Goal: Task Accomplishment & Management: Use online tool/utility

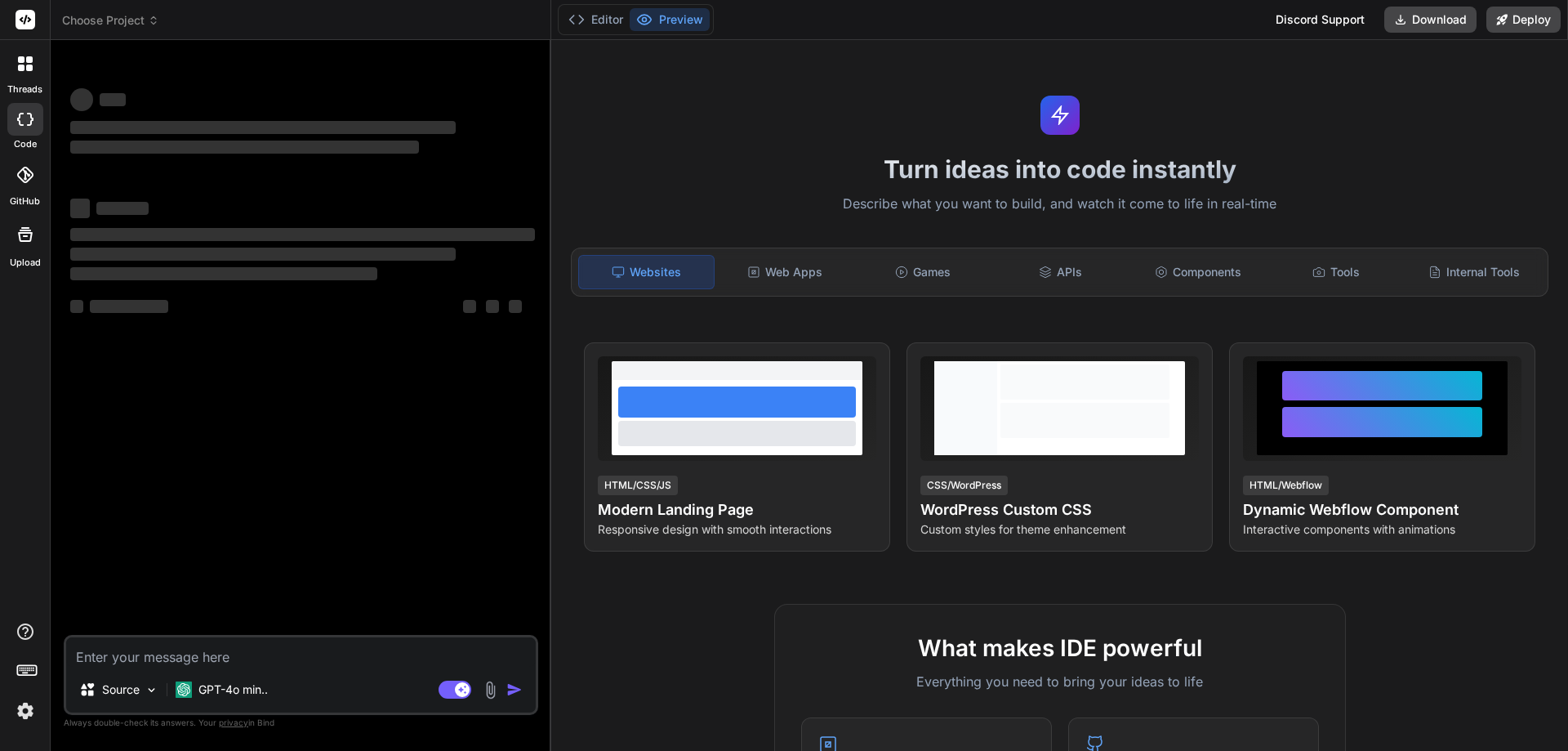
click at [228, 655] on textarea at bounding box center [301, 651] width 470 height 29
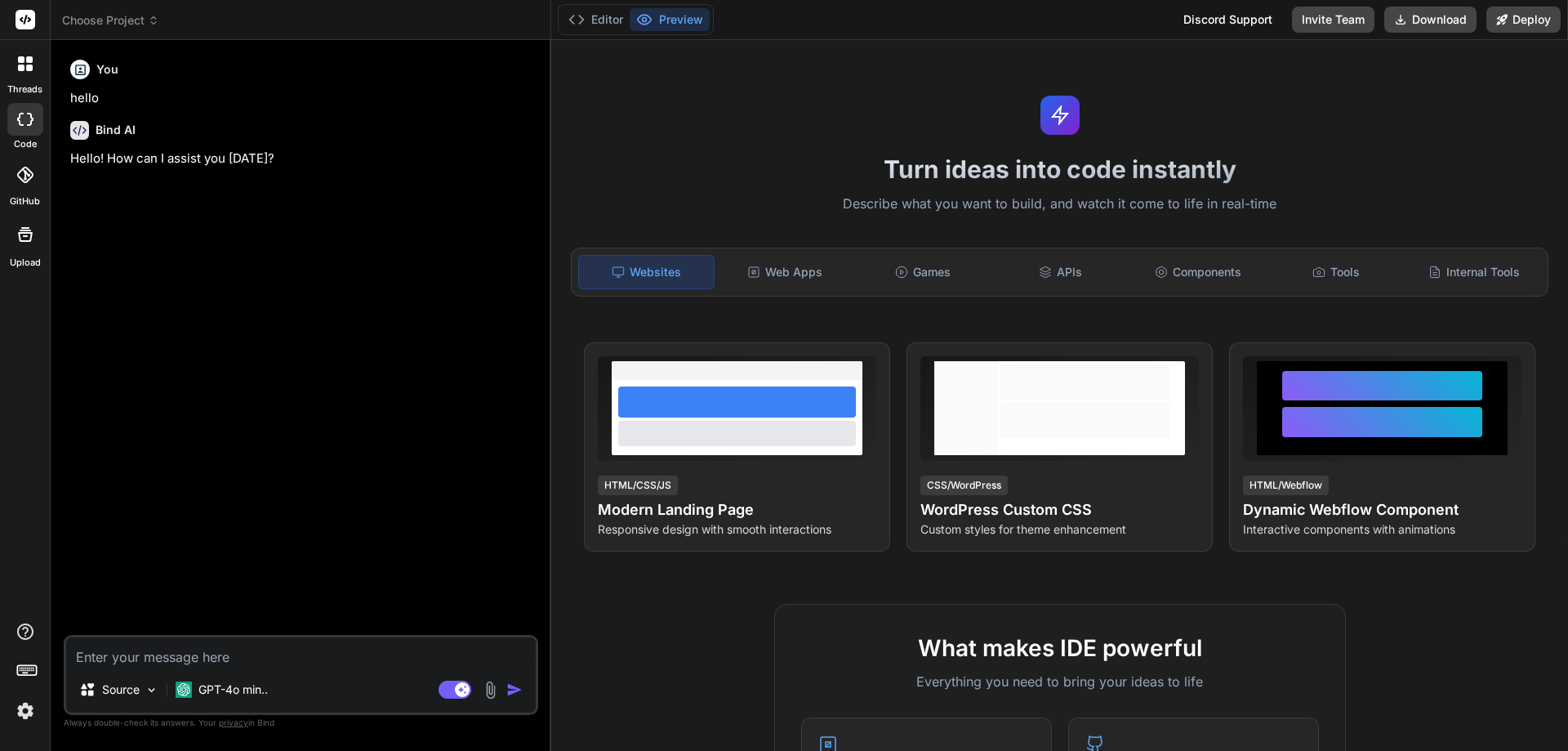
click at [114, 27] on span "Choose Project" at bounding box center [110, 20] width 97 height 16
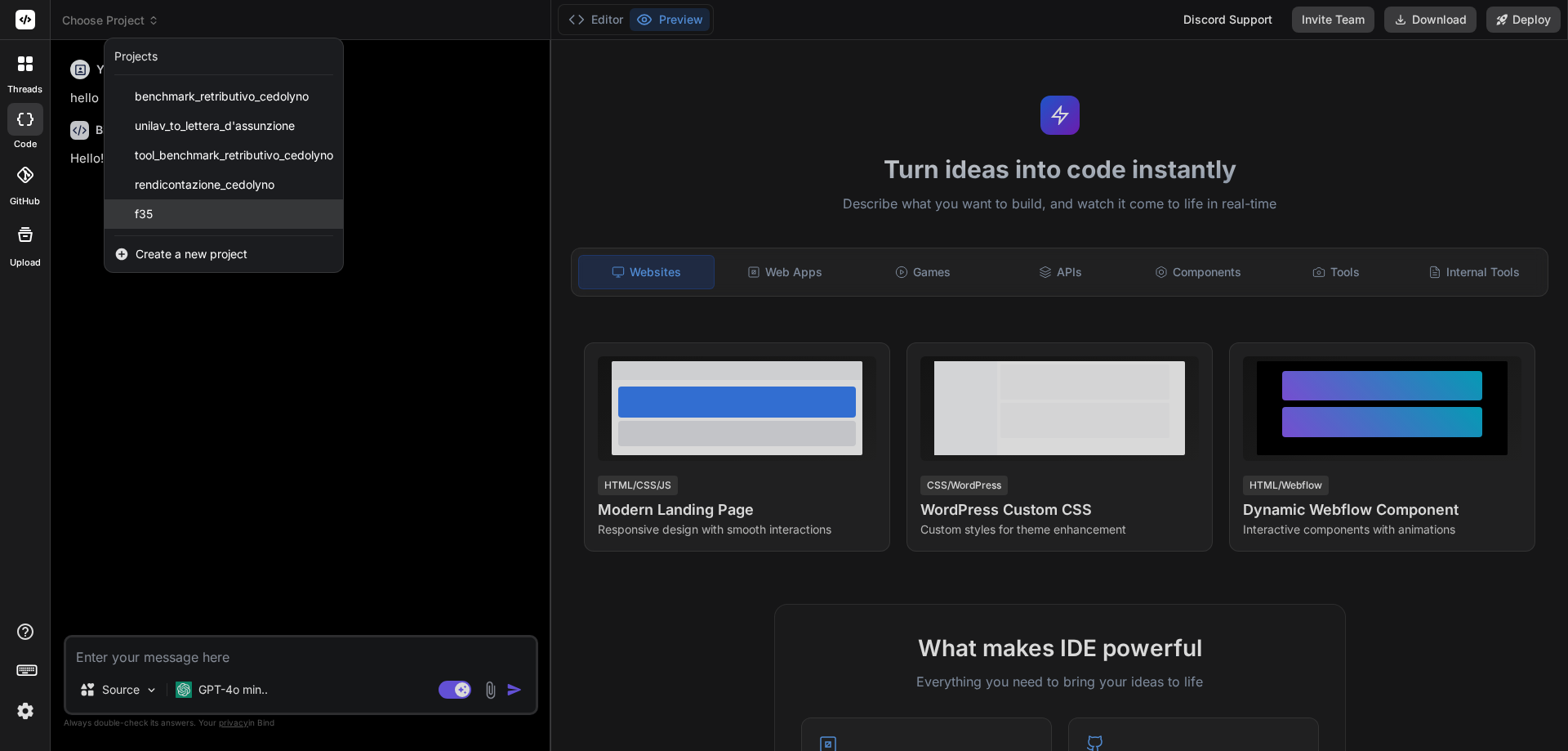
click at [207, 216] on div "f35" at bounding box center [224, 213] width 239 height 29
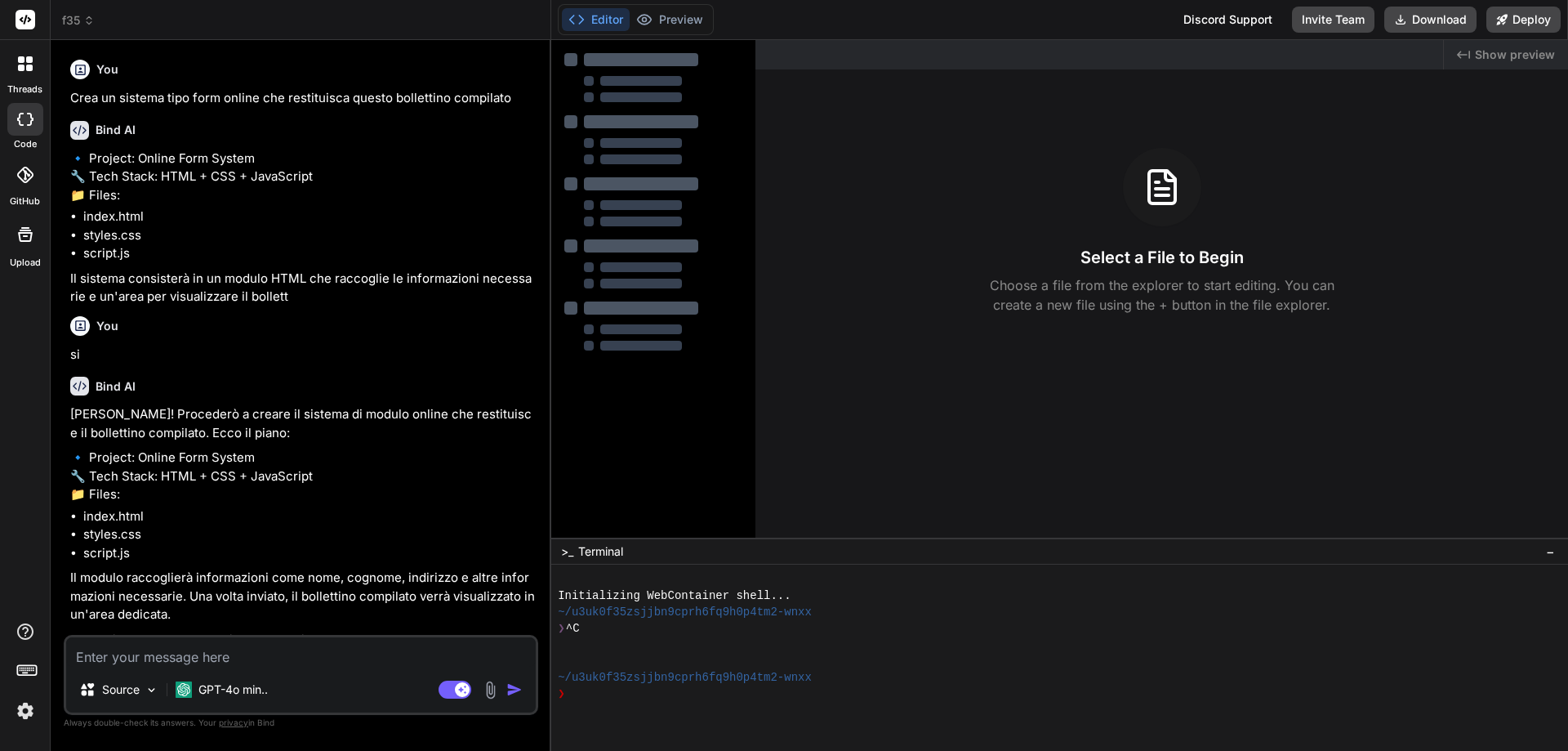
scroll to position [146, 0]
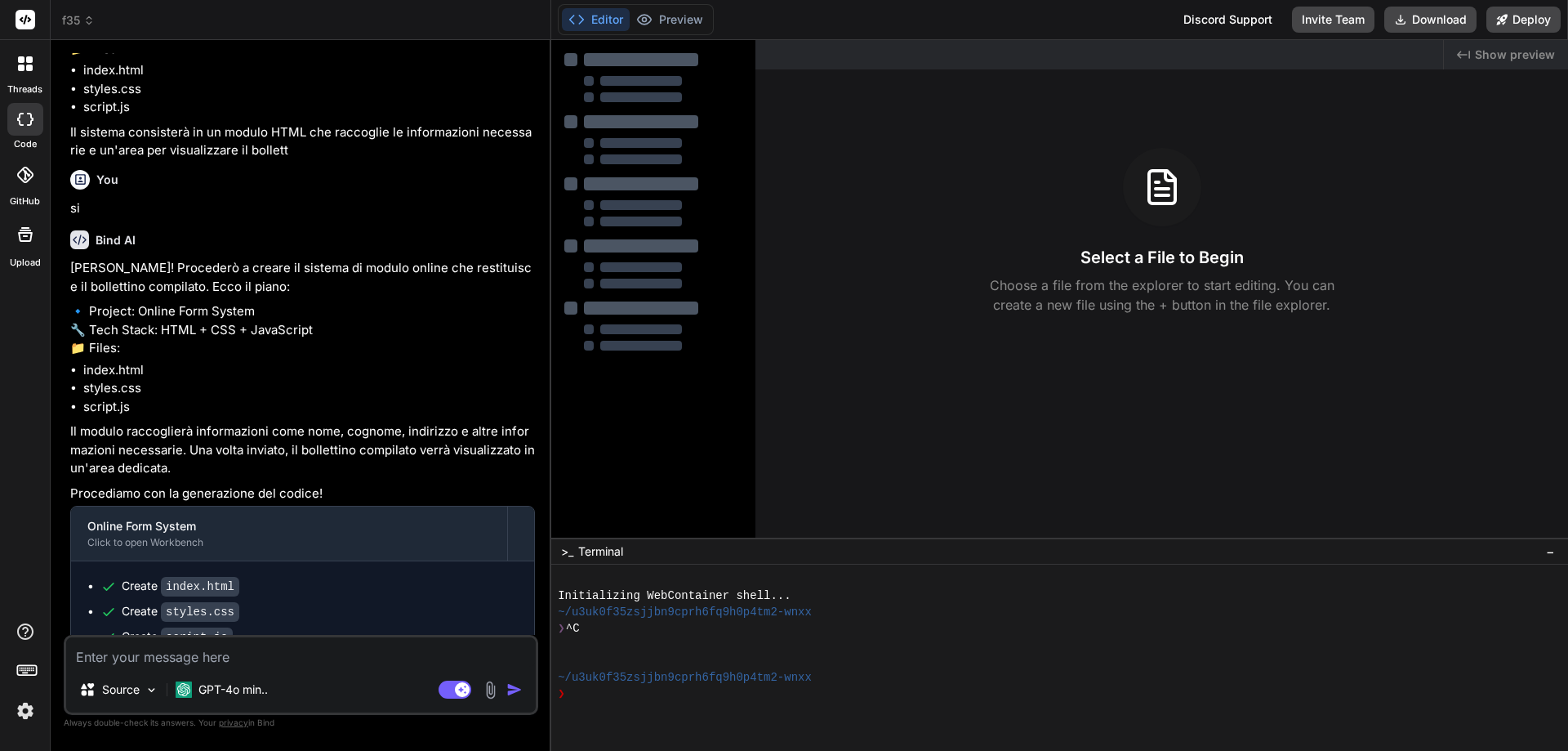
type textarea "x"
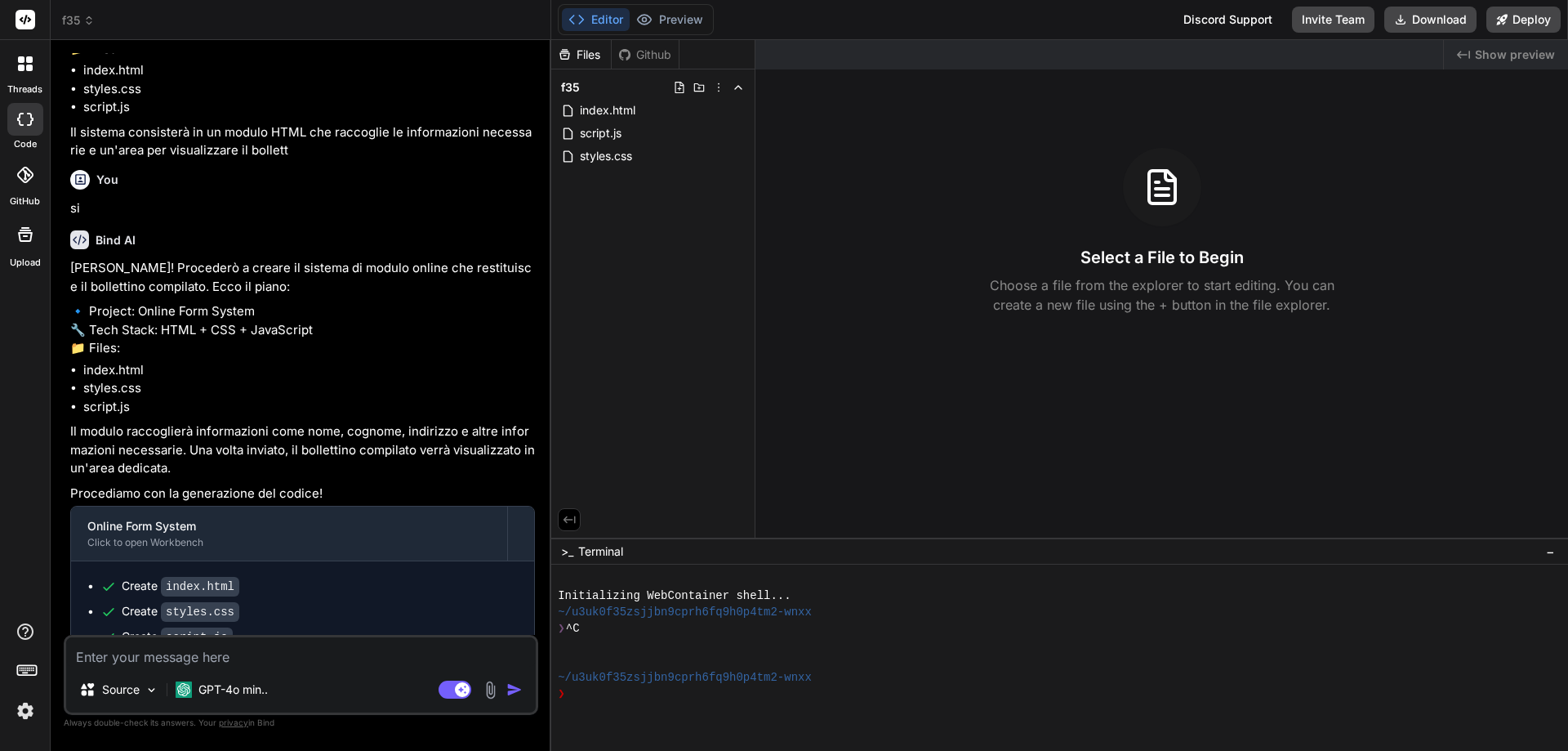
click at [102, 16] on div "f35" at bounding box center [301, 20] width 477 height 16
click at [127, 21] on div "f35" at bounding box center [301, 20] width 477 height 16
click at [92, 21] on icon at bounding box center [89, 21] width 11 height 11
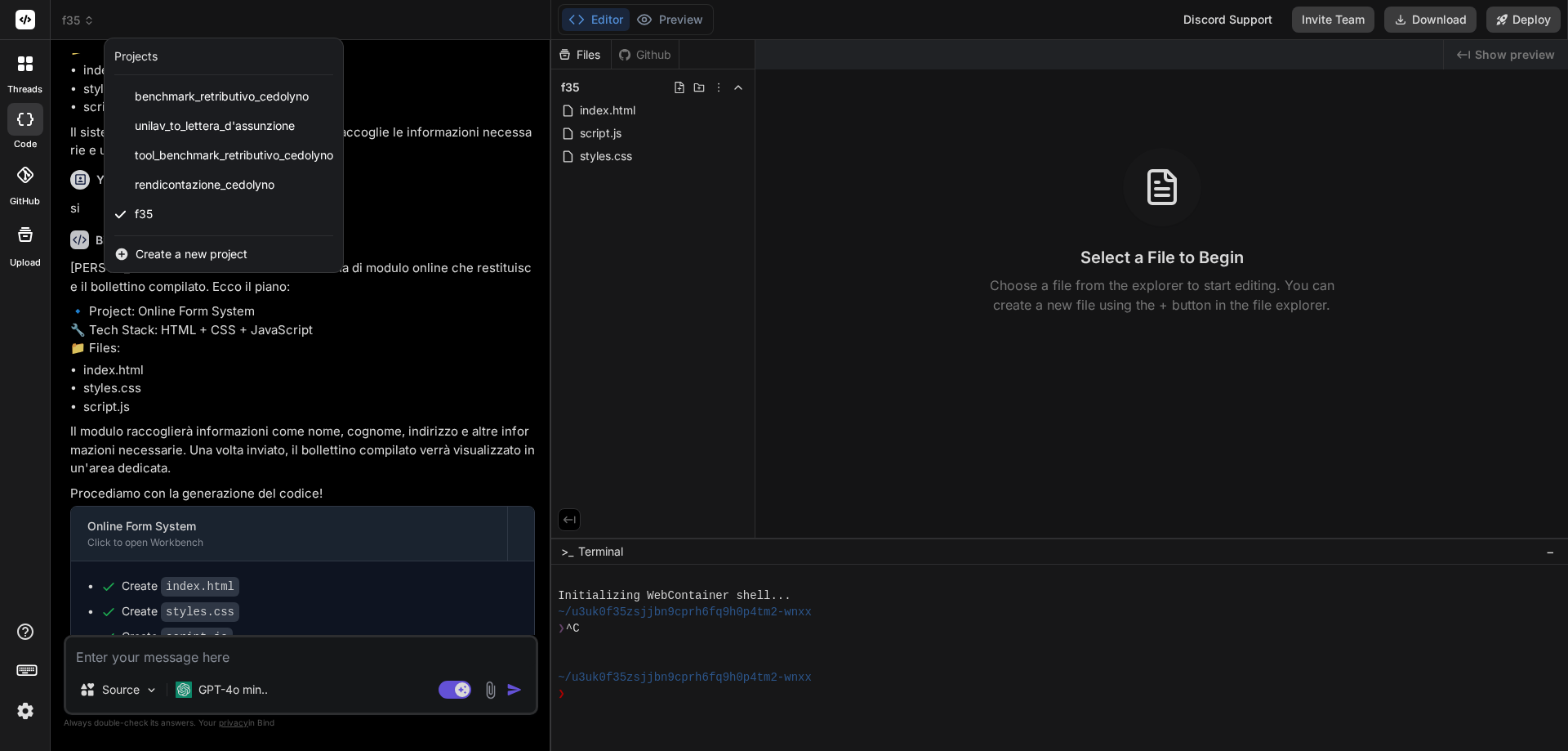
click at [155, 250] on span "Create a new project" at bounding box center [192, 254] width 112 height 16
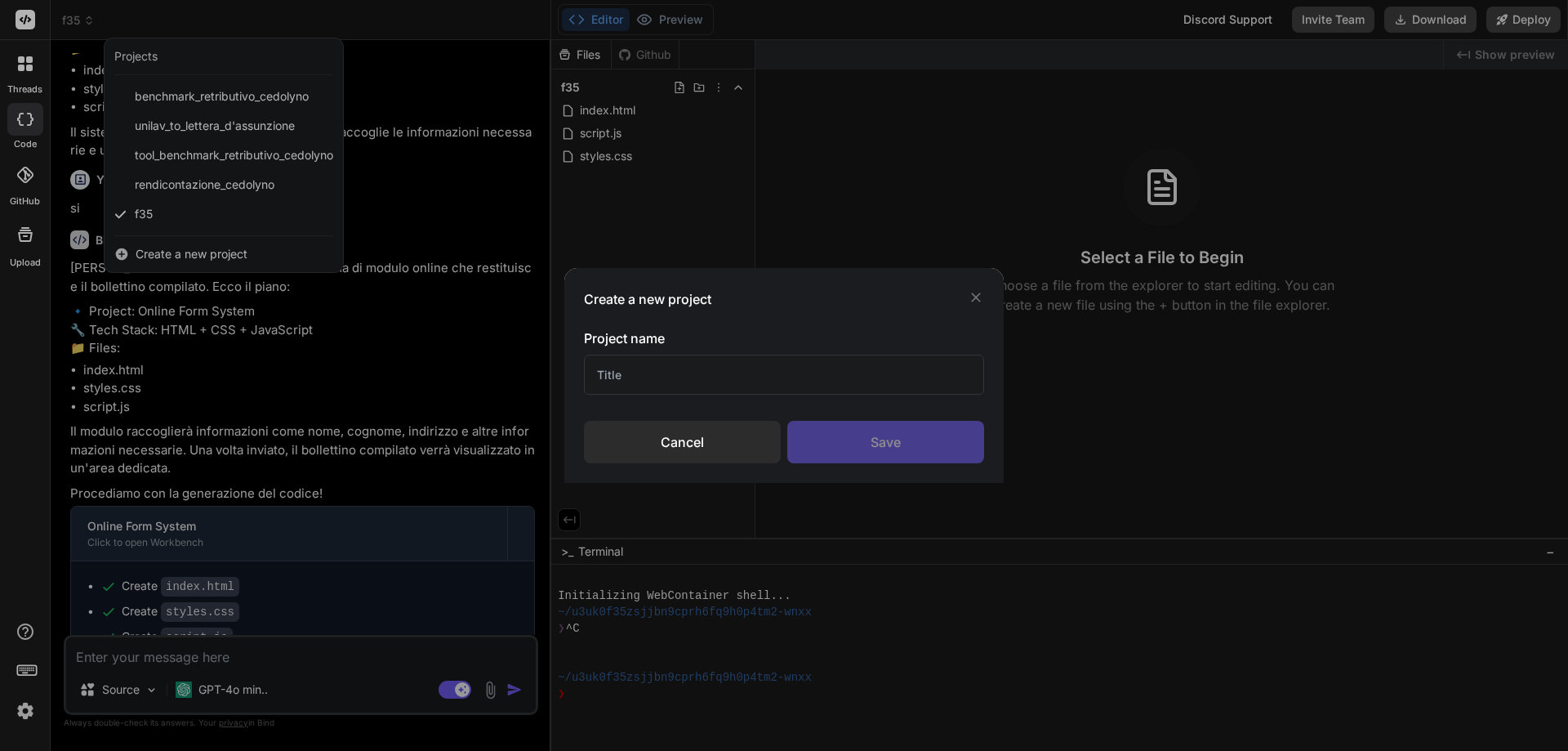
click at [626, 373] on input "text" at bounding box center [784, 375] width 400 height 40
type input "BETA1"
click at [921, 436] on div "Save" at bounding box center [886, 442] width 197 height 42
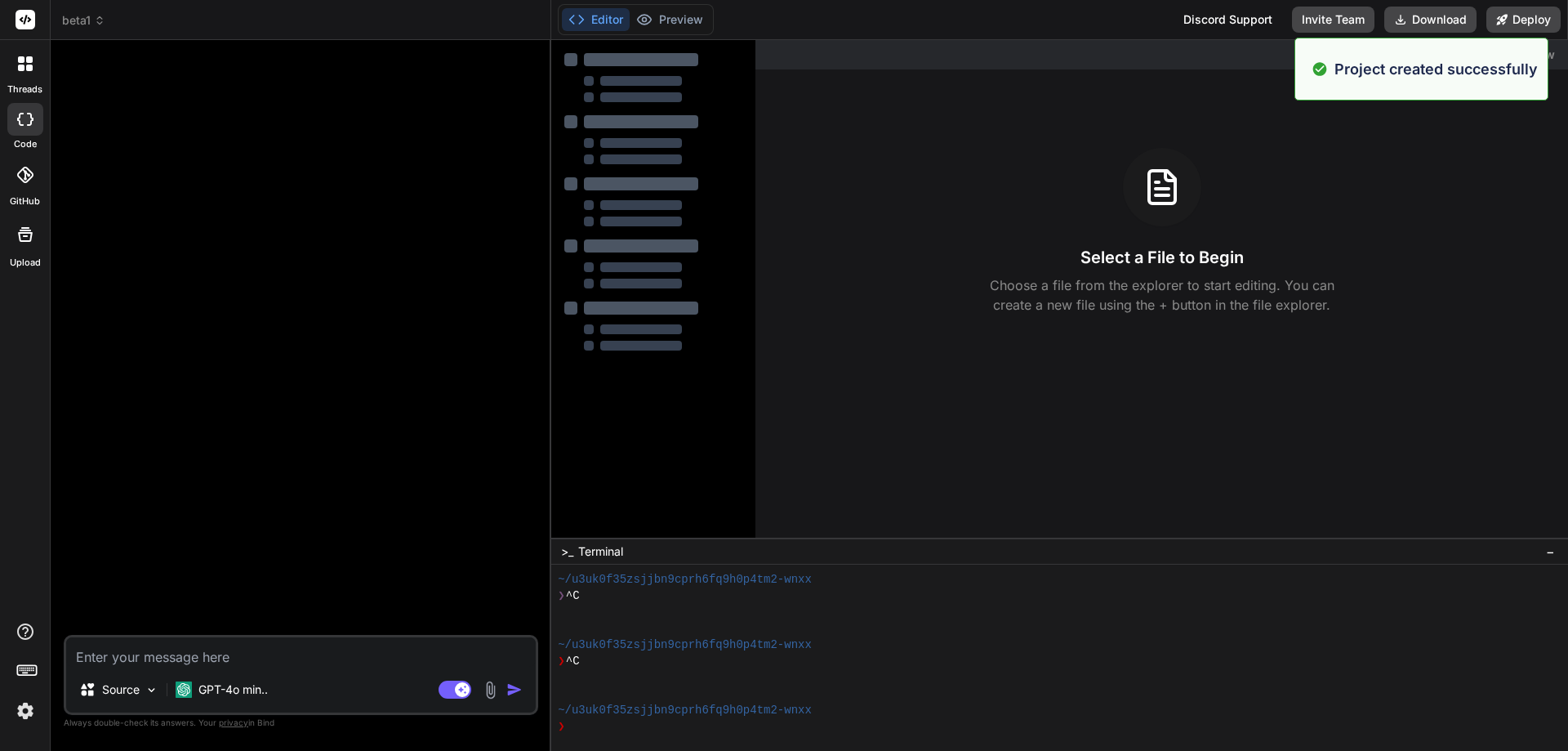
click at [289, 662] on textarea at bounding box center [301, 651] width 470 height 29
type textarea "x"
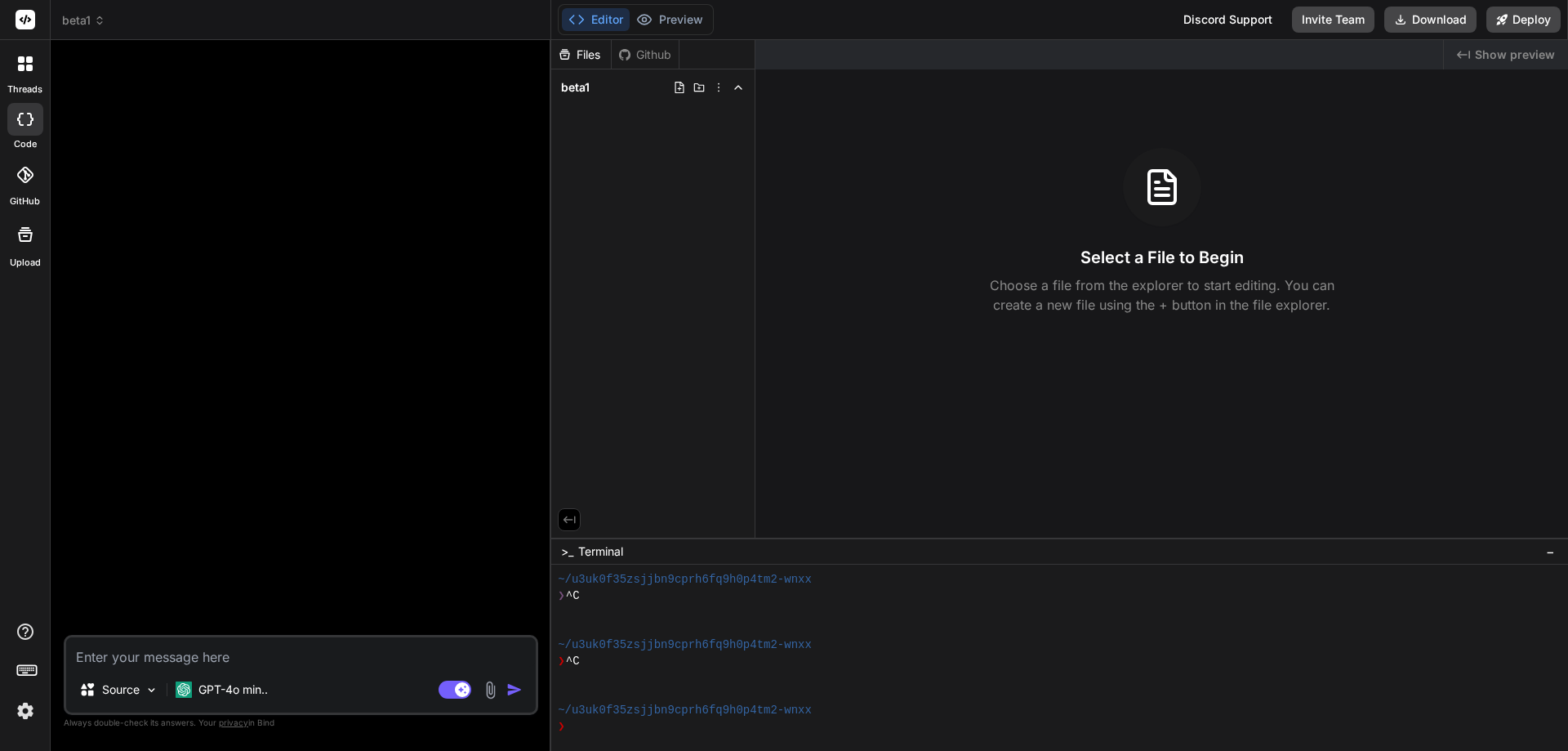
click at [226, 659] on textarea at bounding box center [301, 651] width 470 height 29
type textarea "C"
type textarea "x"
type textarea "CR"
type textarea "x"
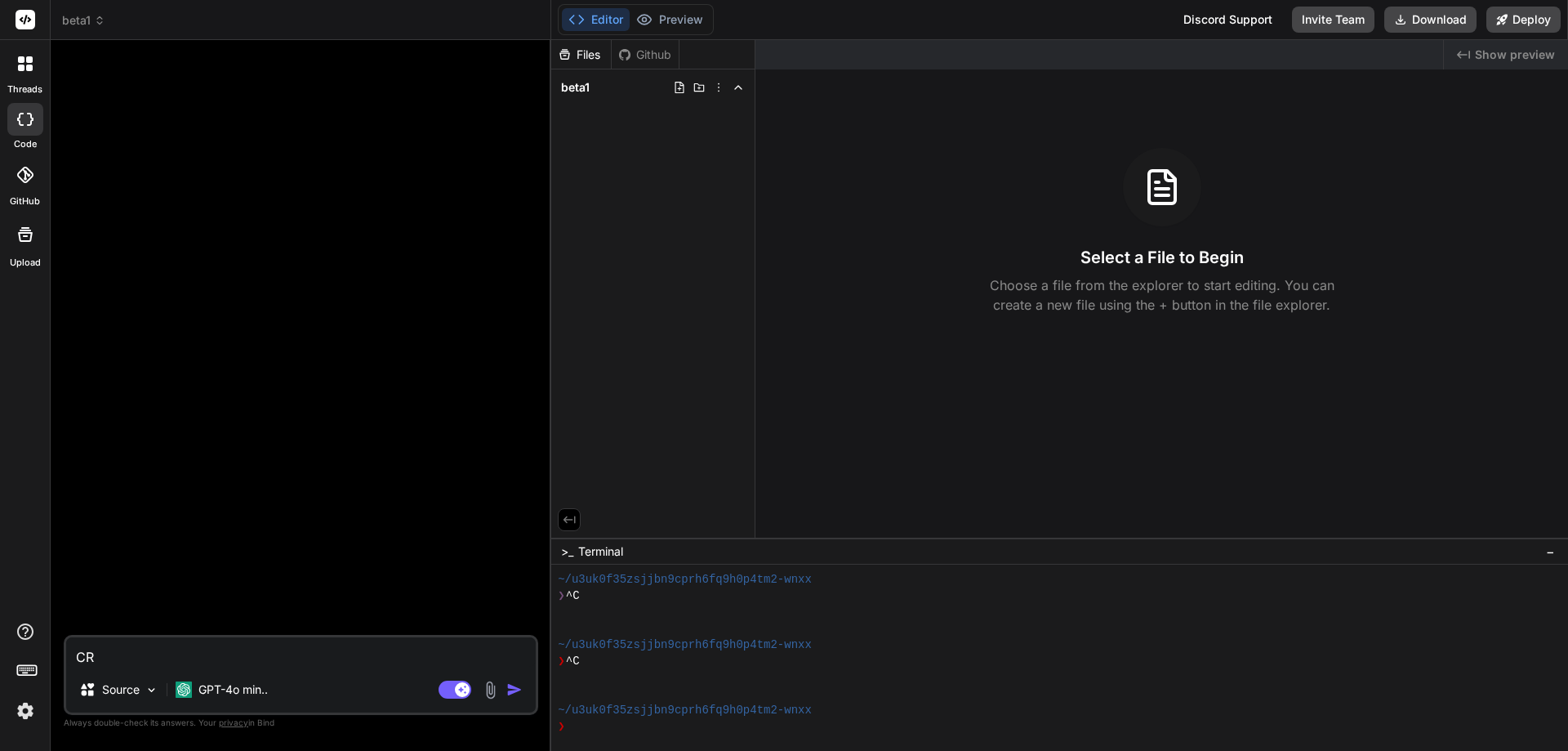
type textarea "CRE"
type textarea "x"
type textarea "CREA"
type textarea "x"
type textarea "CREAT"
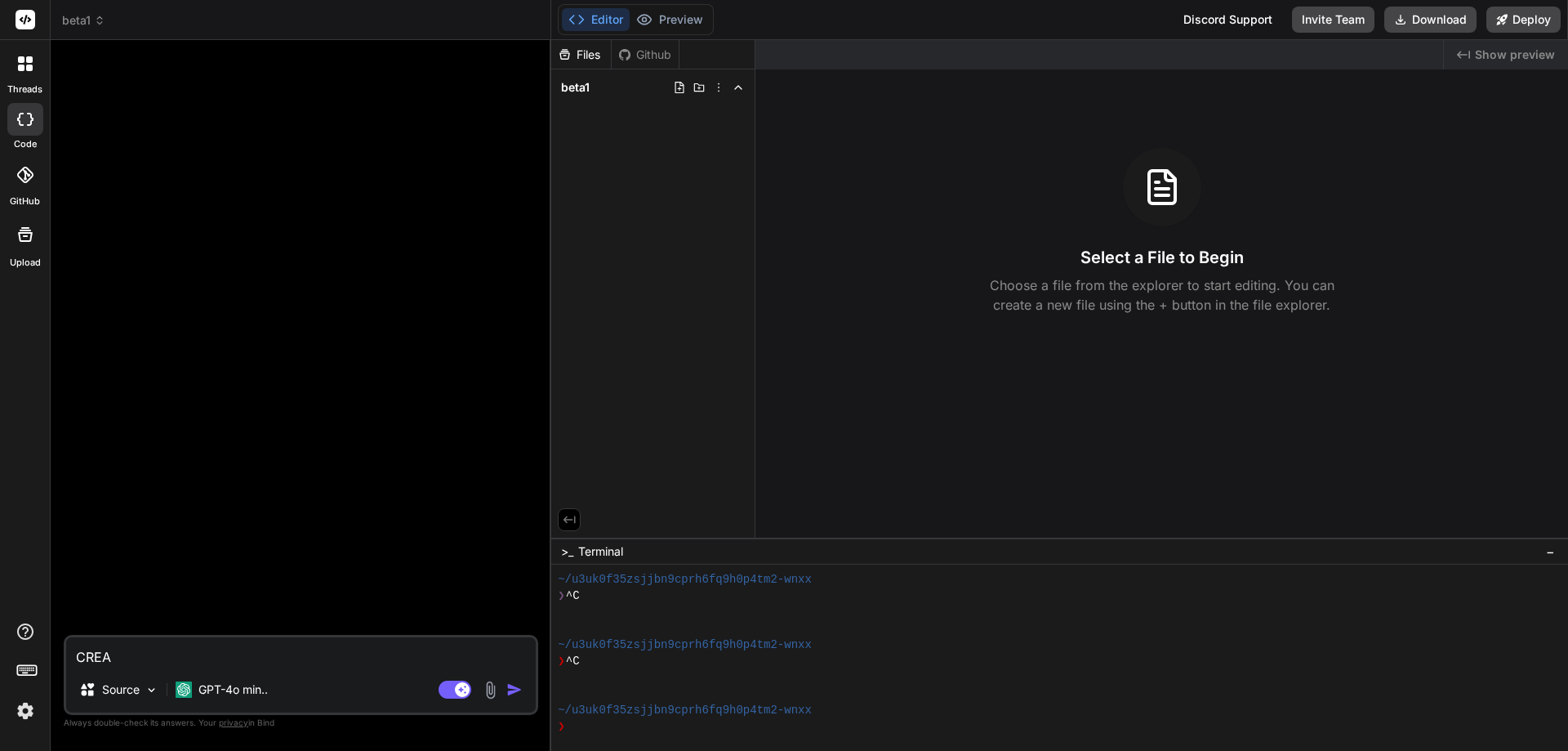
type textarea "x"
type textarea "CREATE"
type textarea "x"
type textarea "CREATE"
type textarea "x"
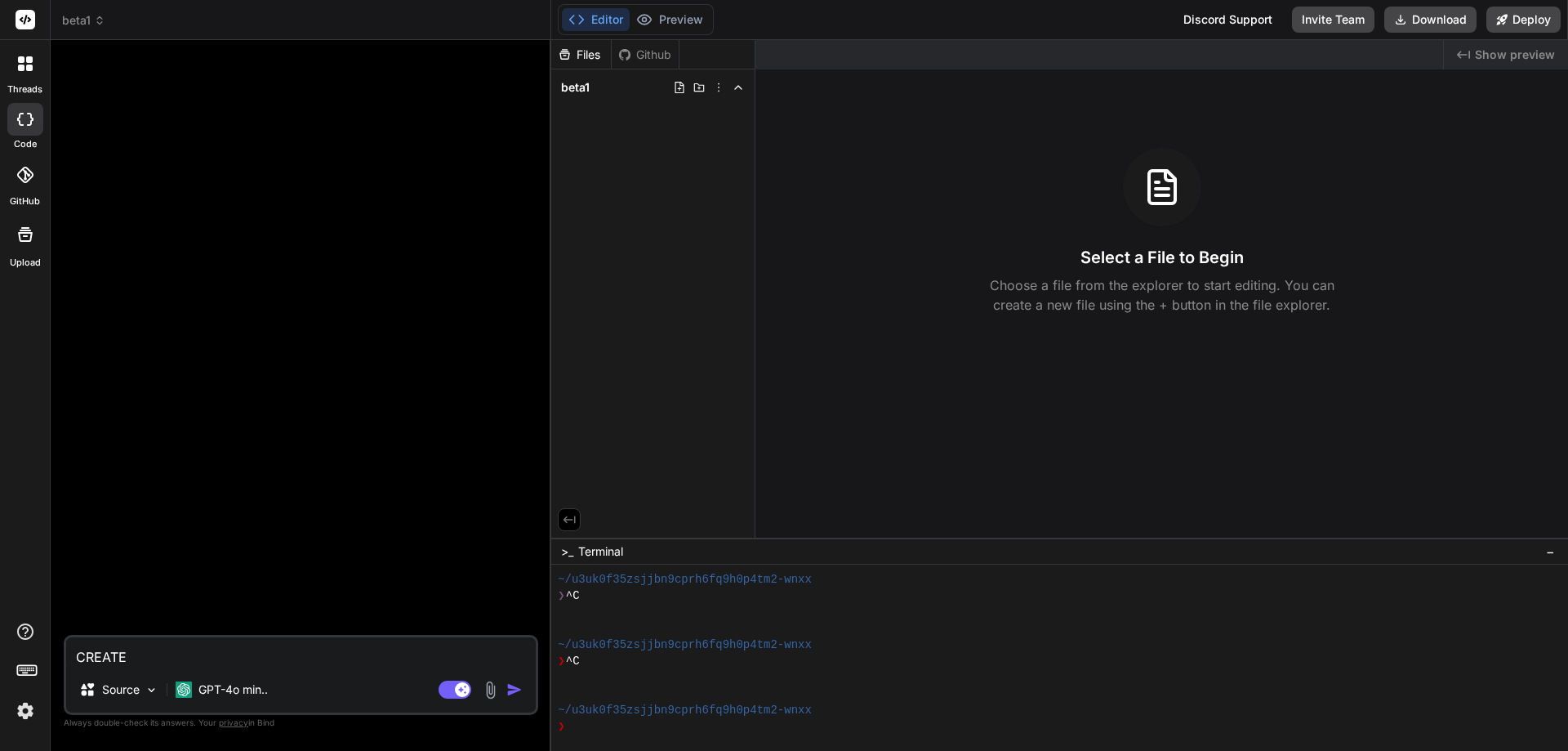
type textarea "CREATE A"
type textarea "x"
type textarea "CREATE A"
type textarea "x"
type textarea "CREATE A S"
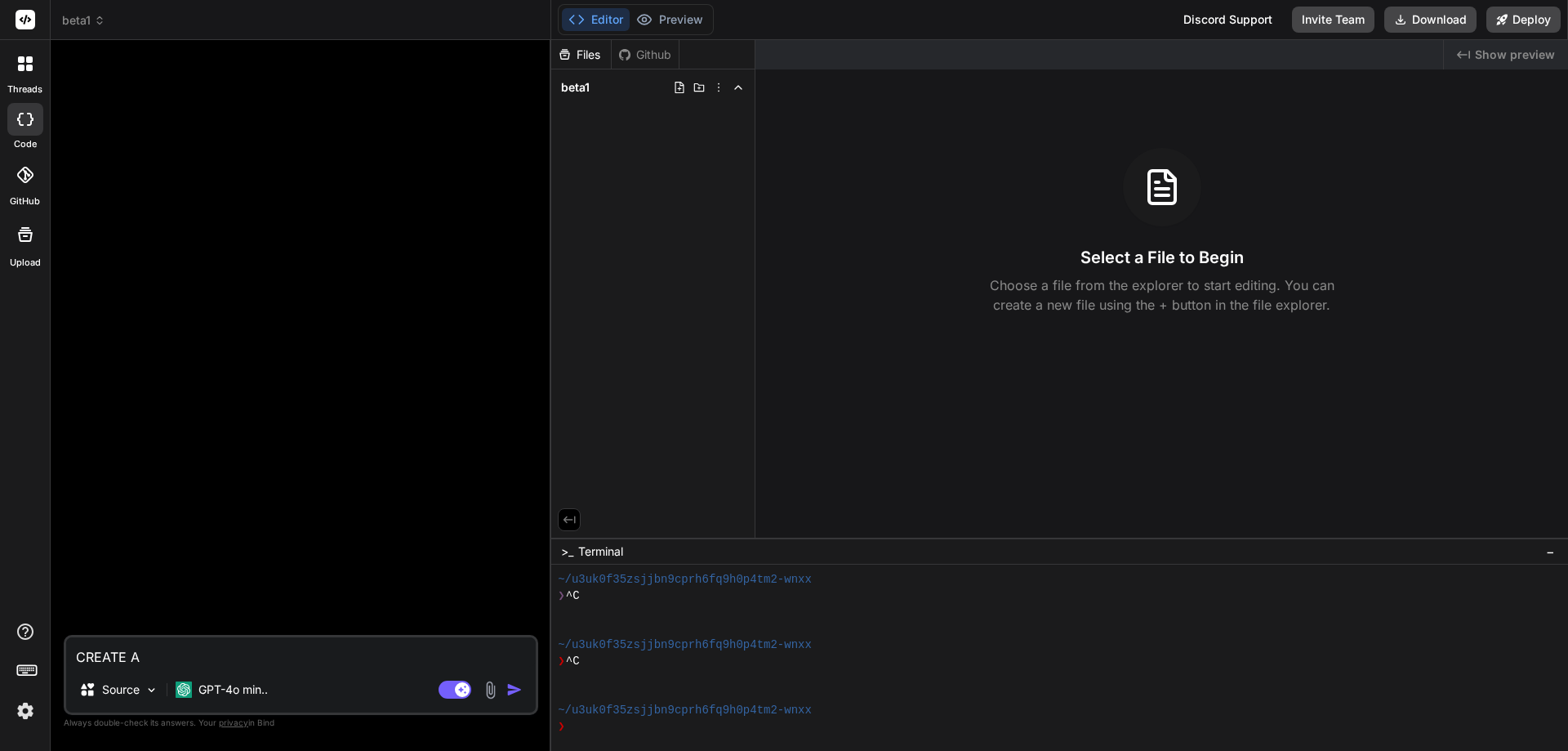
type textarea "x"
type textarea "CREATE A ST"
type textarea "x"
type textarea "CREATE A STA"
type textarea "x"
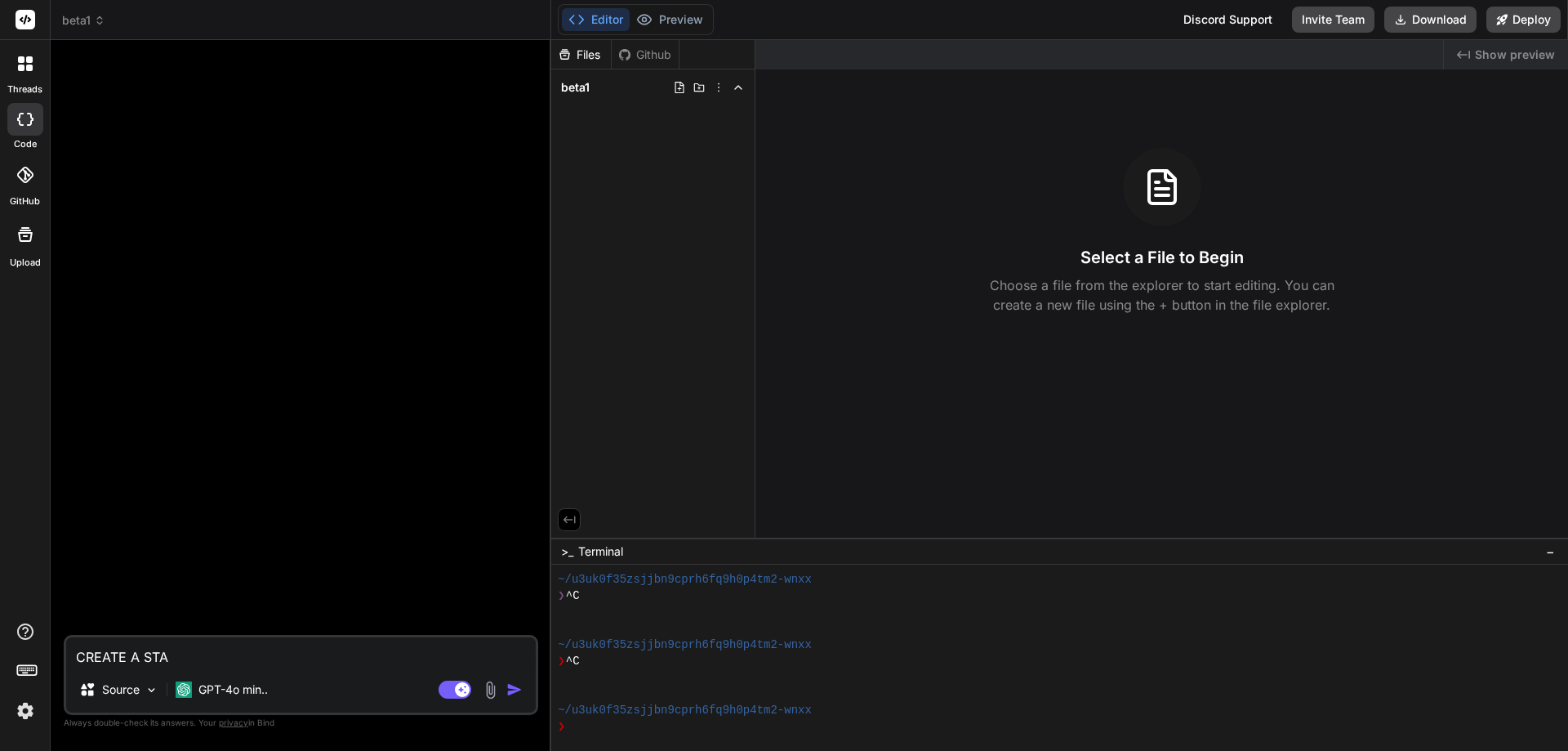
type textarea "CREATE A [PERSON_NAME]"
type textarea "x"
type textarea "CREATE A STAND"
type textarea "x"
type textarea "CREATE A STAND"
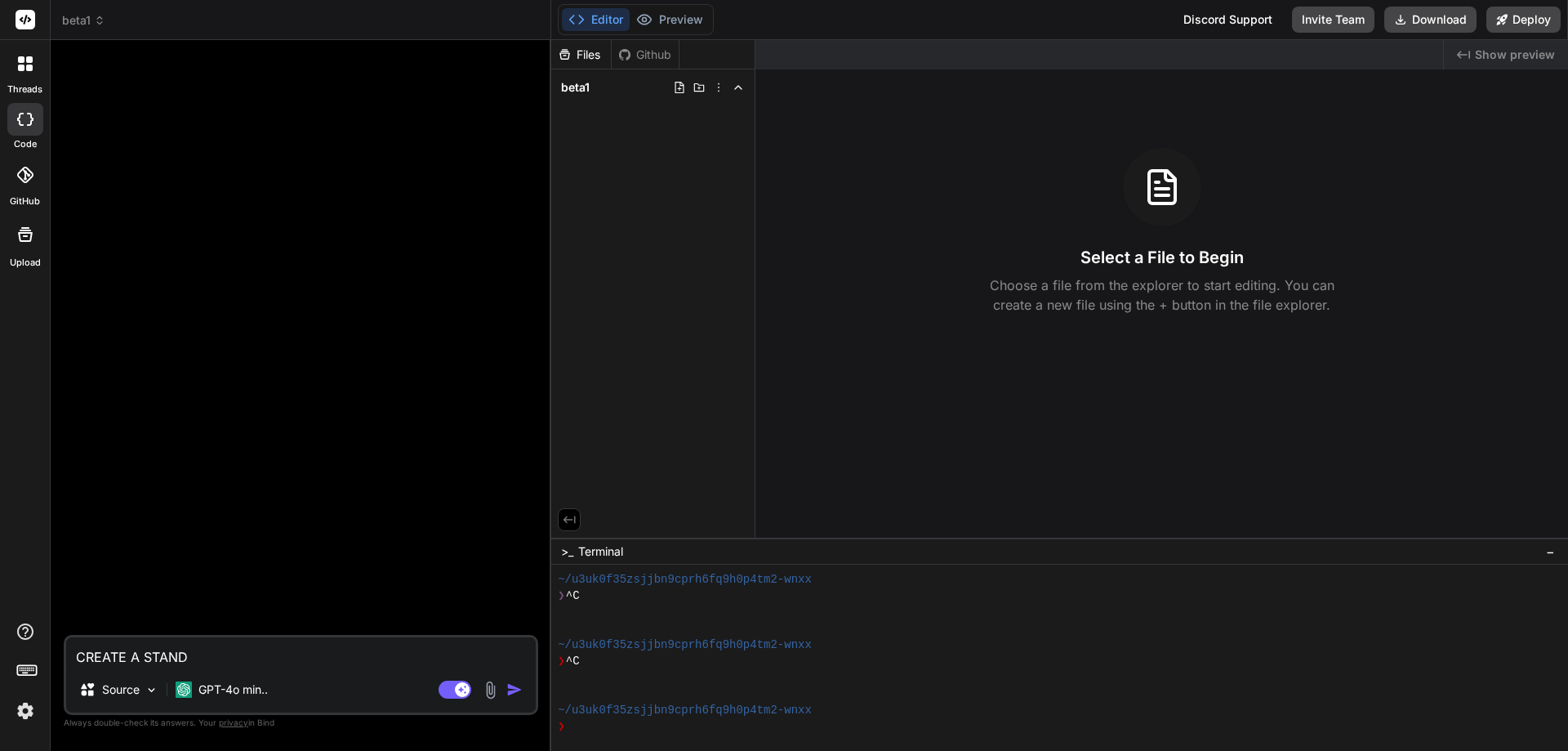
type textarea "x"
type textarea "CREATE A STAND A"
type textarea "x"
type textarea "CREATE A STAND AL"
type textarea "x"
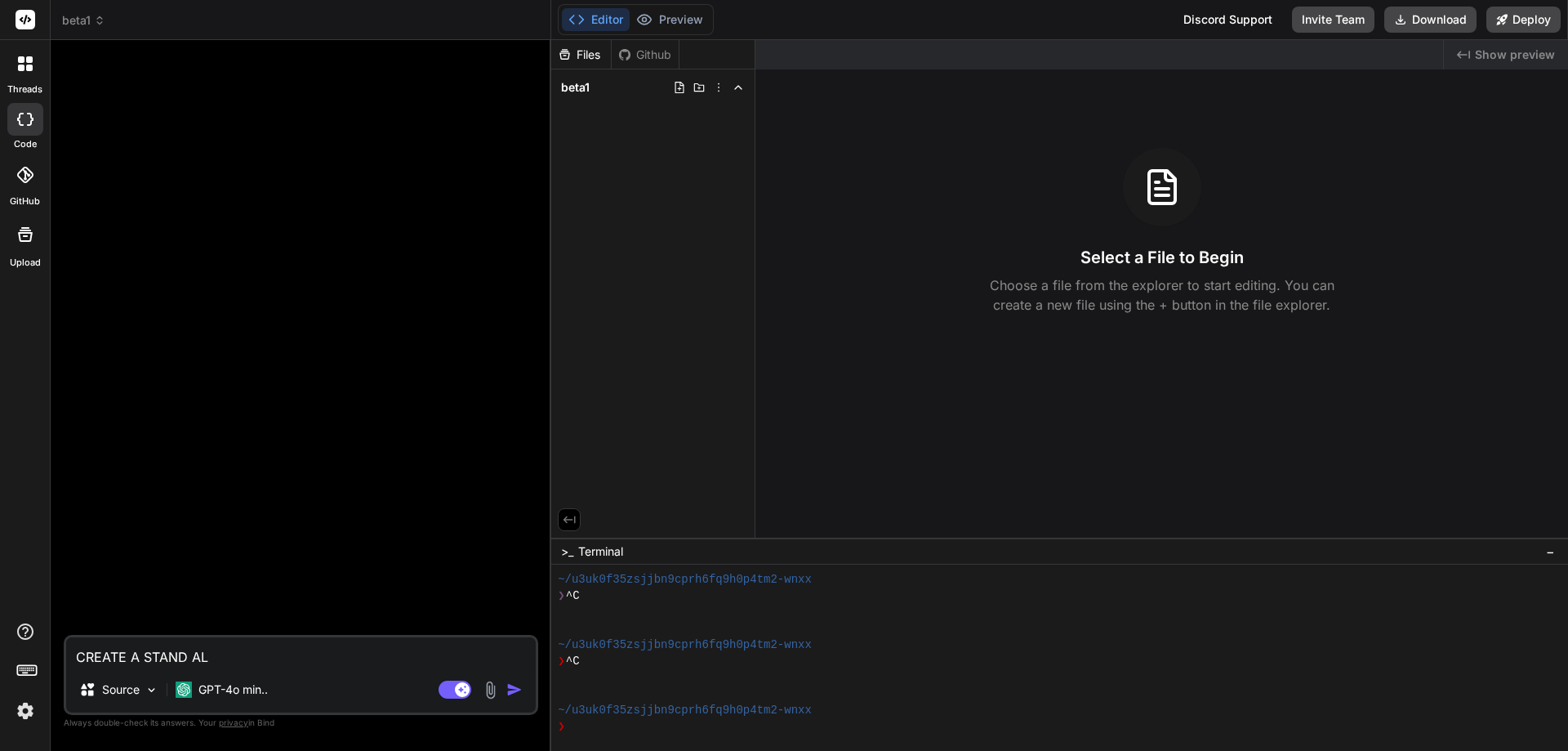
type textarea "CREATE A STAND ALO"
type textarea "x"
type textarea "CREATE A STAND ALON"
type textarea "x"
type textarea "CREATE A STAND ALONE"
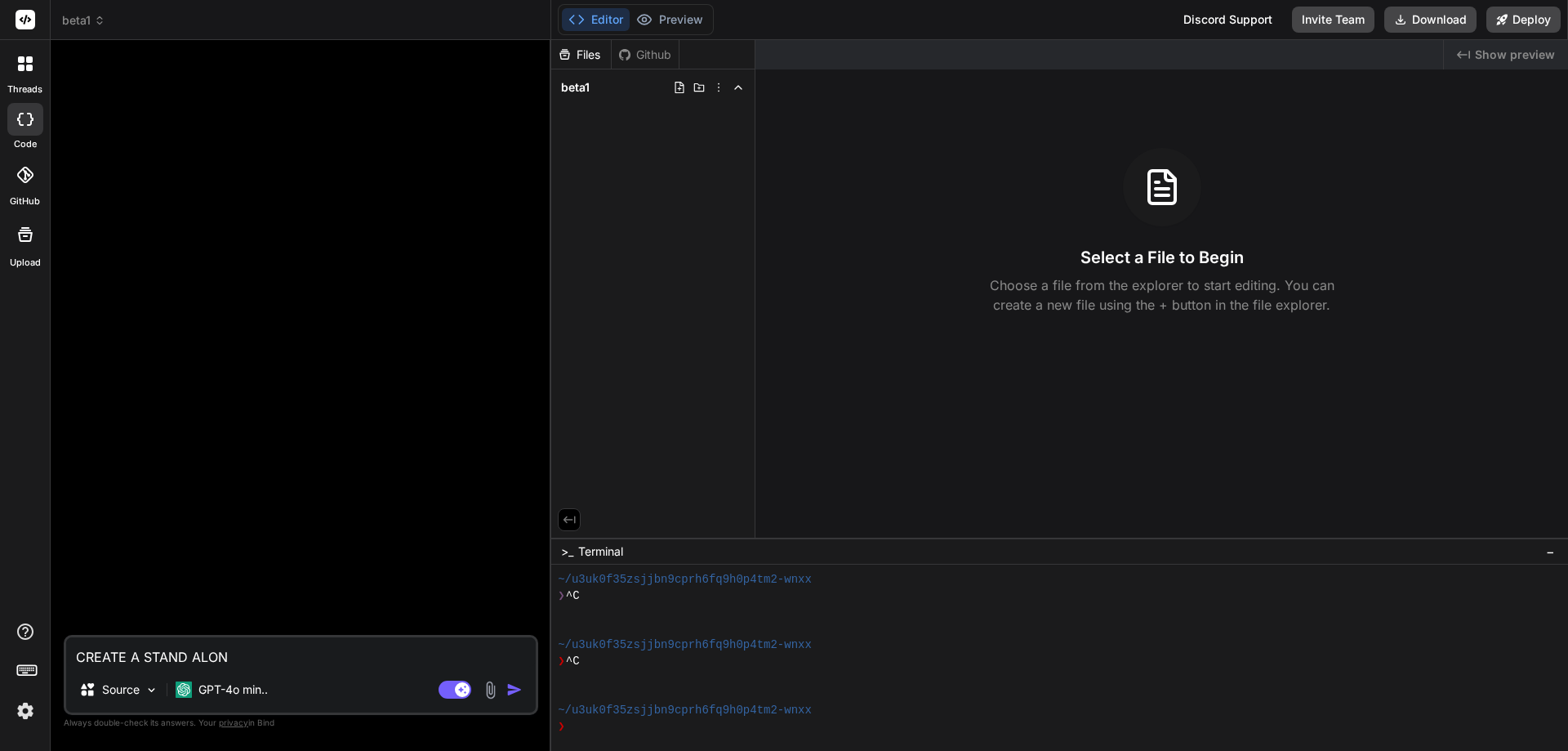
type textarea "x"
type textarea "CREATE A STAND ALONE"
type textarea "x"
type textarea "CREATE A STAND ALONE S"
type textarea "x"
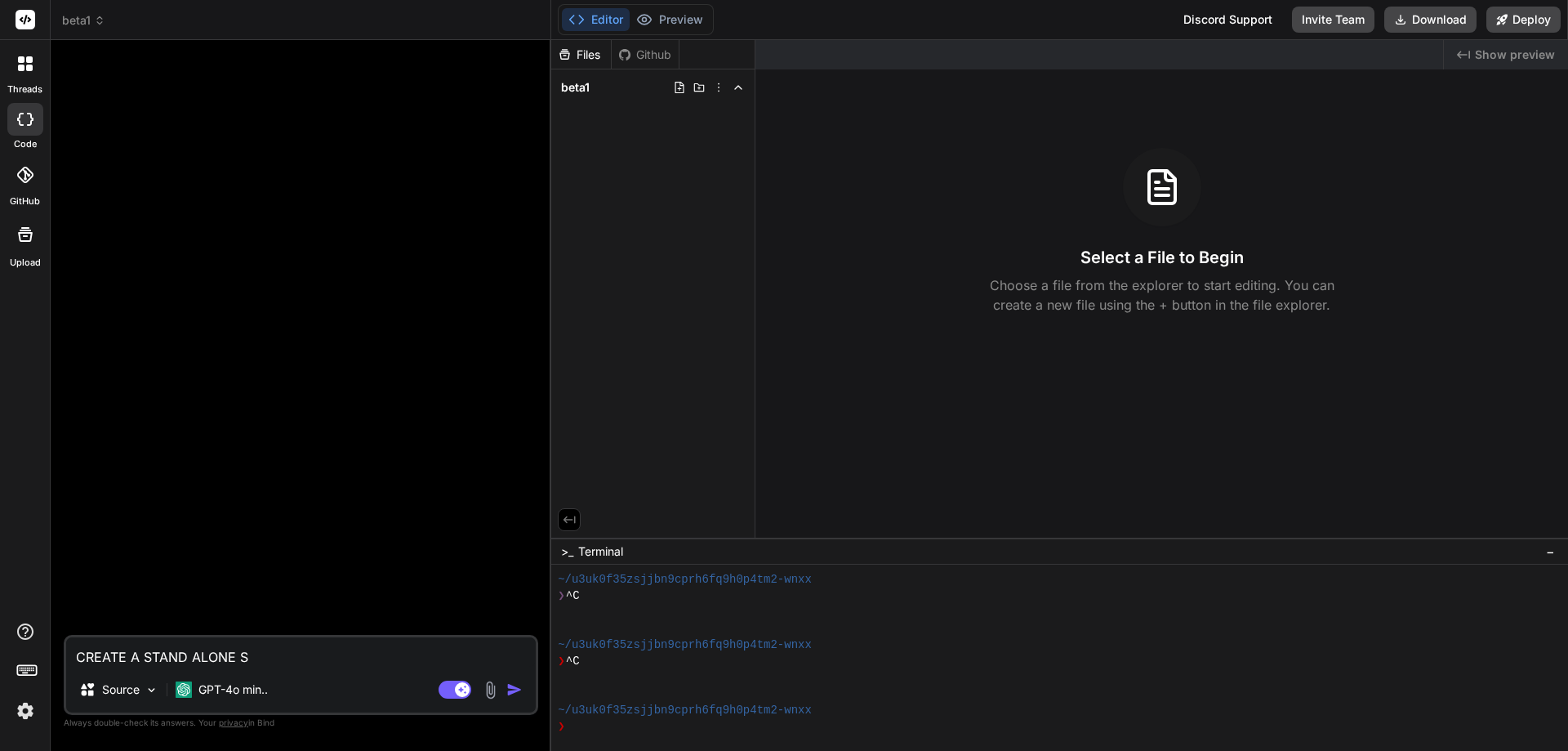
type textarea "CREATE A STAND ALONE SO"
type textarea "x"
type textarea "CREATE A STAND ALONE SOF"
type textarea "x"
type textarea "CREATE A STAND ALONE SOFT"
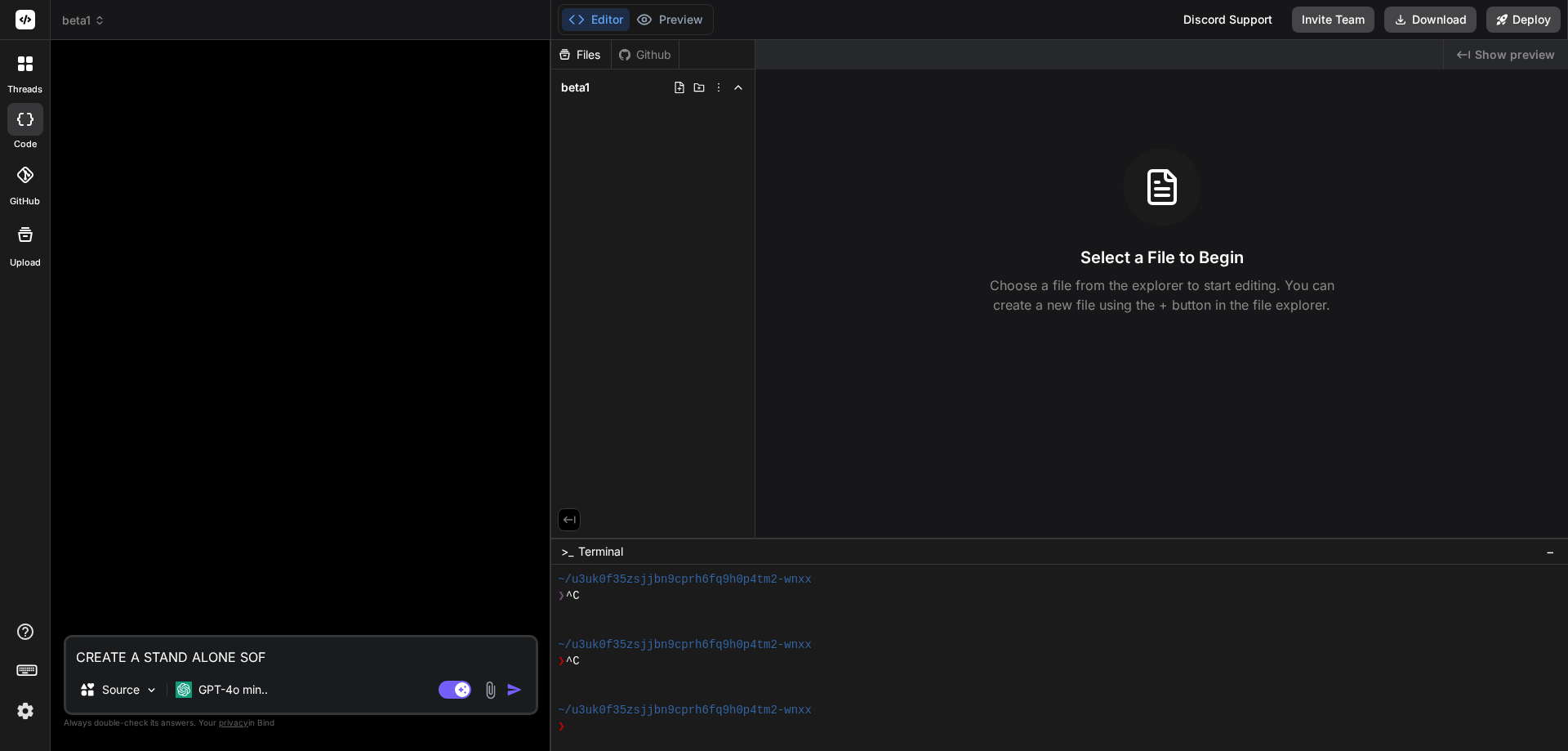
type textarea "x"
type textarea "CREATE A STAND ALONE SOFTW"
type textarea "x"
type textarea "CREATE A STAND ALONE SOFTWA"
type textarea "x"
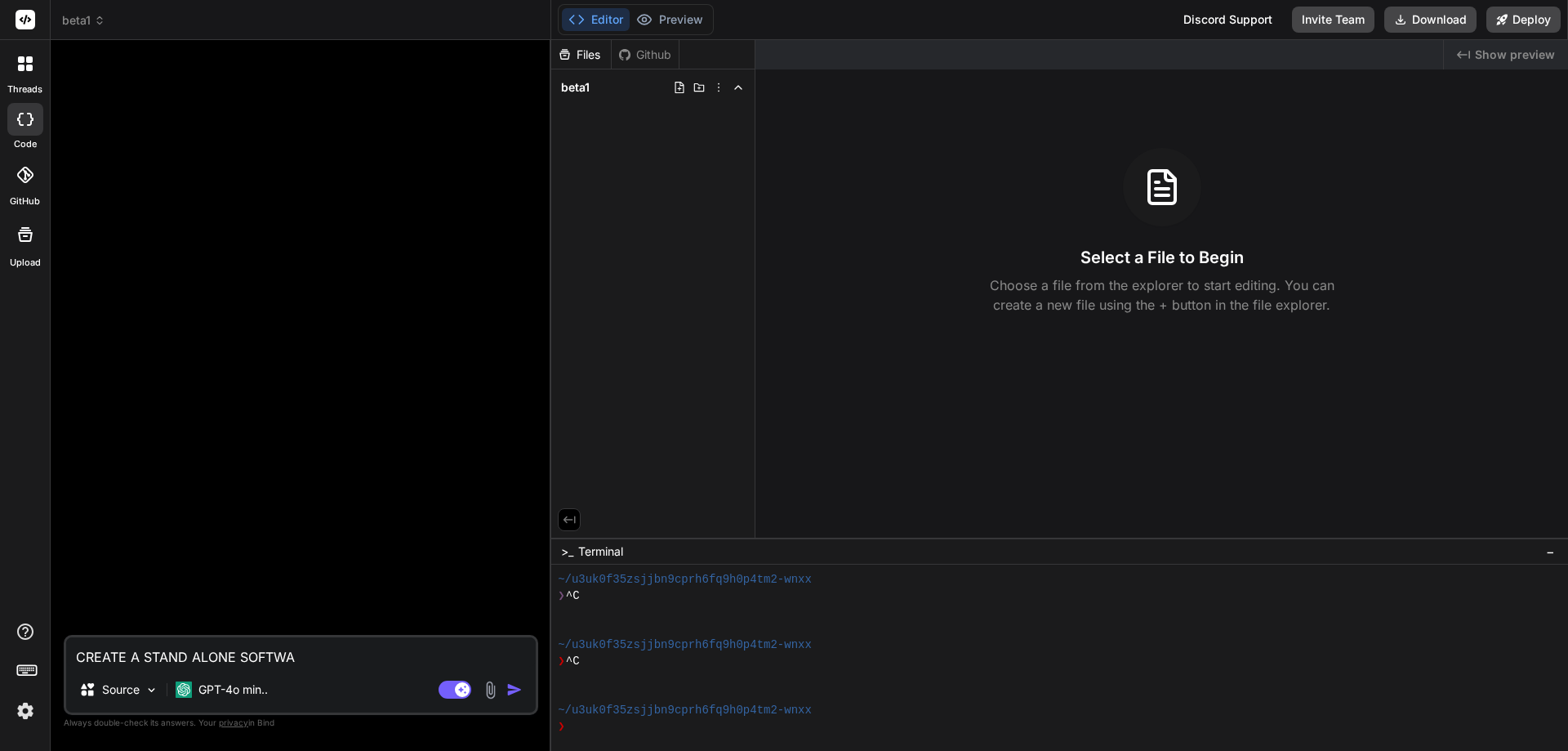
type textarea "CREATE A STAND ALONE SOFTWAR"
type textarea "x"
type textarea "CREATE A STAND ALONE SOFTWARE"
type textarea "x"
type textarea "CREATE A STAND ALONE SOFTWARE"
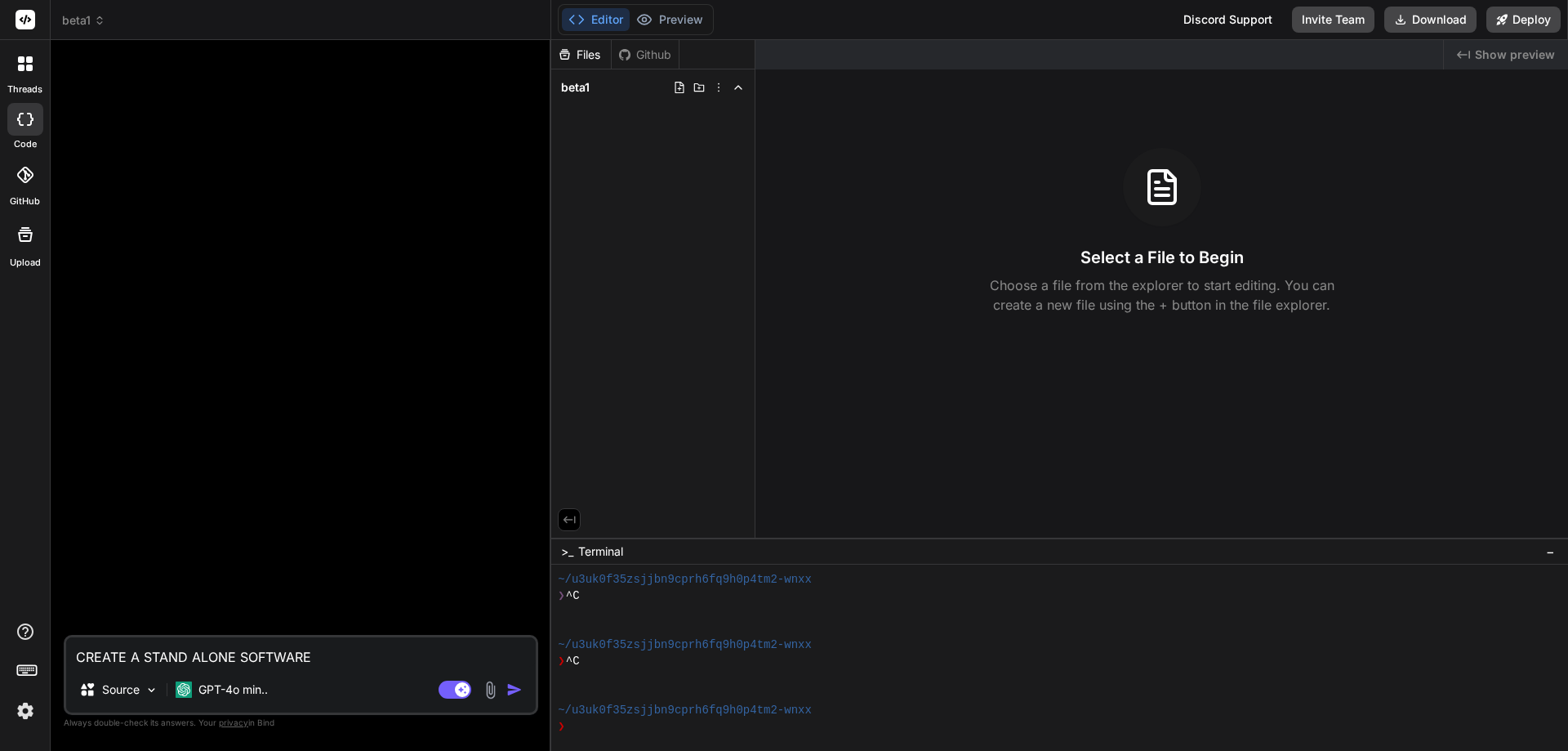
type textarea "x"
type textarea "CREATE A STAND ALONE SOFTWARE F"
type textarea "x"
type textarea "CREATE A STAND ALONE SOFTWARE FO"
type textarea "x"
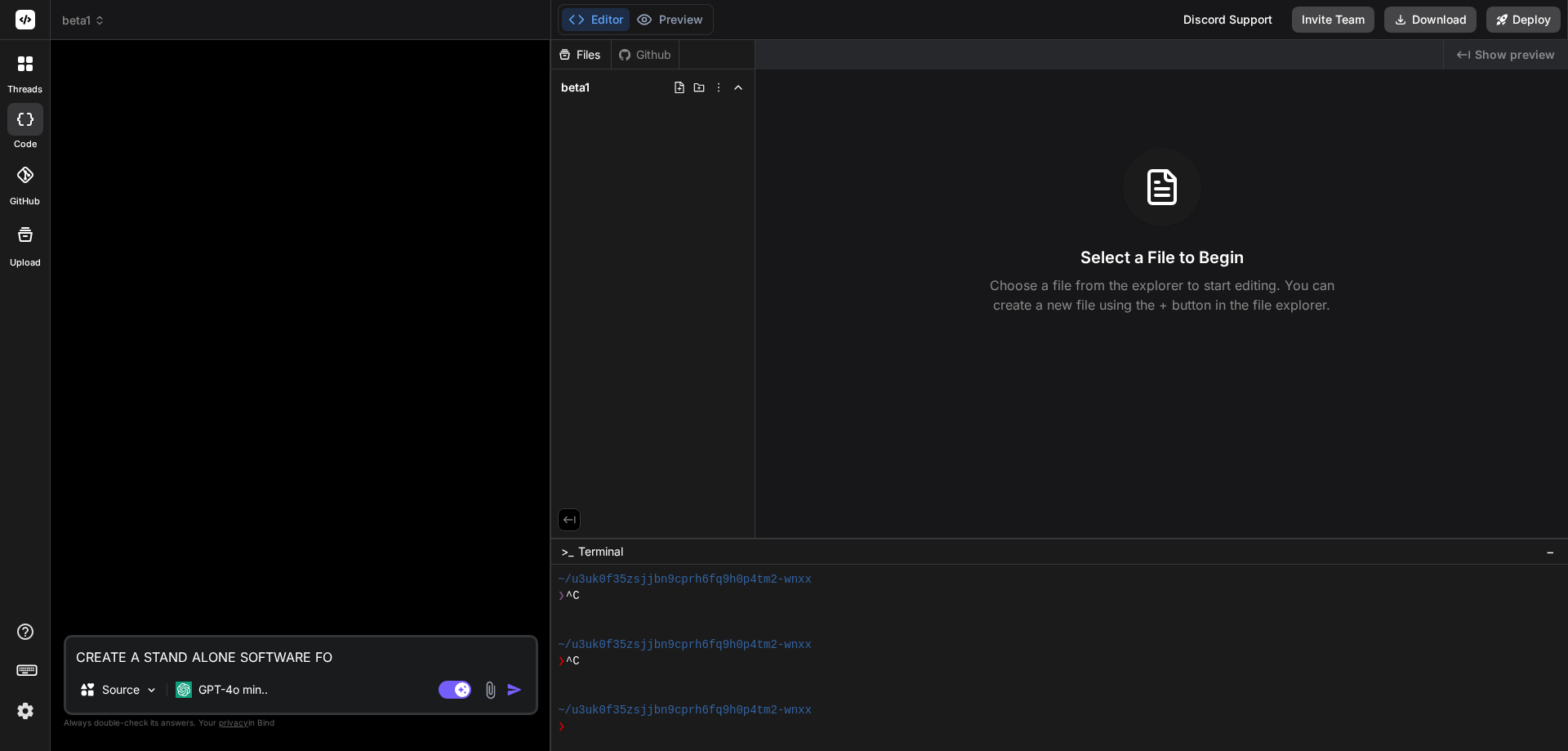
type textarea "CREATE A STAND ALONE SOFTWARE FOR"
type textarea "x"
type textarea "CREATE A STAND ALONE SOFTWARE FOR"
type textarea "x"
type textarea "CREATE A STAND ALONE SOFTWARE FOR R"
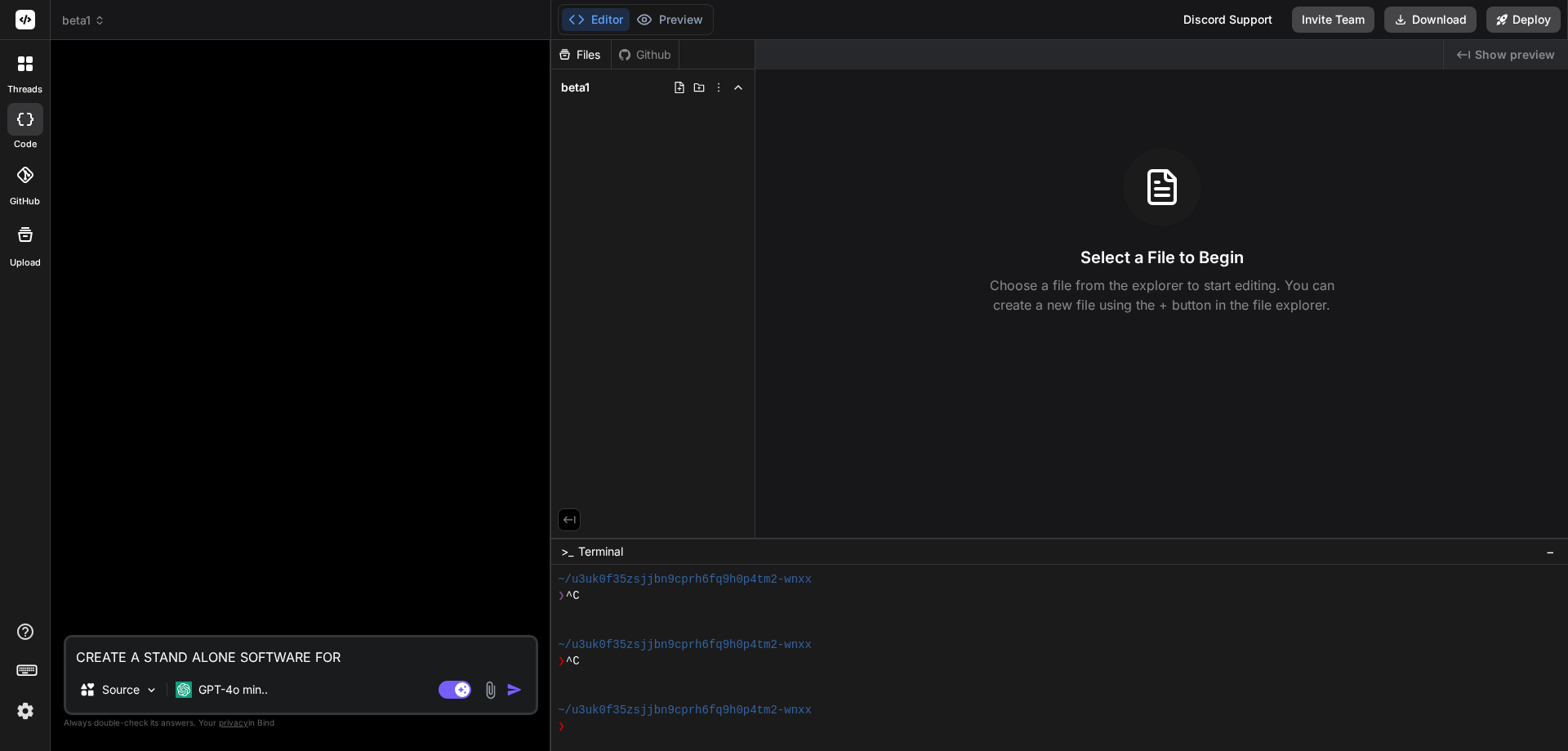
type textarea "x"
type textarea "CREATE A STAND ALONE SOFTWARE FOR RE"
type textarea "x"
type textarea "CREATE A STAND ALONE SOFTWARE FOR REC"
type textarea "x"
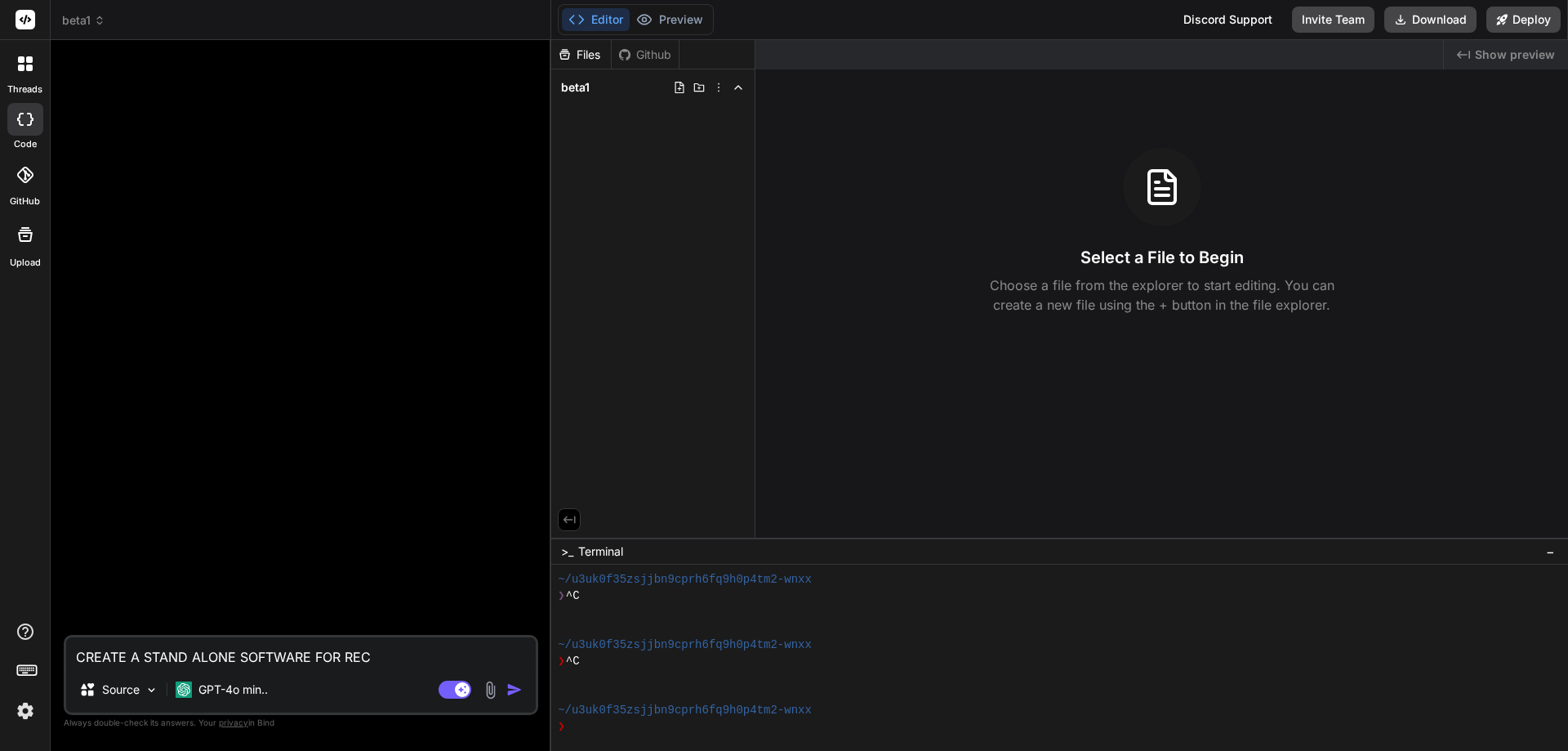
type textarea "CREATE A STAND ALONE SOFTWARE FOR RECC"
type textarea "x"
type textarea "CREATE A STAND ALONE SOFTWARE FOR REC"
type textarea "x"
click at [409, 663] on textarea "CREATE A STAND ALONE SOFTWARE FOR REC" at bounding box center [301, 651] width 470 height 29
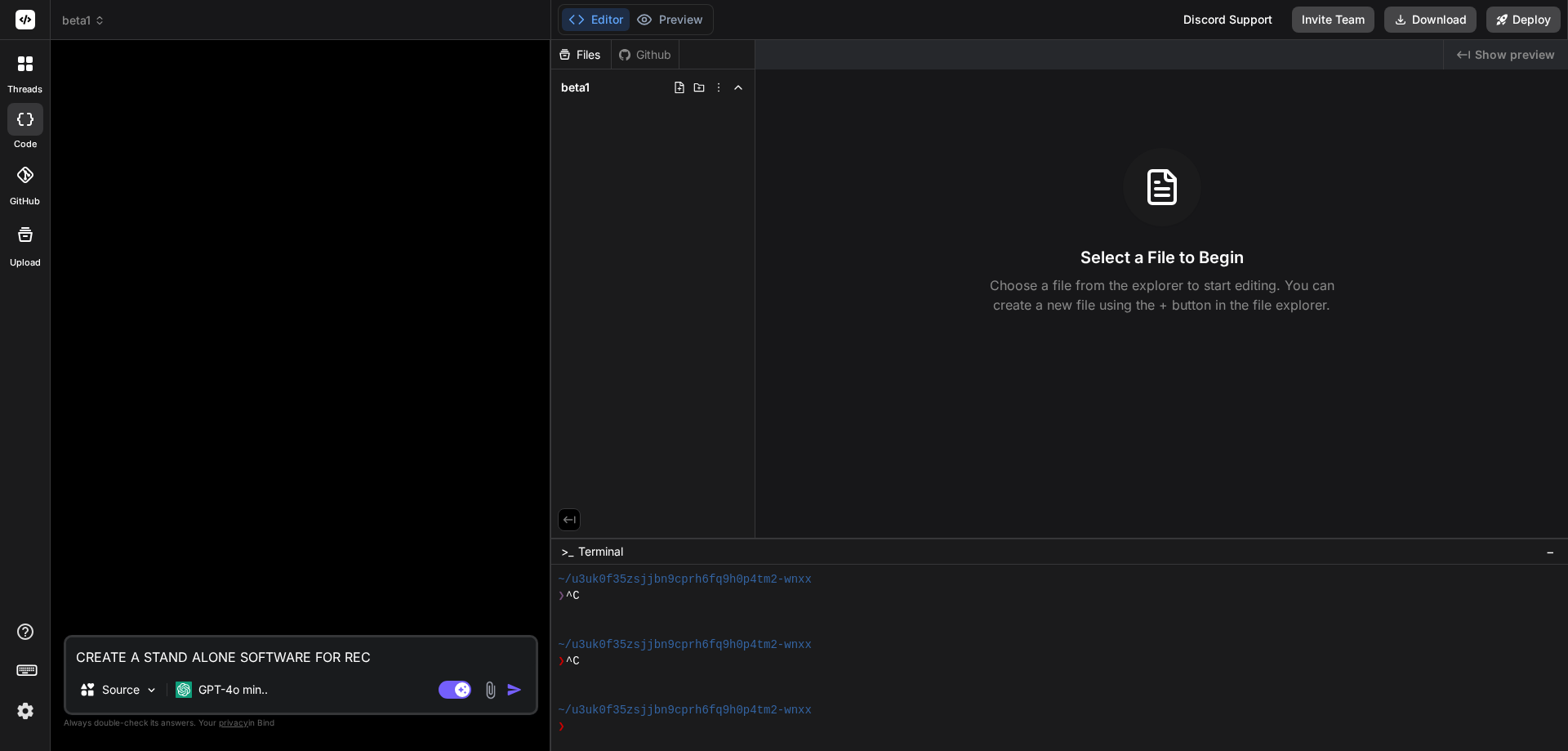
type textarea "CREATE A STAND ALONE SOFTWARE FOR RE"
type textarea "x"
type textarea "CREATE A STAND ALONE SOFTWARE FOR R"
type textarea "x"
type textarea "CREATE A STAND ALONE SOFTWARE FOR"
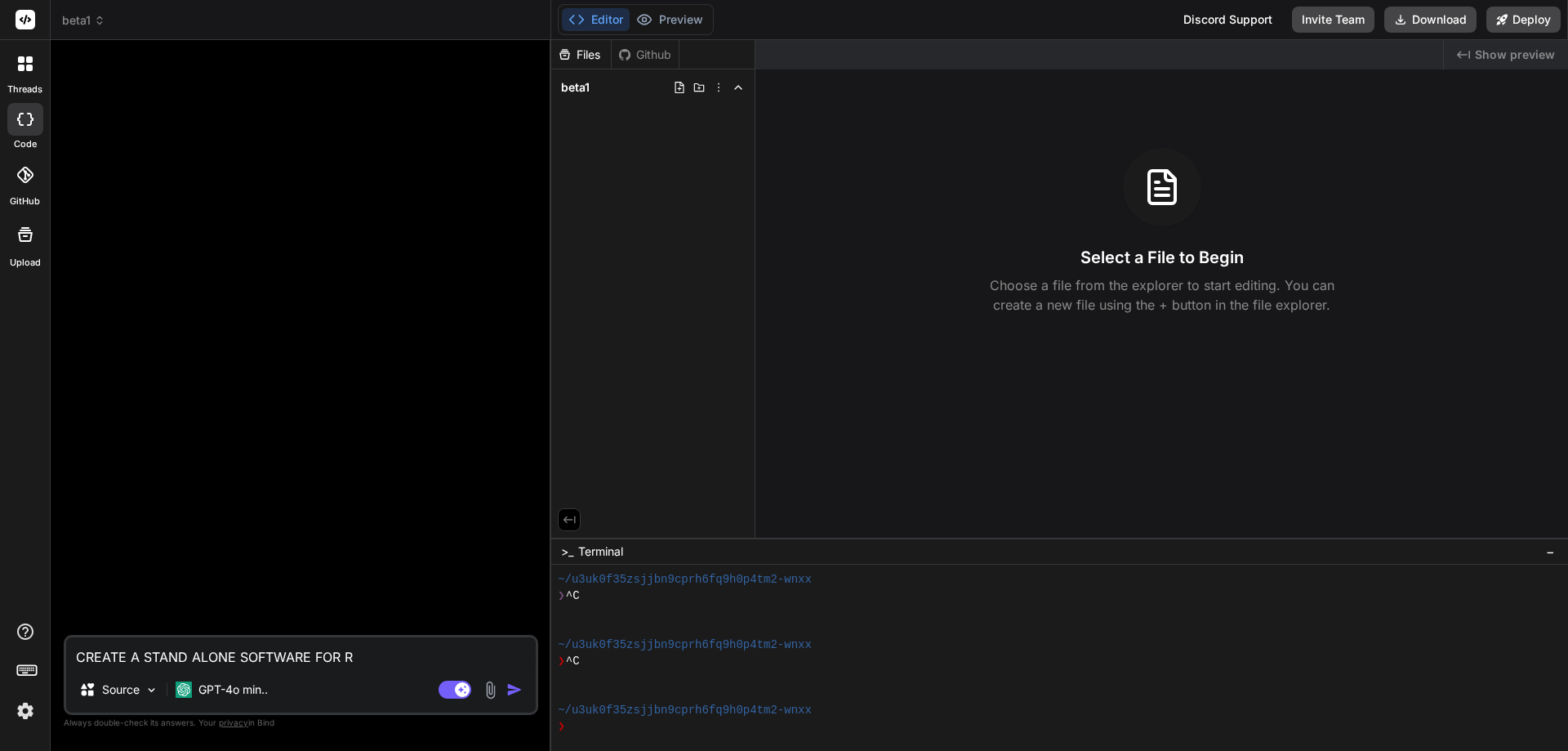
type textarea "x"
type textarea "CREATE A STAND ALONE SOFTWARE FOR v"
type textarea "x"
type textarea "CREATE A STAND ALONE SOFTWARE FOR"
type textarea "x"
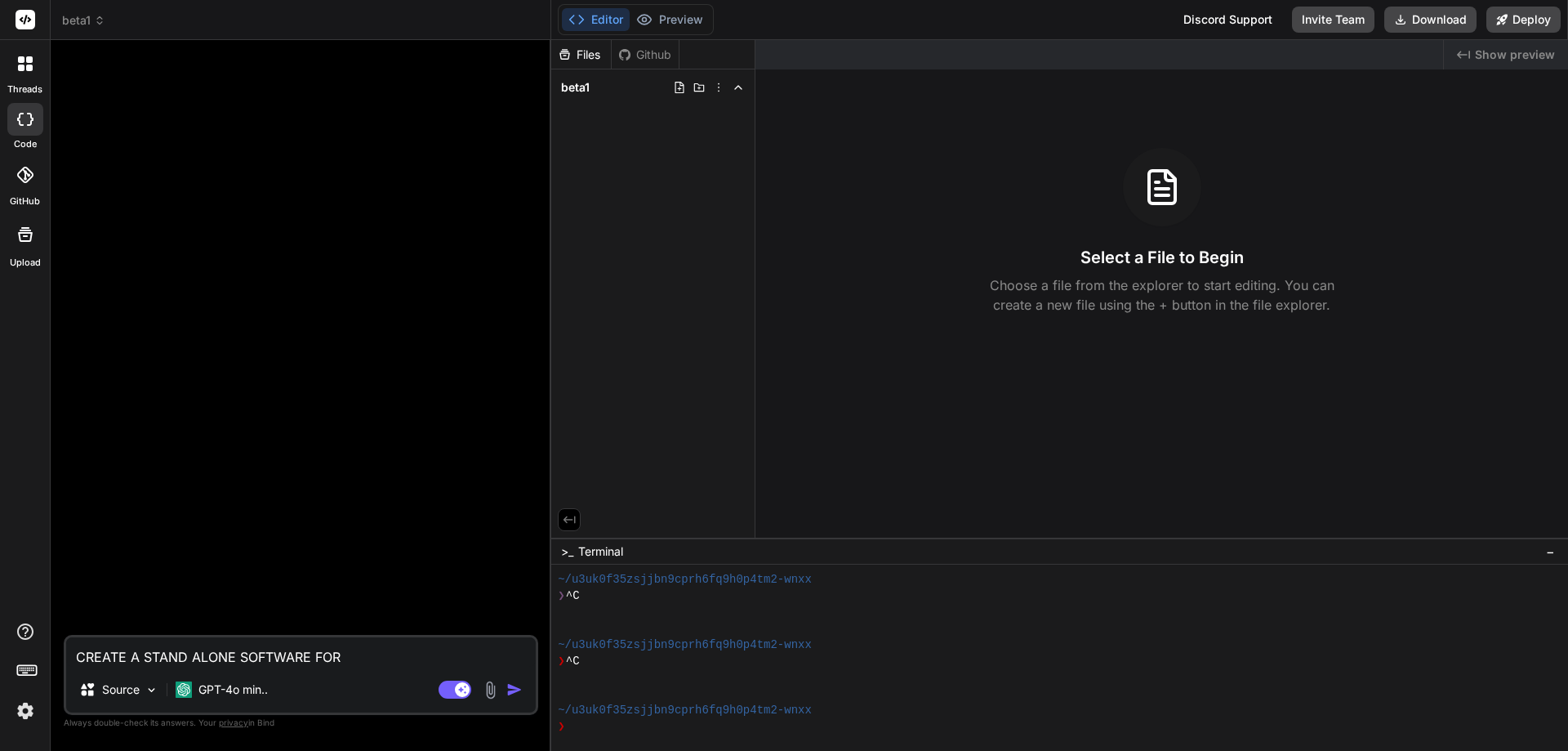
paste textarea "Recurring"
type textarea "CREATE A STAND ALONE SOFTWARE FOR Recurring"
type textarea "x"
type textarea "CREATE A STAND ALONE SOFTWARE FOR Recurring"
type textarea "x"
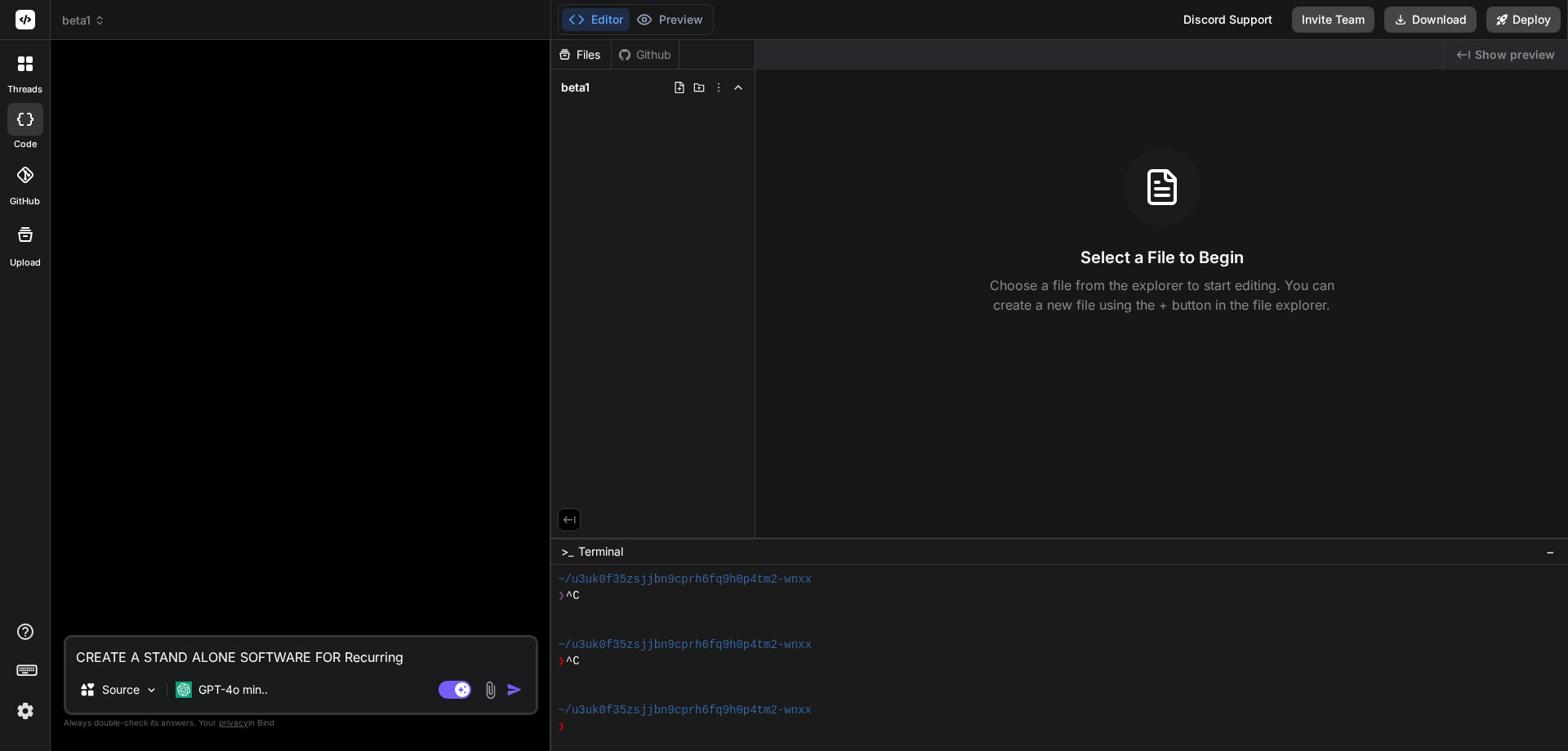
type textarea "CREATE A STAND ALONE SOFTWARE FOR Recurring I"
type textarea "x"
type textarea "CREATE A STAND ALONE SOFTWARE FOR Recurring IN"
type textarea "x"
type textarea "CREATE A STAND ALONE SOFTWARE FOR Recurring INC"
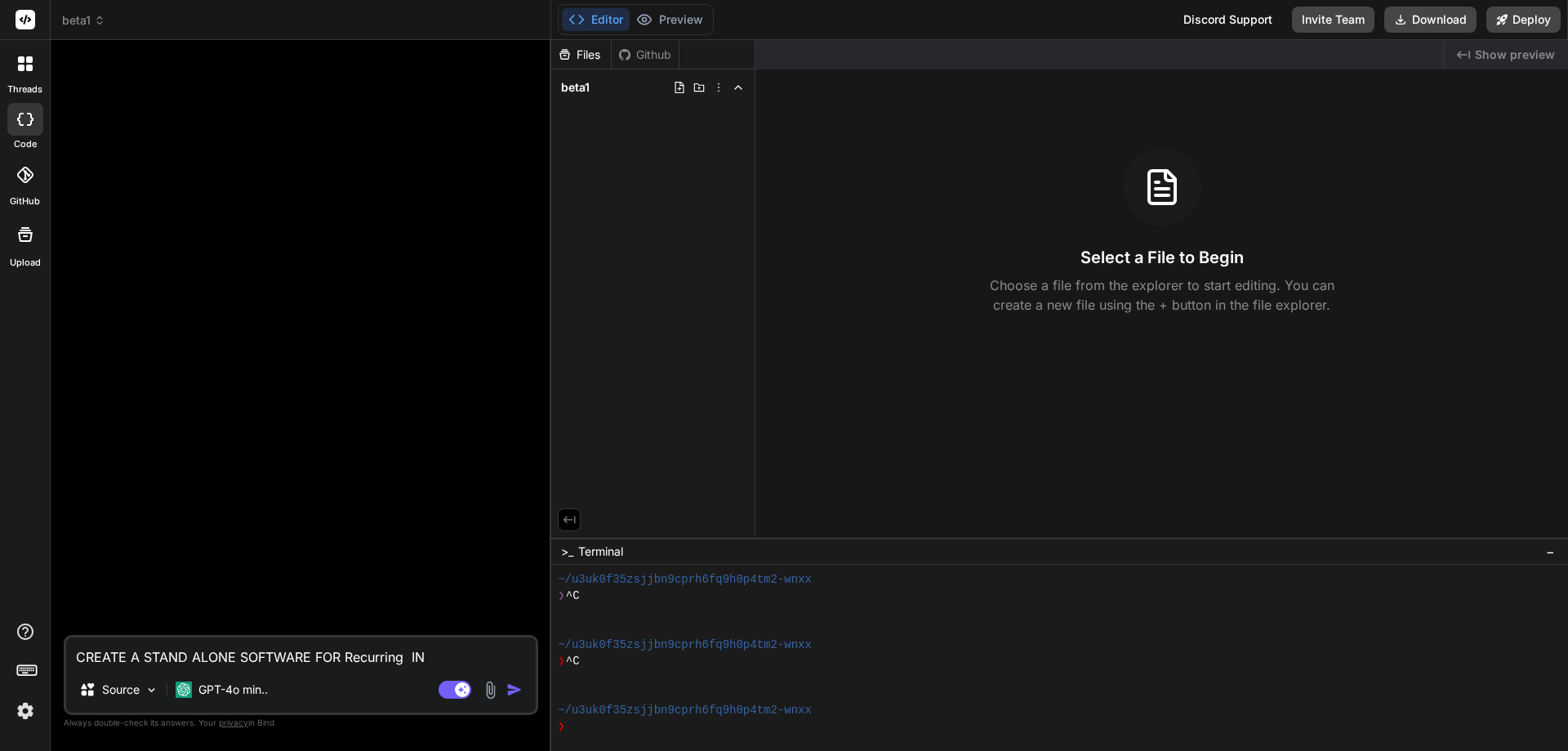
type textarea "x"
type textarea "CREATE A STAND ALONE SOFTWARE FOR Recurring INCO"
type textarea "x"
type textarea "CREATE A STAND ALONE SOFTWARE FOR Recurring INCOI"
type textarea "x"
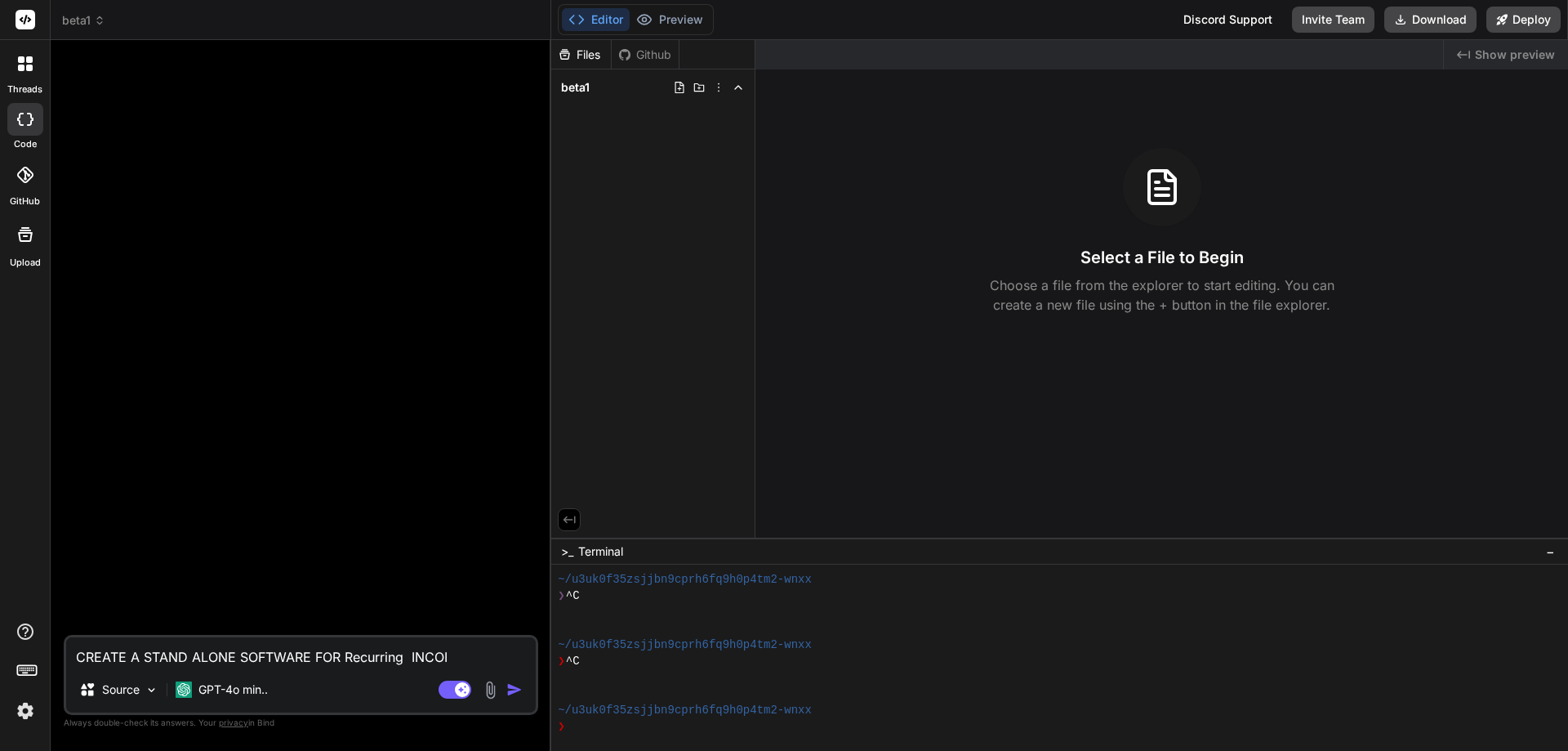
type textarea "CREATE A STAND ALONE SOFTWARE FOR Recurring INCOIC"
type textarea "x"
type textarea "CREATE A STAND ALONE SOFTWARE FOR Recurring INCOICE"
type textarea "x"
type textarea "CREATE A STAND ALONE SOFTWARE FOR Recurring INCOICES"
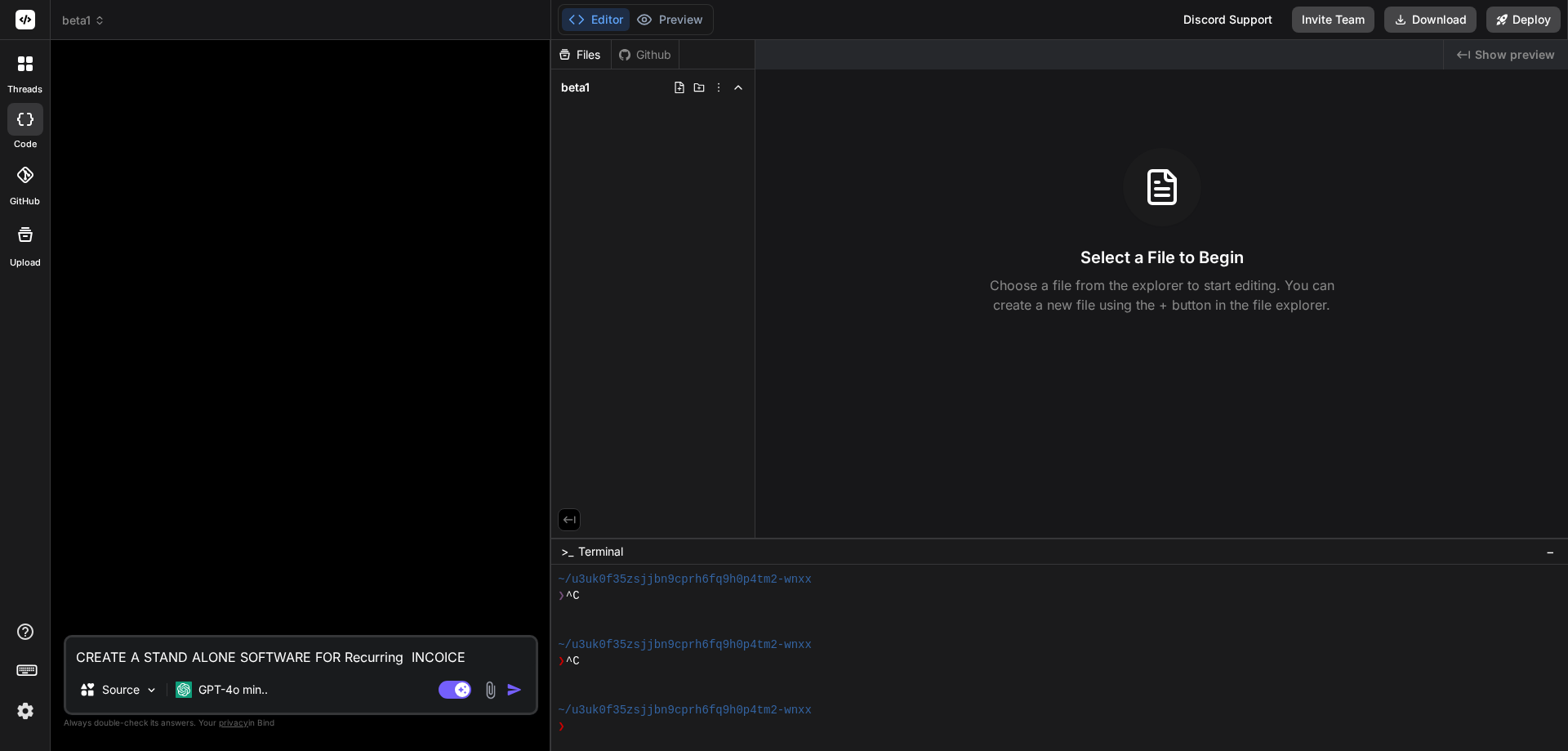
type textarea "x"
type textarea "CREATE A STAND ALONE SOFTWARE FOR Recurring INCOICES"
type textarea "x"
type textarea "CREATE A STAND ALONE SOFTWARE FOR Recurring INCOICES A"
type textarea "x"
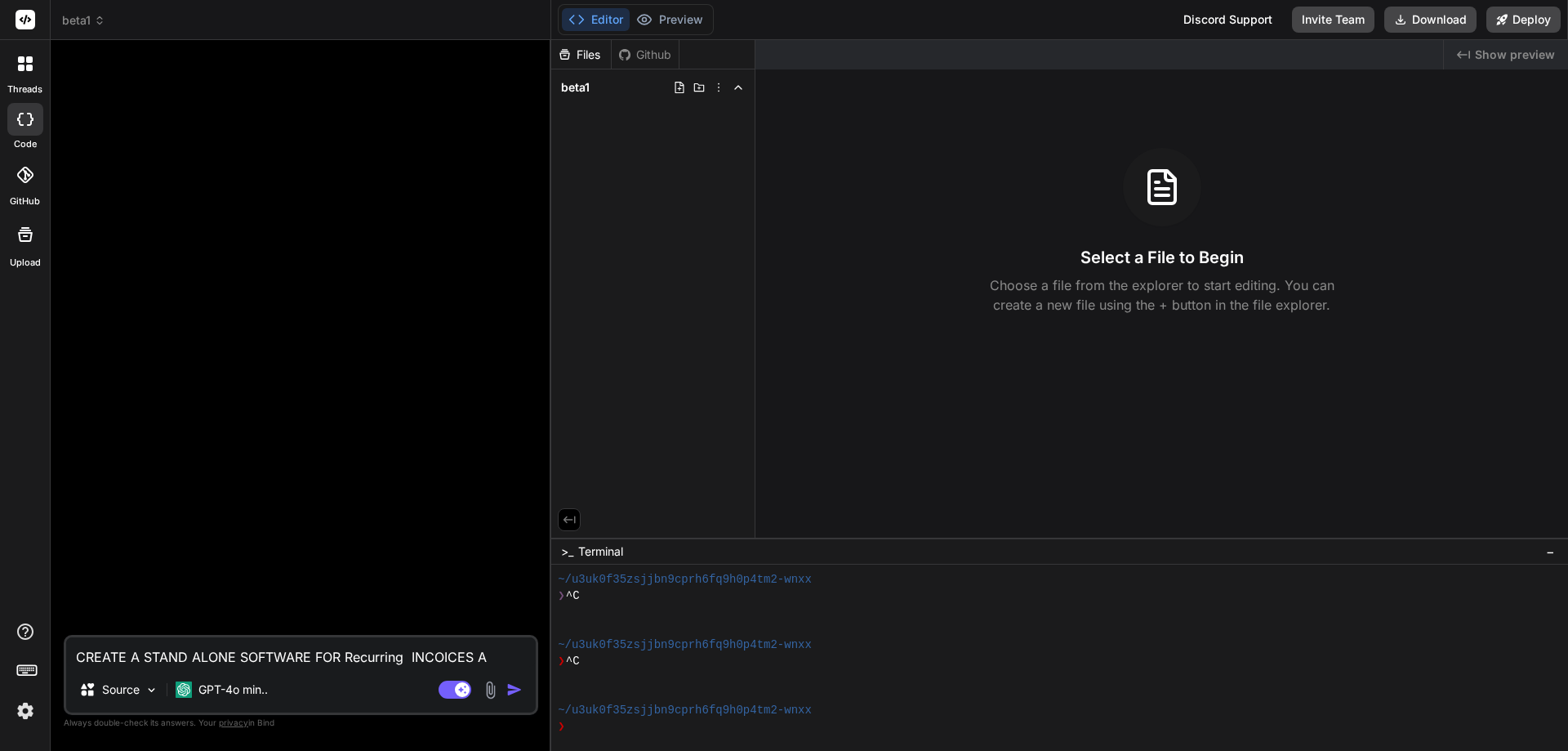
type textarea "CREATE A STAND ALONE SOFTWARE FOR Recurring INCOICES AN"
type textarea "x"
type textarea "CREATE A STAND ALONE SOFTWARE FOR Recurring INCOICES AND"
type textarea "x"
type textarea "CREATE A STAND ALONE SOFTWARE FOR Recurring INCOICES AND"
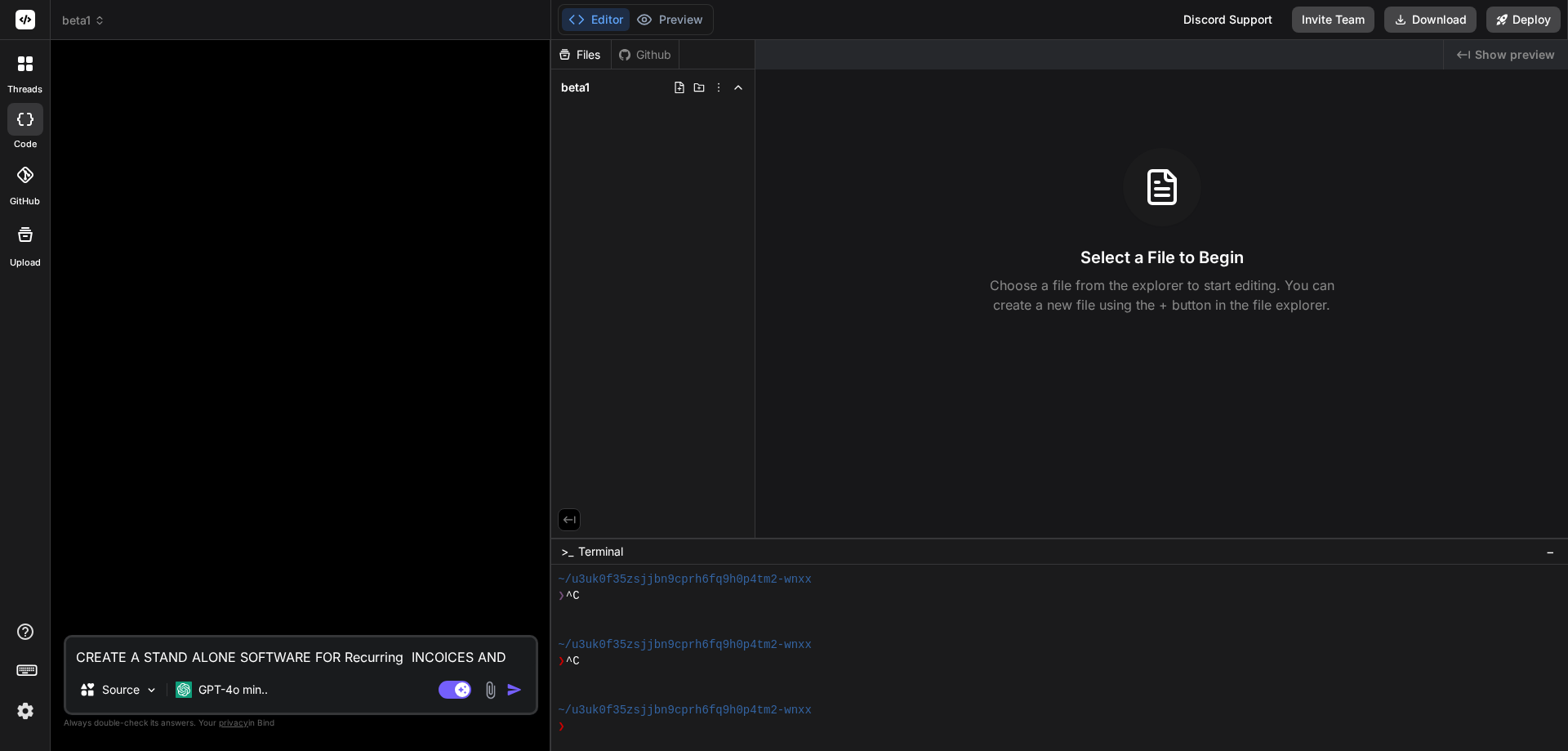
type textarea "x"
type textarea "CREATE A STAND ALONE SOFTWARE FOR Recurring INCOICES AND S"
type textarea "x"
type textarea "CREATE A STAND ALONE SOFTWARE FOR Recurring INCOICES AND SU"
type textarea "x"
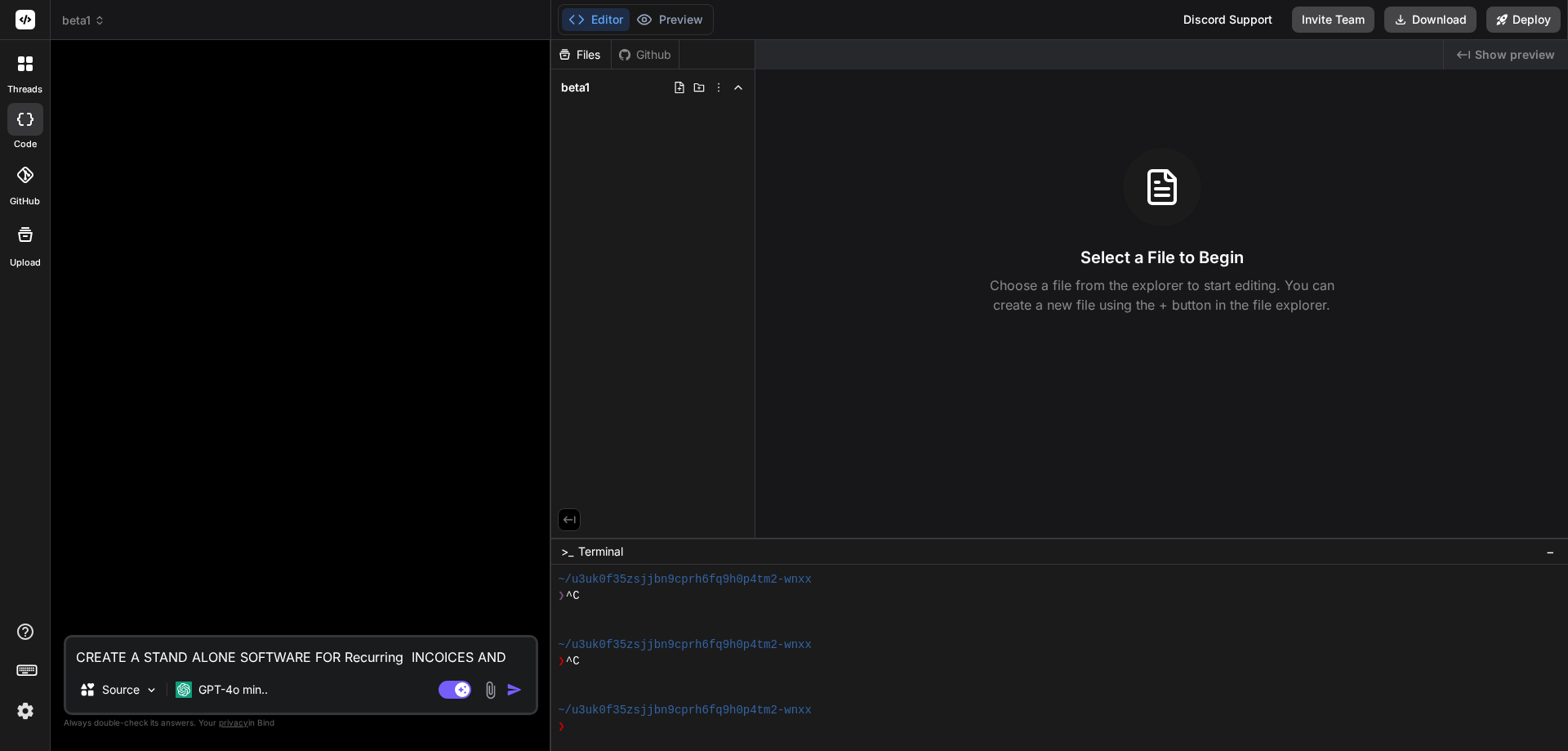
type textarea "CREATE A STAND ALONE SOFTWARE FOR Recurring INCOICES AND SUB"
type textarea "x"
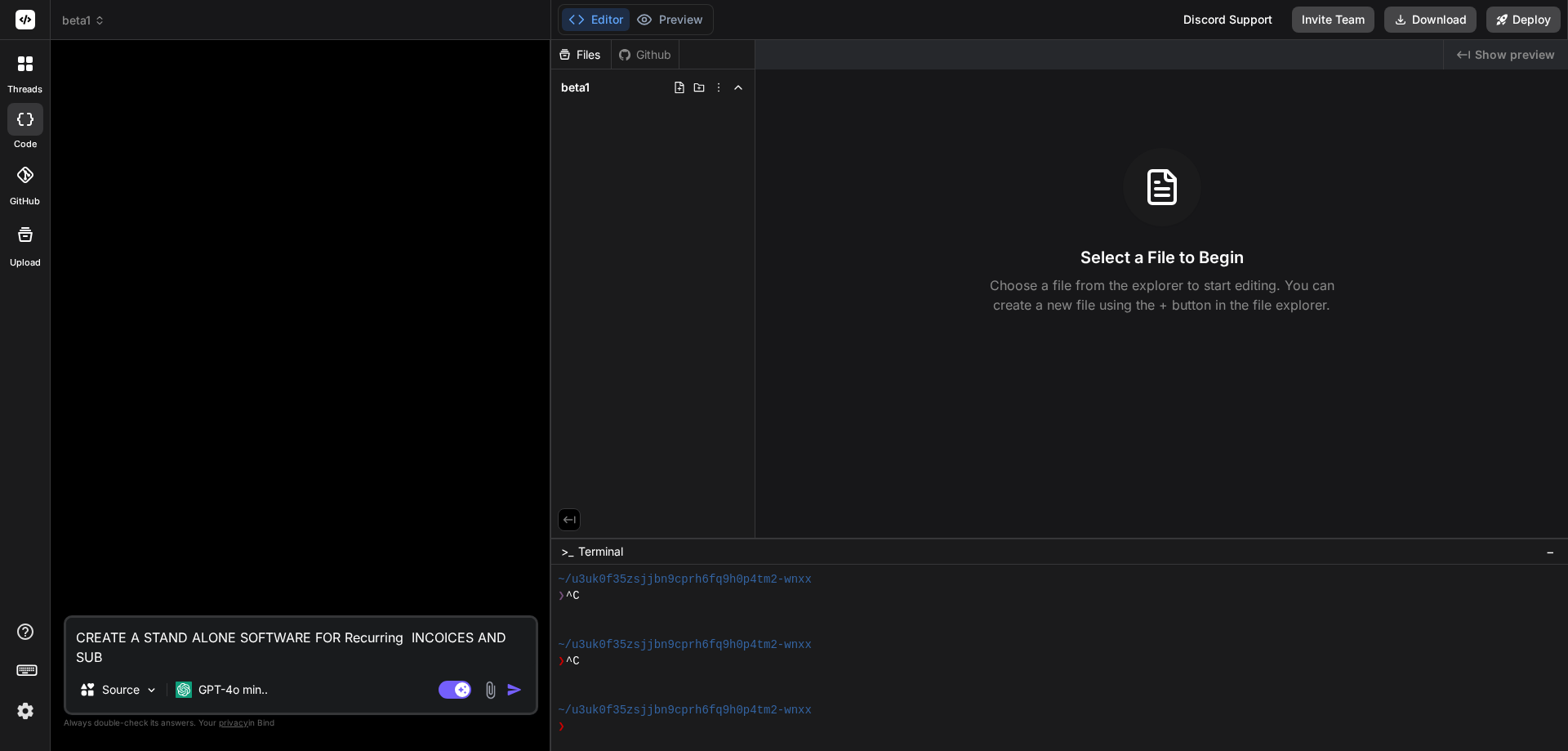
type textarea "CREATE A STAND ALONE SOFTWARE FOR Recurring INCOICES AND SUBS"
type textarea "x"
type textarea "CREATE A STAND ALONE SOFTWARE FOR Recurring INCOICES AND SUBSC"
type textarea "x"
type textarea "CREATE A STAND ALONE SOFTWARE FOR Recurring INCOICES AND SUBSCR"
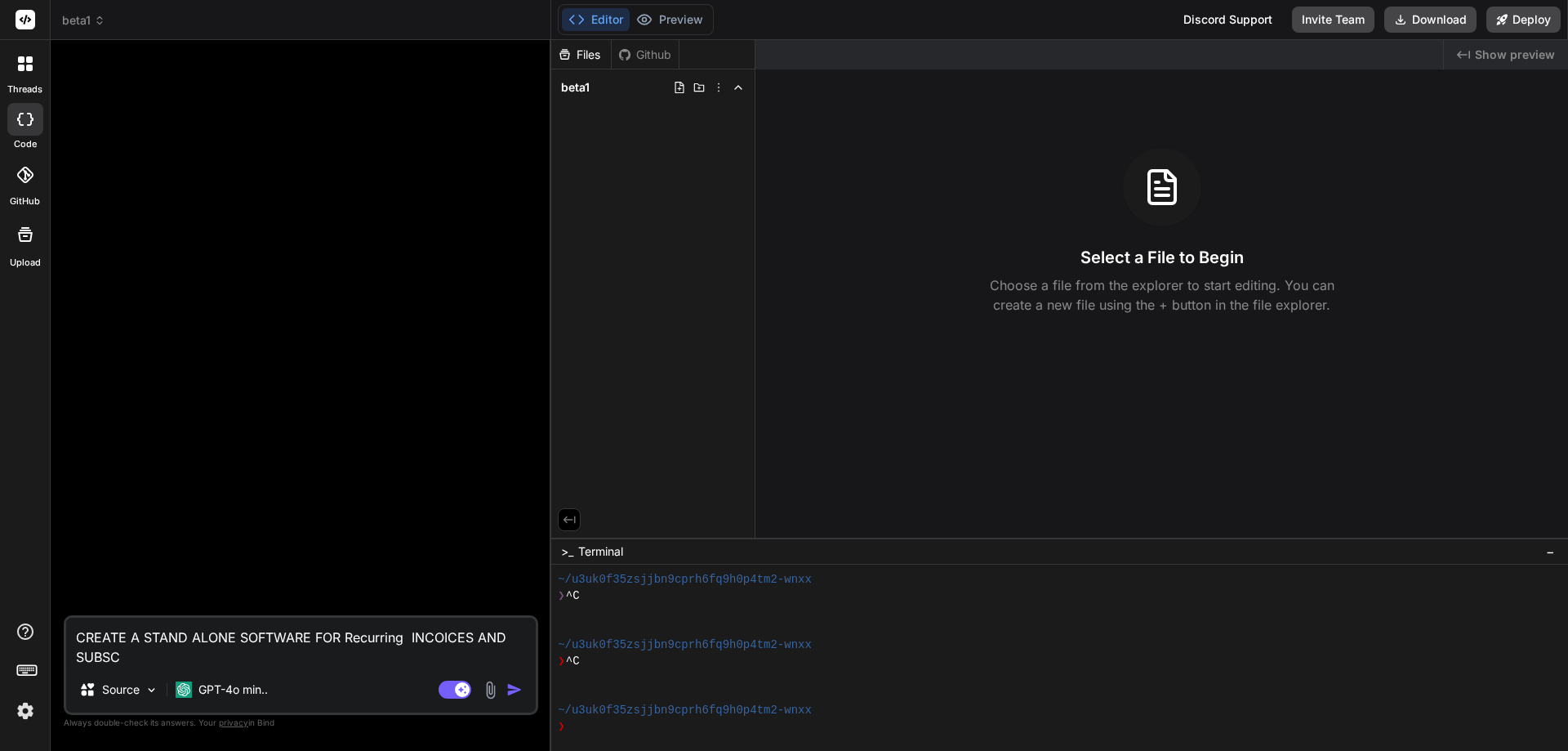
type textarea "x"
type textarea "CREATE A STAND ALONE SOFTWARE FOR Recurring INCOICES AND SUBSCRI"
type textarea "x"
type textarea "CREATE A STAND ALONE SOFTWARE FOR Recurring INCOICES AND SUBSCRIP"
type textarea "x"
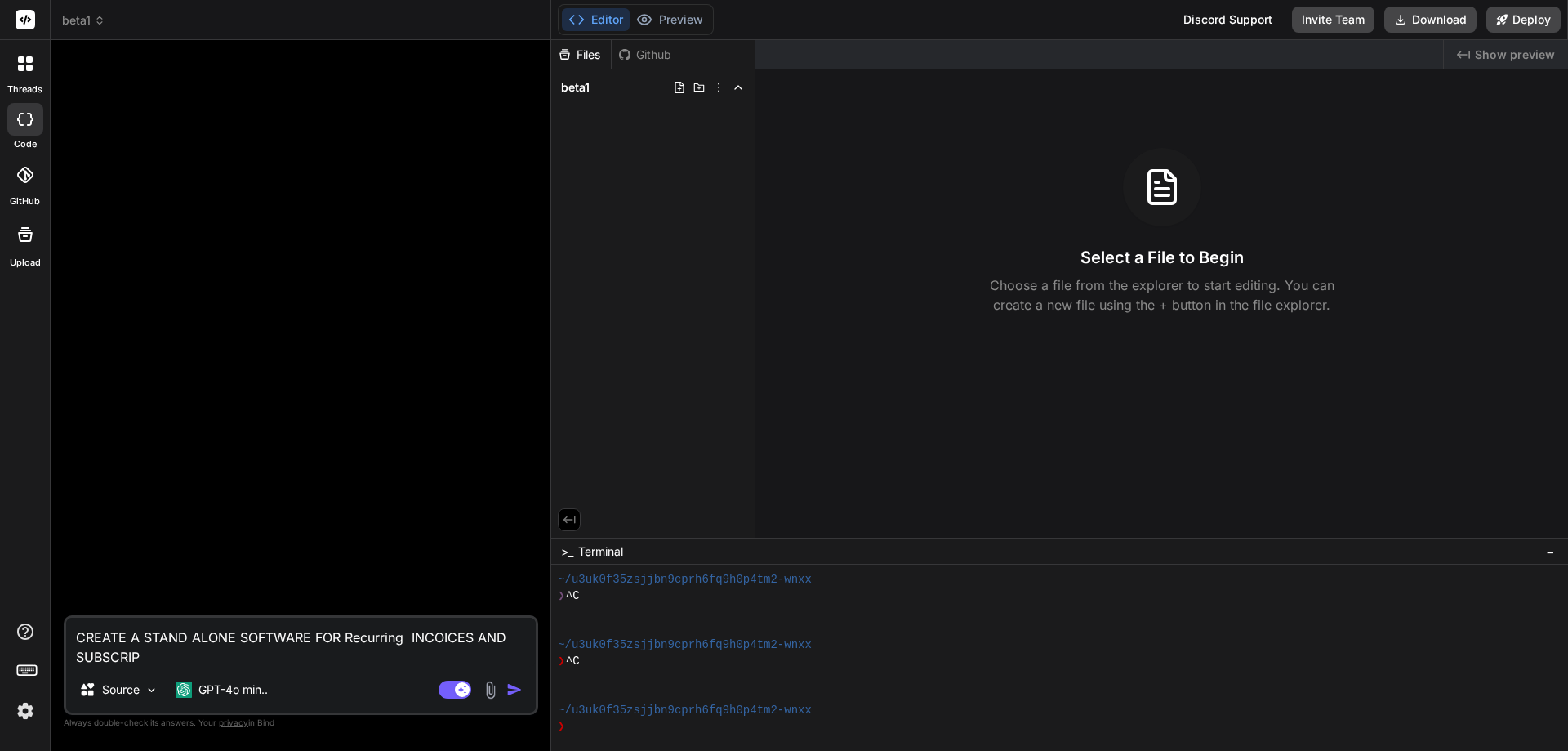
type textarea "CREATE A STAND ALONE SOFTWARE FOR Recurring INCOICES AND SUBSCRIPT"
type textarea "x"
type textarea "CREATE A STAND ALONE SOFTWARE FOR Recurring INCOICES AND SUBSCRIPTI"
type textarea "x"
type textarea "CREATE A STAND ALONE SOFTWARE FOR Recurring INCOICES AND SUBSCRIPTIO"
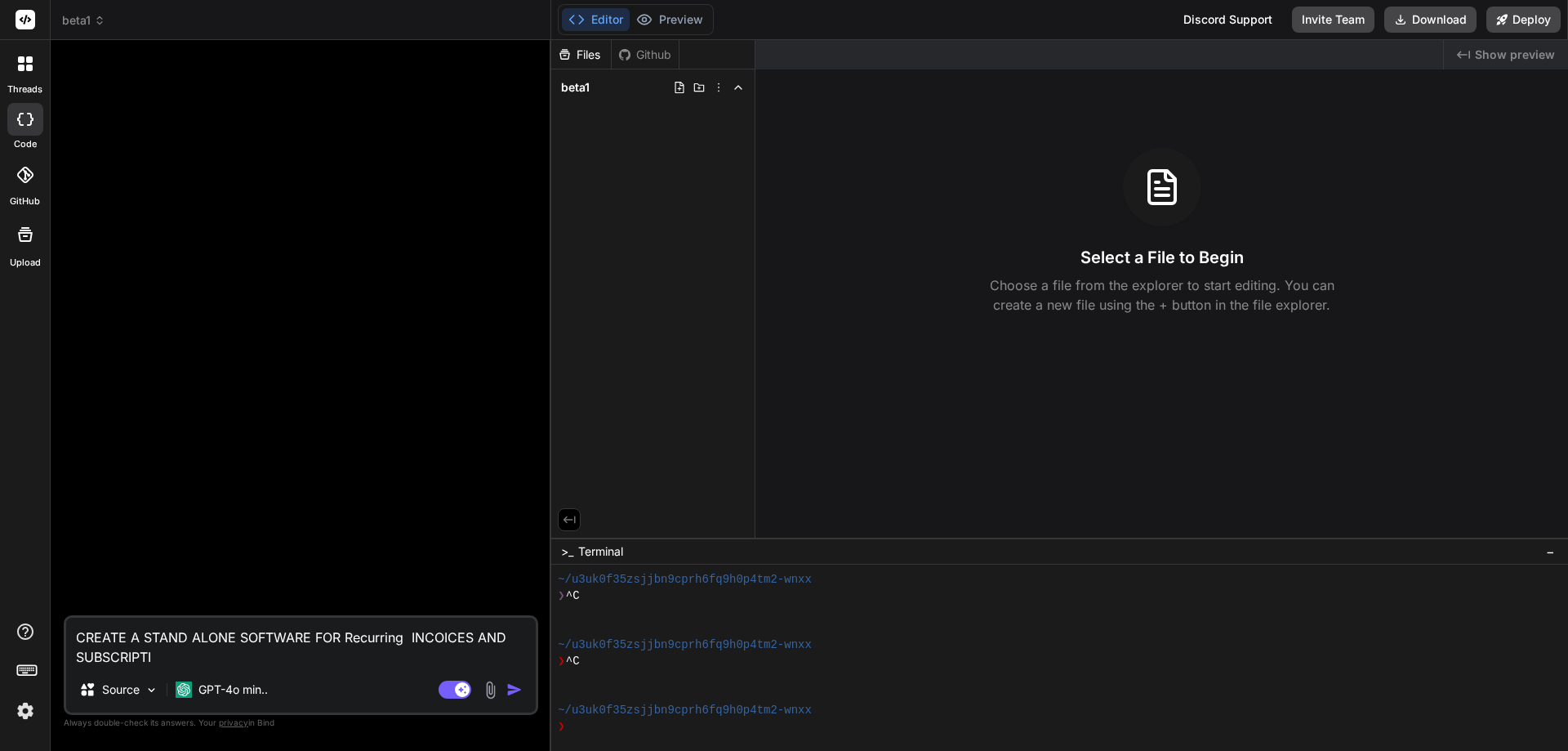
type textarea "x"
type textarea "CREATE A STAND ALONE SOFTWARE FOR Recurring INCOICES AND SUBSCRIPTION"
type textarea "x"
type textarea "CREATE A STAND ALONE SOFTWARE FOR Recurring INCOICES AND SUBSCRIPTION"
type textarea "x"
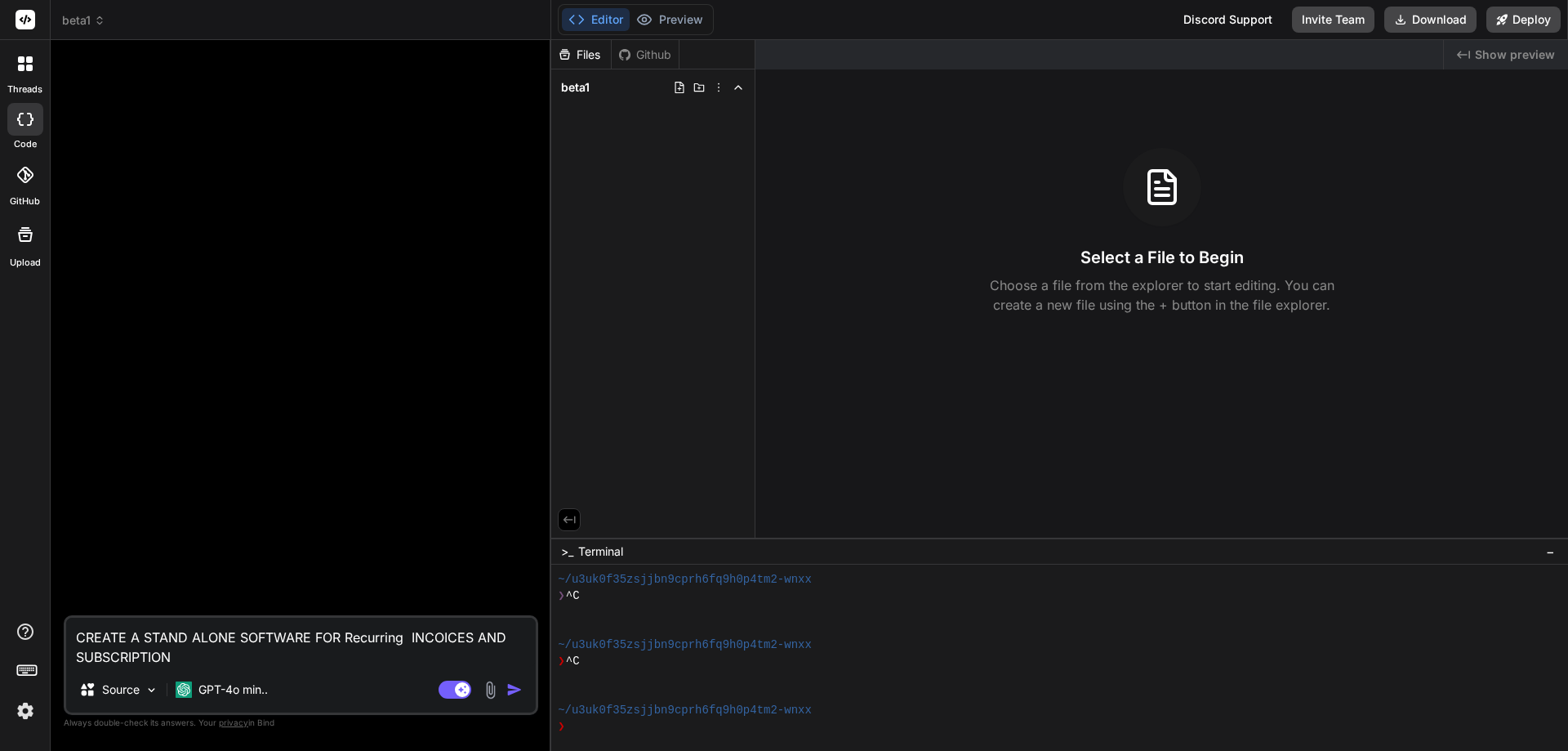
type textarea "CREATE A STAND ALONE SOFTWARE FOR Recurring INCOICES AND SUBSCRIPTION M"
type textarea "x"
type textarea "CREATE A STAND ALONE SOFTWARE FOR Recurring INCOICES AND SUBSCRIPTION MA"
type textarea "x"
type textarea "CREATE A STAND ALONE SOFTWARE FOR Recurring INCOICES AND SUBSCRIPTION MAN"
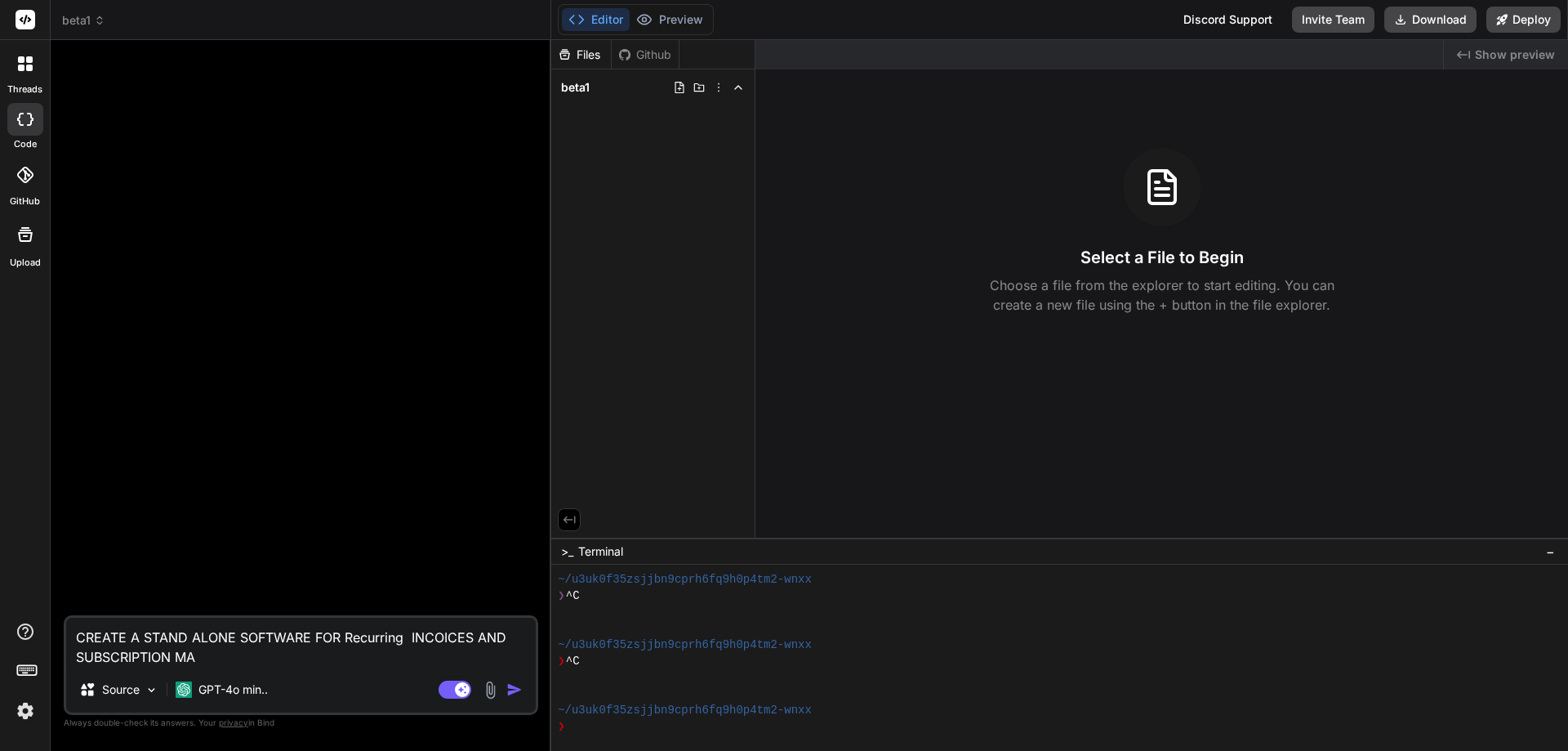
type textarea "x"
type textarea "CREATE A STAND ALONE SOFTWARE FOR Recurring INCOICES AND SUBSCRIPTION MANA"
type textarea "x"
type textarea "CREATE A STAND ALONE SOFTWARE FOR Recurring INCOICES AND SUBSCRIPTION MANAG"
type textarea "x"
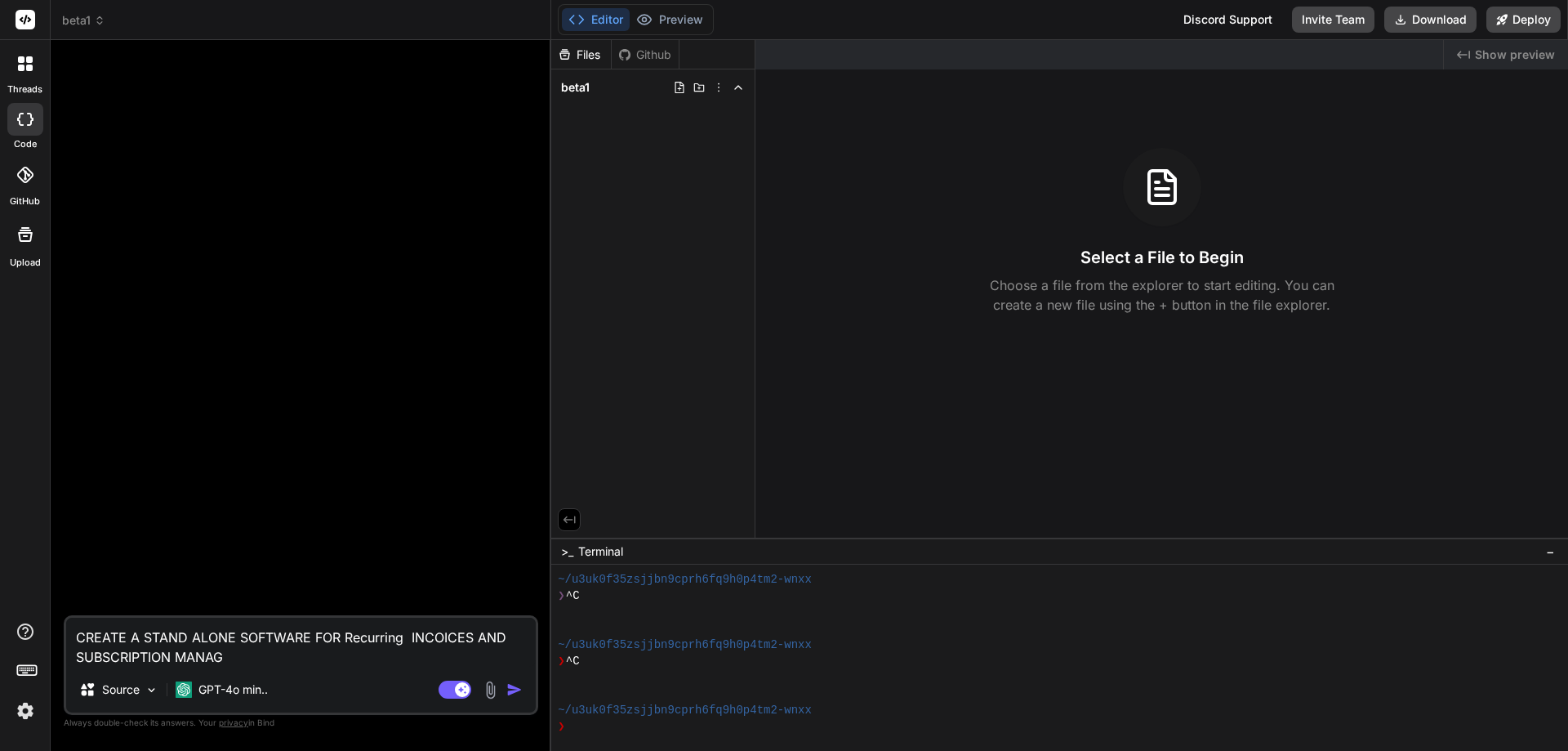
type textarea "CREATE A STAND ALONE SOFTWARE FOR Recurring INCOICES AND SUBSCRIPTION MANAGE"
type textarea "x"
type textarea "CREATE A STAND ALONE SOFTWARE FOR Recurring INCOICES AND SUBSCRIPTION MANAGEM"
type textarea "x"
type textarea "CREATE A STAND ALONE SOFTWARE FOR Recurring INCOICES AND SUBSCRIPTION MANAGEME"
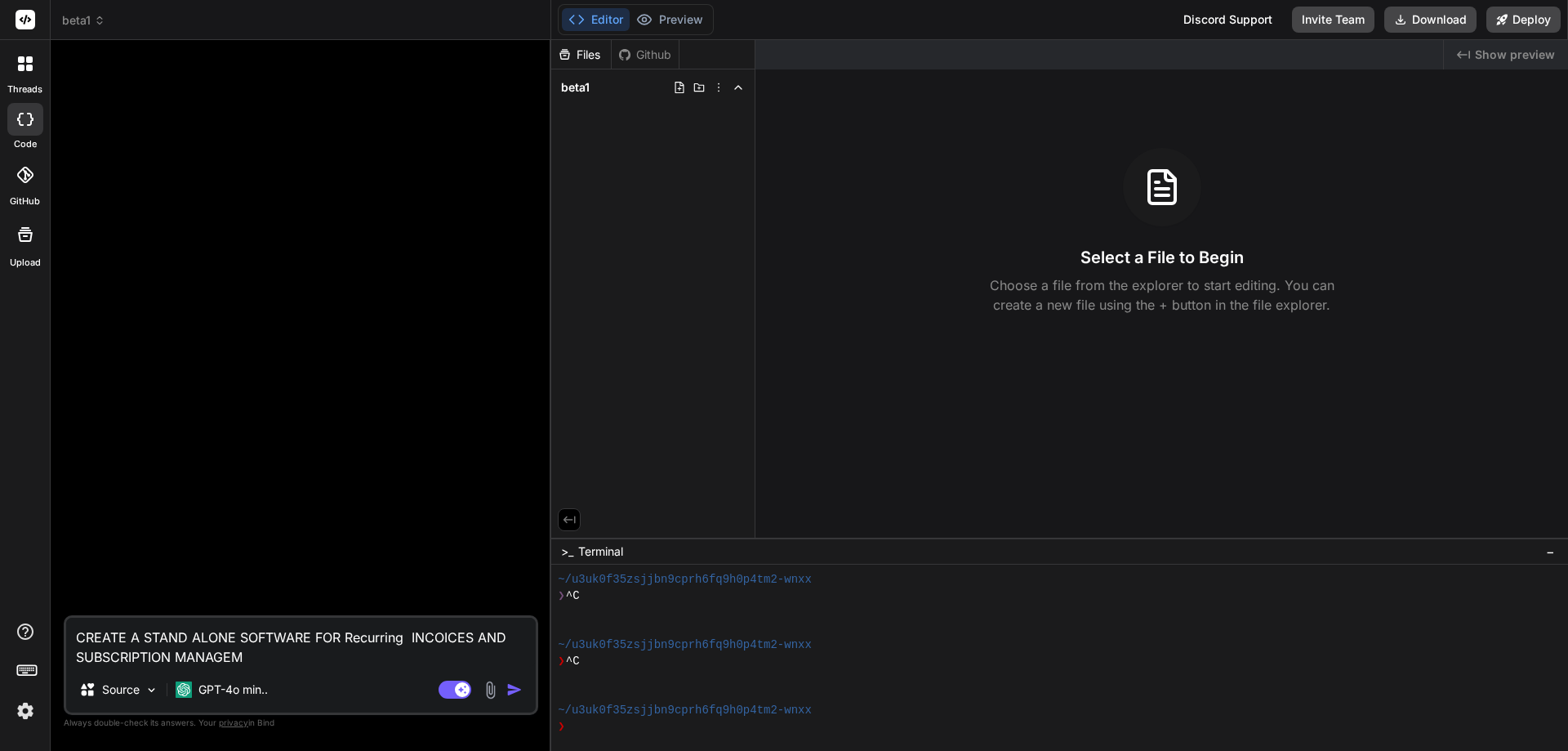
type textarea "x"
type textarea "CREATE A STAND ALONE SOFTWARE FOR Recurring INCOICES AND SUBSCRIPTION MANAGEMEN"
type textarea "x"
type textarea "CREATE A STAND ALONE SOFTWARE FOR Recurring INCOICES AND SUBSCRIPTION MANAGEMENT"
type textarea "x"
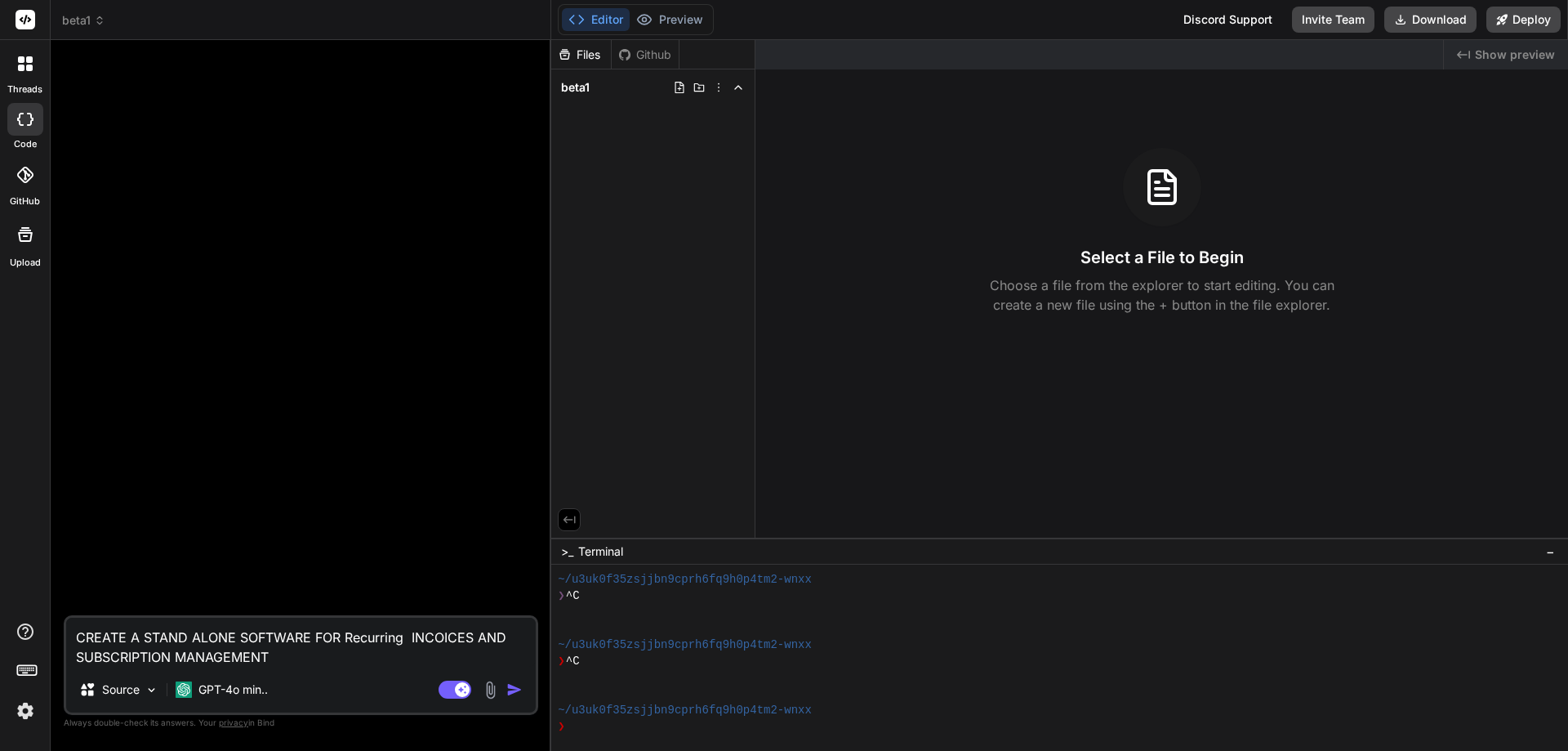
type textarea "CREATE A STAND ALONE SOFTWARE FOR Recurring INCOICES AND SUBSCRIPTION MANAGEMENT"
type textarea "x"
type textarea "CREATE A STAND ALONE SOFTWARE FOR Recurring INCOICES AND SUBSCRIPTION MANAGEMEN…"
type textarea "x"
type textarea "CREATE A STAND ALONE SOFTWARE FOR Recurring INCOICES AND SUBSCRIPTION MANAGEMEN…"
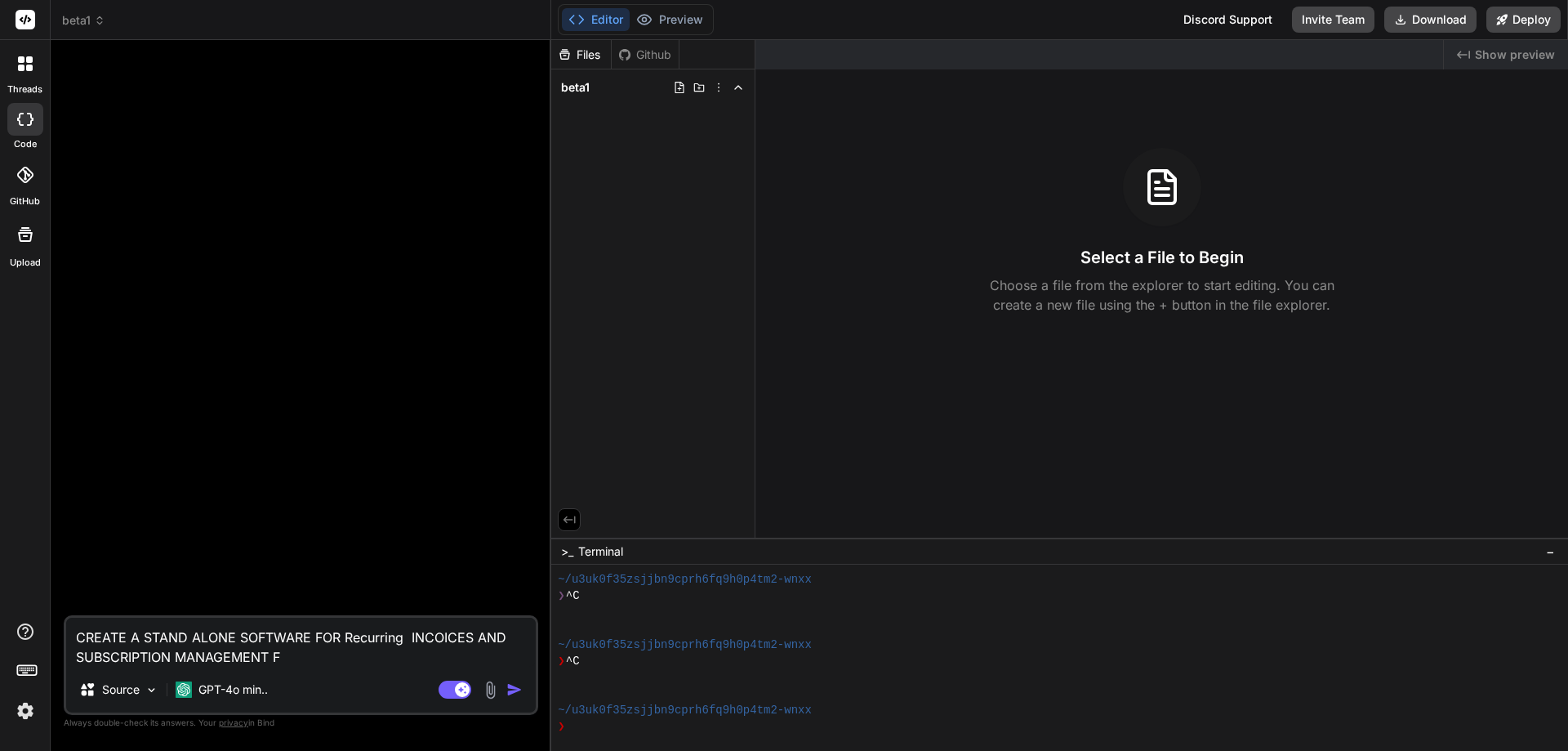
type textarea "x"
type textarea "CREATE A STAND ALONE SOFTWARE FOR Recurring INCOICES AND SUBSCRIPTION MANAGEMEN…"
type textarea "x"
type textarea "CREATE A STAND ALONE SOFTWARE FOR Recurring INCOICES AND SUBSCRIPTION MANAGEMEN…"
type textarea "x"
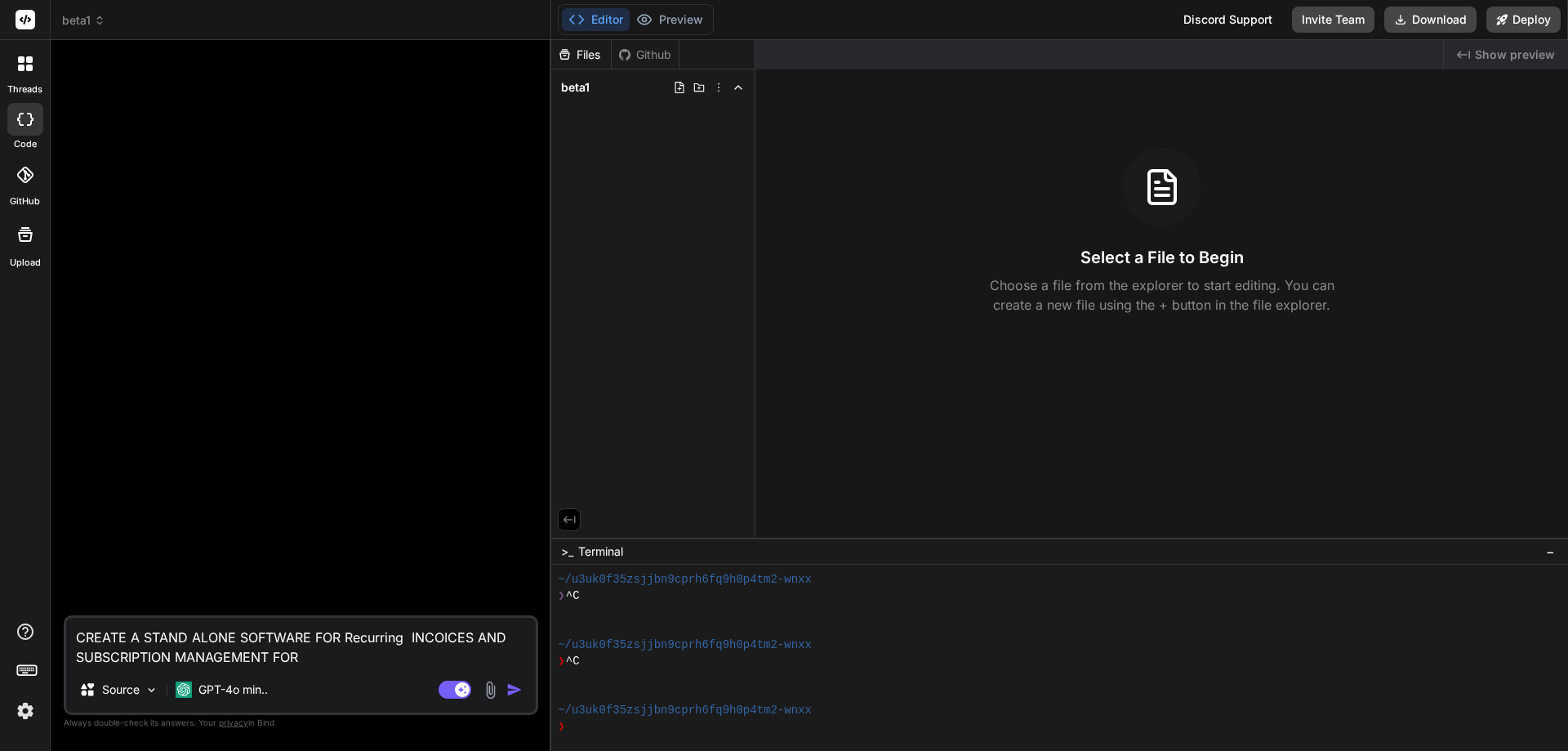
type textarea "CREATE A STAND ALONE SOFTWARE FOR Recurring INCOICES AND SUBSCRIPTION MANAGEMEN…"
type textarea "x"
type textarea "CREATE A STAND ALONE SOFTWARE FOR Recurring INCOICES AND SUBSCRIPTION MANAGEMEN…"
type textarea "x"
type textarea "CREATE A STAND ALONE SOFTWARE FOR Recurring INCOICES AND SUBSCRIPTION MANAGEMEN…"
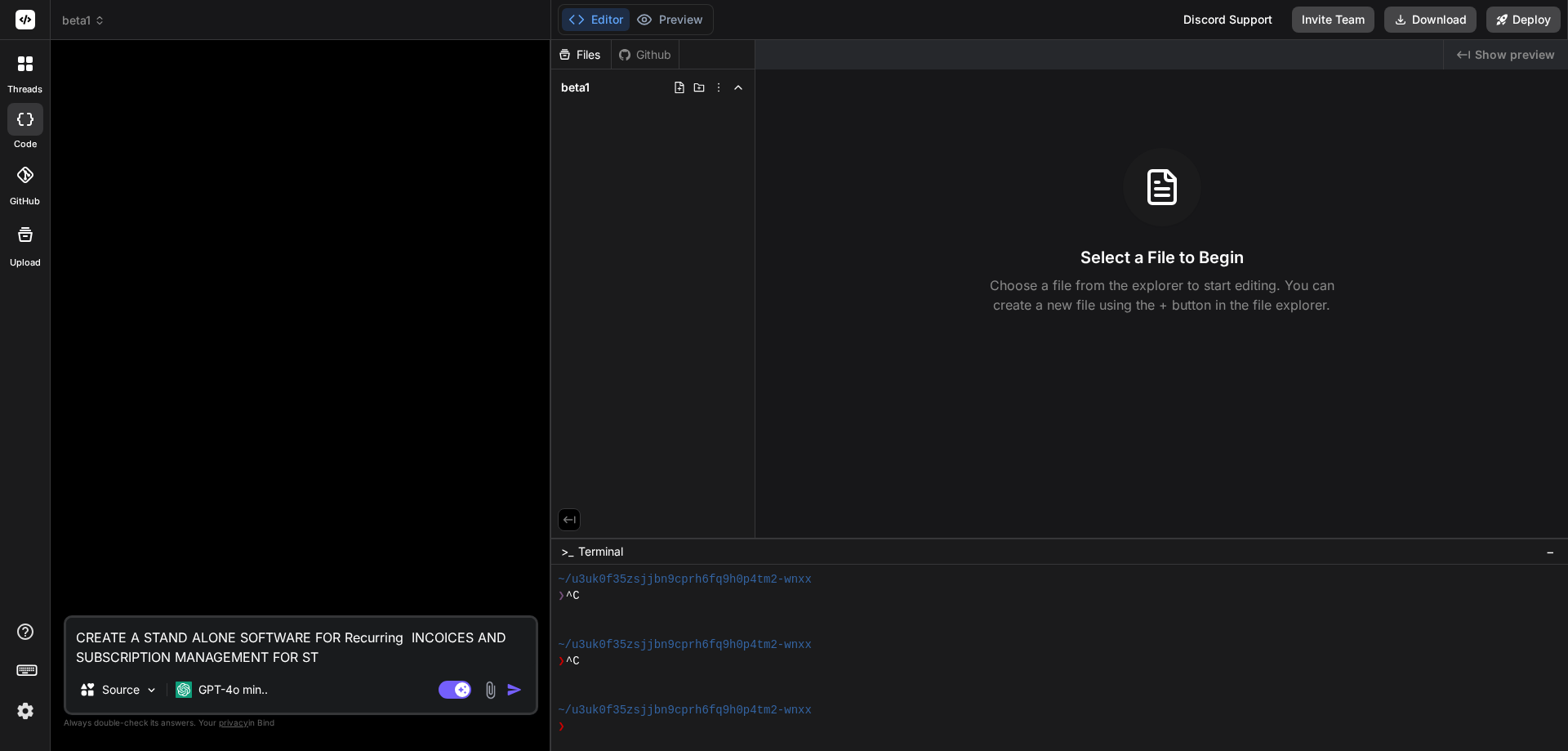
type textarea "x"
type textarea "CREATE A STAND ALONE SOFTWARE FOR Recurring INCOICES AND SUBSCRIPTION MANAGEMEN…"
type textarea "x"
type textarea "CREATE A STAND ALONE SOFTWARE FOR Recurring INCOICES AND SUBSCRIPTION MANAGEMEN…"
type textarea "x"
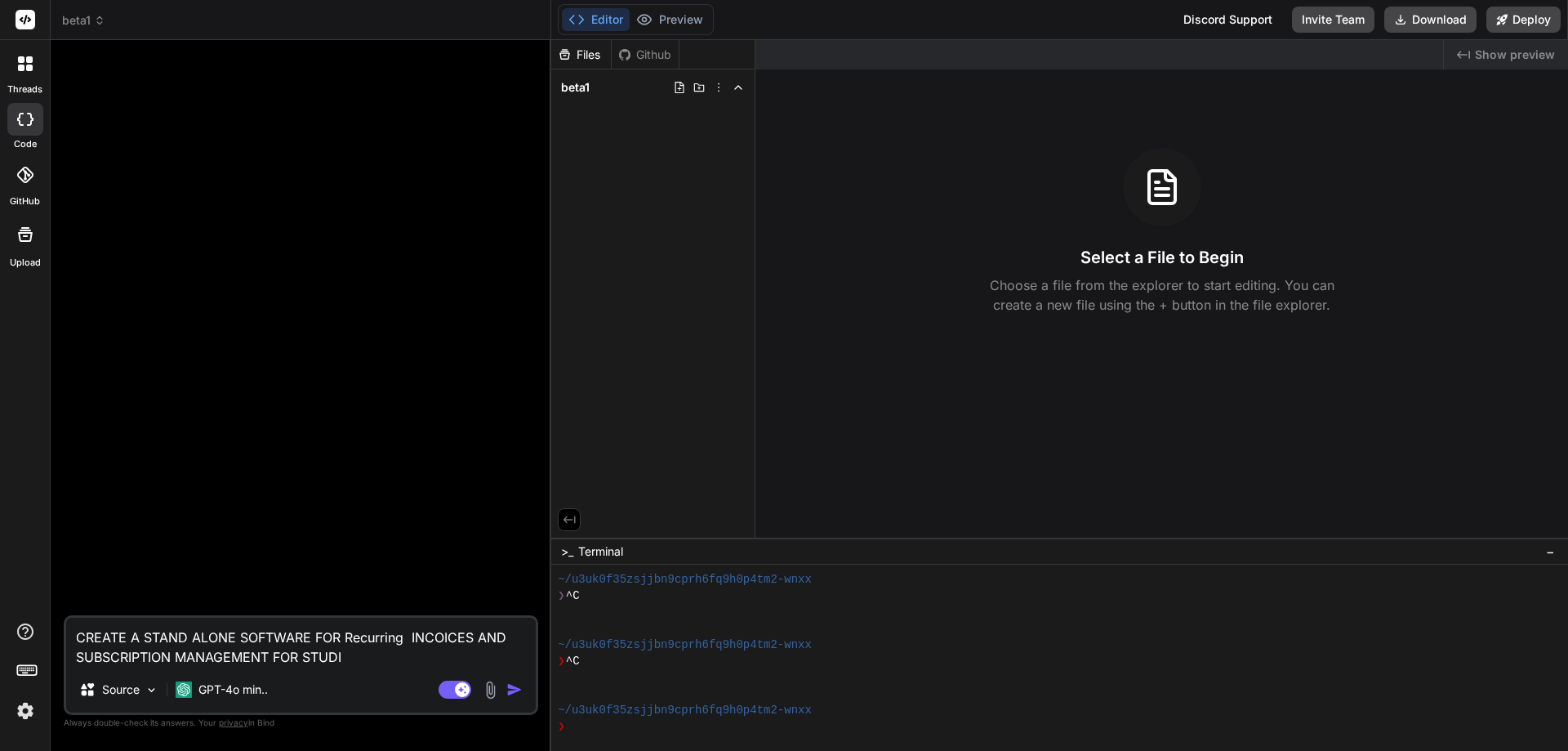
type textarea "CREATE A STAND ALONE SOFTWARE FOR Recurring INCOICES AND SUBSCRIPTION MANAGEMEN…"
type textarea "x"
type textarea "CREATE A STAND ALONE SOFTWARE FOR Recurring INCOICES AND SUBSCRIPTION MANAGEMEN…"
type textarea "x"
type textarea "CREATE A STAND ALONE SOFTWARE FOR Recurring INCOICES AND SUBSCRIPTION MANAGEMEN…"
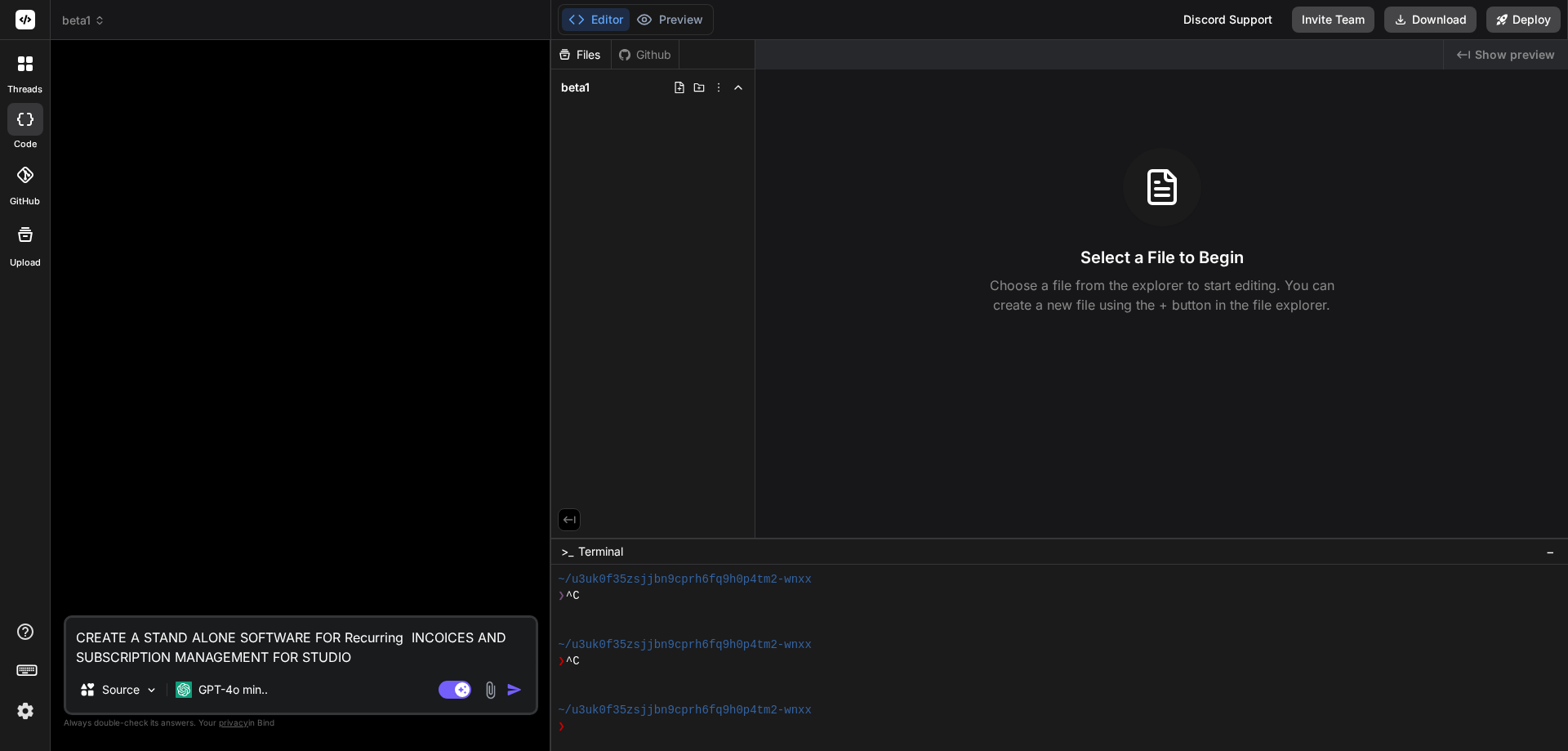
type textarea "x"
type textarea "CREATE A STAND ALONE SOFTWARE FOR Recurring INCOICES AND SUBSCRIPTION MANAGEMEN…"
type textarea "x"
type textarea "CREATE A STAND ALONE SOFTWARE FOR Recurring INCOICES AND SUBSCRIPTION MANAGEMEN…"
type textarea "x"
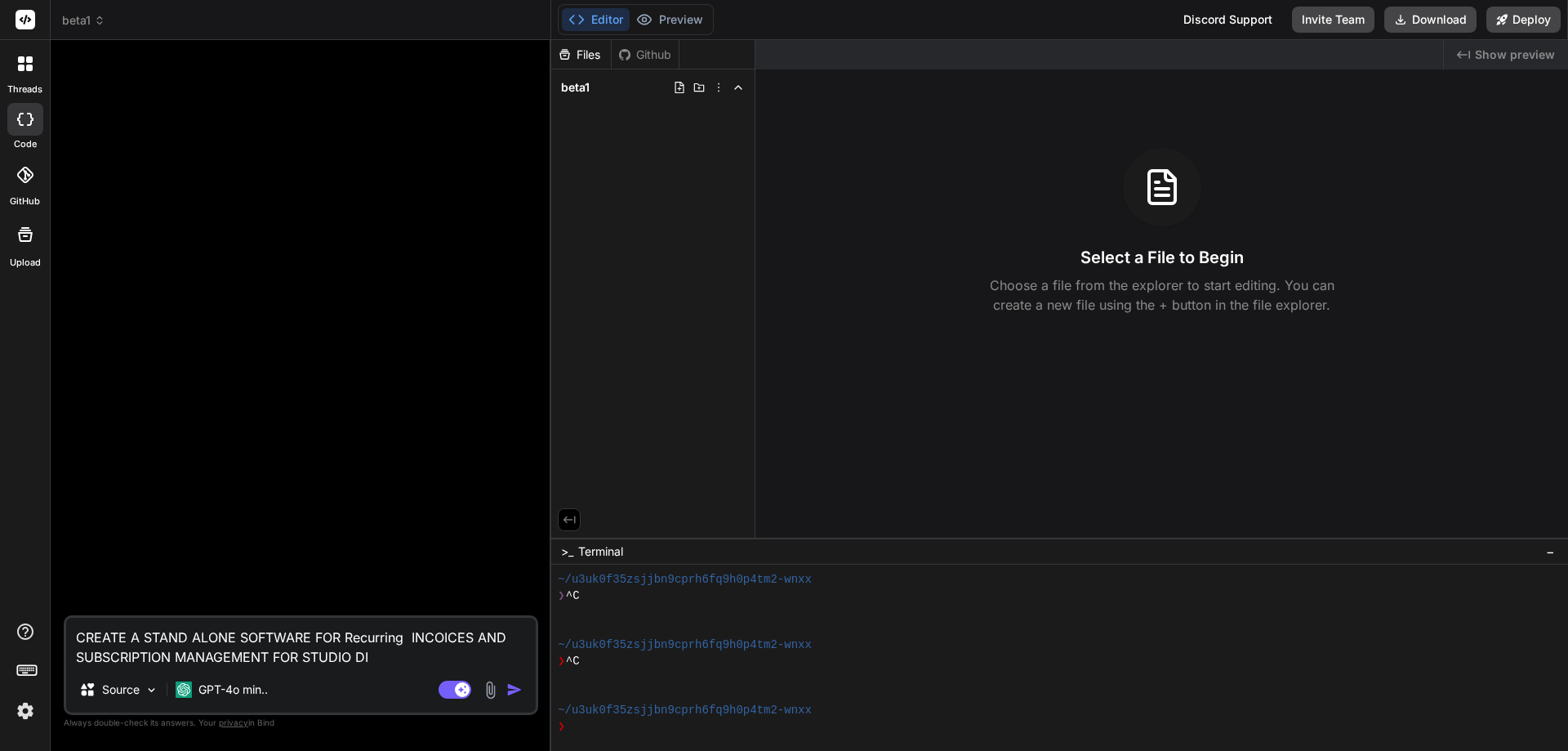
type textarea "CREATE A STAND ALONE SOFTWARE FOR Recurring INCOICES AND SUBSCRIPTION MANAGEMEN…"
type textarea "x"
type textarea "CREATE A STAND ALONE SOFTWARE FOR Recurring INCOICES AND SUBSCRIPTION MANAGEMEN…"
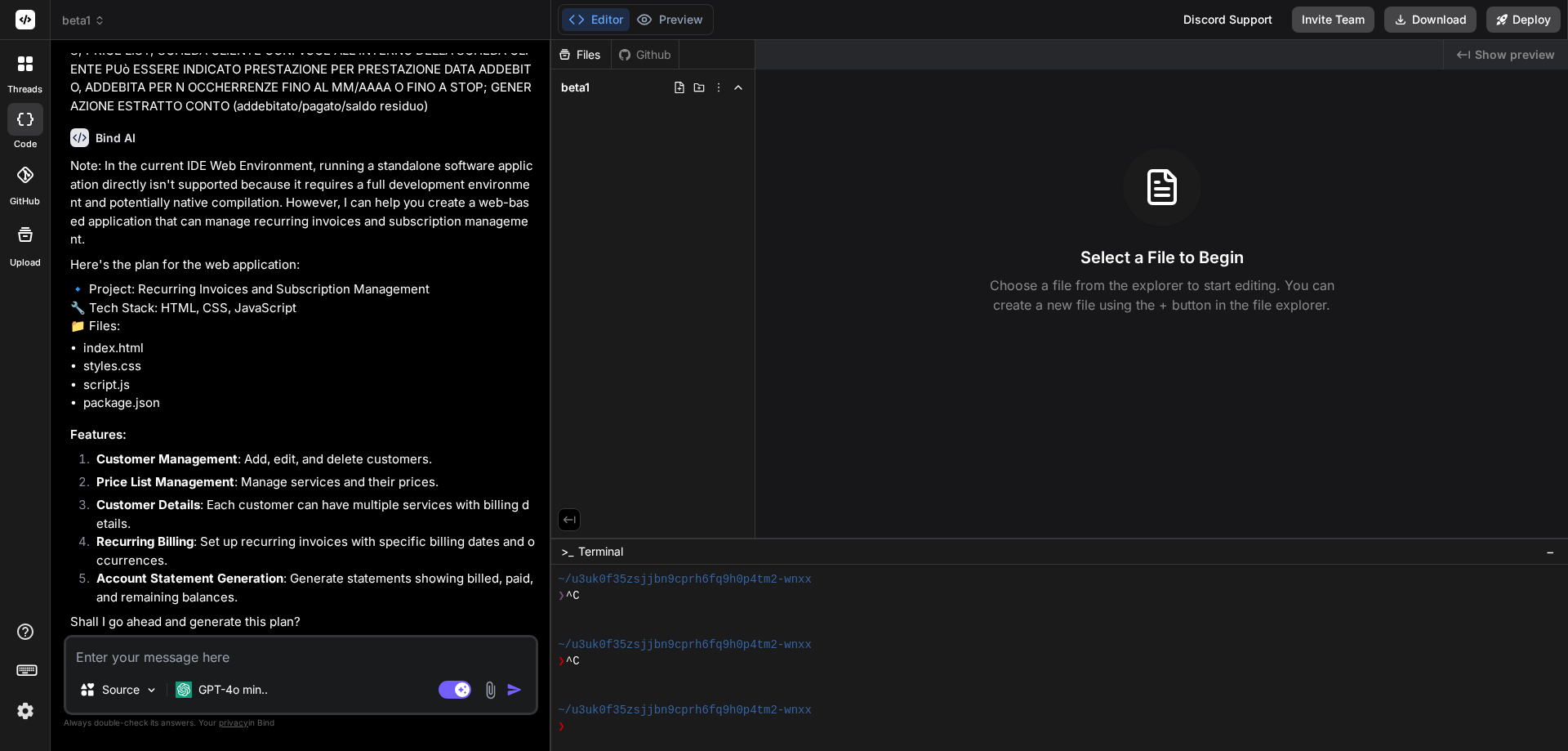
scroll to position [102, 0]
click at [295, 655] on textarea at bounding box center [301, 651] width 470 height 29
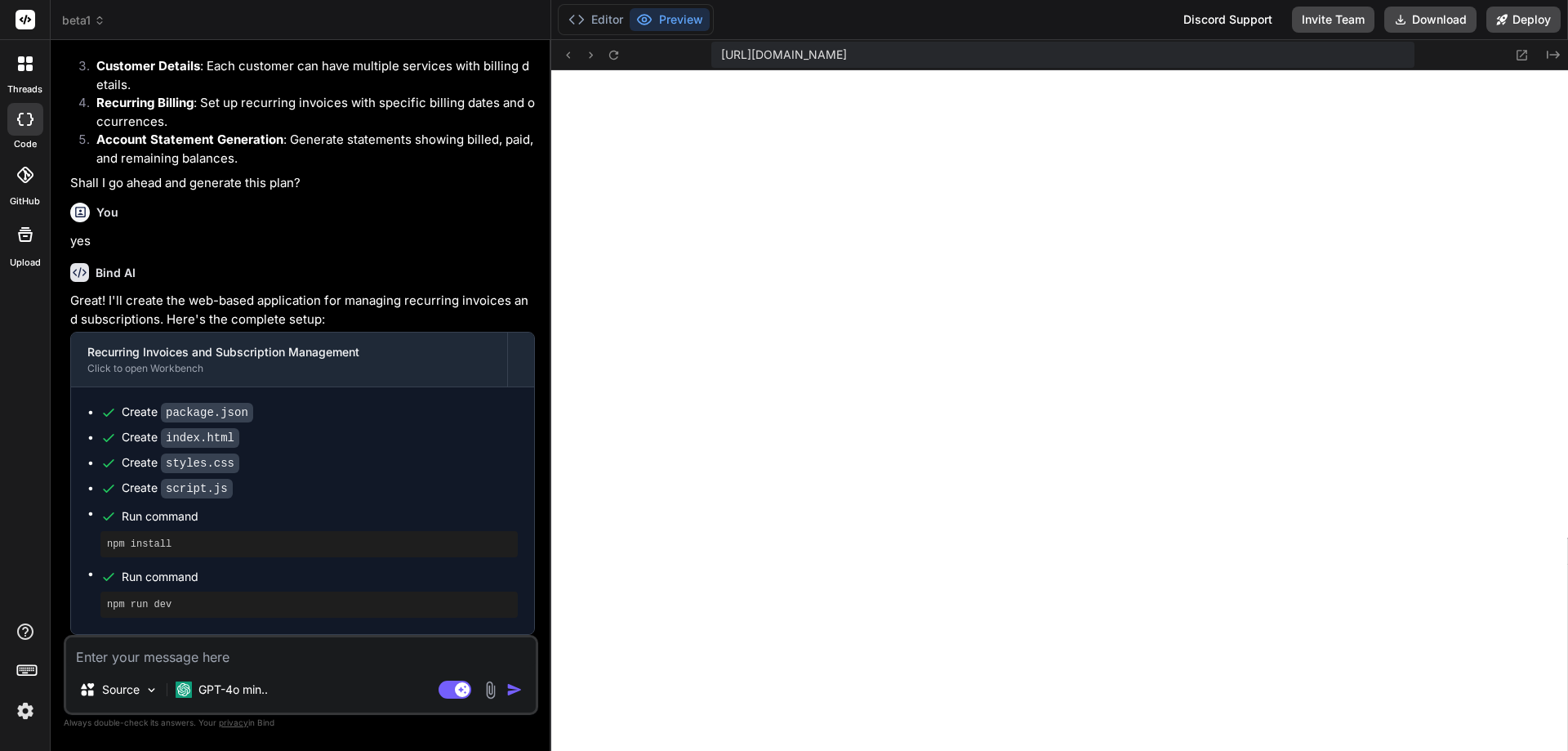
scroll to position [538, 0]
click at [342, 657] on textarea at bounding box center [301, 651] width 470 height 29
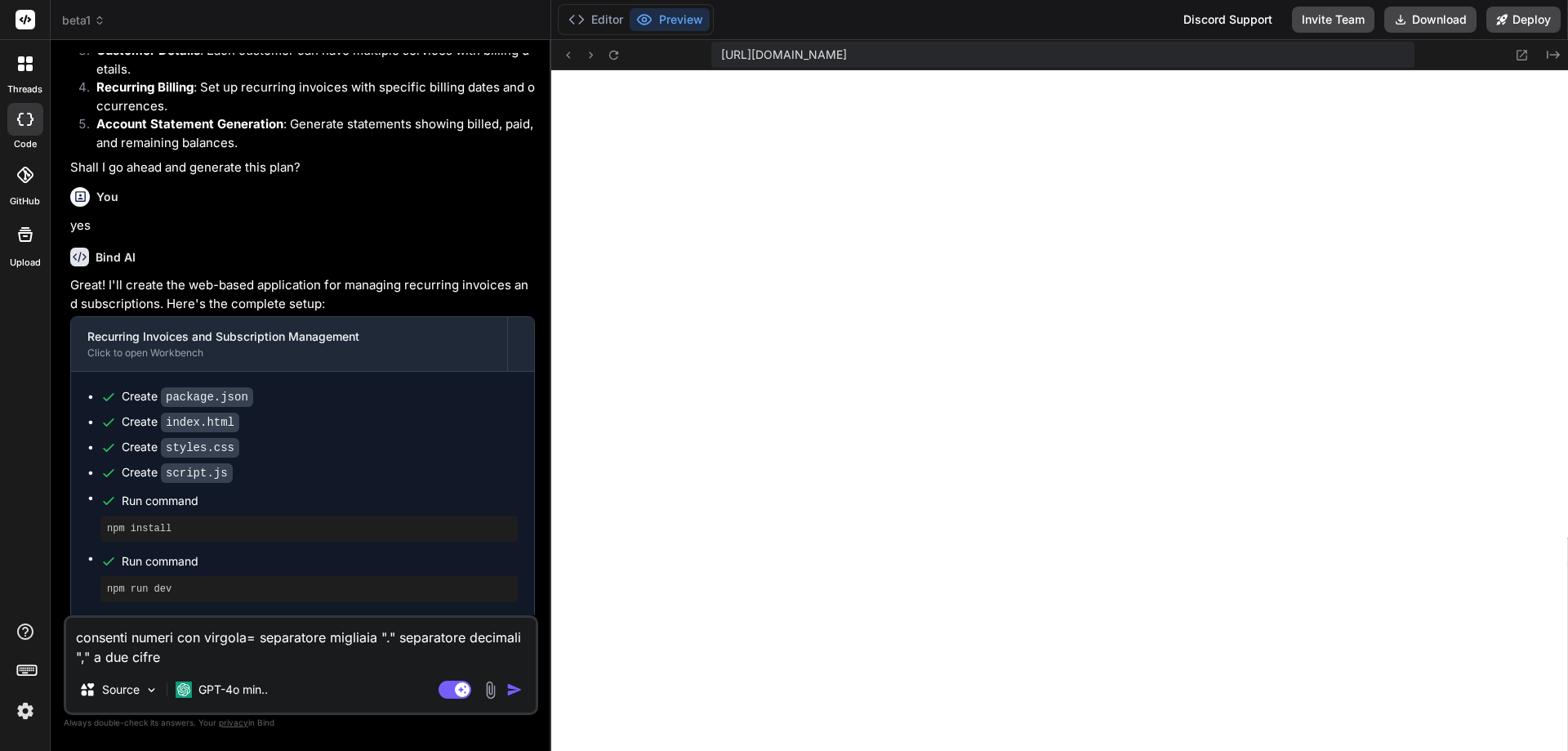
click at [517, 685] on img "button" at bounding box center [514, 689] width 16 height 16
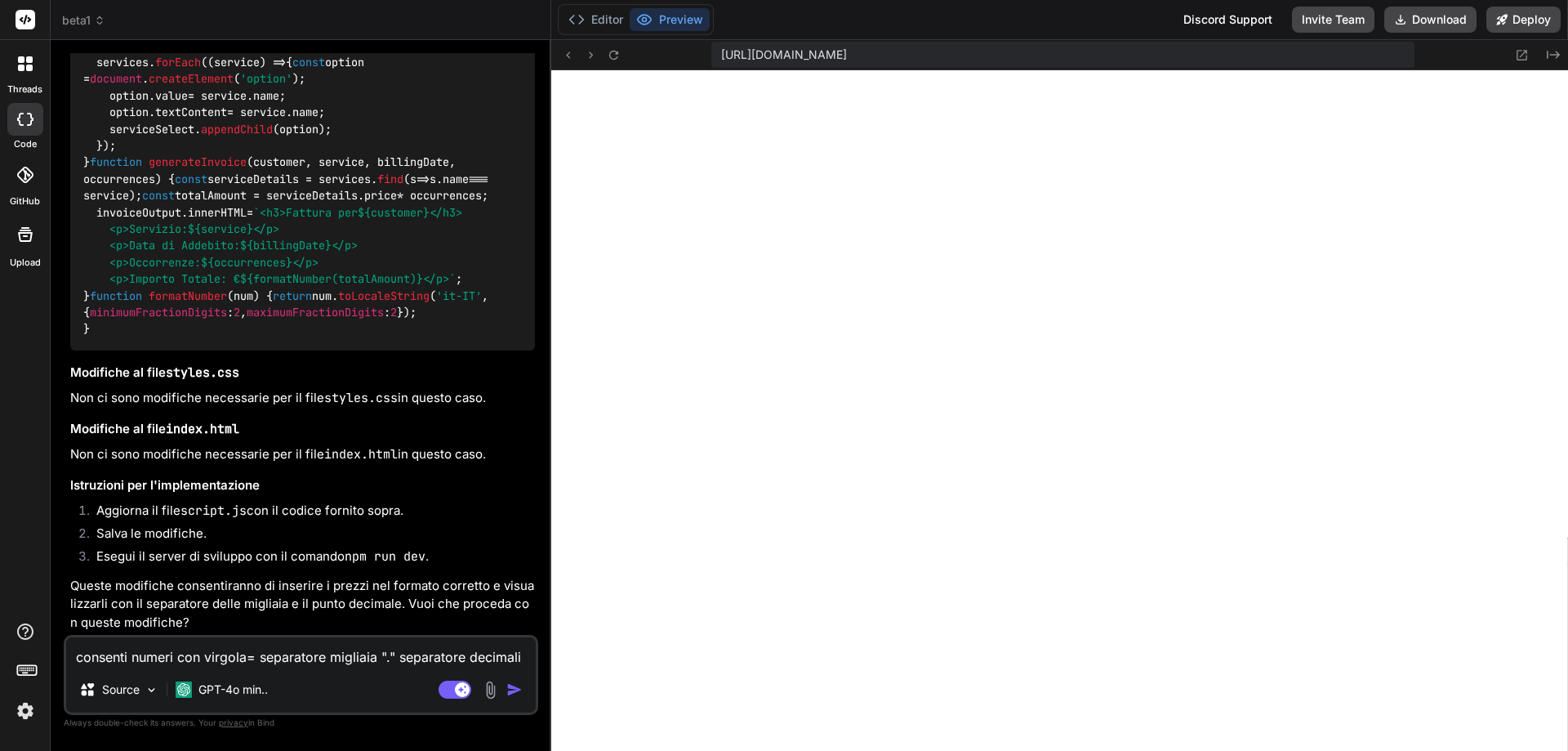
scroll to position [2913, 0]
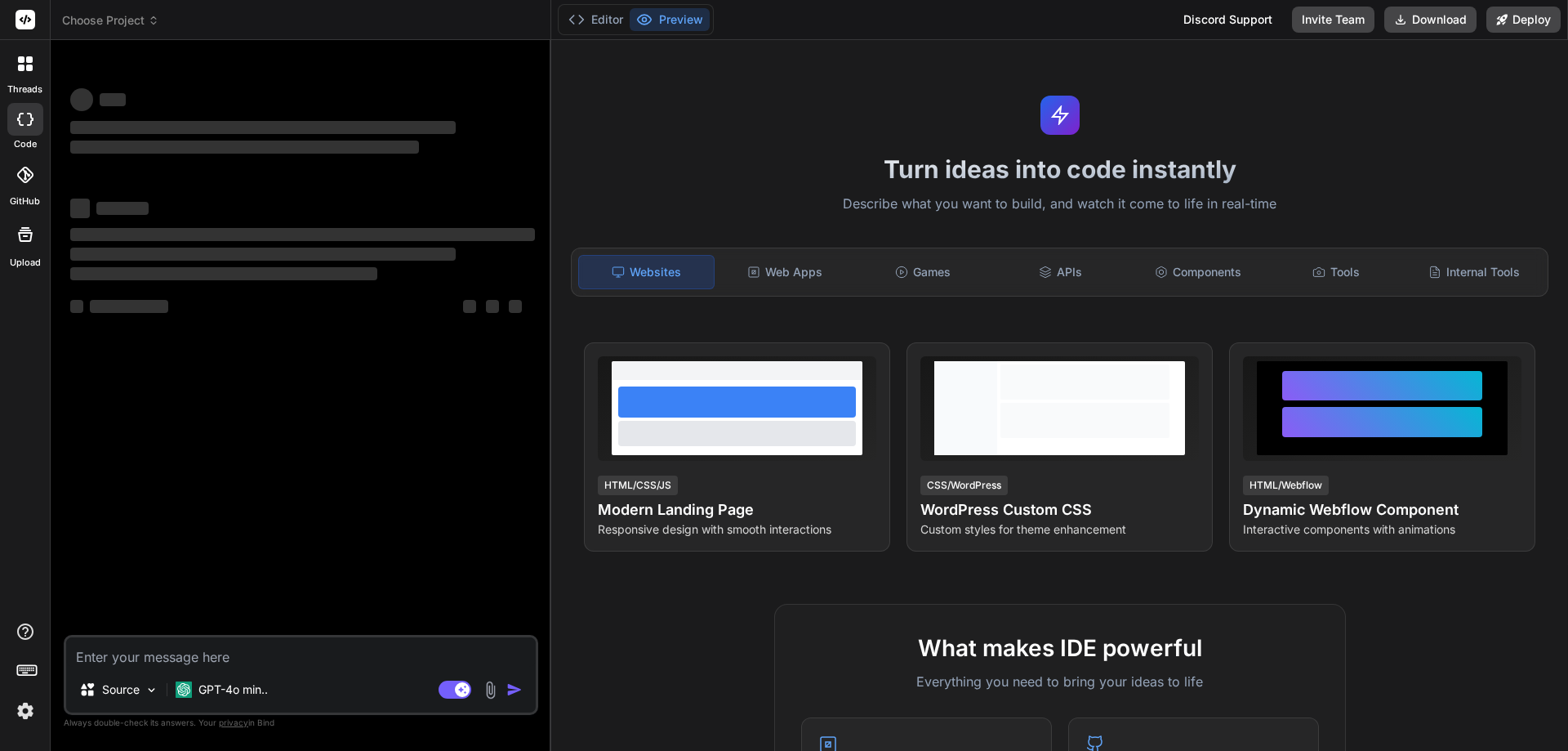
click at [1059, 111] on icon at bounding box center [1059, 115] width 20 height 20
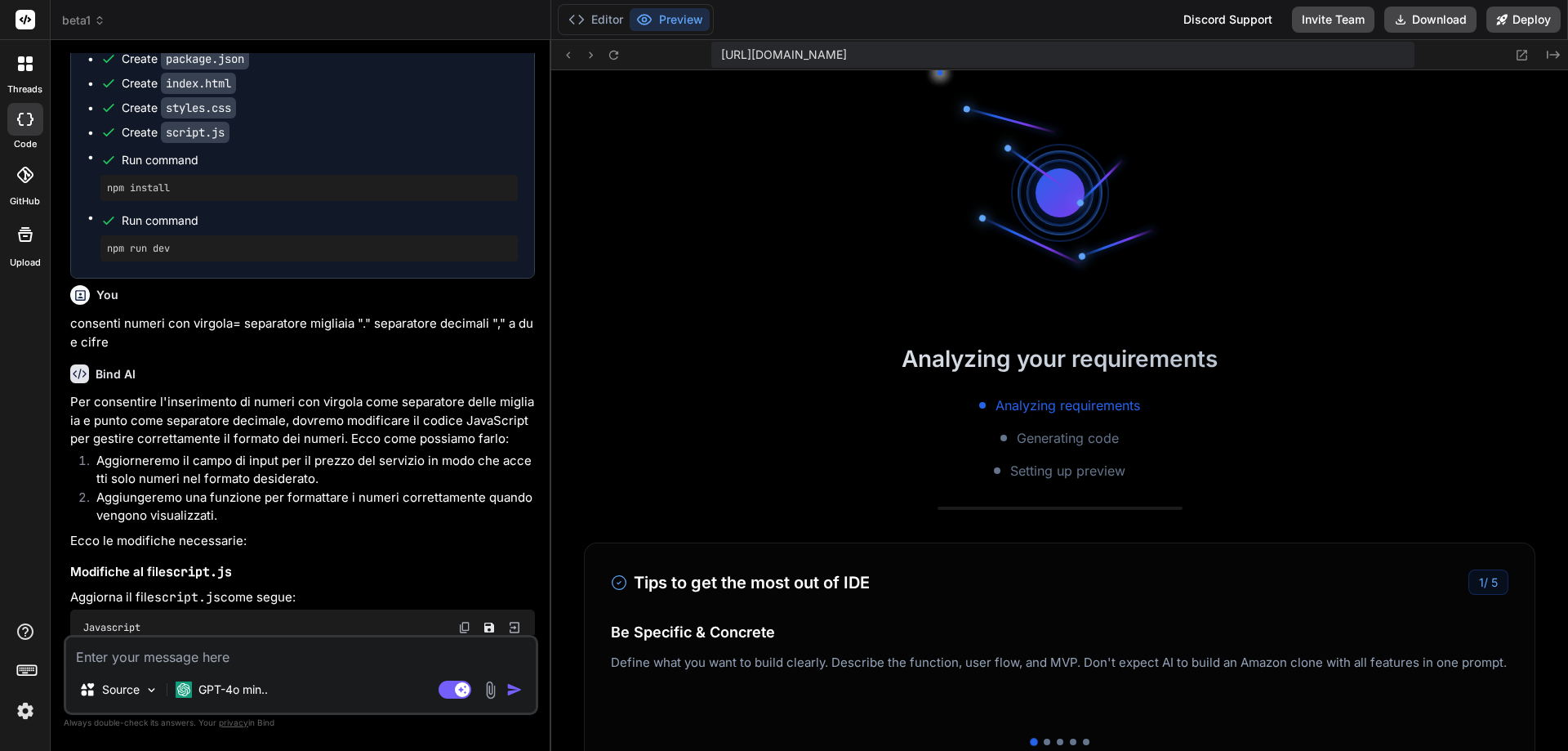
scroll to position [605, 0]
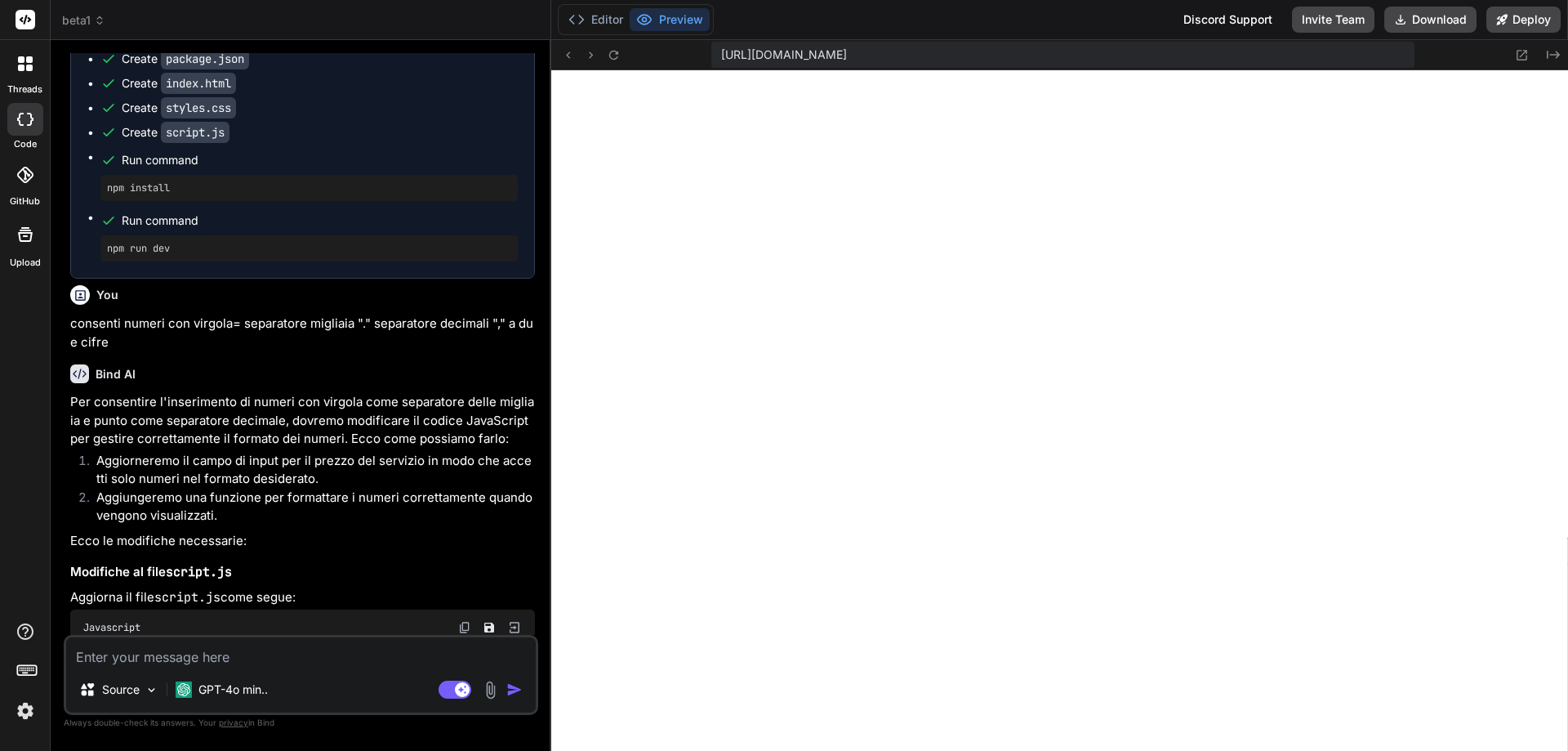
type textarea "x"
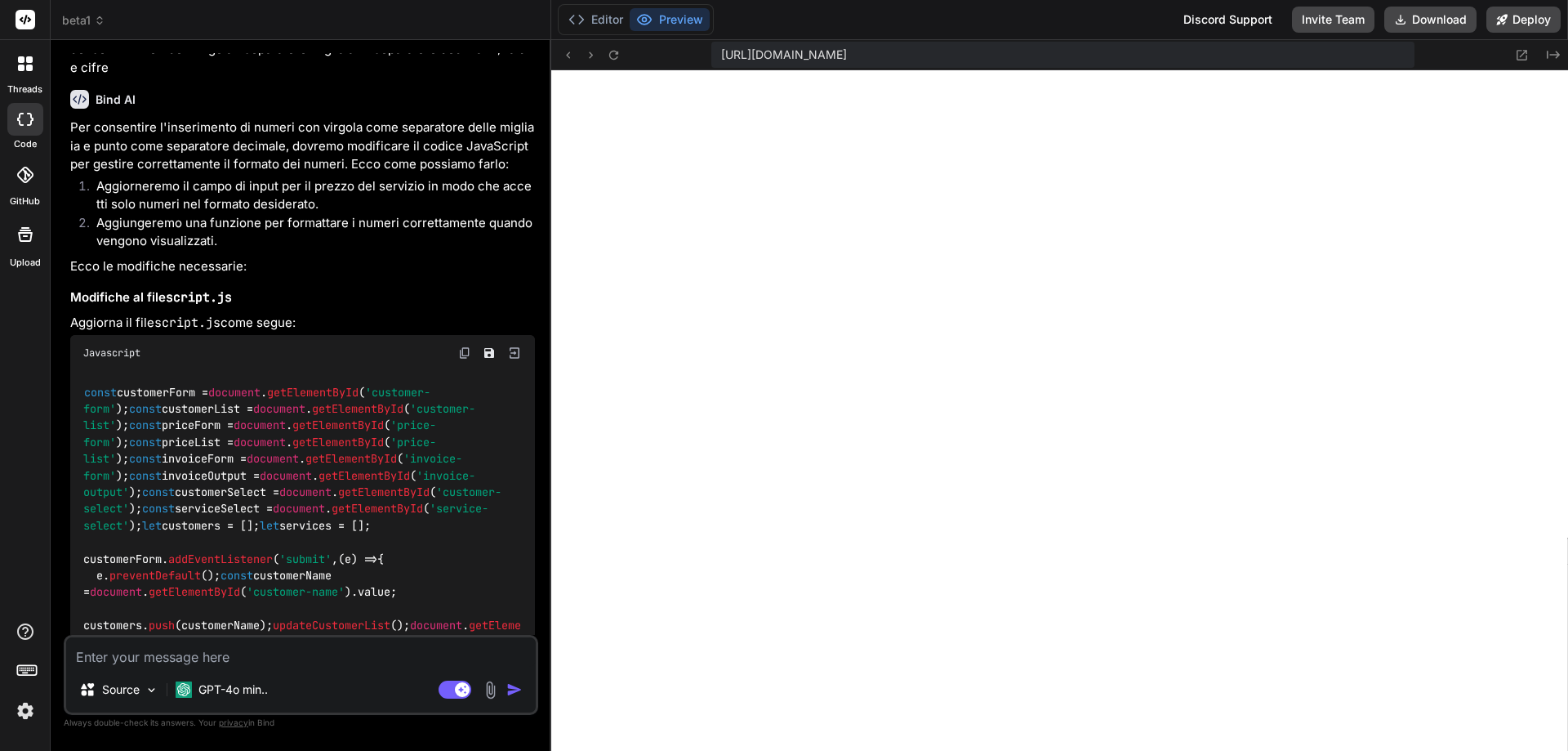
scroll to position [1284, 0]
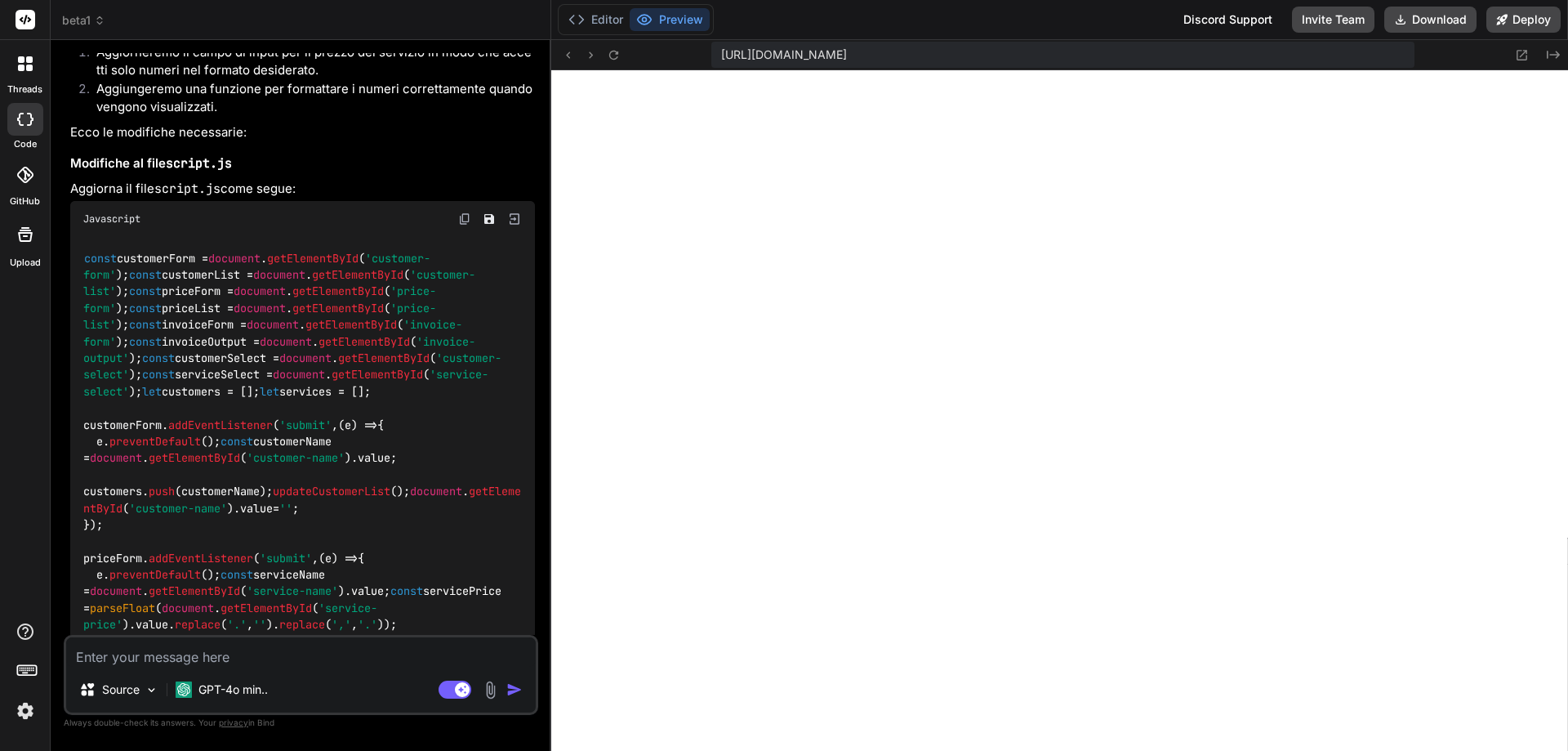
click at [243, 654] on textarea at bounding box center [301, 651] width 470 height 29
type textarea "c"
type textarea "x"
type textarea "co"
type textarea "x"
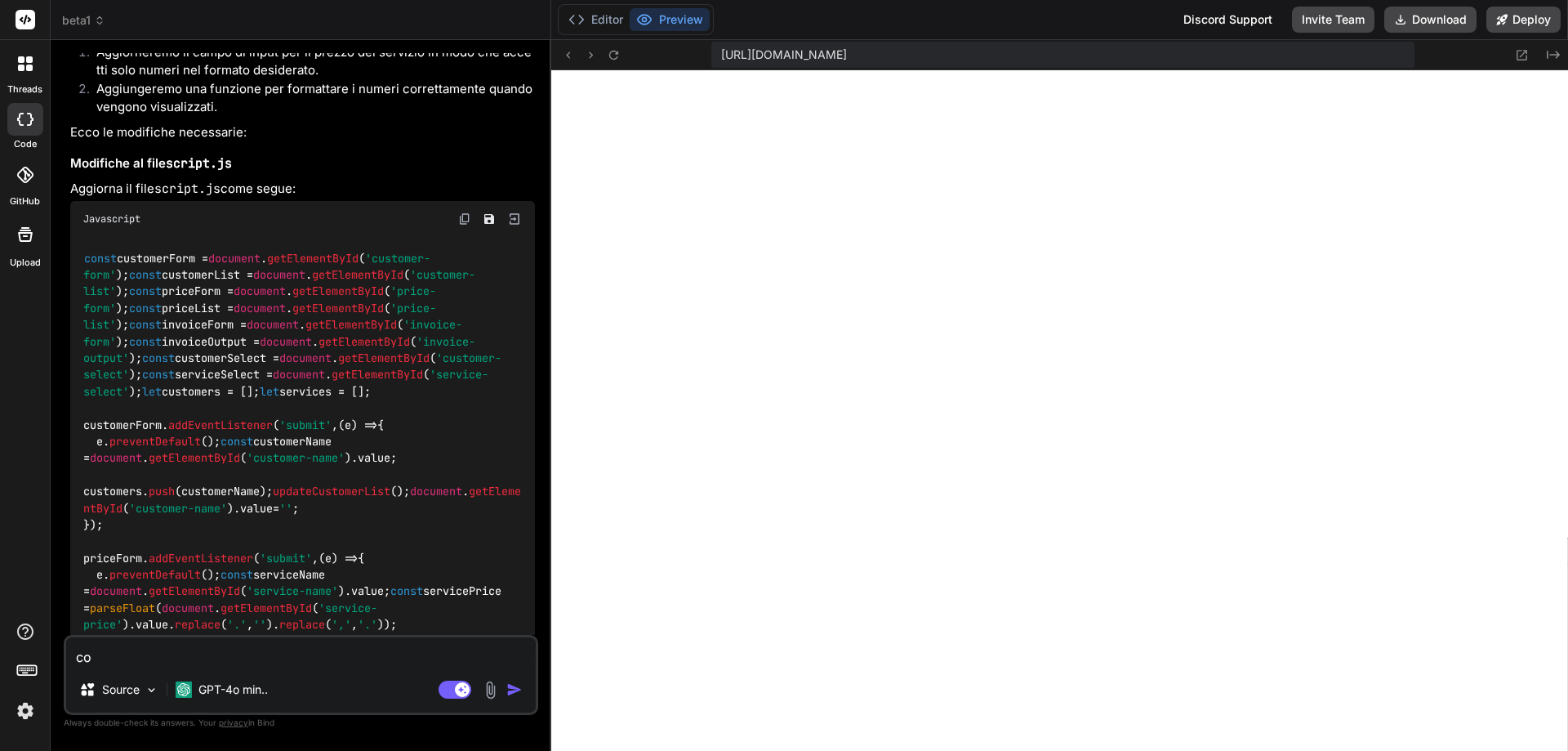
type textarea "cor"
type textarea "x"
type textarea "corr"
type textarea "x"
type textarea "corre"
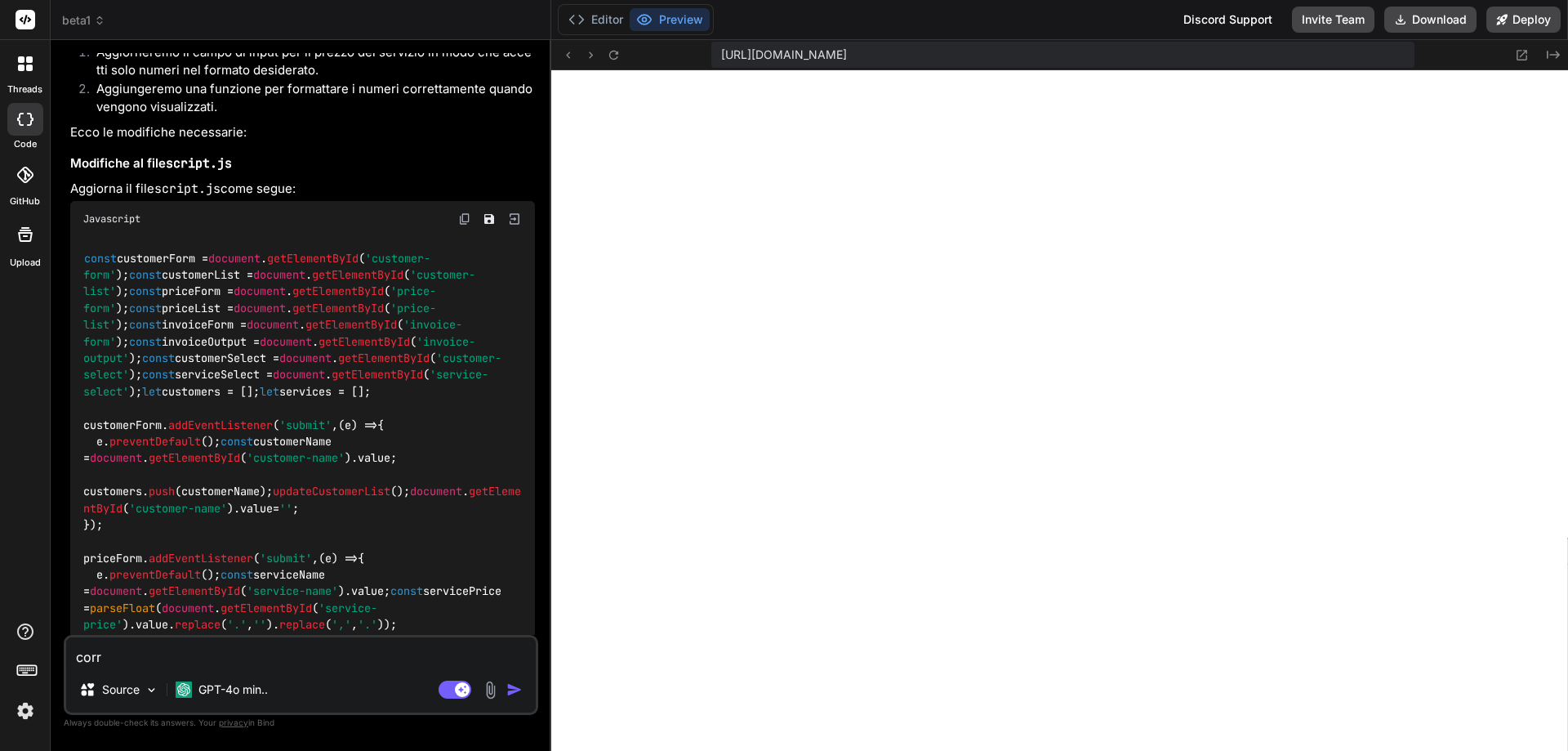
type textarea "x"
type textarea "correg"
type textarea "x"
type textarea "corregg"
type textarea "x"
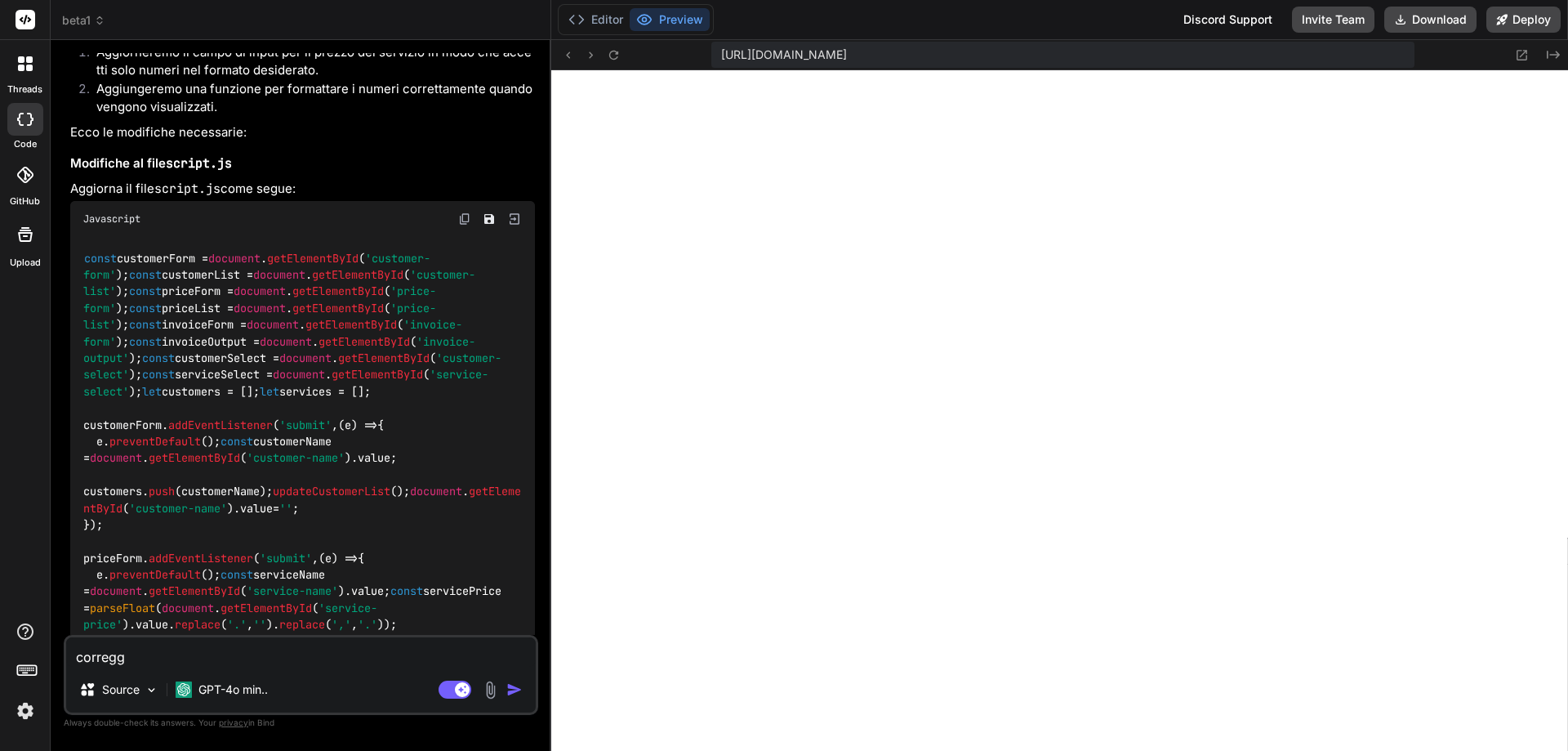
type textarea "correggi"
type textarea "x"
type textarea "correggi"
type textarea "x"
type textarea "correggi t"
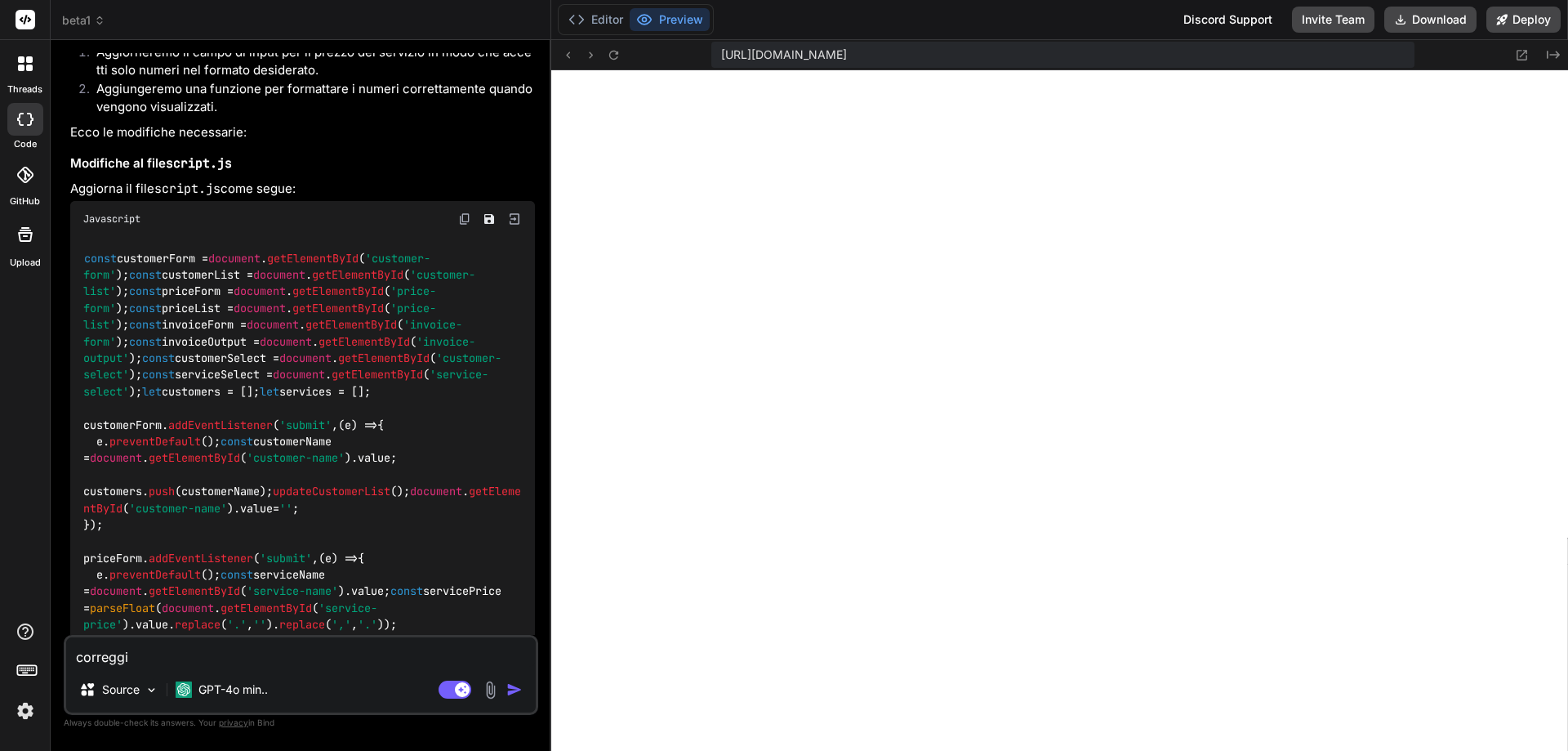
type textarea "x"
type textarea "correggi tu"
type textarea "x"
type textarea "correggi tu"
type textarea "x"
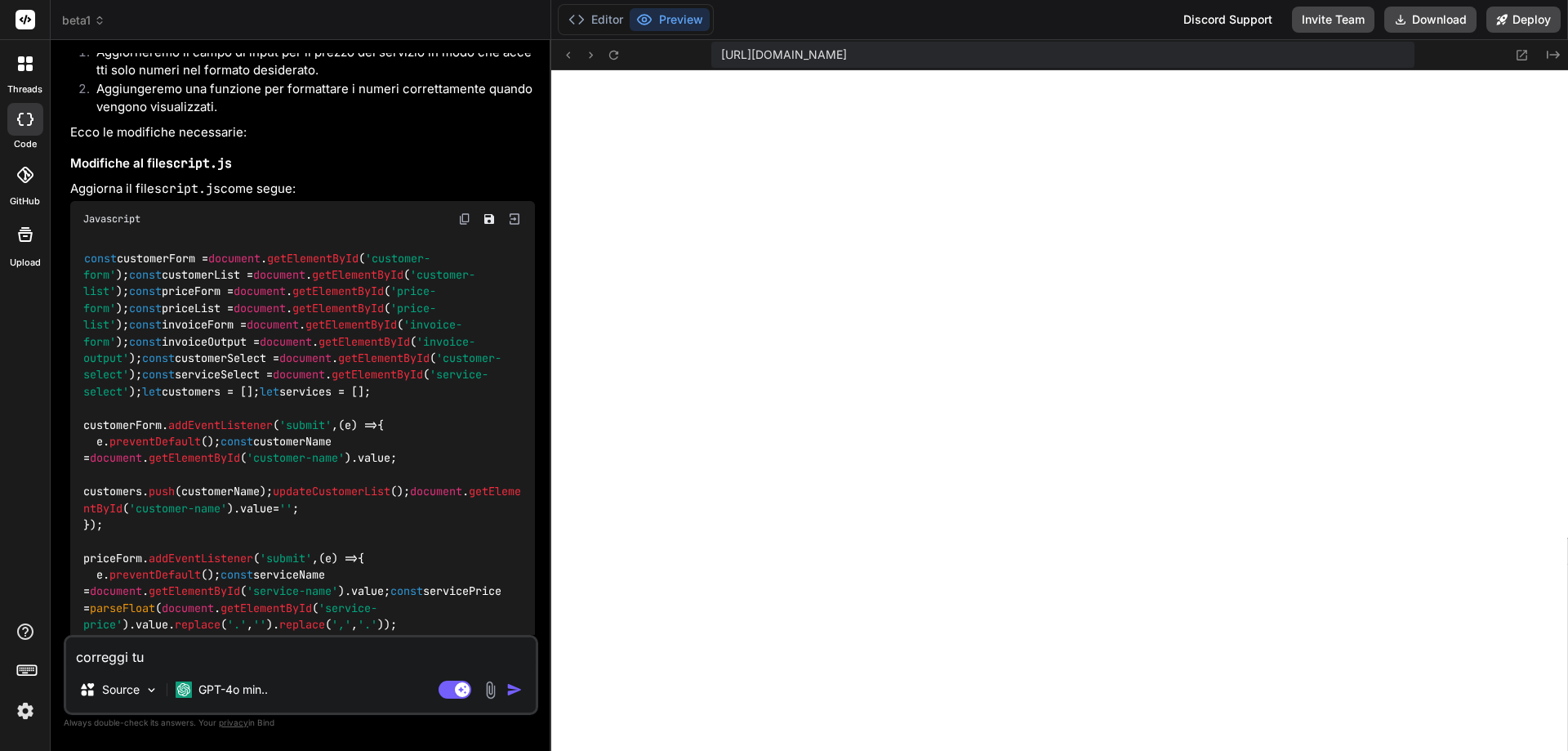
type textarea "correggi tu i"
type textarea "x"
type textarea "correggi tu il"
type textarea "x"
type textarea "correggi tu il"
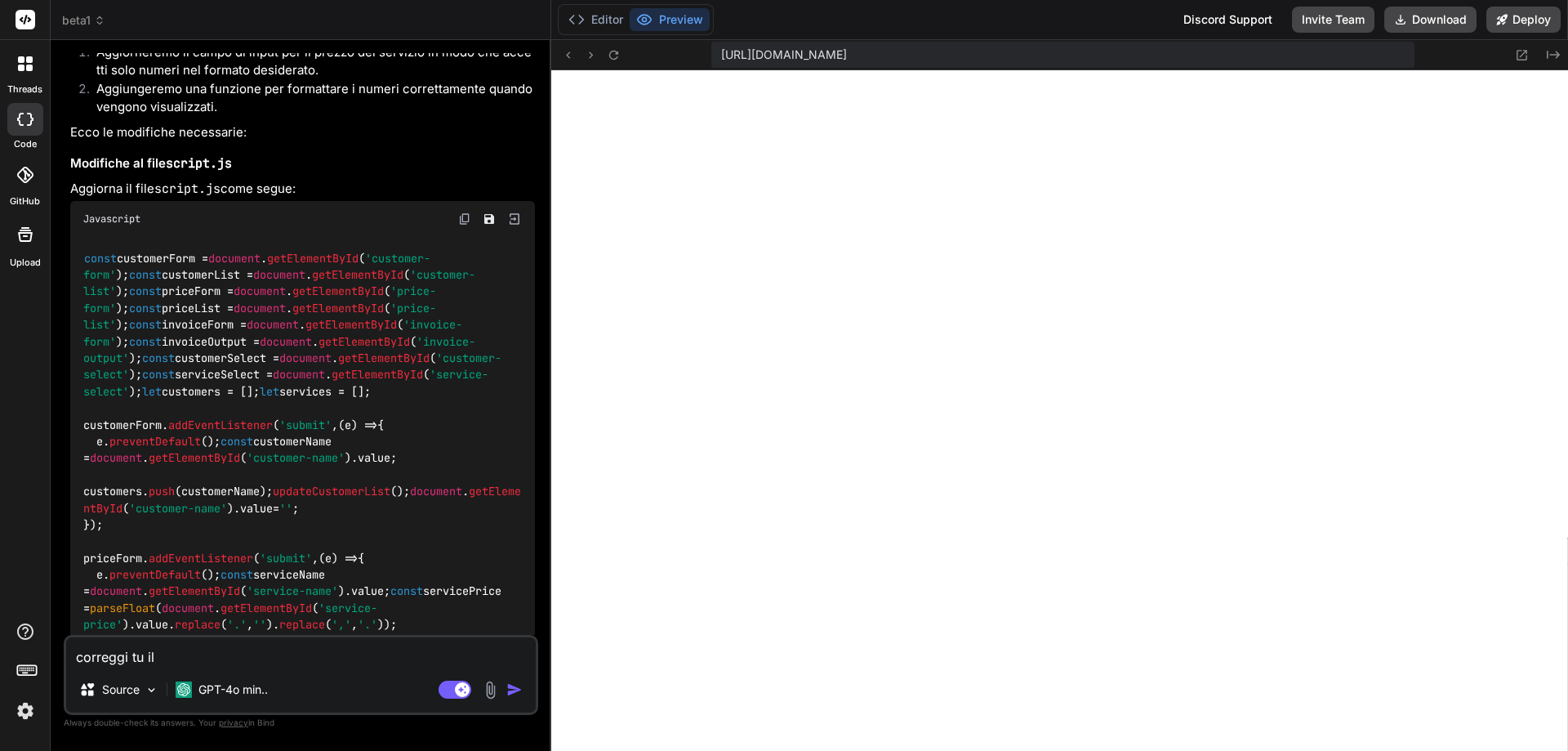
type textarea "x"
type textarea "correggi tu il c"
type textarea "x"
type textarea "correggi tu il co"
type textarea "x"
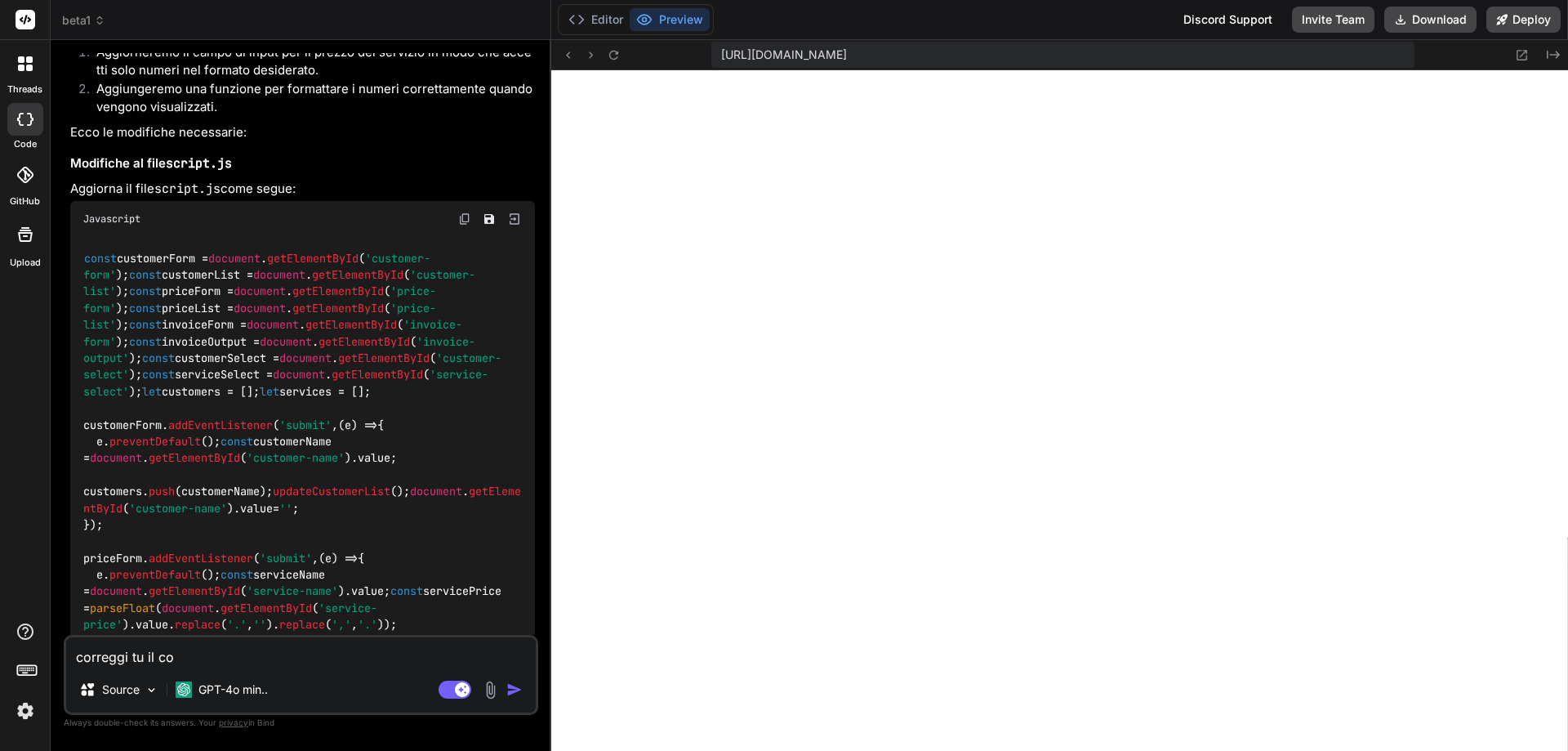
type textarea "correggi tu il cod"
type textarea "x"
type textarea "correggi tu il codi"
type textarea "x"
type textarea "correggi tu il codic"
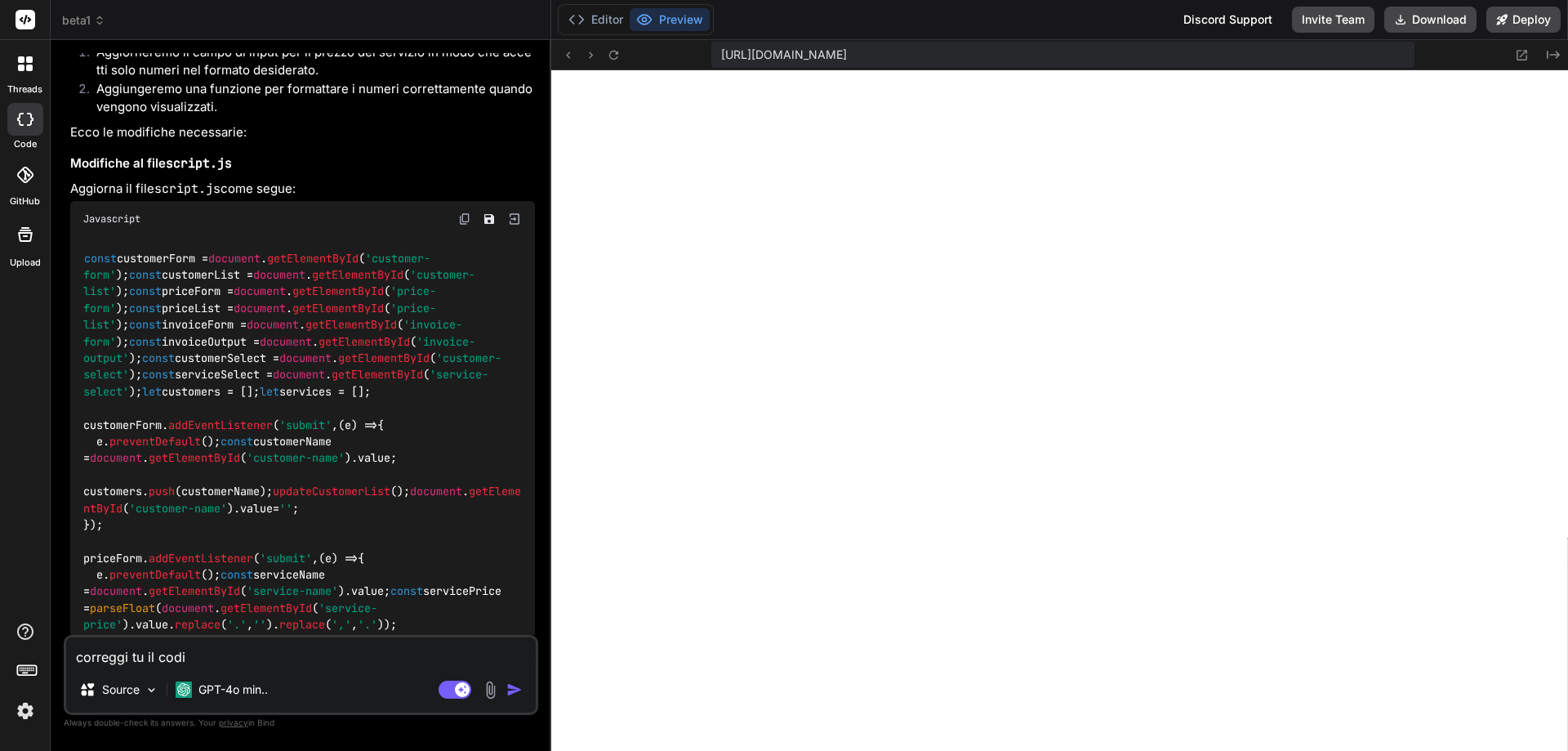
type textarea "x"
type textarea "correggi tu il codice"
type textarea "x"
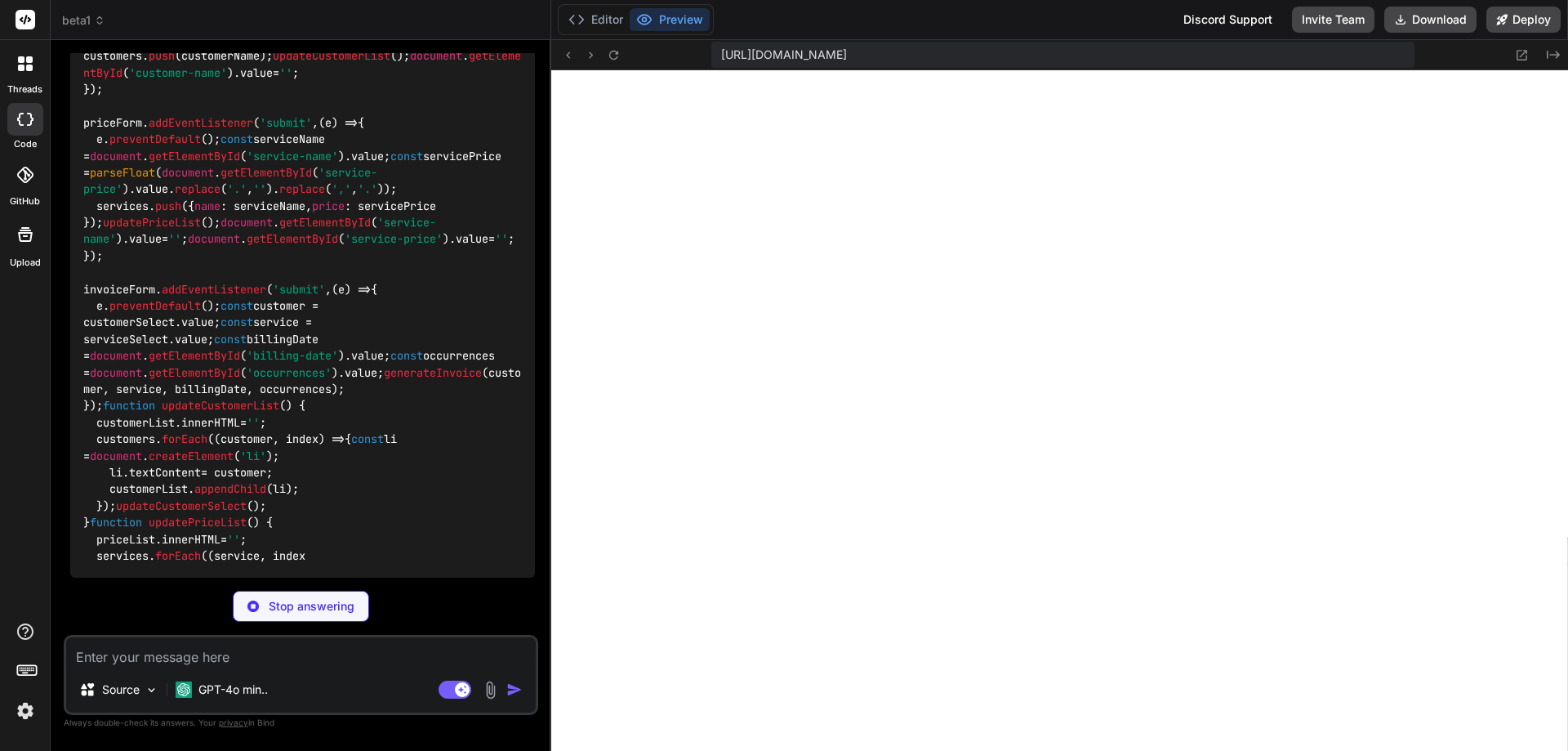
scroll to position [4102, 0]
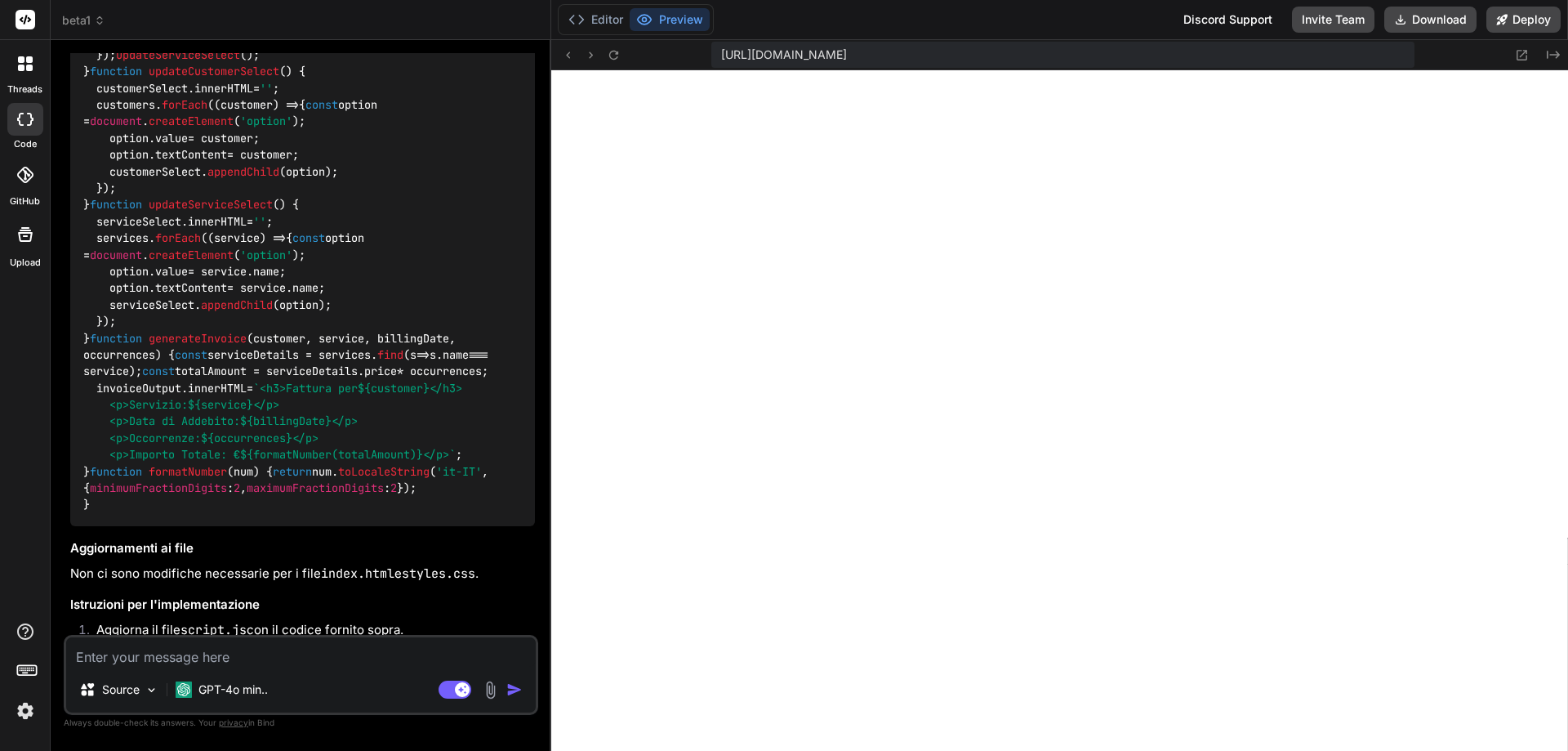
type textarea "x"
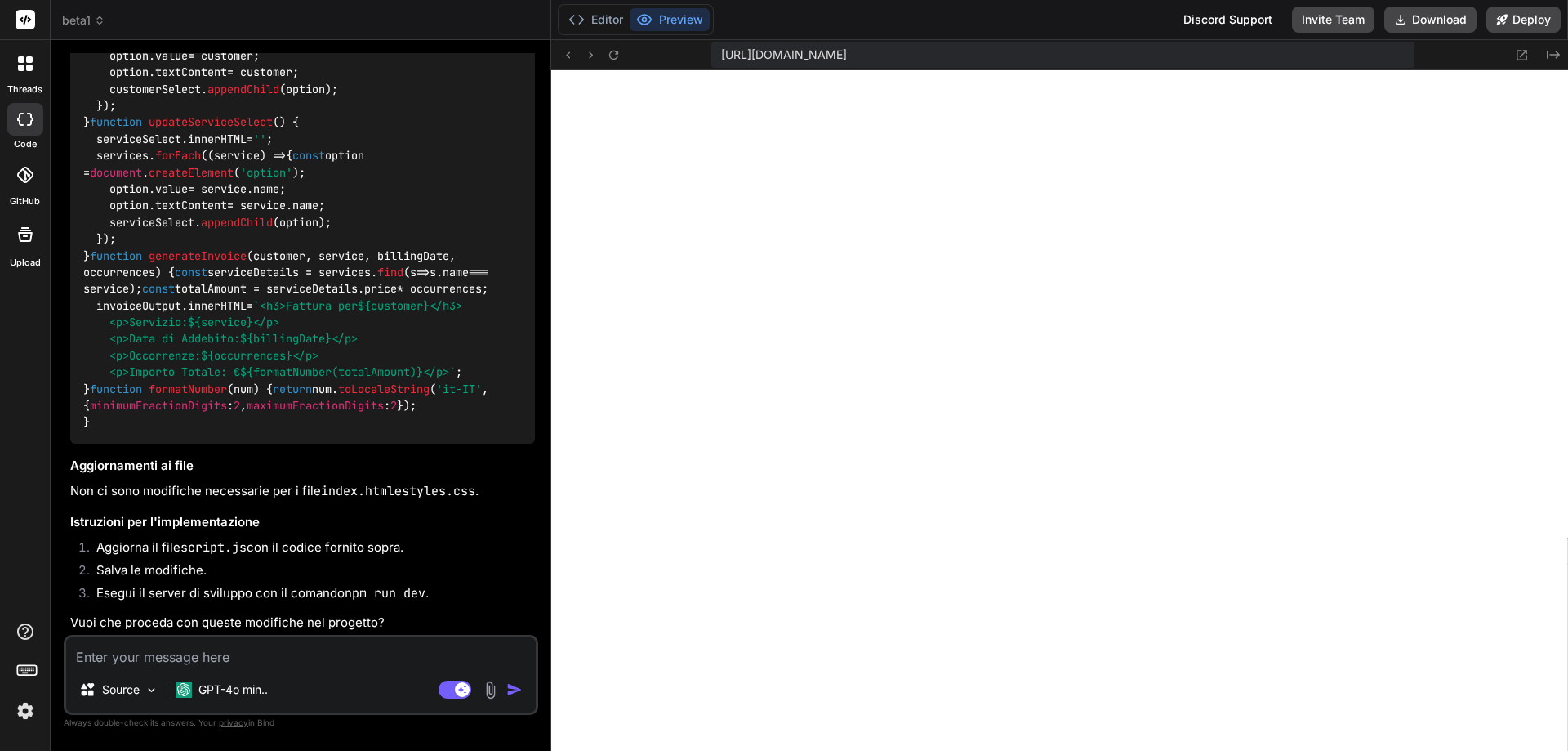
scroll to position [5036, 0]
click at [246, 661] on textarea at bounding box center [301, 651] width 470 height 29
type textarea "s"
type textarea "x"
type textarea "si"
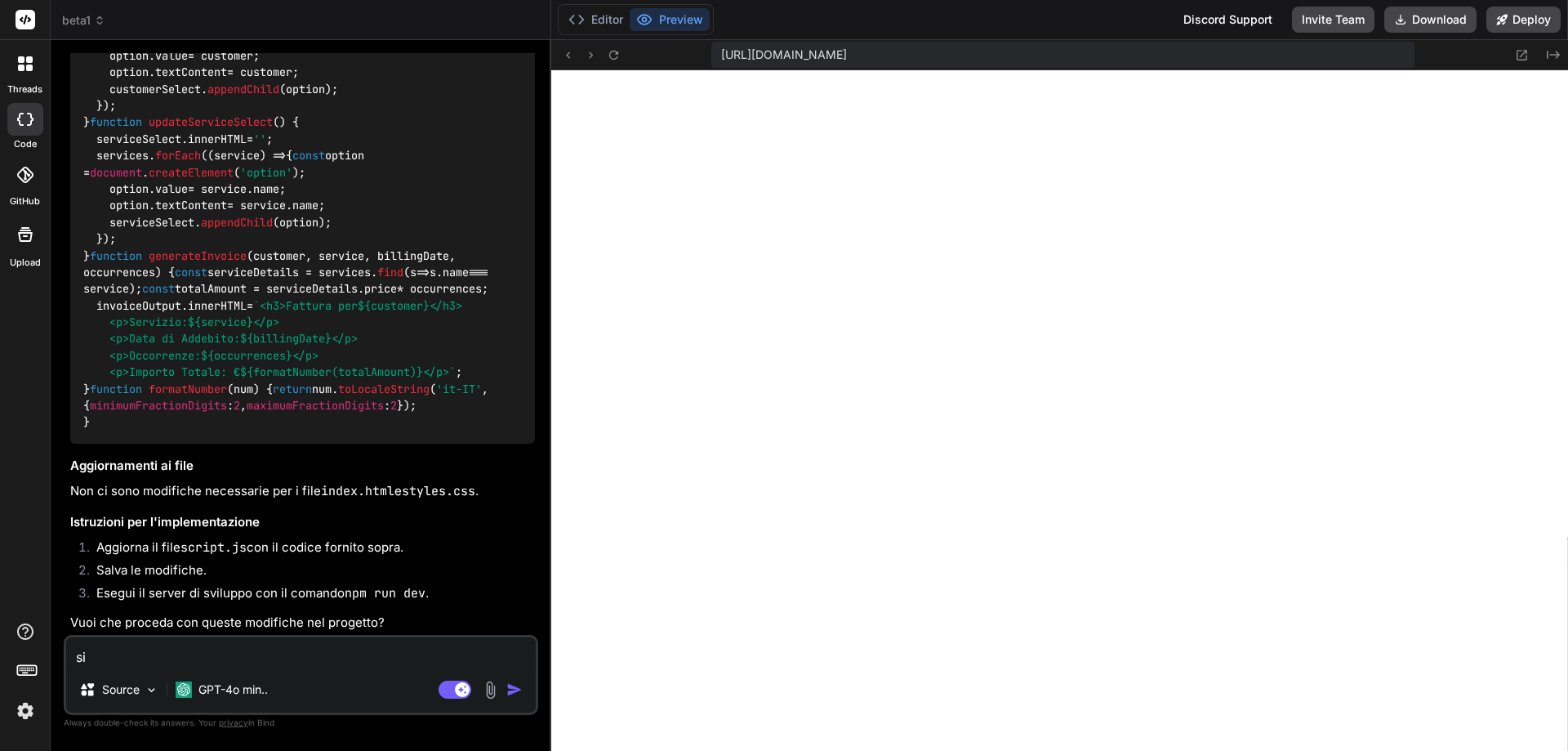
type textarea "x"
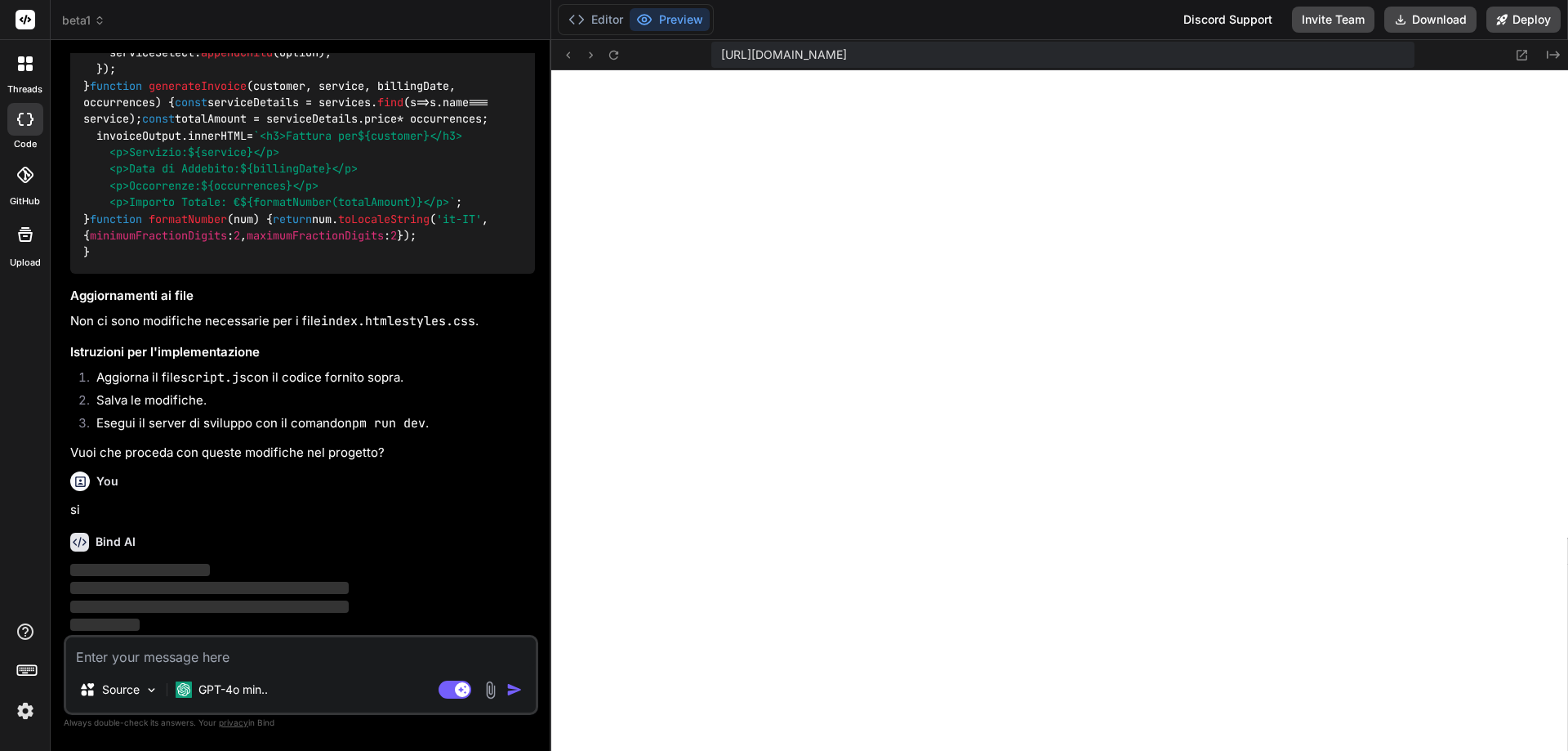
scroll to position [5206, 0]
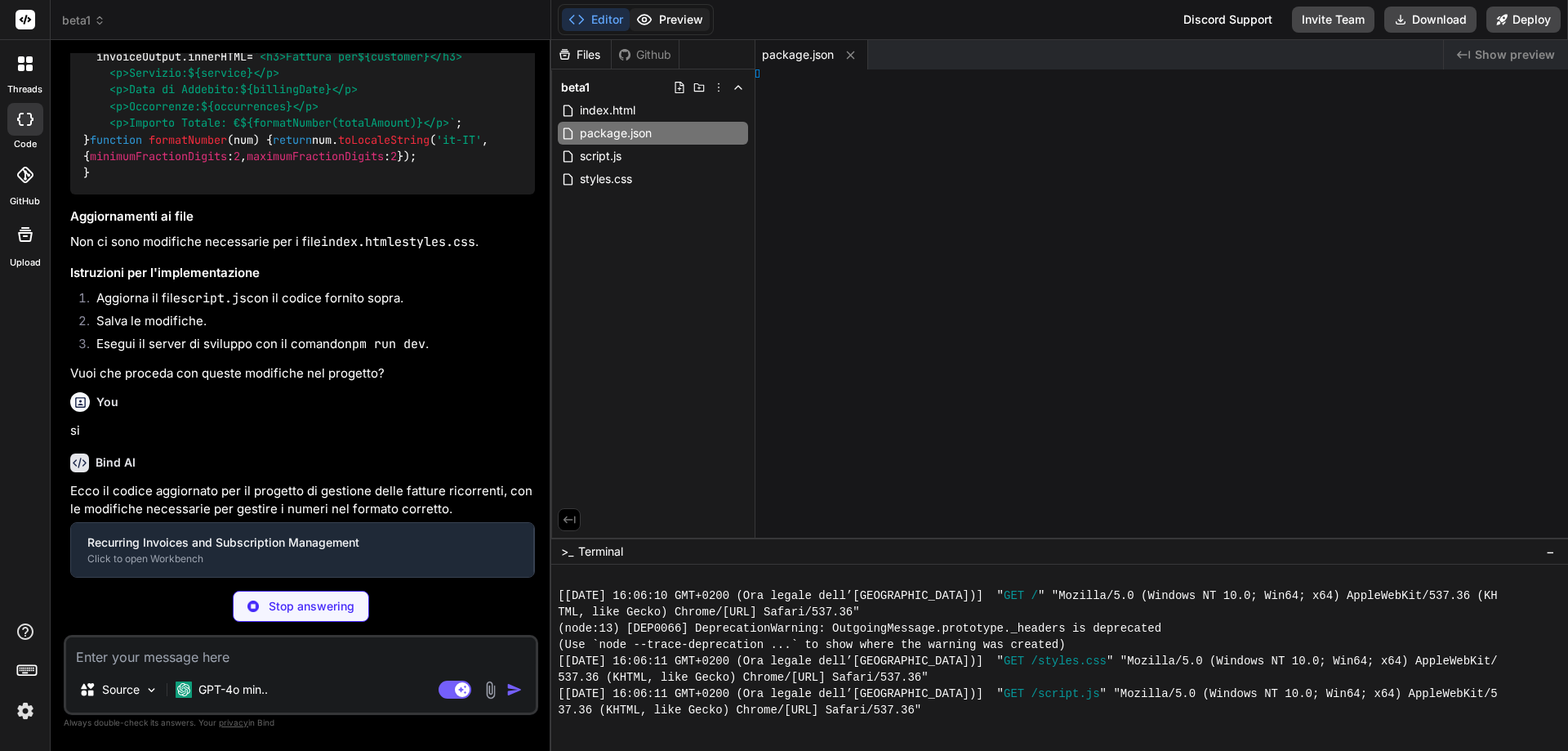
type textarea "x"
type textarea "y> </html>"
type textarea "x"
type textarea "0; }"
type textarea "x"
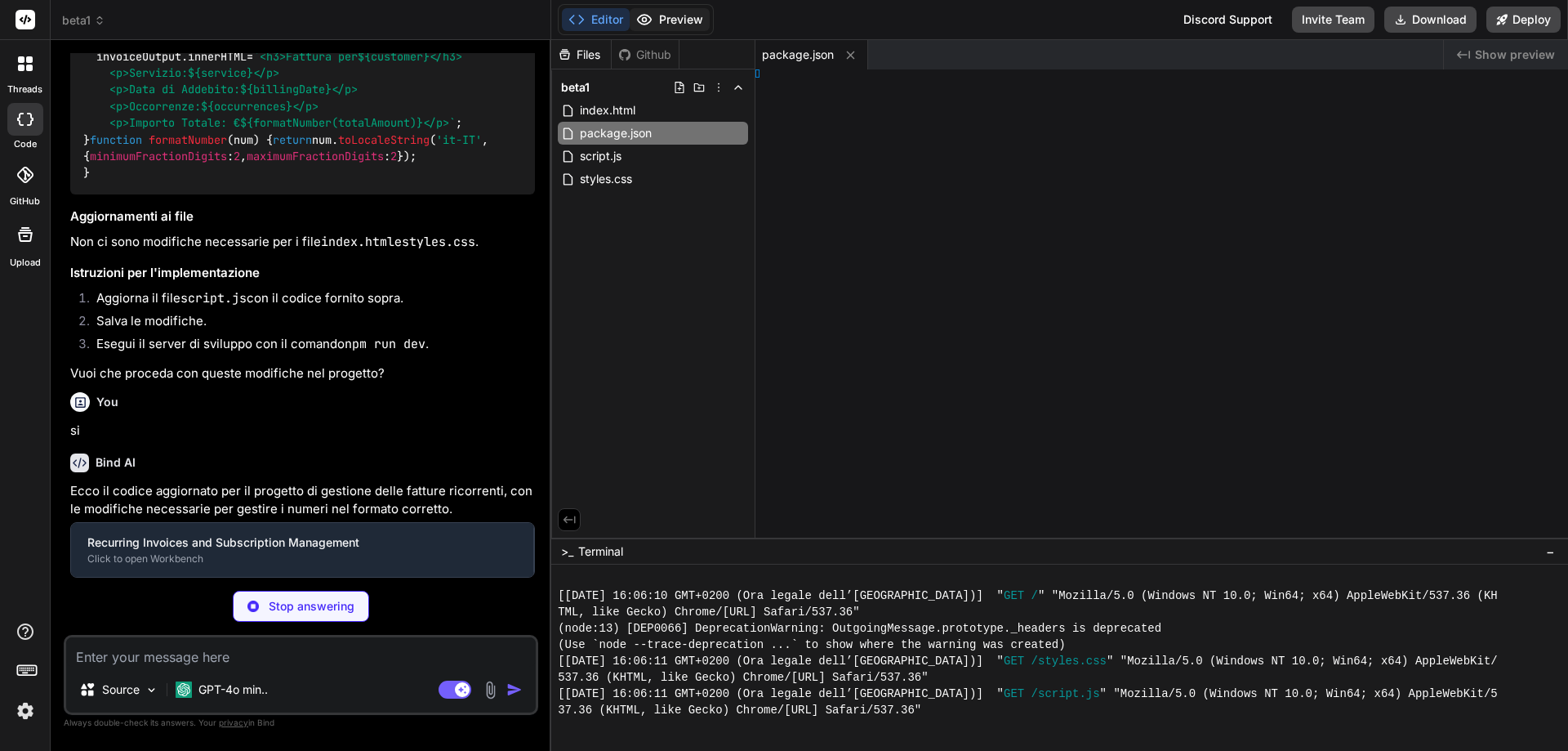
type textarea "}); }"
type textarea "x"
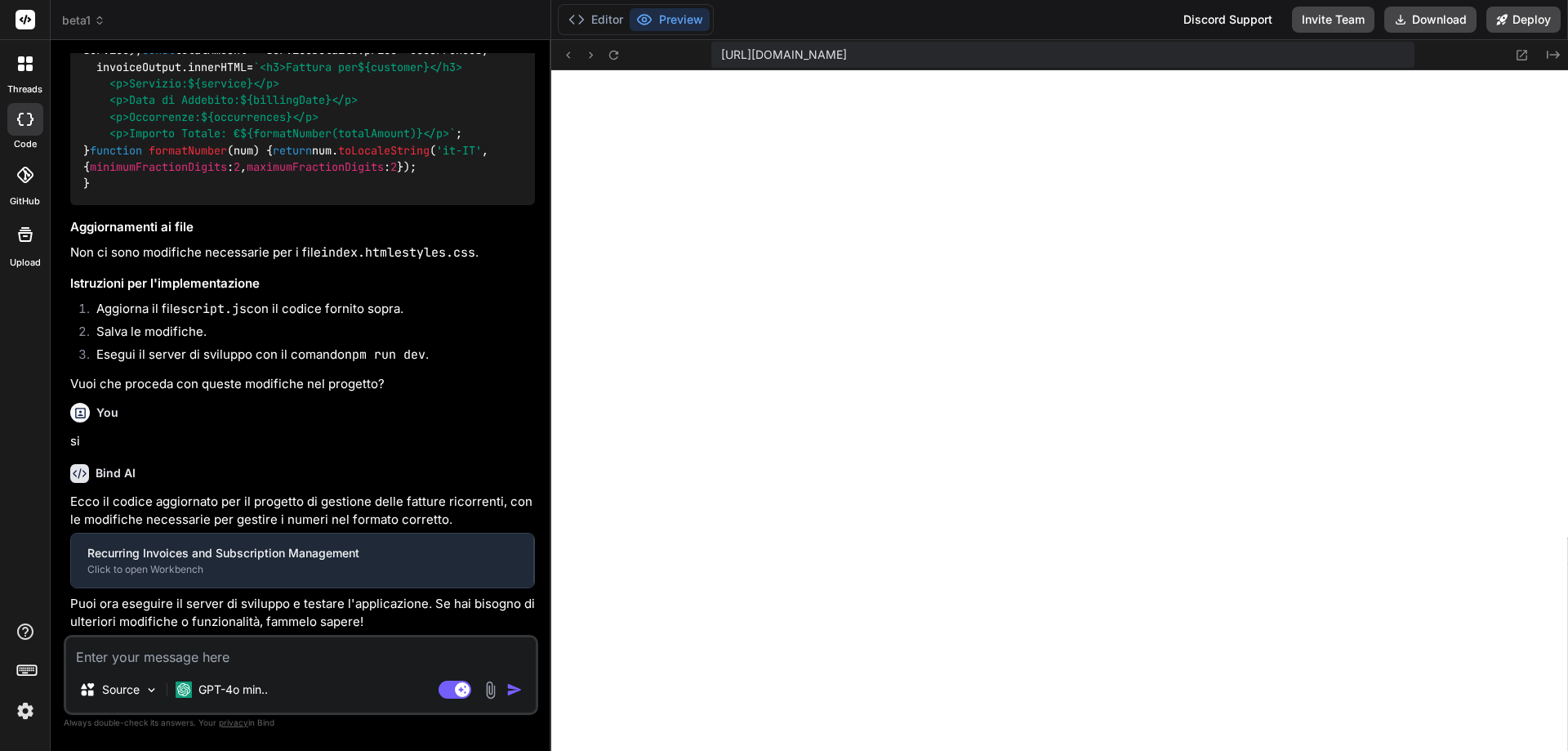
type textarea "function formatNumber(num) { return num.toLocaleString('it-IT', { minimumFracti…"
type textarea "x"
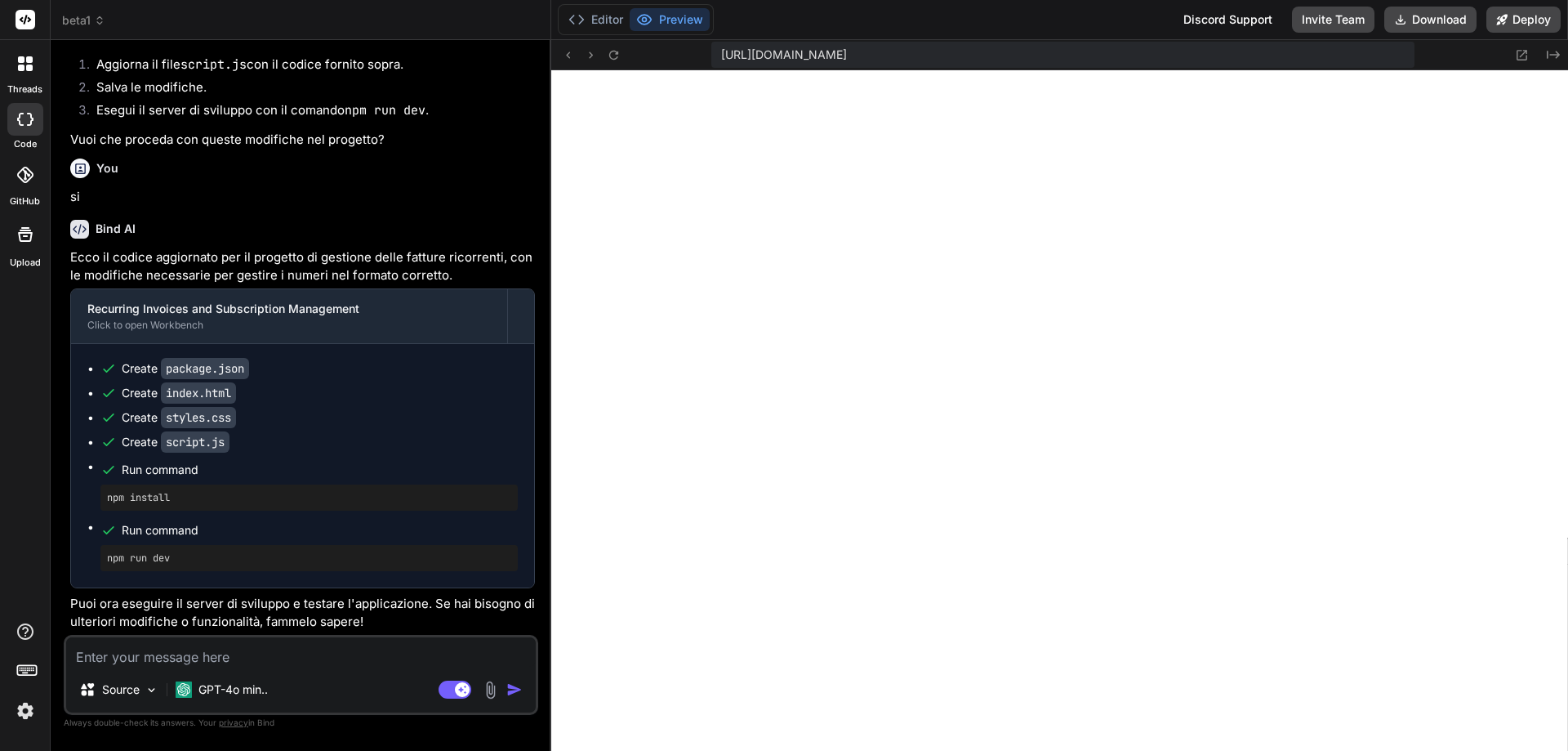
scroll to position [5519, 0]
type textarea "x"
click at [364, 647] on textarea at bounding box center [301, 651] width 470 height 29
type textarea "I"
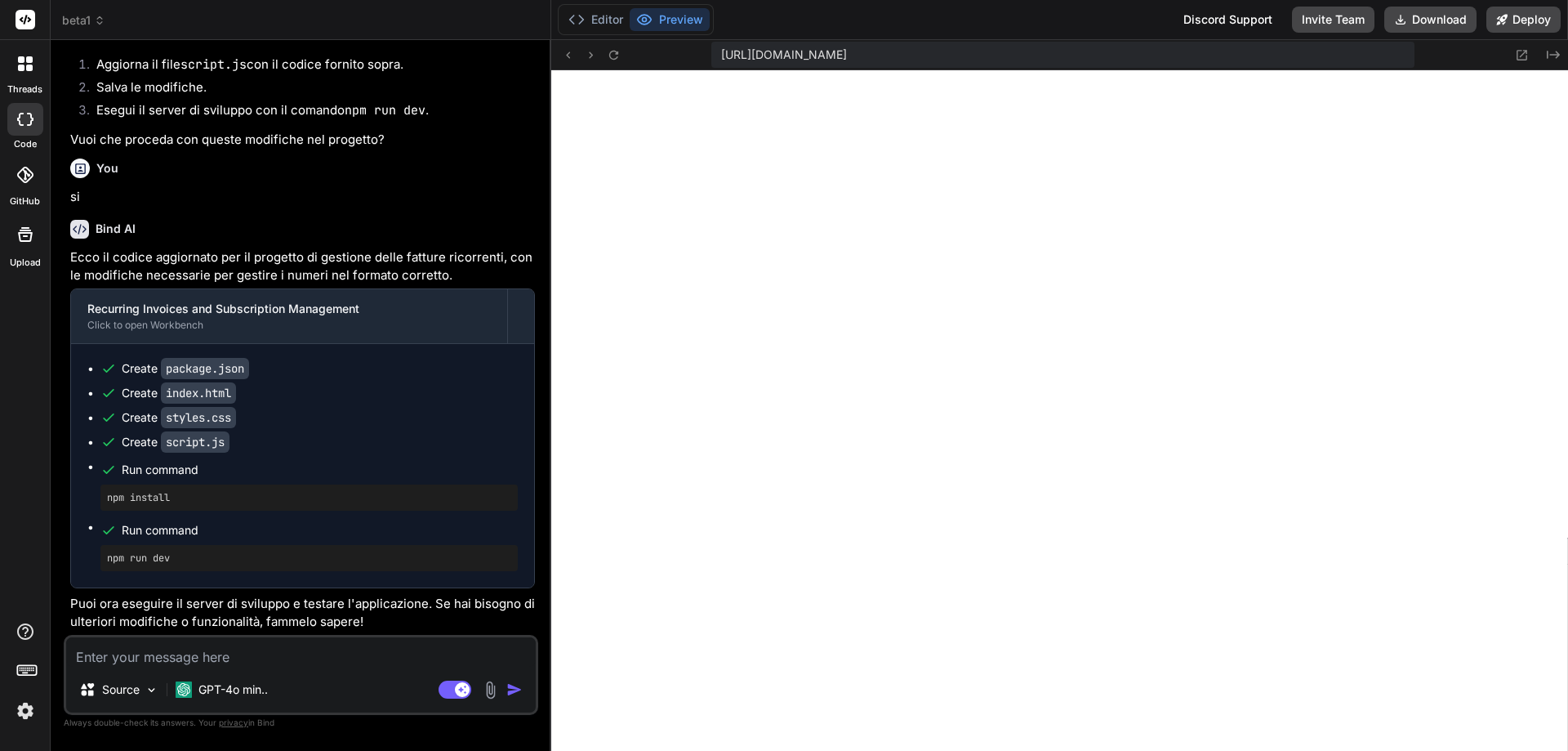
type textarea "x"
type textarea "In"
type textarea "x"
type textarea "Ins"
type textarea "x"
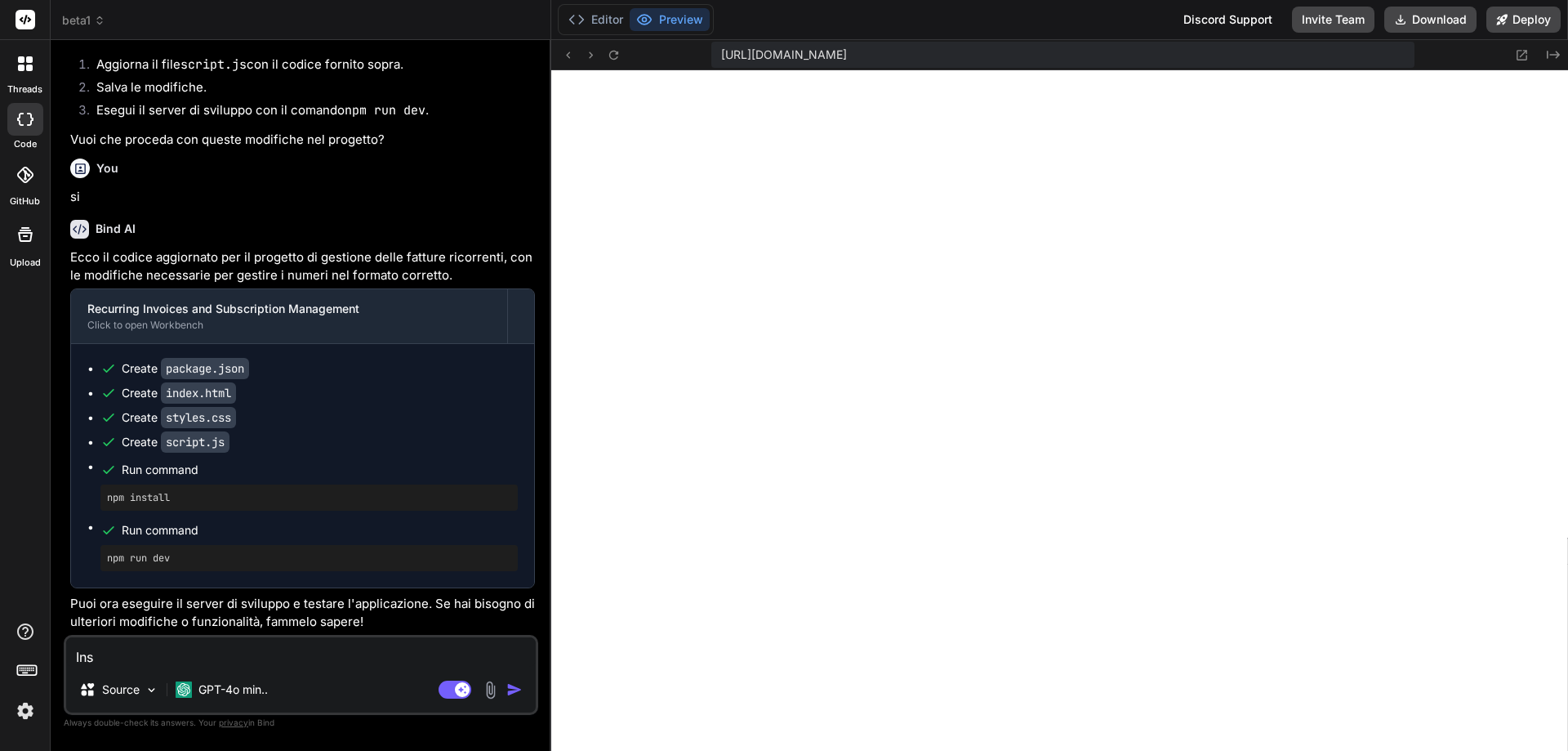
type textarea "Inse"
type textarea "x"
type textarea "Inser"
type textarea "x"
type textarea "Inseri"
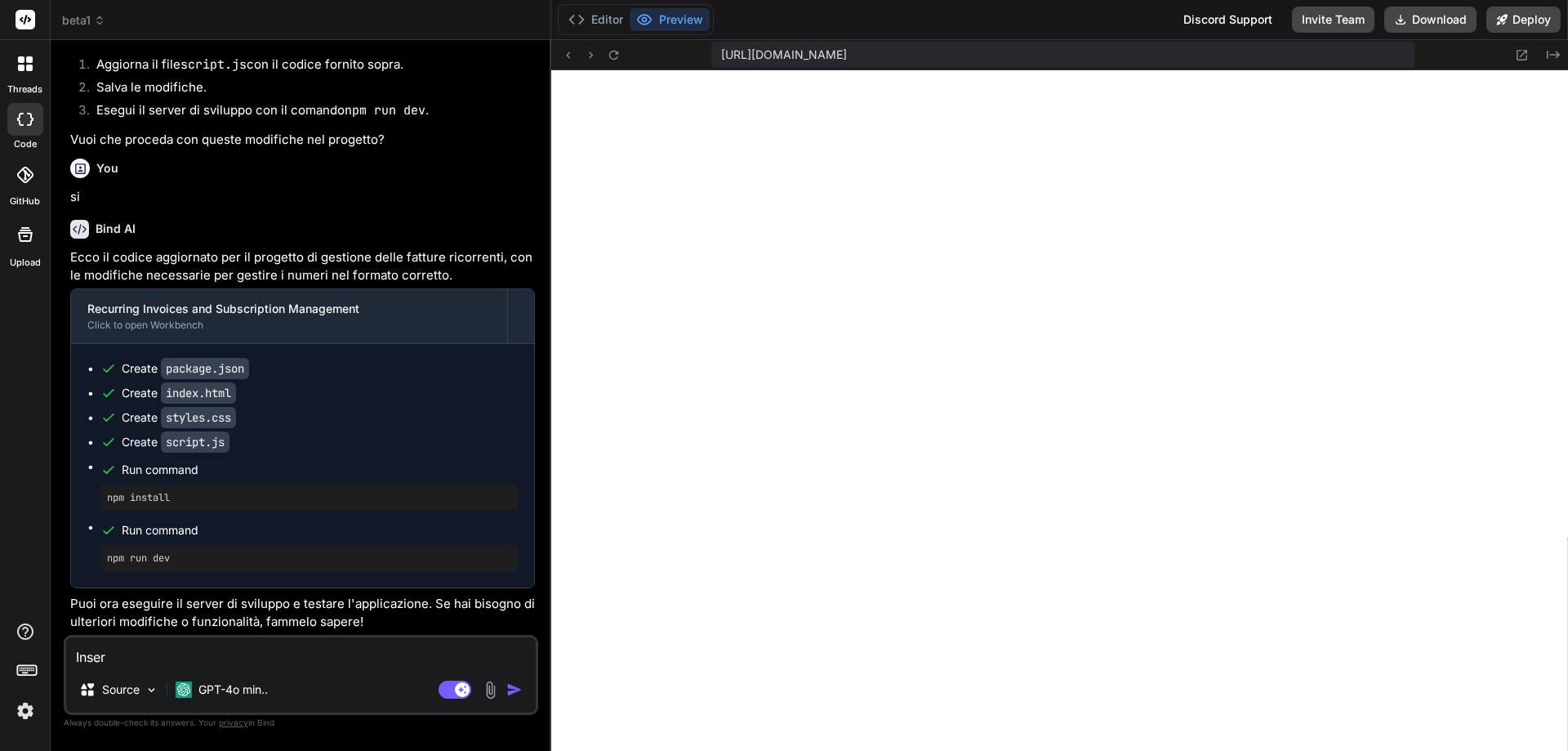
type textarea "x"
type textarea "Inseris"
type textarea "x"
type textarea "Inserisc"
type textarea "x"
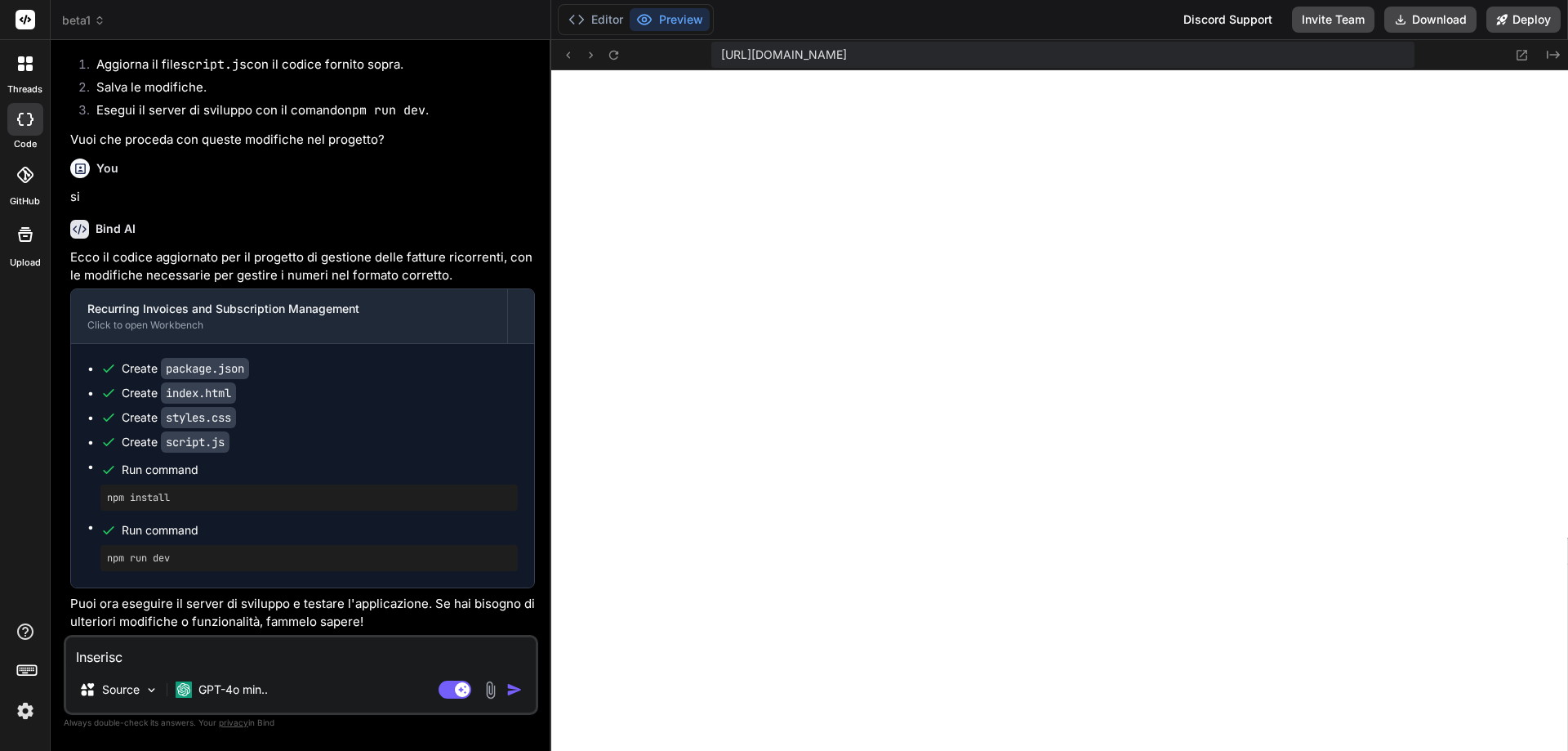
type textarea "Inserisci"
type textarea "x"
type textarea "Inserisci"
type textarea "x"
type textarea "Inserisci a"
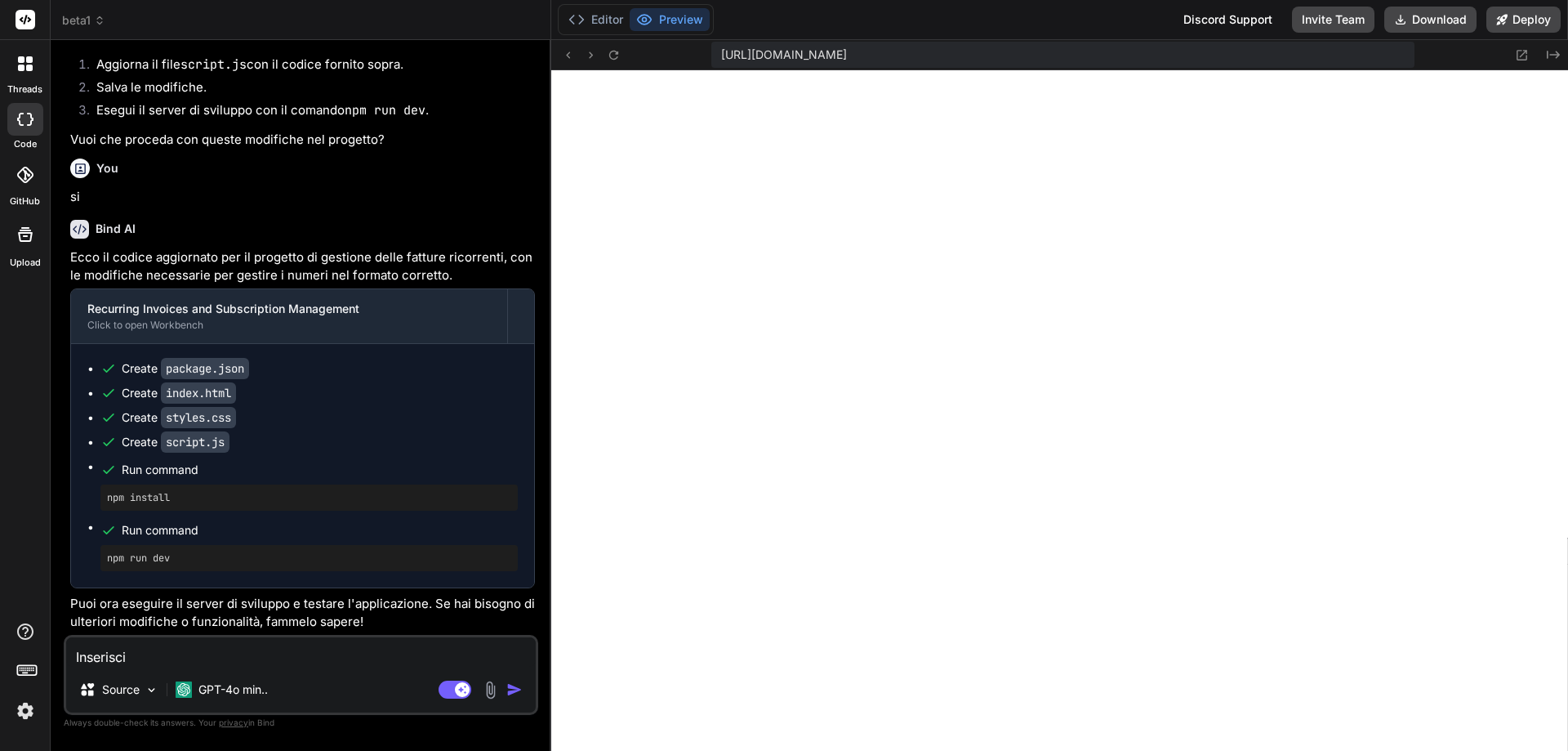
type textarea "x"
type textarea "Inserisci an"
type textarea "x"
type textarea "Inserisci anc"
type textarea "x"
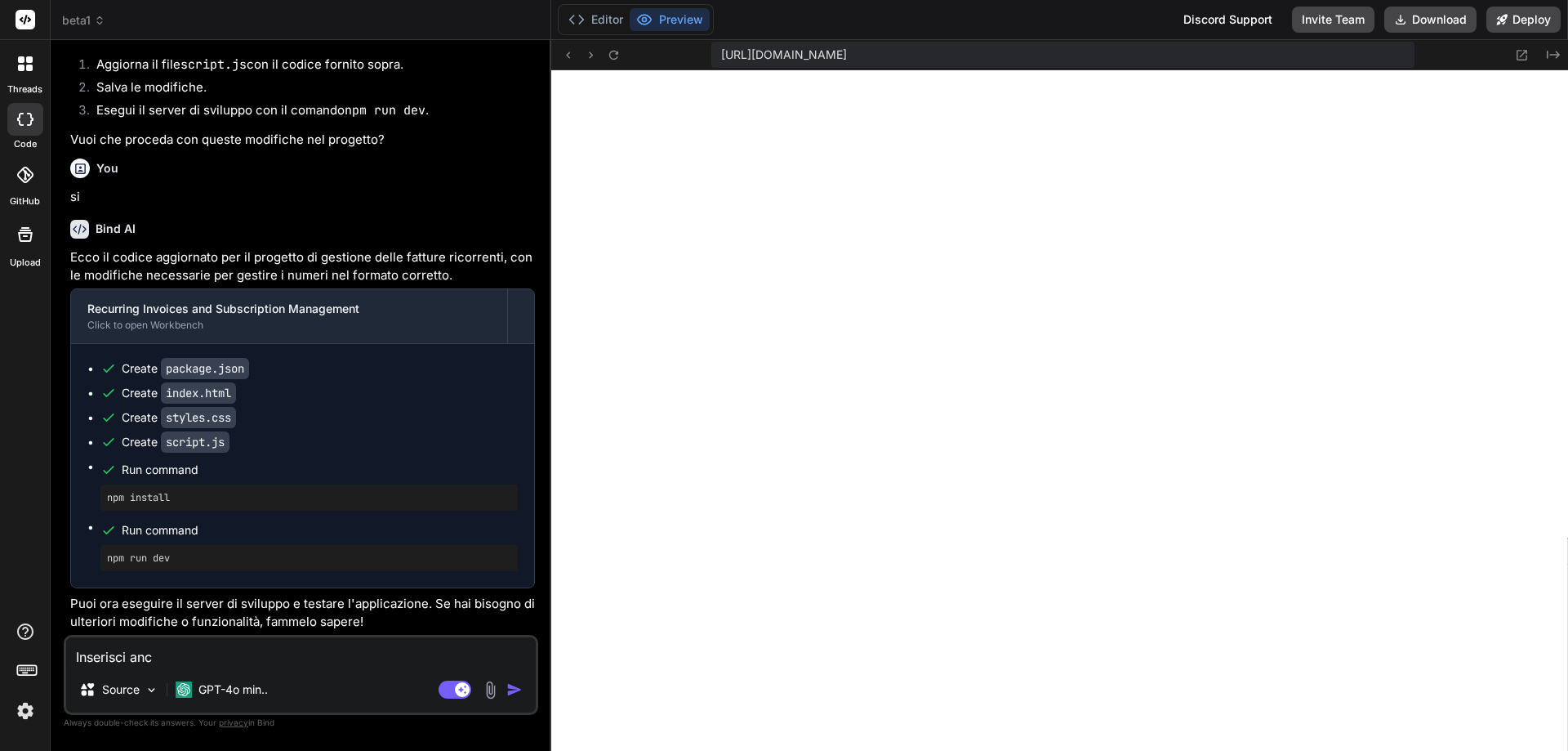
type textarea "Inserisci anch"
type textarea "x"
type textarea "Inserisci anche"
type textarea "x"
type textarea "Inserisci anche"
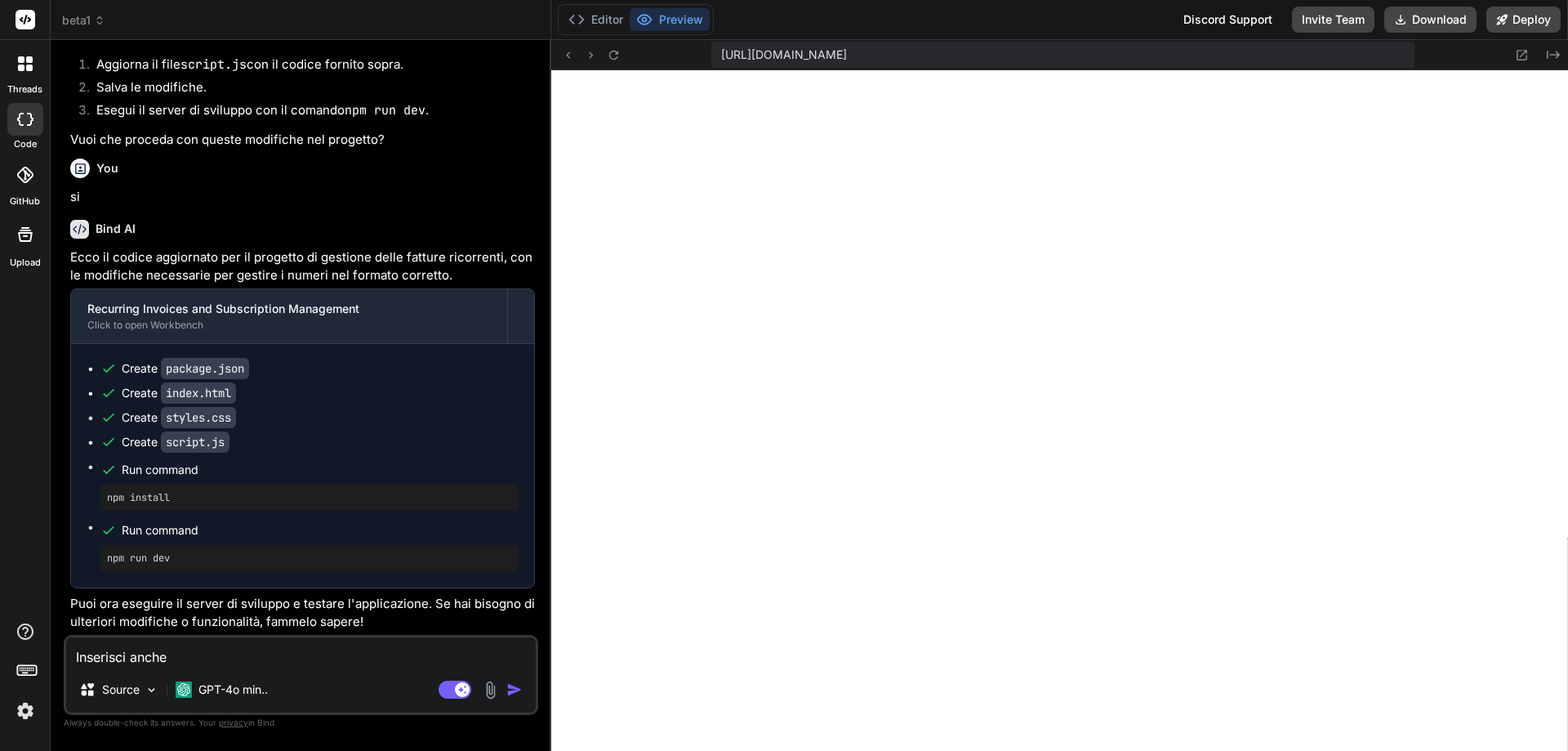
type textarea "x"
type textarea "Inserisci anche u"
type textarea "x"
type textarea "Inserisci anche un"
type textarea "x"
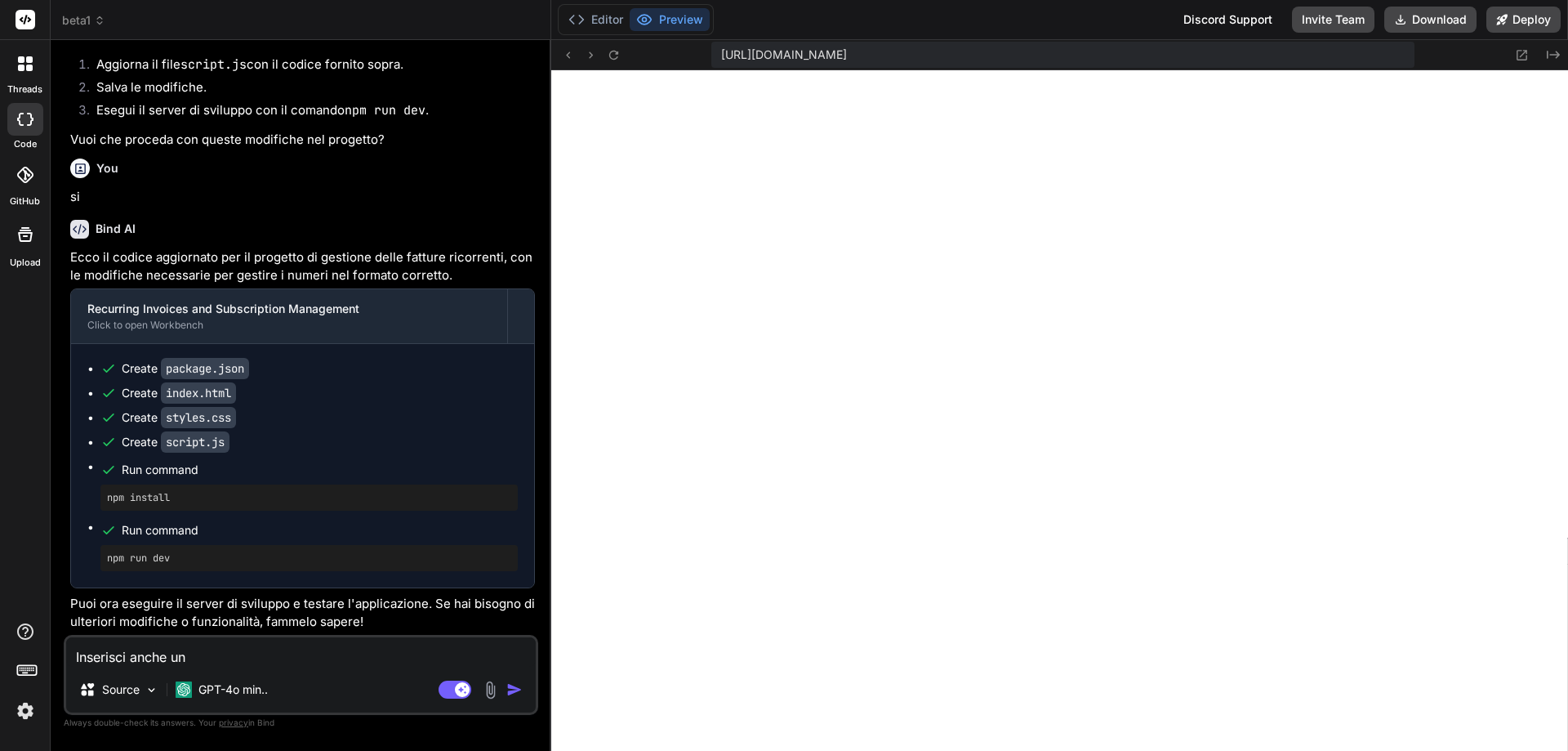
type textarea "Inserisci anche un"
type textarea "x"
type textarea "Inserisci anche un p"
type textarea "x"
type textarea "Inserisci anche un pu"
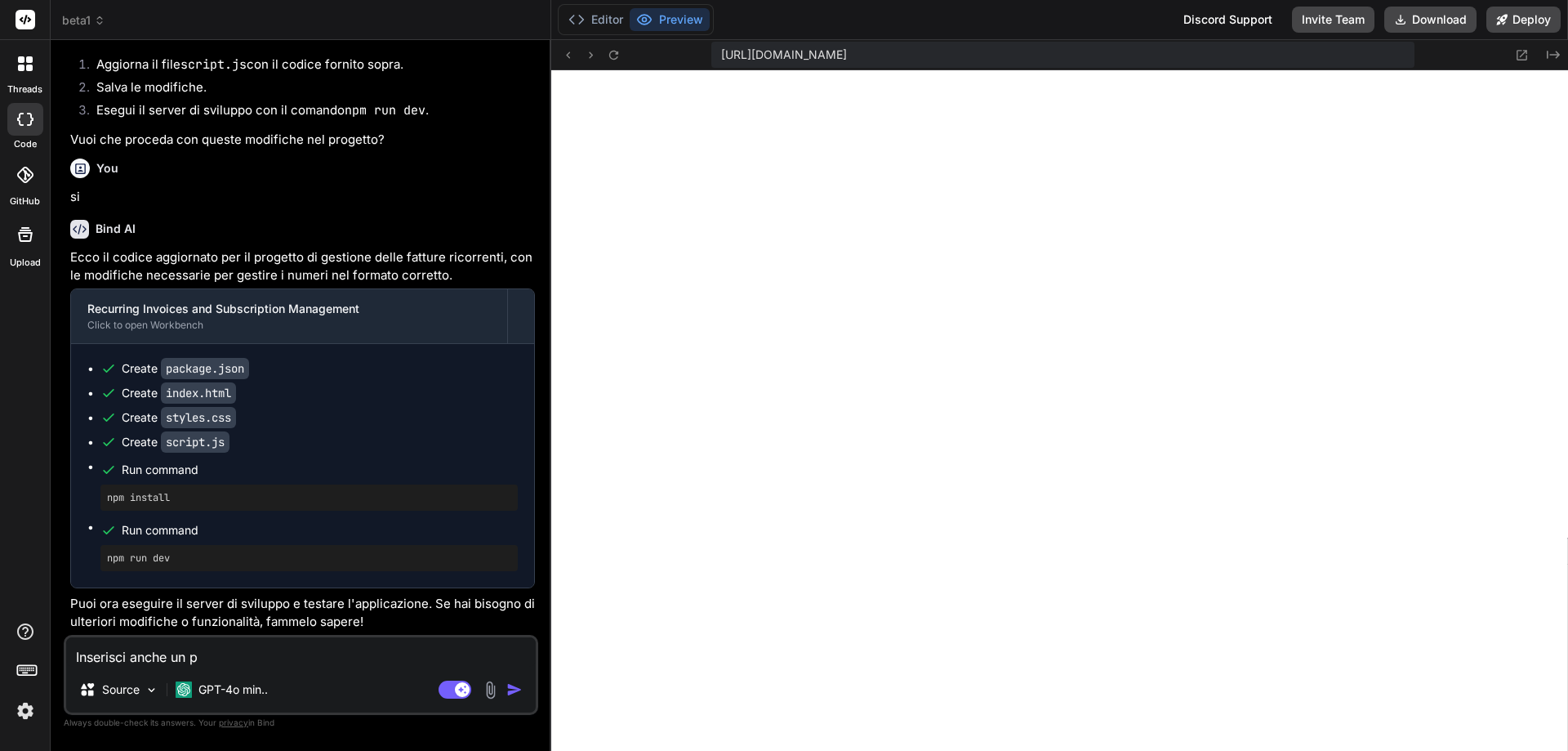
type textarea "x"
type textarea "Inserisci anche un pul"
type textarea "x"
type textarea "Inserisci anche un puls"
type textarea "x"
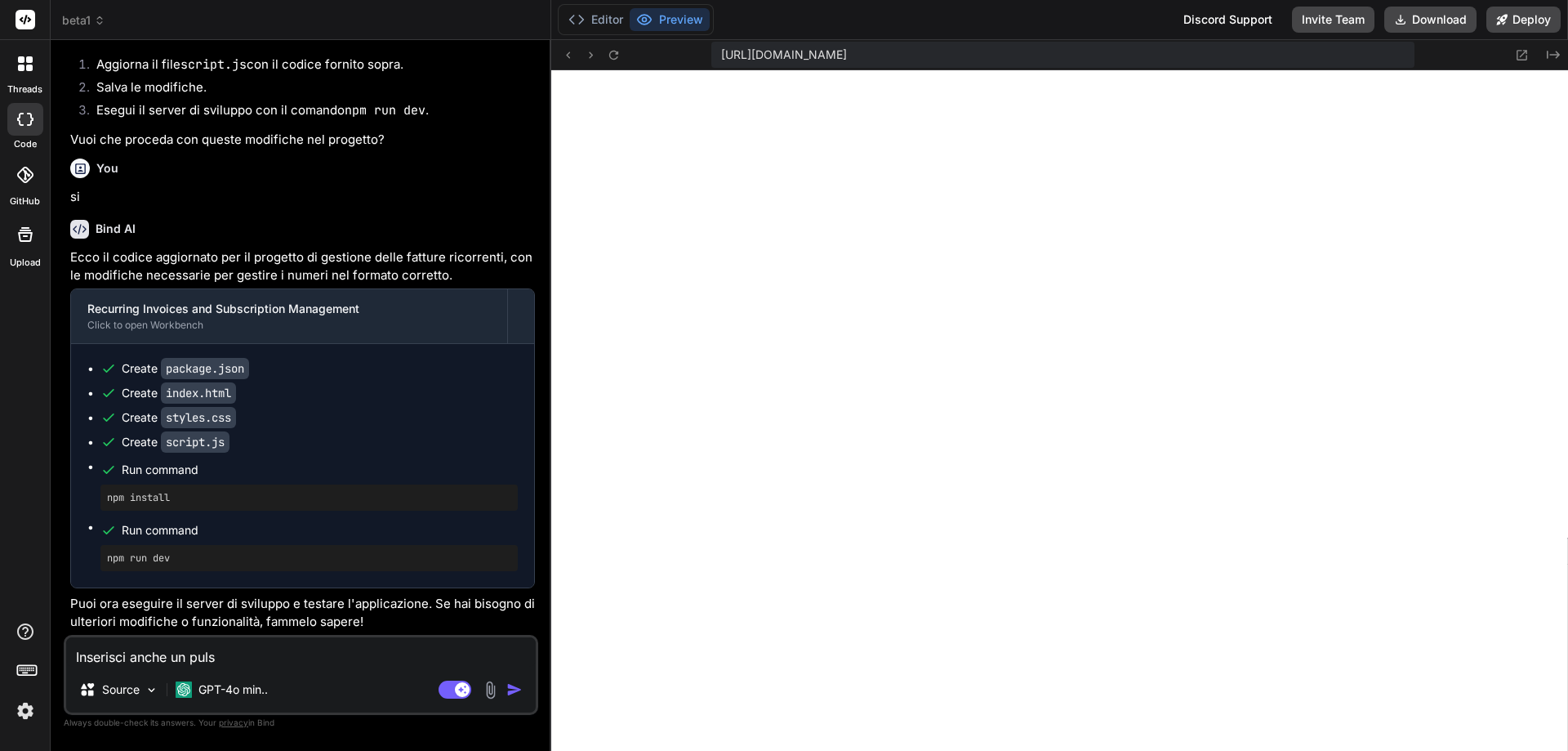
type textarea "Inserisci anche un pulsa"
type textarea "x"
type textarea "Inserisci anche un pulsan"
type textarea "x"
type textarea "Inserisci anche un pulsant"
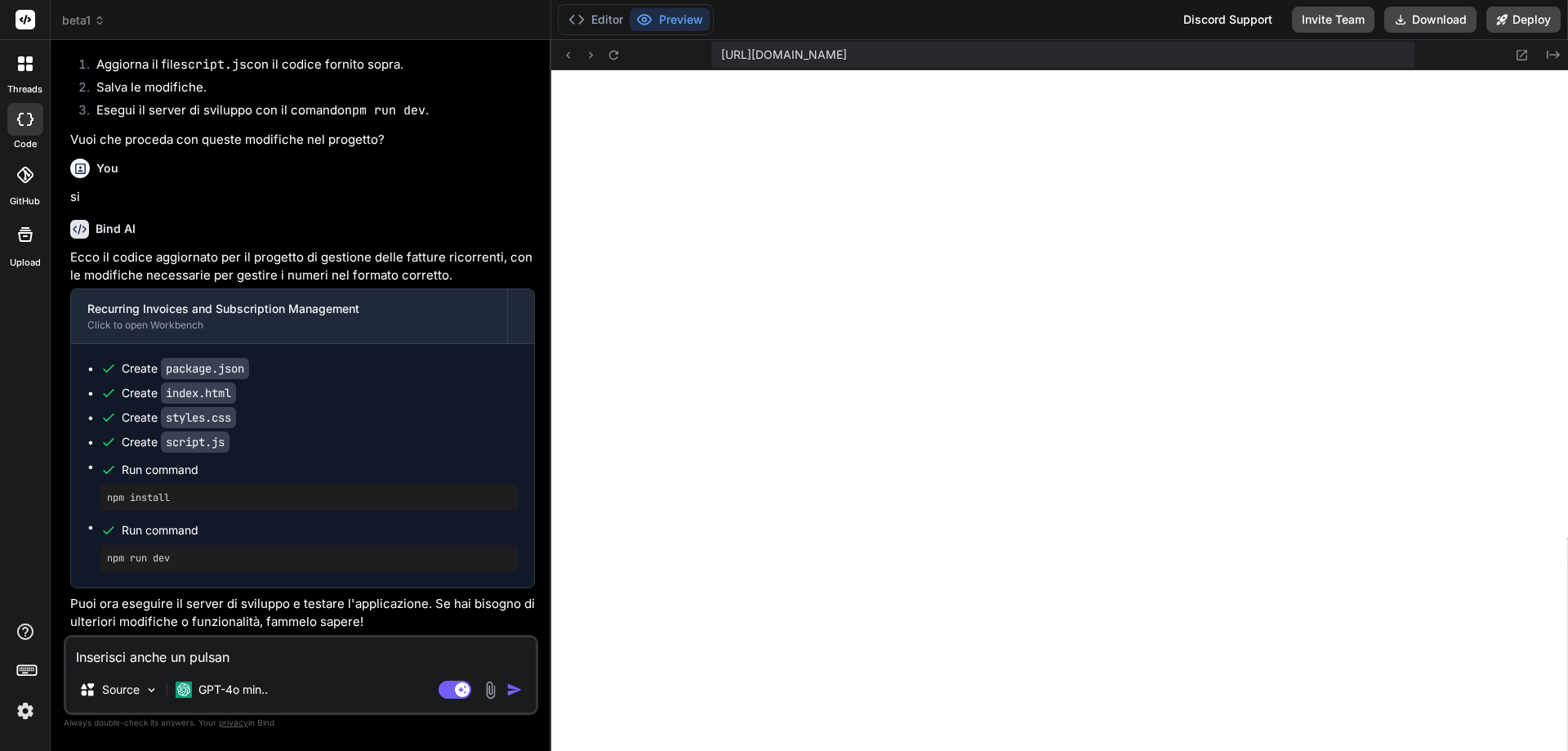
type textarea "x"
type textarea "Inserisci anche un pulsante"
type textarea "x"
type textarea "Inserisci anche un pulsante"
type textarea "x"
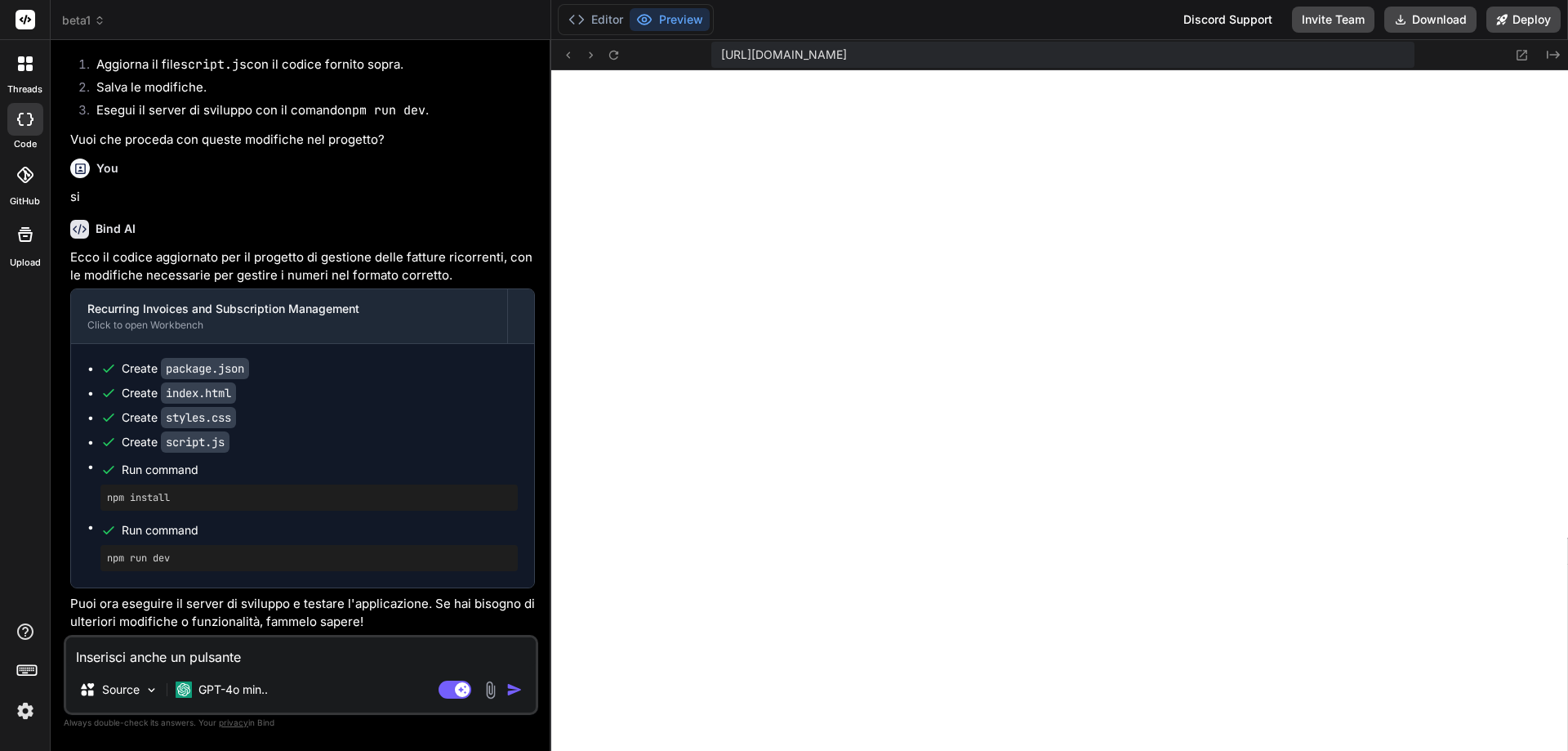
type textarea "Inserisci anche un pulsante p"
type textarea "x"
type textarea "Inserisci anche un pulsante pe"
type textarea "x"
type textarea "Inserisci anche un pulsante per"
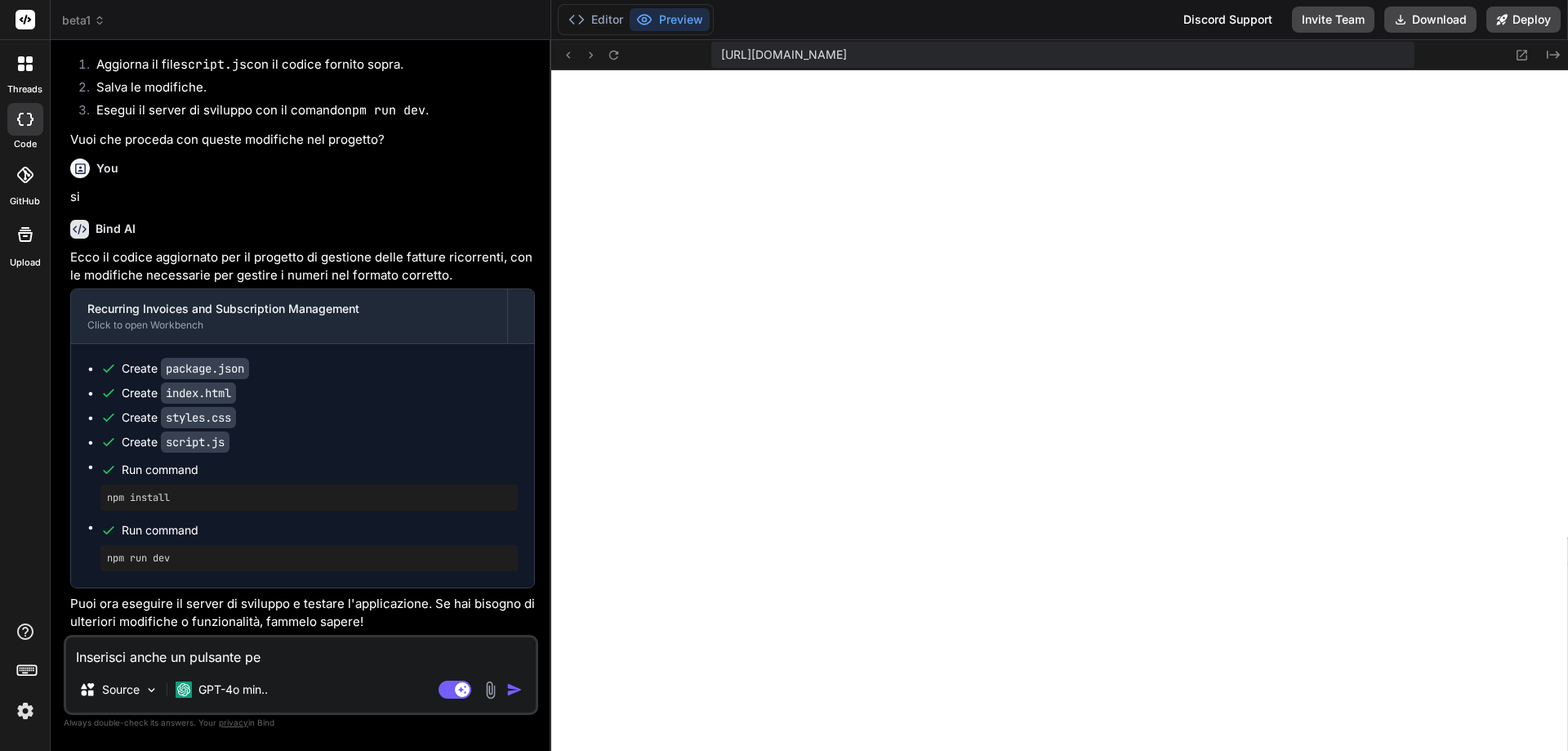
type textarea "x"
type textarea "Inserisci anche un pulsante per"
type textarea "x"
type textarea "Inserisci anche un pulsante per c"
type textarea "x"
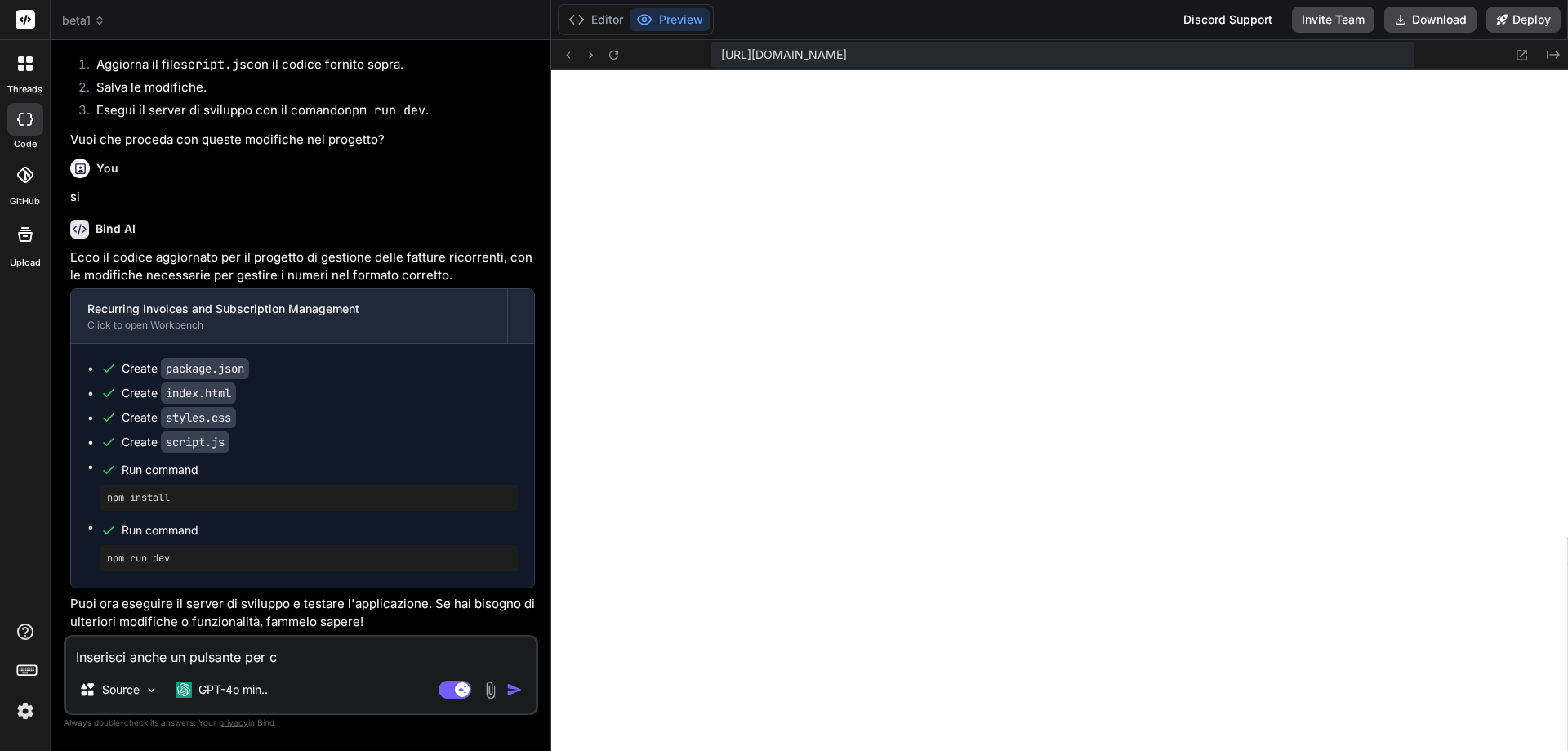
type textarea "Inserisci anche un pulsante per ca"
type textarea "x"
type textarea "Inserisci anche un pulsante per can"
type textarea "x"
type textarea "Inserisci anche un pulsante per canc"
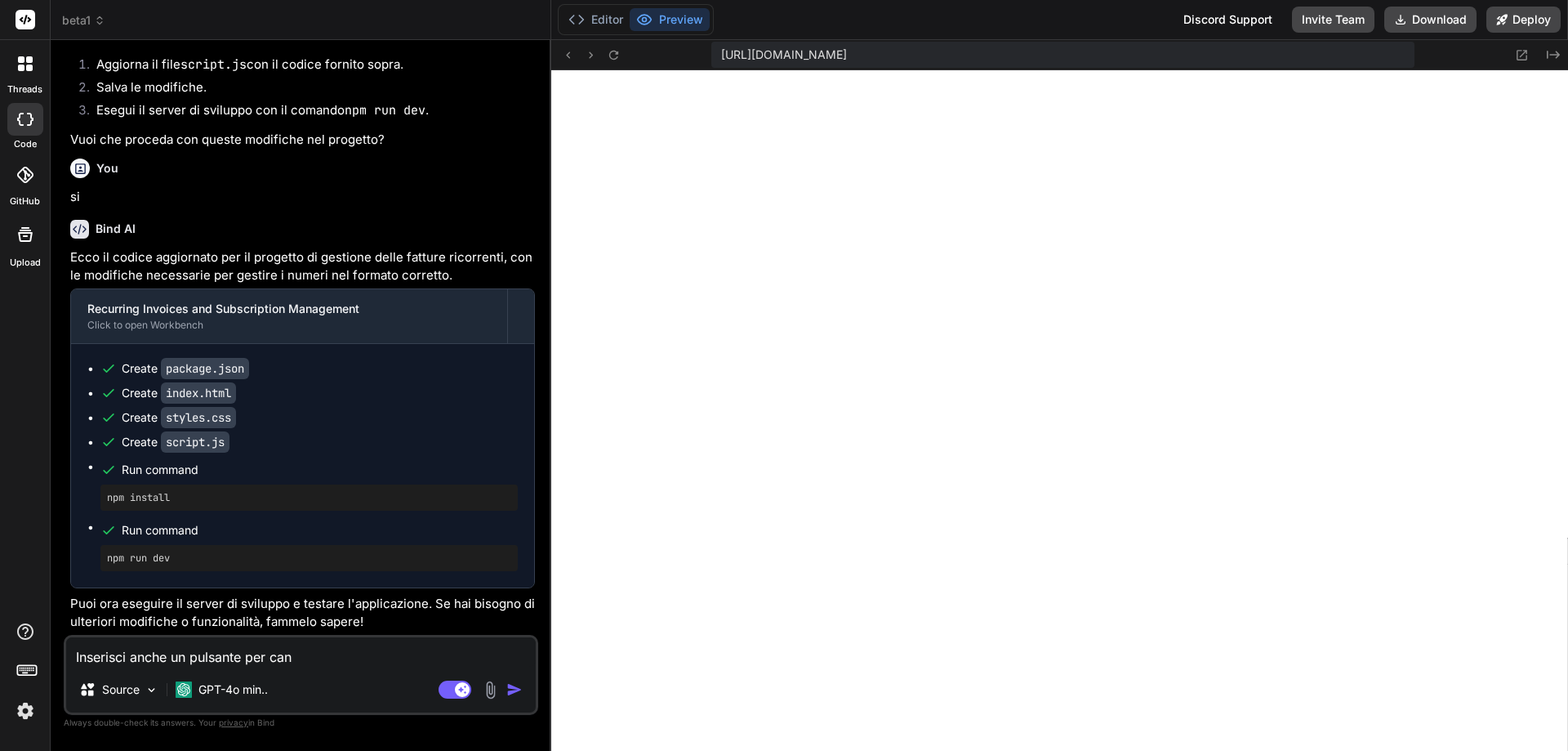
type textarea "x"
type textarea "Inserisci anche un pulsante per cance"
type textarea "x"
type textarea "Inserisci anche un pulsante per cancel"
type textarea "x"
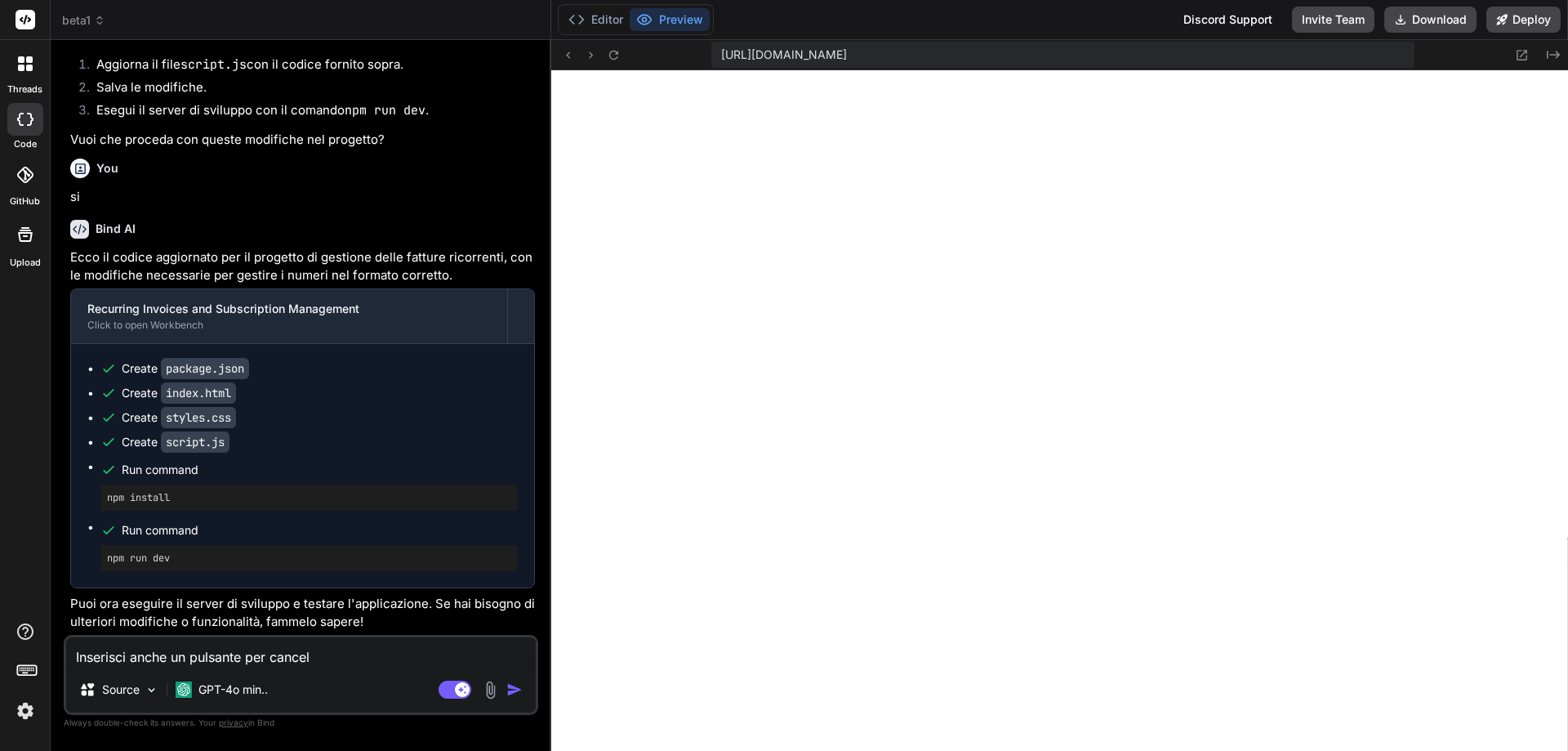
type textarea "Inserisci anche un pulsante per cancell"
type textarea "x"
type textarea "Inserisci anche un pulsante per cancella"
type textarea "x"
type textarea "Inserisci anche un pulsante per cancellar"
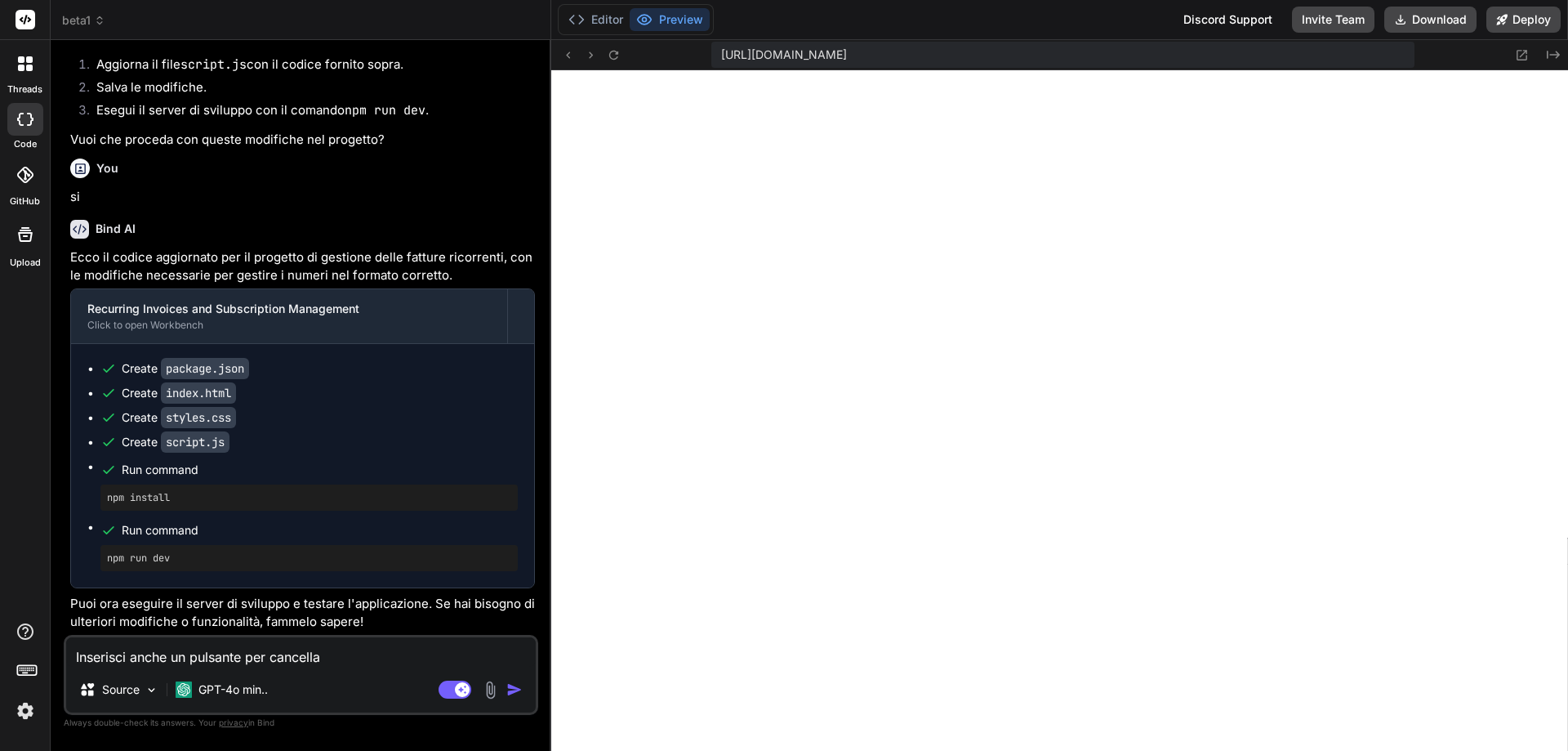
type textarea "x"
type textarea "Inserisci anche un pulsante per cancellare"
type textarea "x"
type textarea "Inserisci anche un pulsante per cancellare"
type textarea "x"
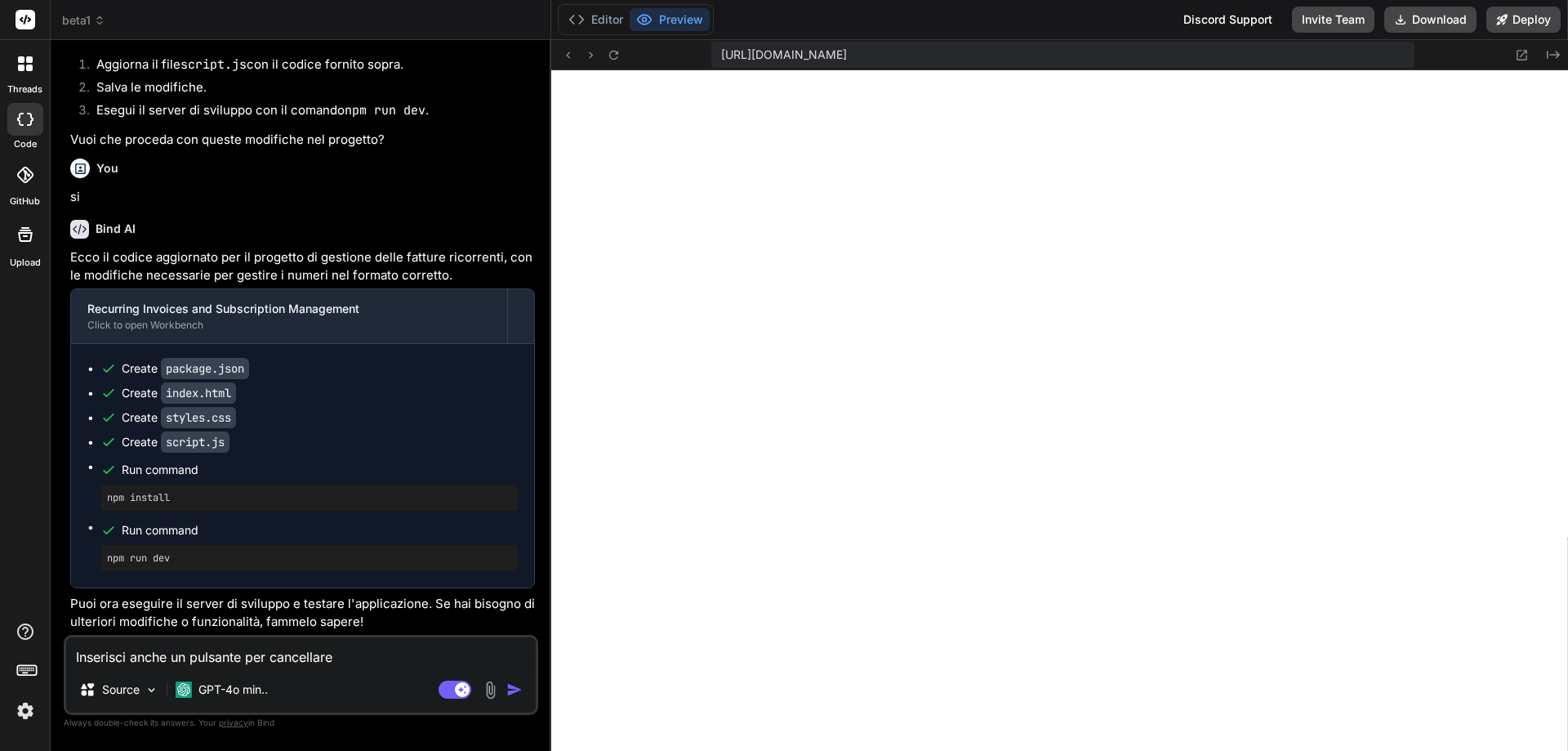
type textarea "Inserisci anche un pulsante per cancellare i"
type textarea "x"
type textarea "Inserisci anche un pulsante per cancellare i"
type textarea "x"
type textarea "Inserisci anche un pulsante per cancellare i d"
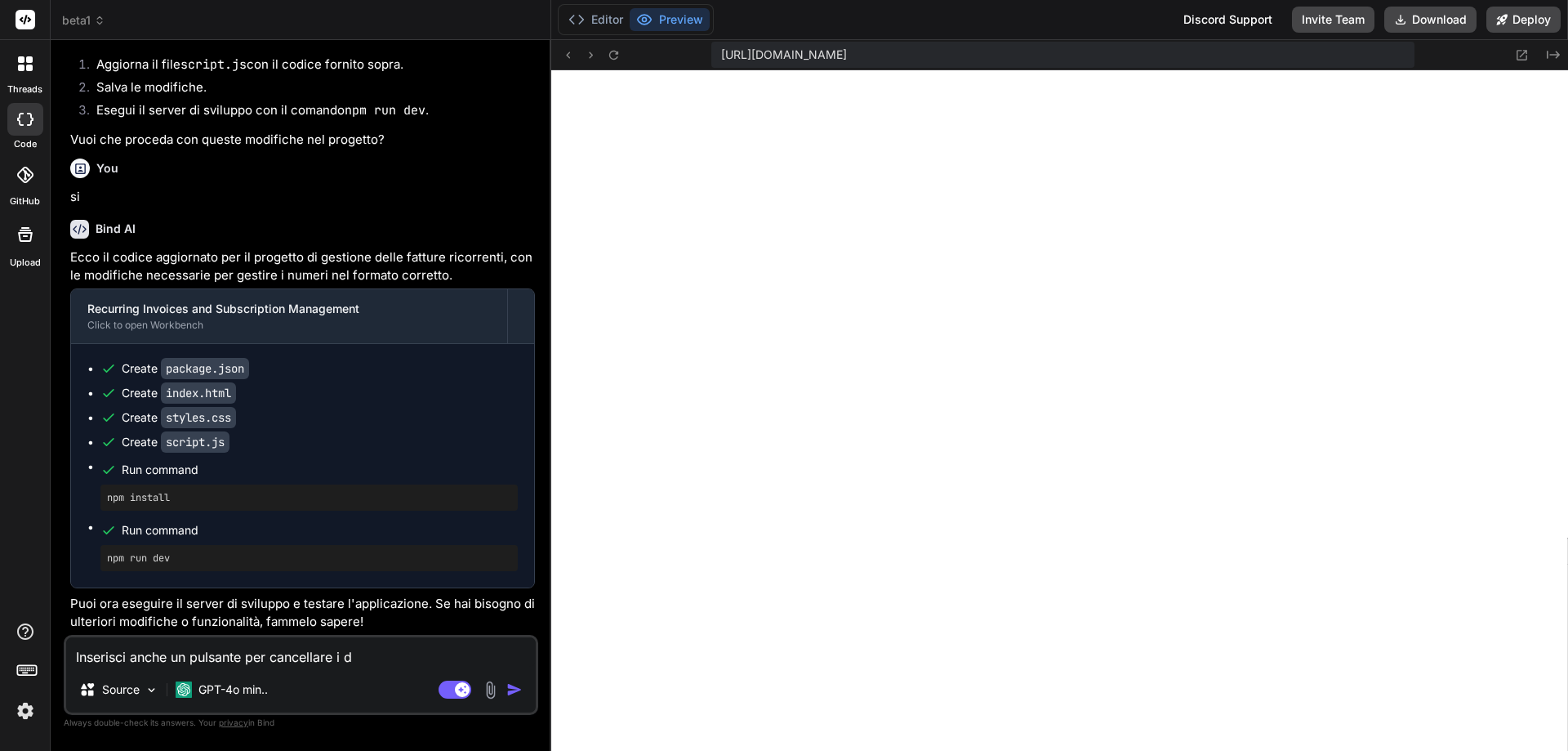
type textarea "x"
type textarea "Inserisci anche un pulsante per cancellare i da"
type textarea "x"
type textarea "Inserisci anche un pulsante per cancellare i dat"
type textarea "x"
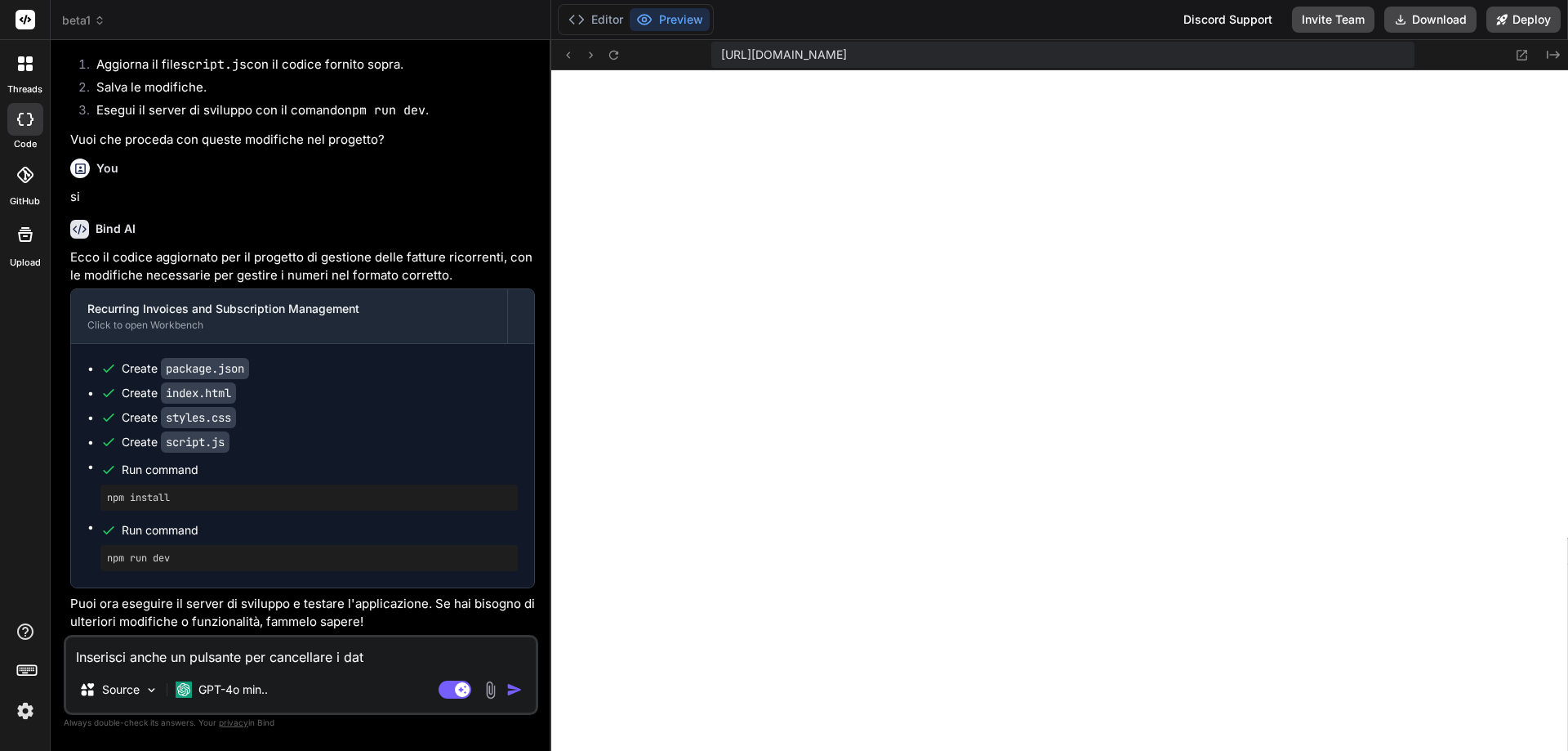
type textarea "Inserisci anche un pulsante per cancellare i dati"
type textarea "x"
type textarea "Inserisci anche un pulsante per cancellare i dati"
type textarea "x"
type textarea "Inserisci anche un pulsante per cancellare i dati e"
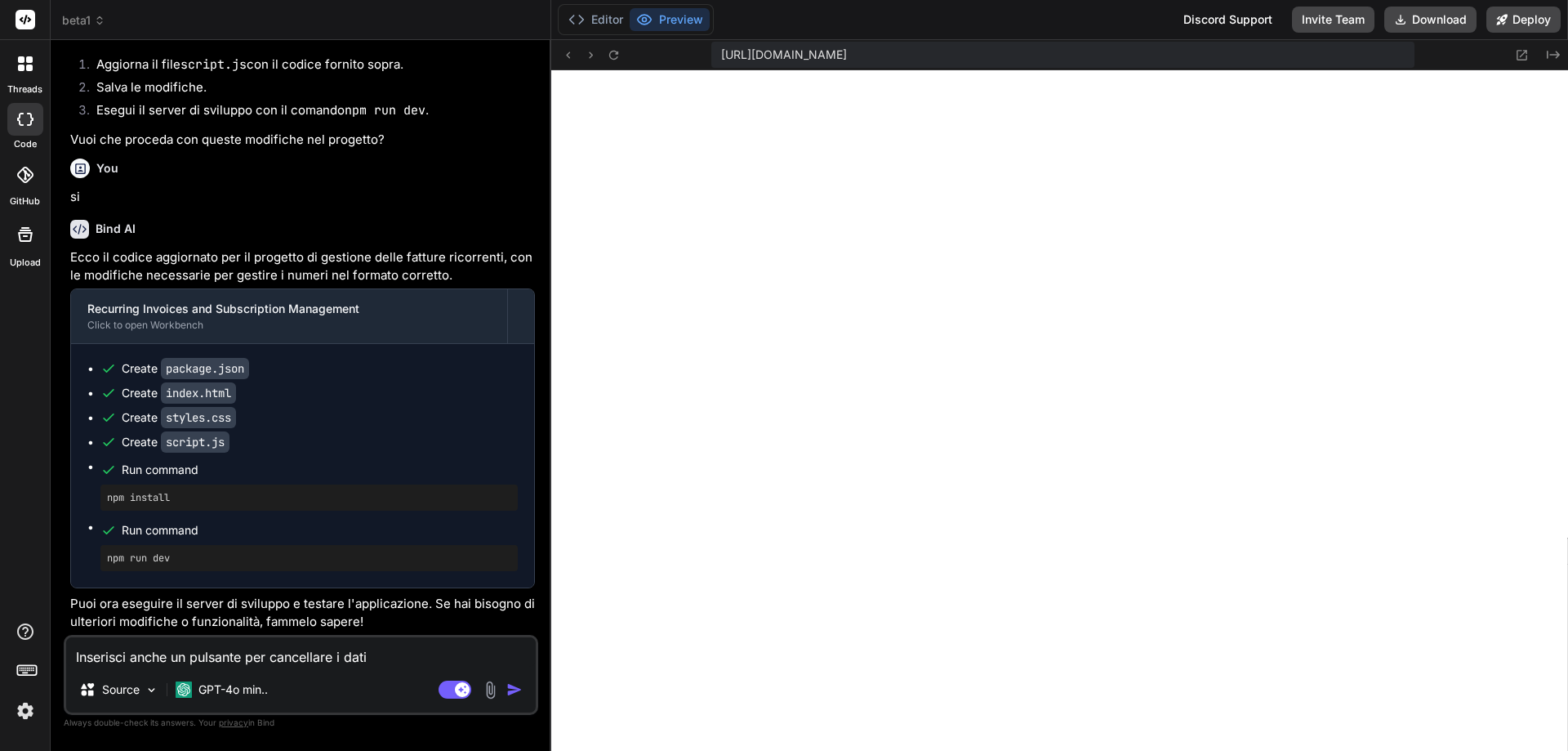
type textarea "x"
type textarea "Inserisci anche un pulsante per cancellare i dati ed"
type textarea "x"
type textarea "Inserisci anche un pulsante per cancellare i dati ed"
type textarea "x"
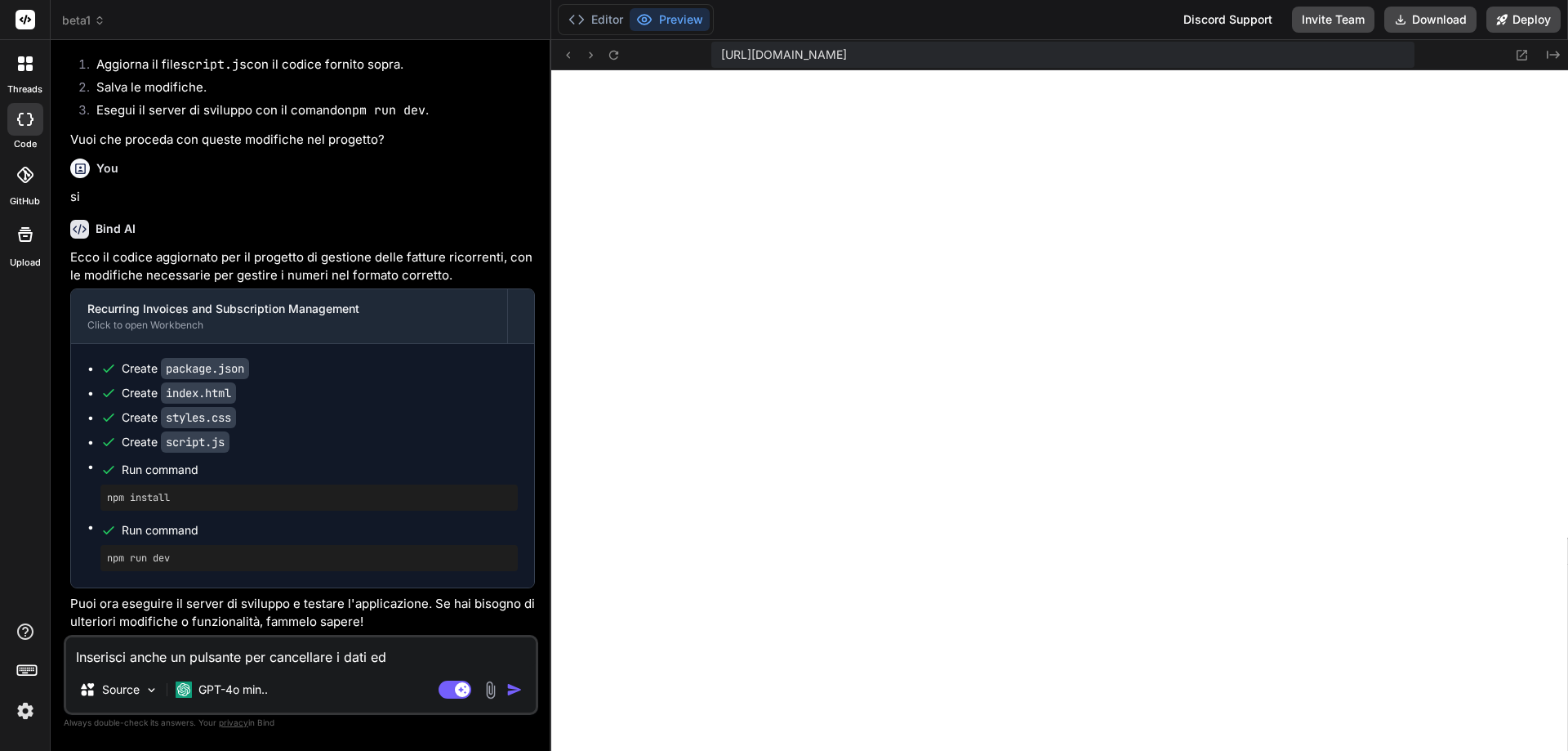
type textarea "Inserisci anche un pulsante per cancellare i dati ed u"
type textarea "x"
type textarea "Inserisci anche un pulsante per cancellare i dati ed un"
type textarea "x"
type textarea "Inserisci anche un pulsante per cancellare i dati ed uno"
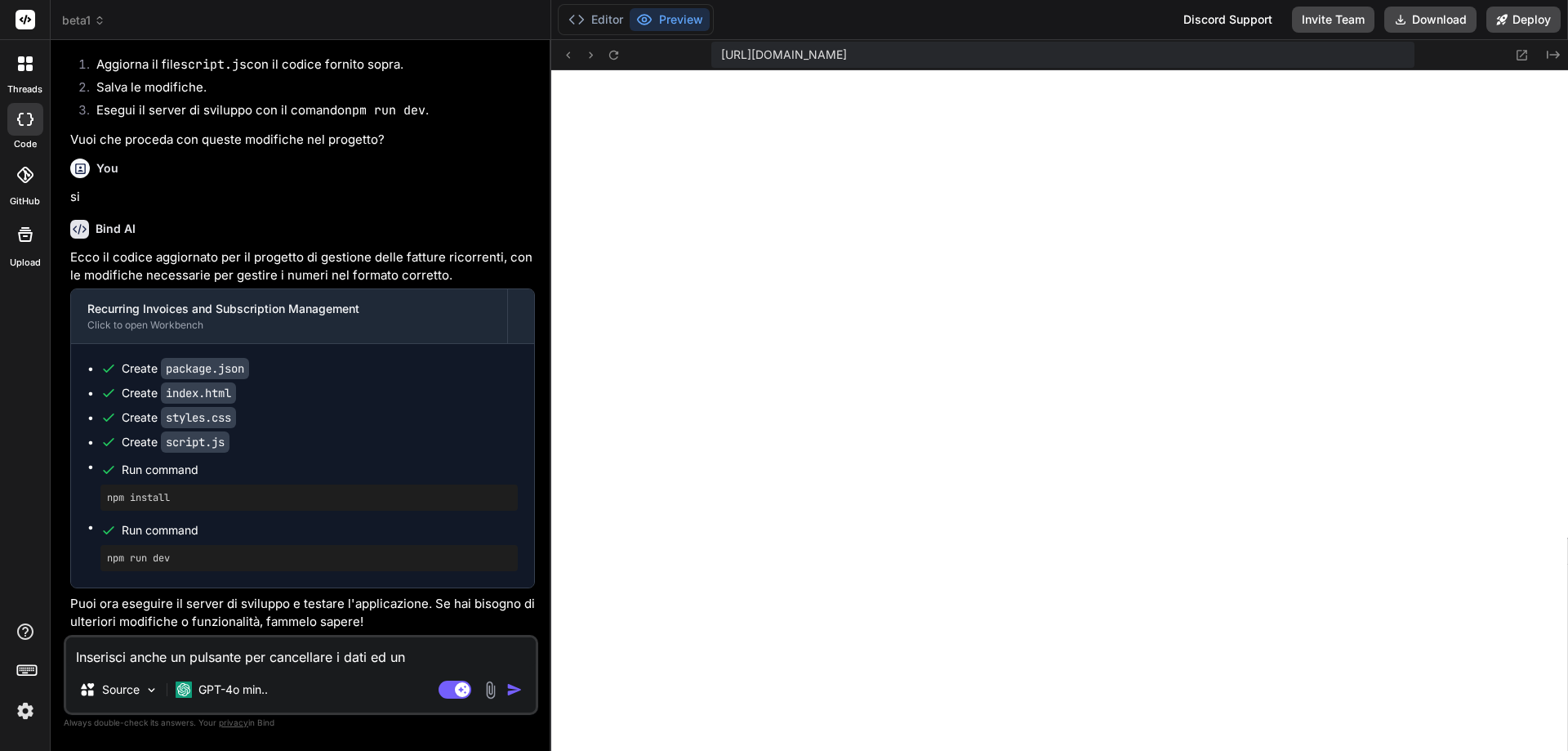
type textarea "x"
type textarea "Inserisci anche un pulsante per cancellare i dati ed uno"
type textarea "x"
type textarea "Inserisci anche un pulsante per cancellare i dati ed uno p"
type textarea "x"
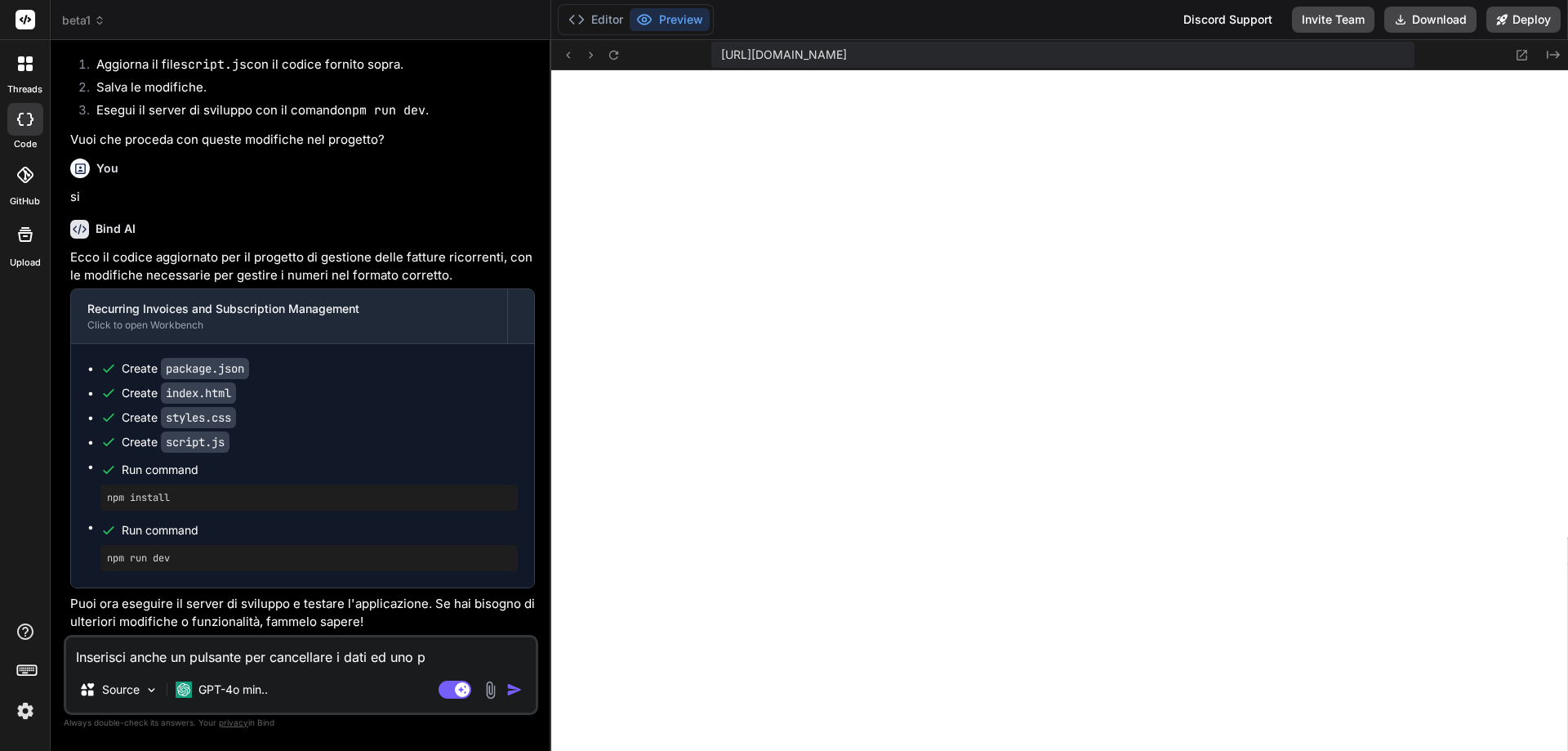
type textarea "Inserisci anche un pulsante per cancellare i dati ed uno pe"
type textarea "x"
type textarea "Inserisci anche un pulsante per cancellare i dati ed uno per"
type textarea "x"
type textarea "Inserisci anche un pulsante per cancellare i dati ed uno per"
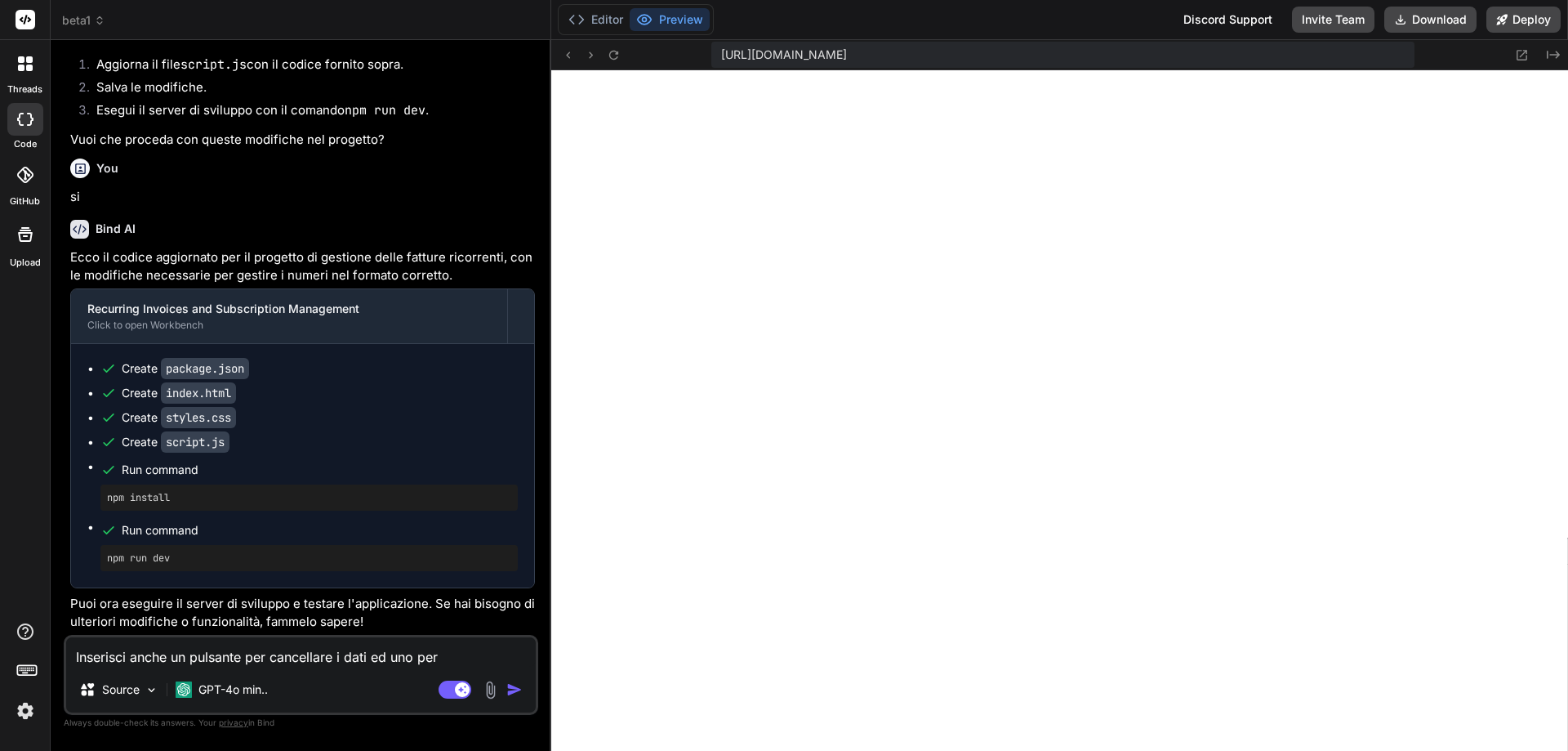
type textarea "x"
type textarea "Inserisci anche un pulsante per cancellare i dati ed uno per s"
type textarea "x"
type textarea "Inserisci anche un pulsante per cancellare i dati ed uno per st"
type textarea "x"
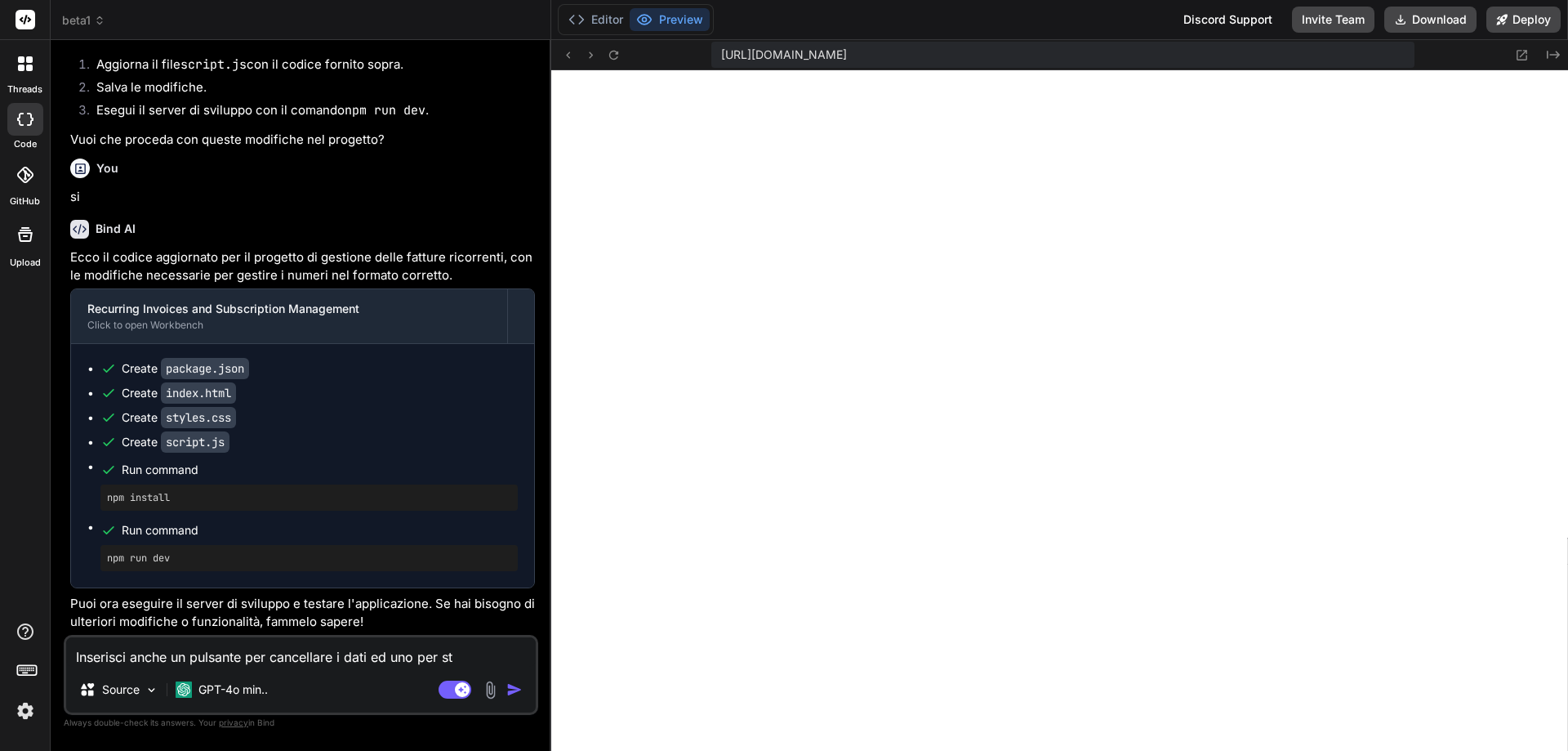
type textarea "Inserisci anche un pulsante per cancellare i dati ed uno per sta"
type textarea "x"
type textarea "Inserisci anche un pulsante per cancellare i dati ed uno per stam"
type textarea "x"
type textarea "Inserisci anche un pulsante per cancellare i dati ed uno per stama"
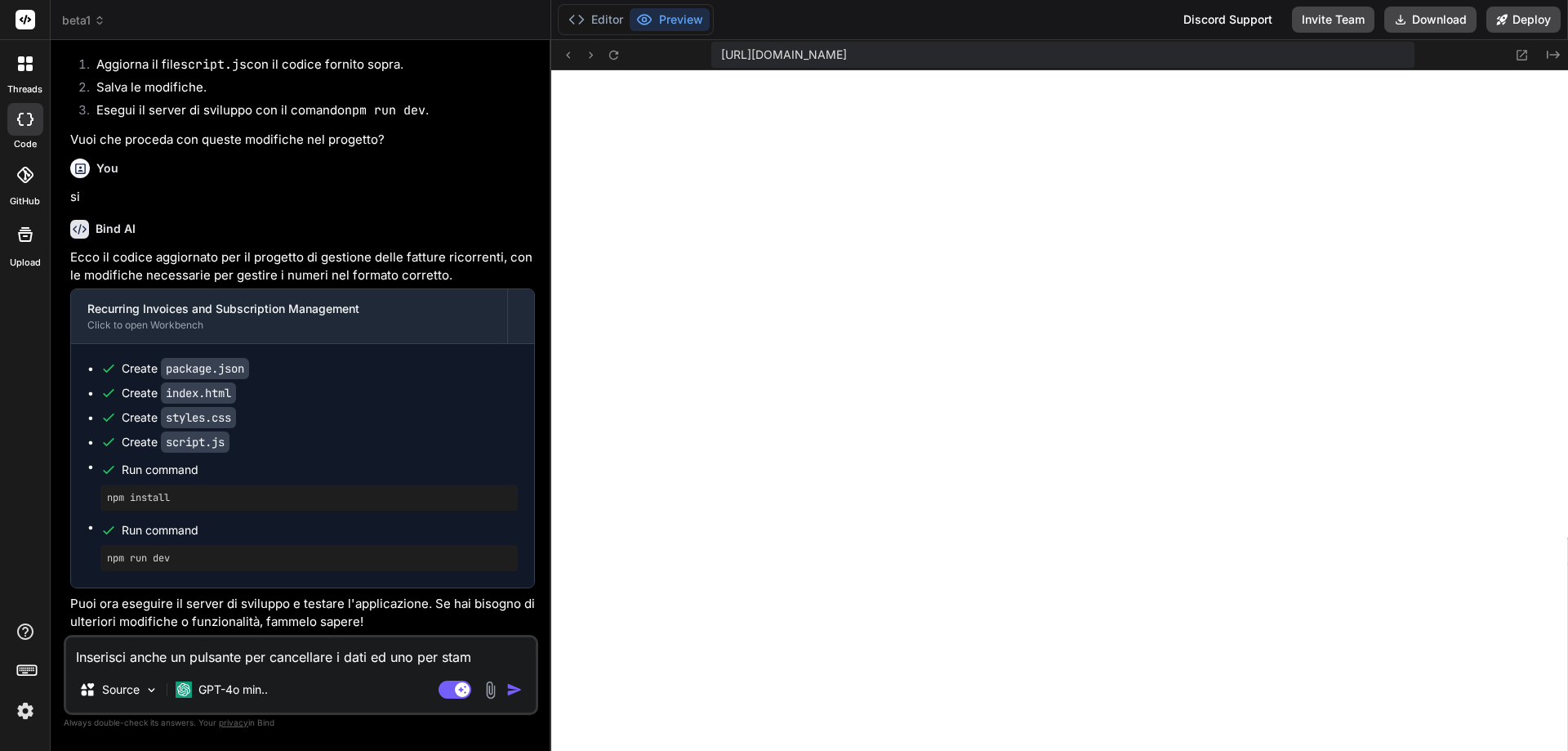
type textarea "x"
type textarea "Inserisci anche un pulsante per cancellare i dati ed uno per stamap"
type textarea "x"
type textarea "Inserisci anche un pulsante per cancellare i dati ed uno per stama"
type textarea "x"
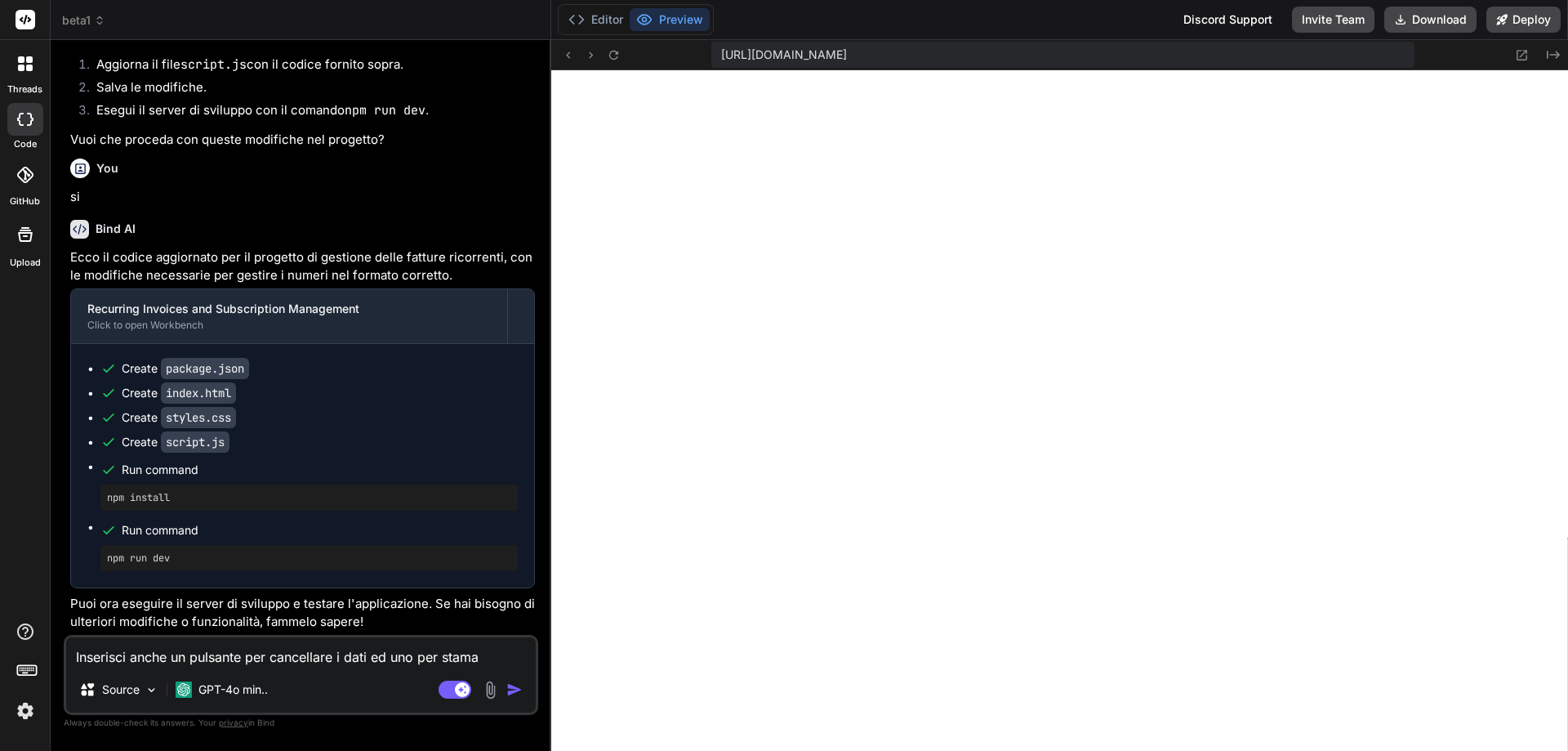
type textarea "Inserisci anche un pulsante per cancellare i dati ed uno per stam"
type textarea "x"
type textarea "Inserisci anche un pulsante per cancellare i dati ed uno per stamp"
type textarea "x"
type textarea "Inserisci anche un pulsante per cancellare i dati ed uno per stampa"
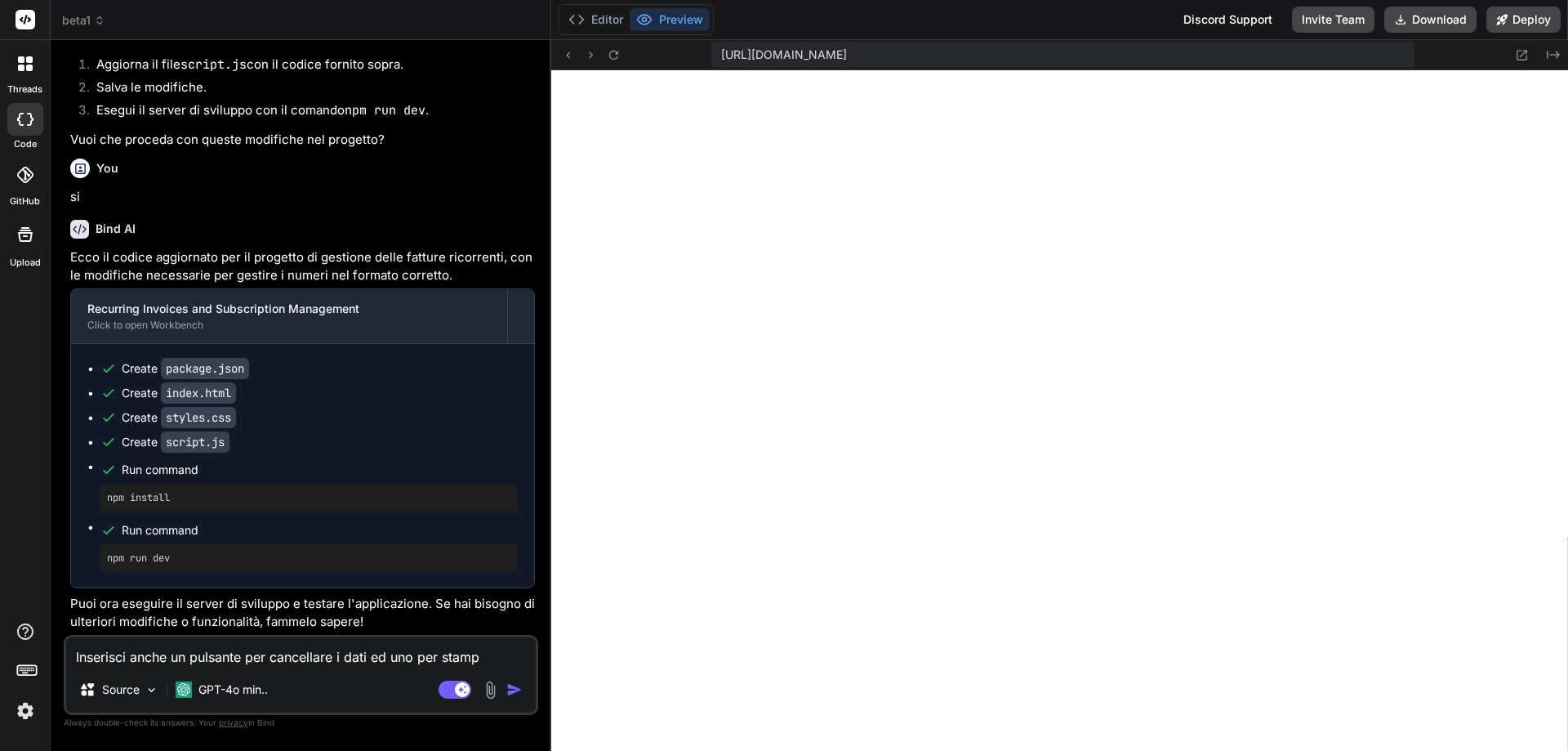
type textarea "x"
type textarea "Inserisci anche un pulsante per cancellare i dati ed uno per stampar"
type textarea "x"
type textarea "Inserisci anche un pulsante per cancellare i dati ed uno per stampare"
type textarea "x"
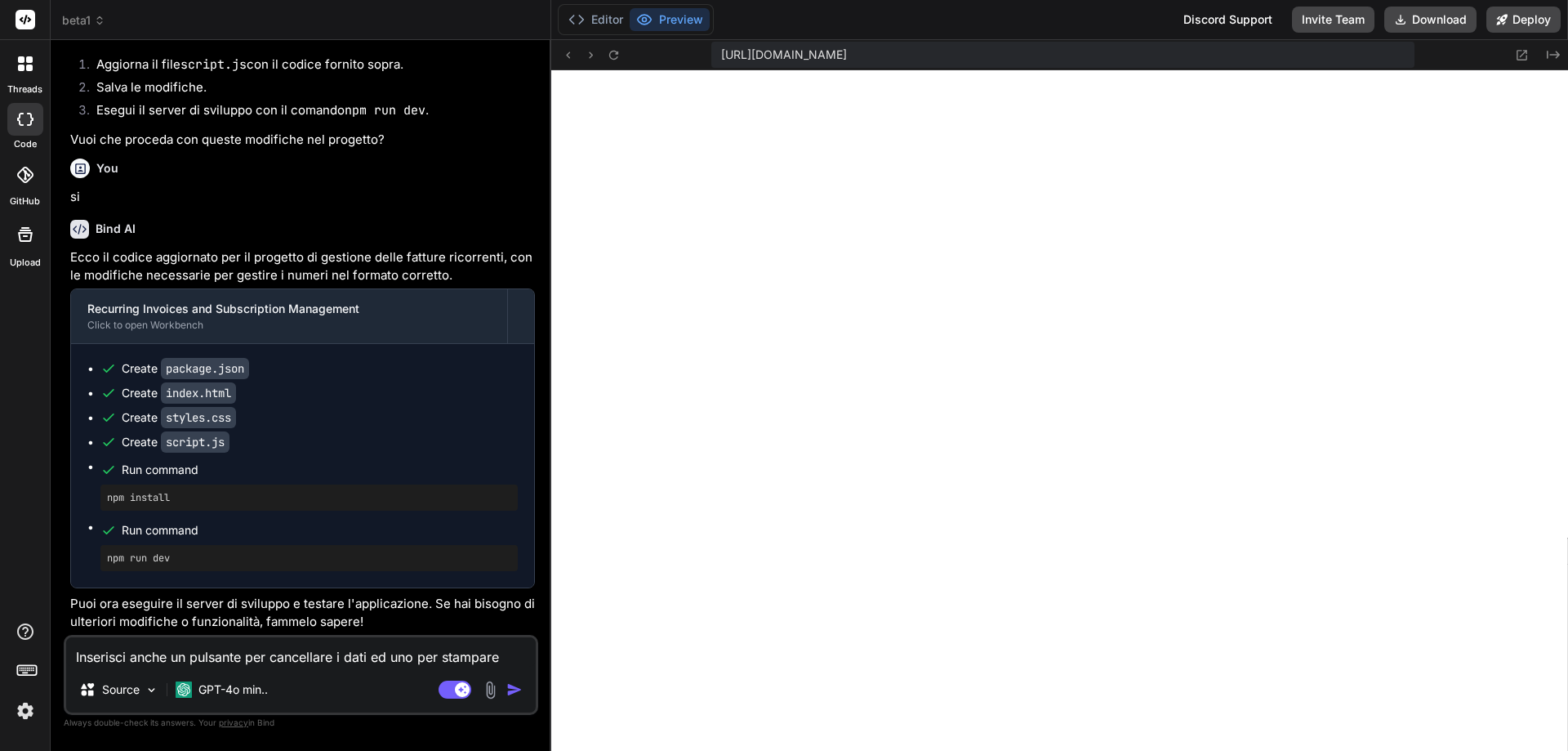
type textarea "Inserisci anche un pulsante per cancellare i dati ed uno per stampare"
type textarea "x"
type textarea "Inserisci anche un pulsante per cancellare i dati ed uno per stampare i"
type textarea "x"
type textarea "Inserisci anche un pulsante per cancellare i dati ed uno per stampare il"
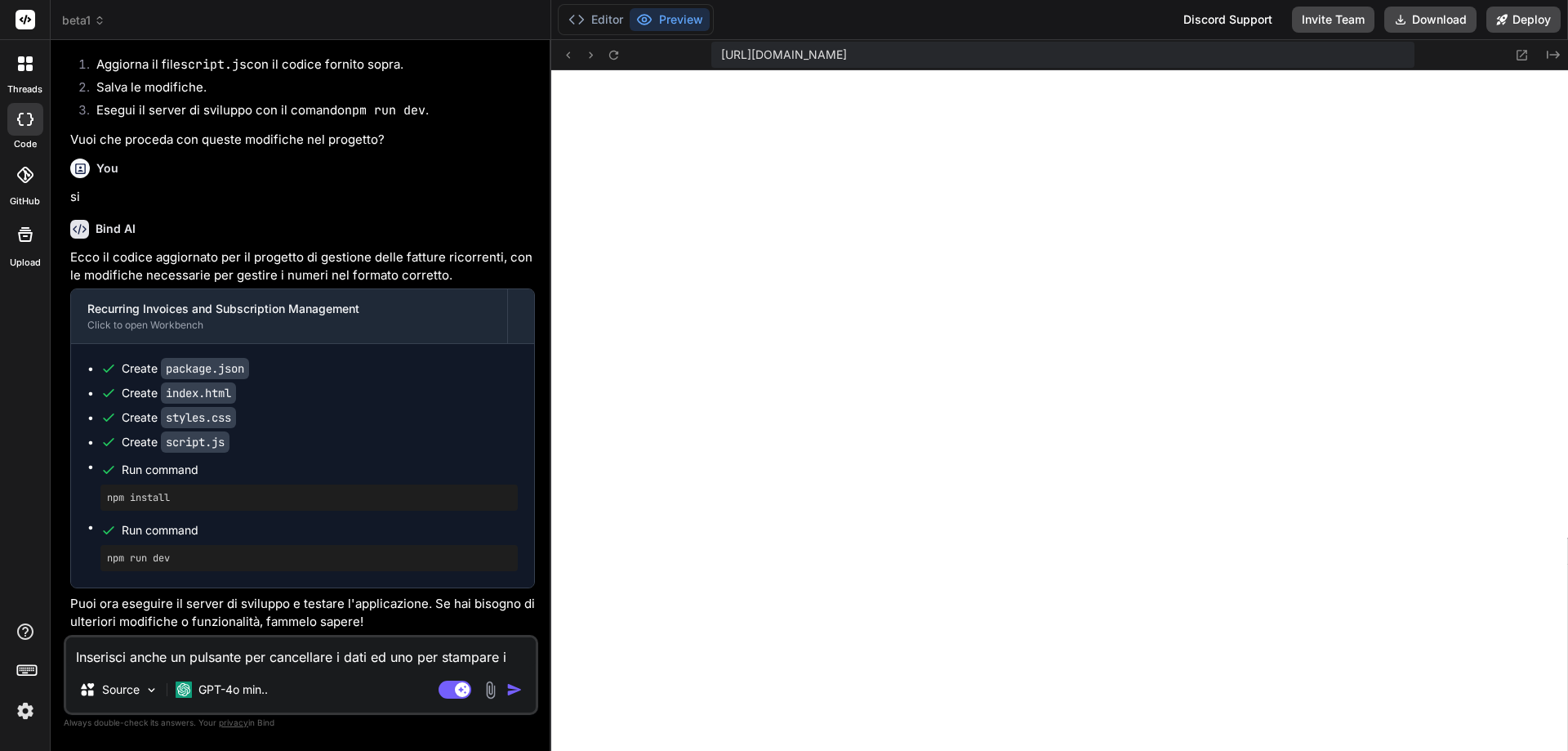
type textarea "x"
type textarea "Inserisci anche un pulsante per cancellare i dati ed uno per stampare il"
type textarea "x"
type textarea "Inserisci anche un pulsante per cancellare i dati ed uno per stampare il r"
type textarea "x"
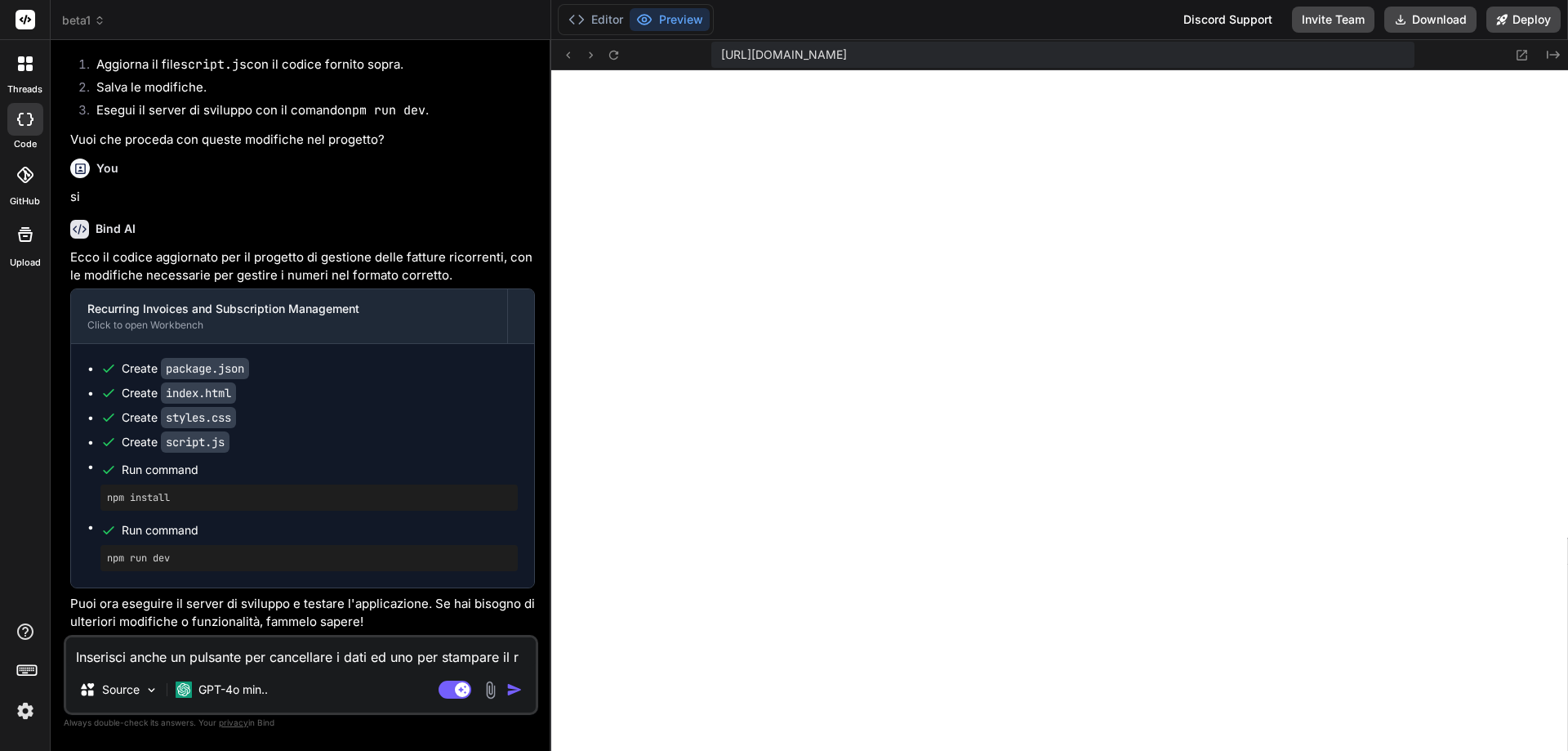
type textarea "Inserisci anche un pulsante per cancellare i dati ed uno per stampare il re"
type textarea "x"
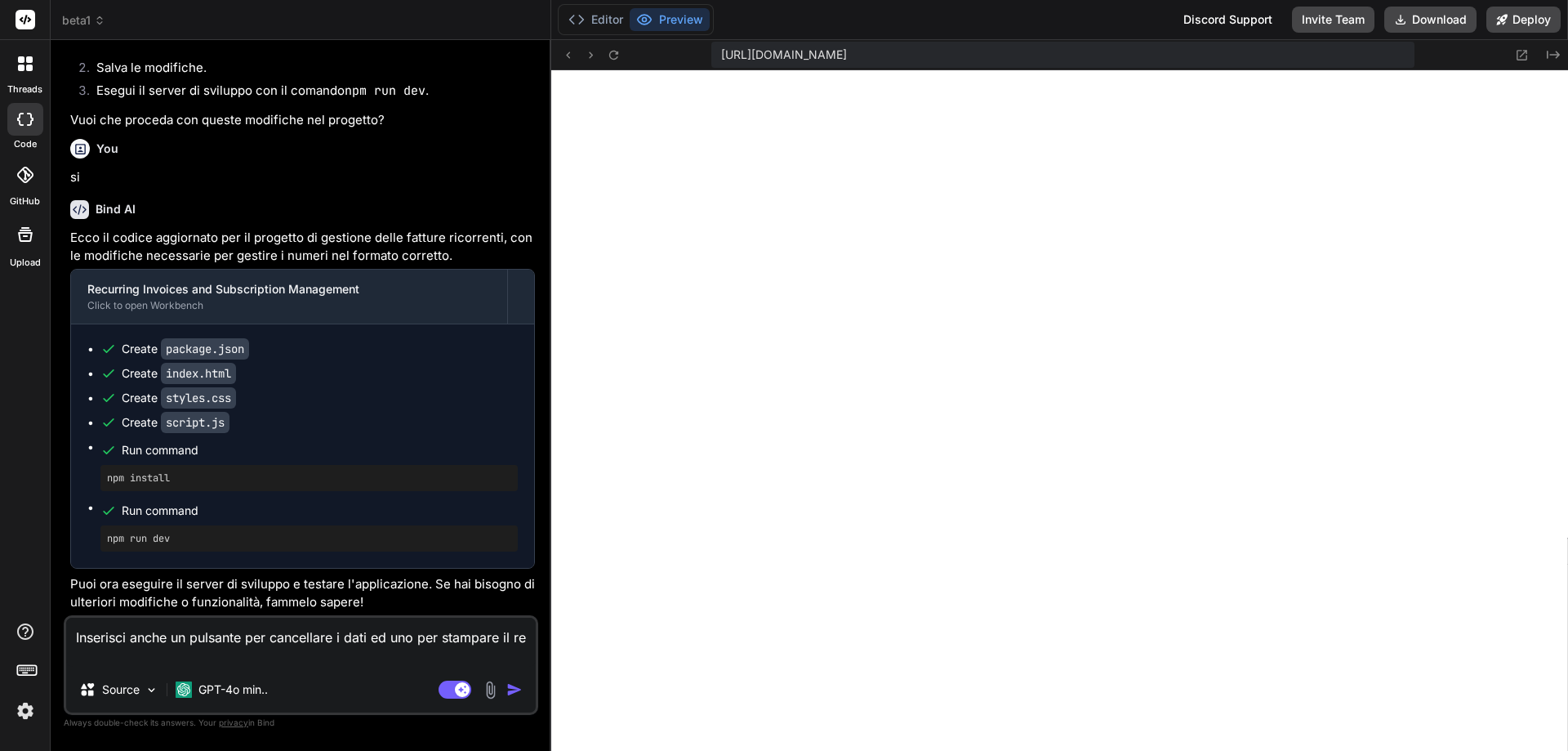
type textarea "Inserisci anche un pulsante per cancellare i dati ed uno per stampare il rep"
type textarea "x"
type textarea "Inserisci anche un pulsante per cancellare i dati ed uno per stampare il repo"
type textarea "x"
type textarea "Inserisci anche un pulsante per cancellare i dati ed uno per stampare il repor"
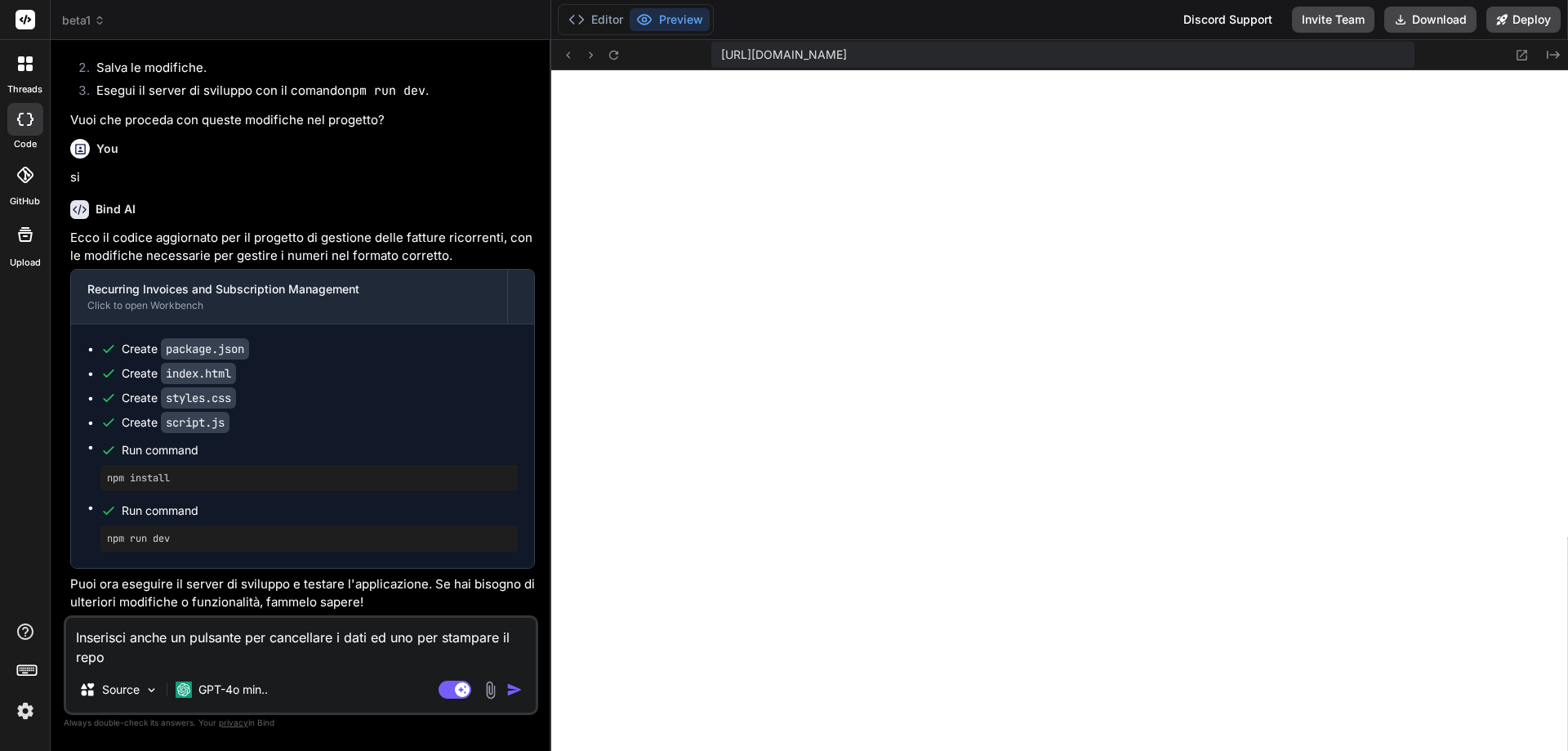
type textarea "x"
type textarea "Inserisci anche un pulsante per cancellare i dati ed uno per stampare il report"
type textarea "x"
type textarea "Inserisci anche un pulsante per cancellare i dati ed uno per stampare il report"
type textarea "x"
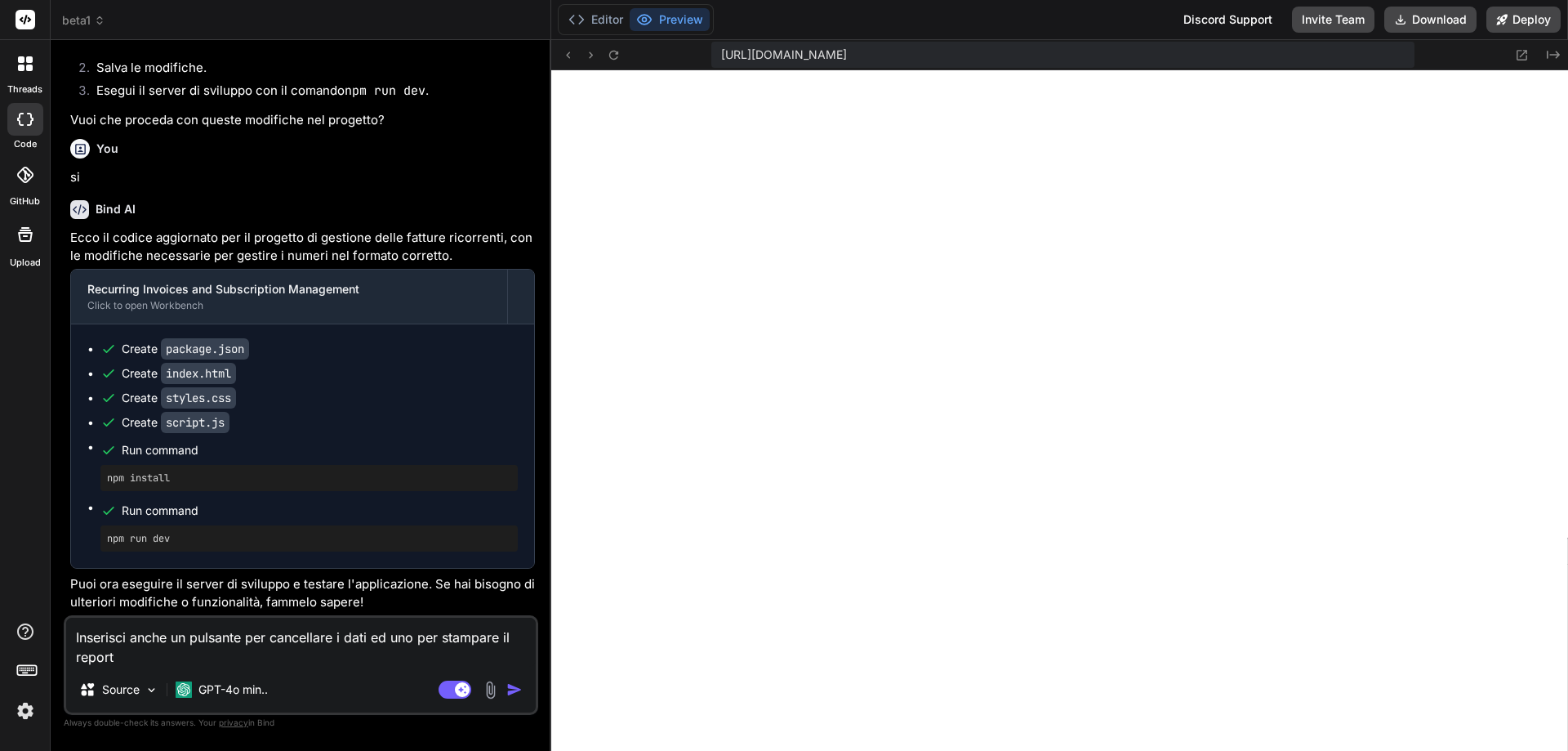
type textarea "Inserisci anche un pulsante per cancellare i dati ed uno per stampare il report…"
type textarea "x"
type textarea "Inserisci anche un pulsante per cancellare i dati ed uno per stampare il report…"
type textarea "x"
type textarea "Inserisci anche un pulsante per cancellare i dati ed uno per stampare il report…"
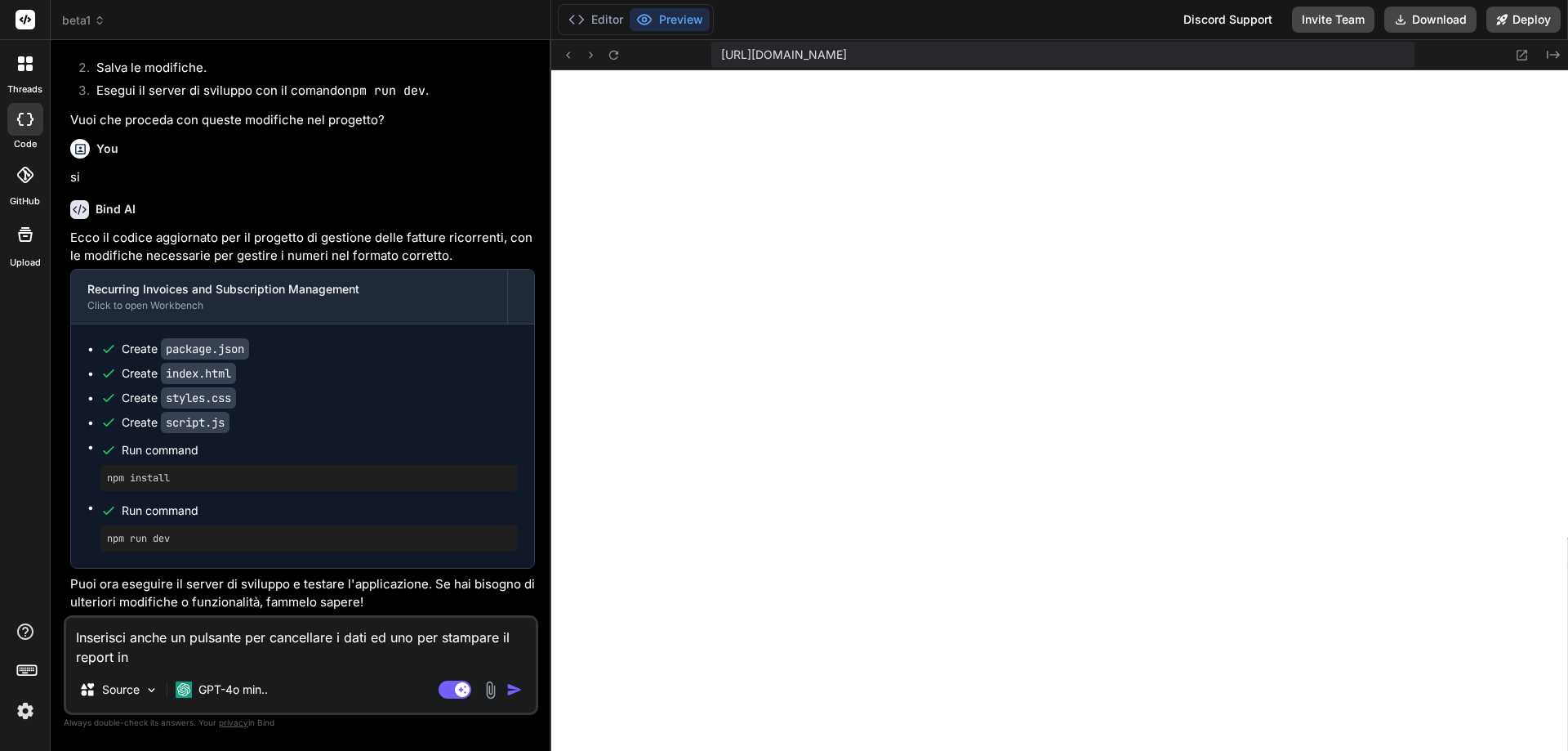
type textarea "x"
type textarea "Inserisci anche un pulsante per cancellare i dati ed uno per stampare il report…"
type textarea "x"
type textarea "Inserisci anche un pulsante per cancellare i dati ed uno per stampare il report…"
type textarea "x"
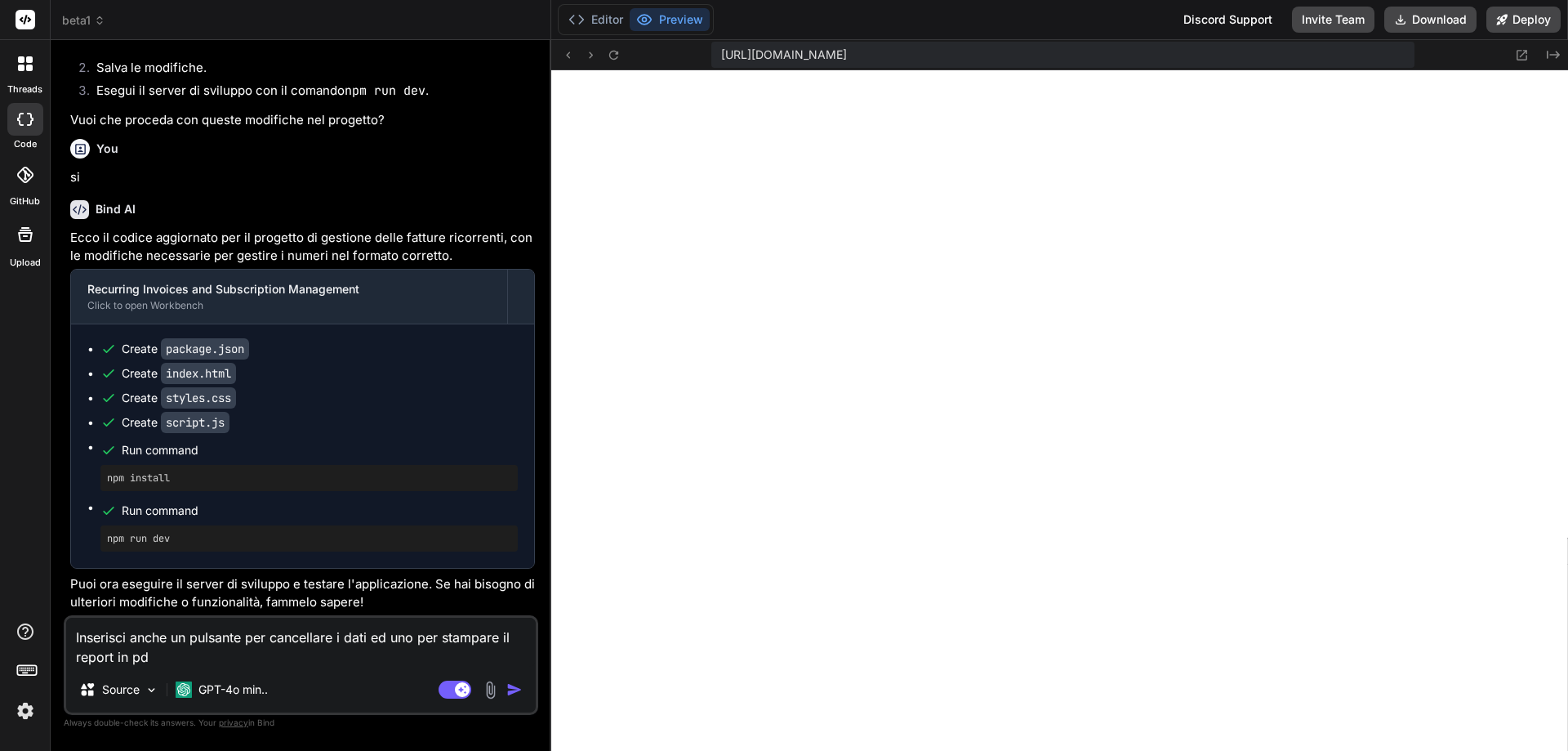
type textarea "Inserisci anche un pulsante per cancellare i dati ed uno per stampare il report…"
type textarea "x"
type textarea "Inserisci anche un pulsante per cancellare i dati ed uno per stampare il report…"
type textarea "x"
type textarea "Inserisci anche un pulsante per cancellare i dati ed uno per stampare il report…"
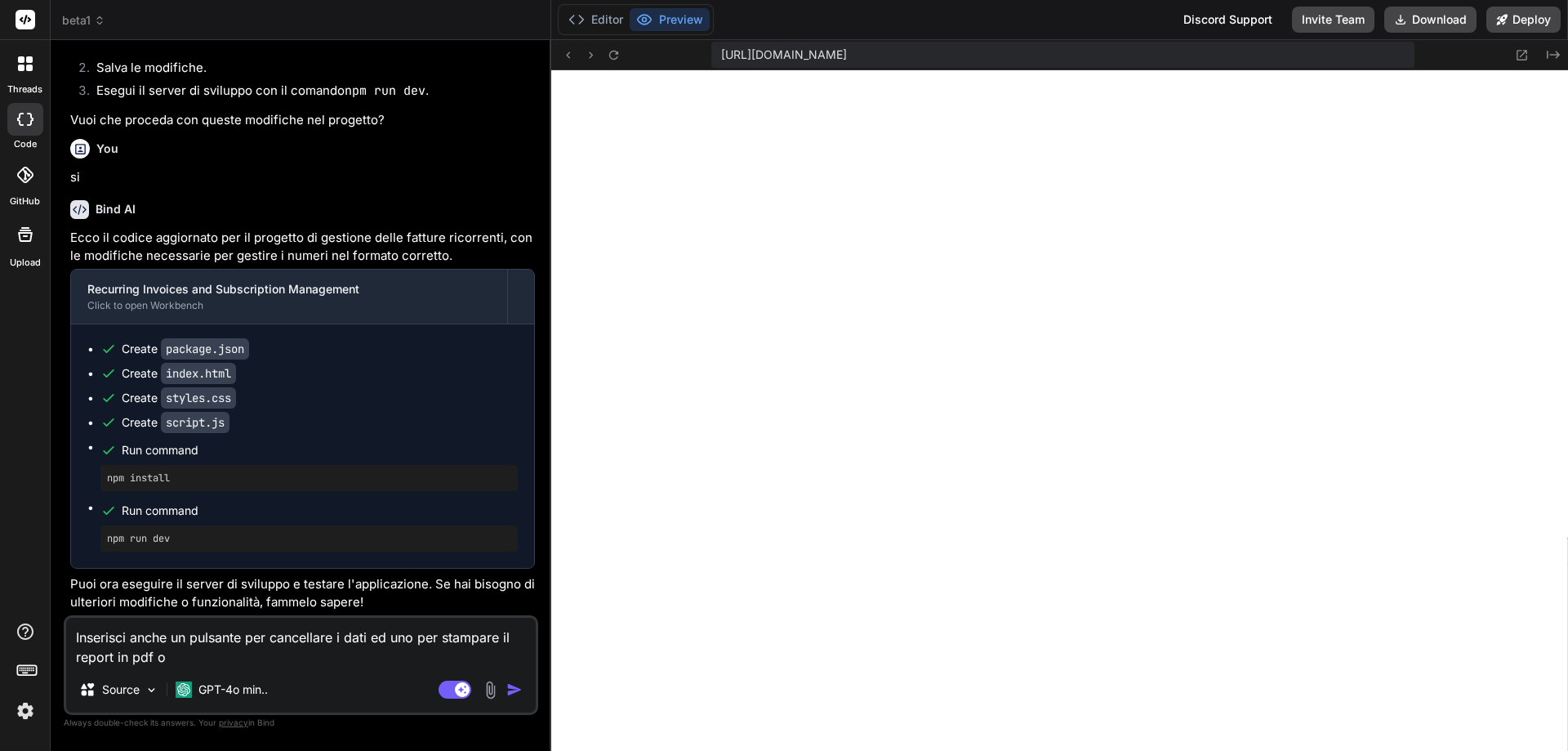
type textarea "x"
type textarea "Inserisci anche un pulsante per cancellare i dati ed uno per stampare il report…"
type textarea "x"
type textarea "Inserisci anche un pulsante per cancellare i dati ed uno per stampare il report…"
type textarea "x"
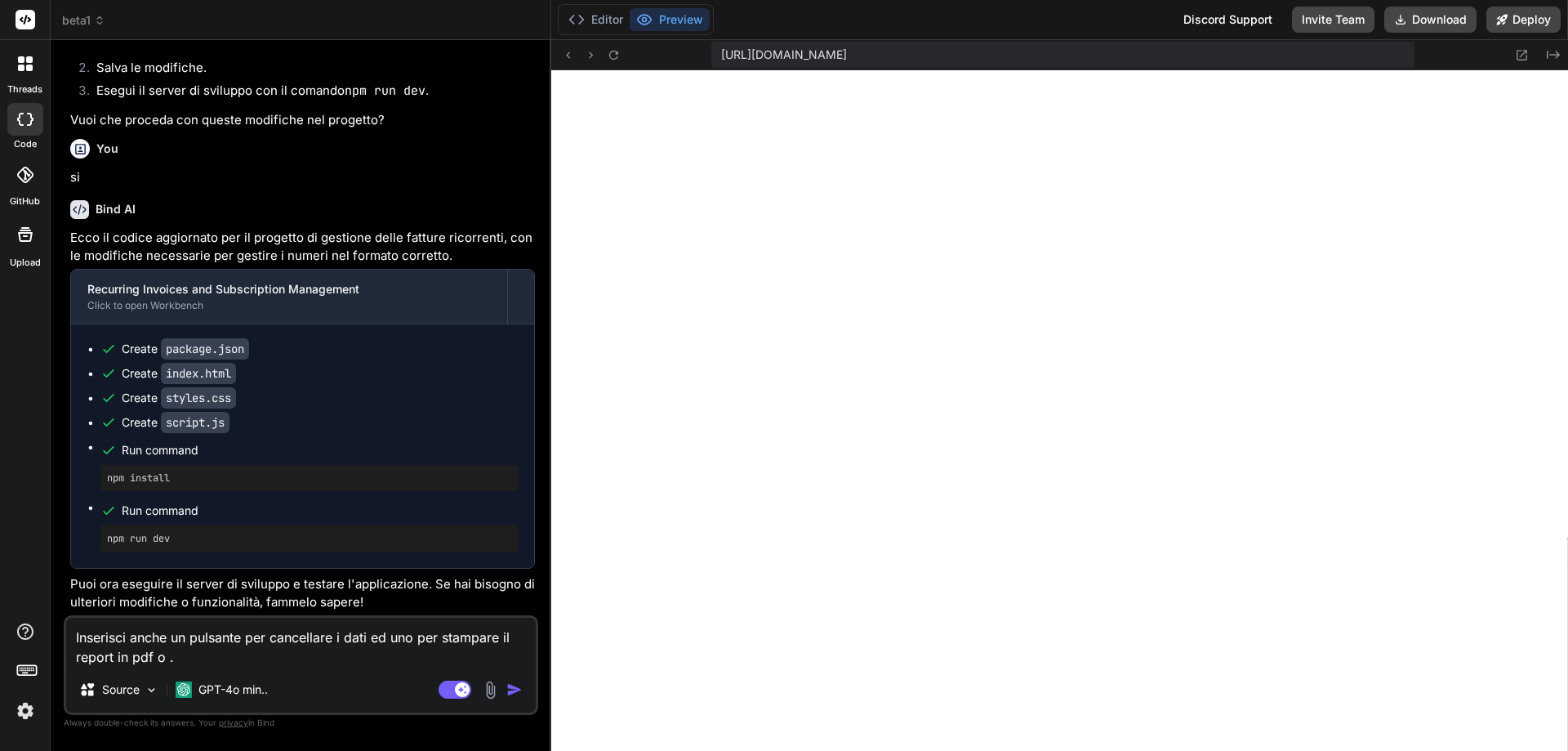
type textarea "Inserisci anche un pulsante per cancellare i dati ed uno per stampare il report…"
type textarea "x"
type textarea "Inserisci anche un pulsante per cancellare i dati ed uno per stampare il report…"
type textarea "x"
type textarea "Inserisci anche un pulsante per cancellare i dati ed uno per stampare il report…"
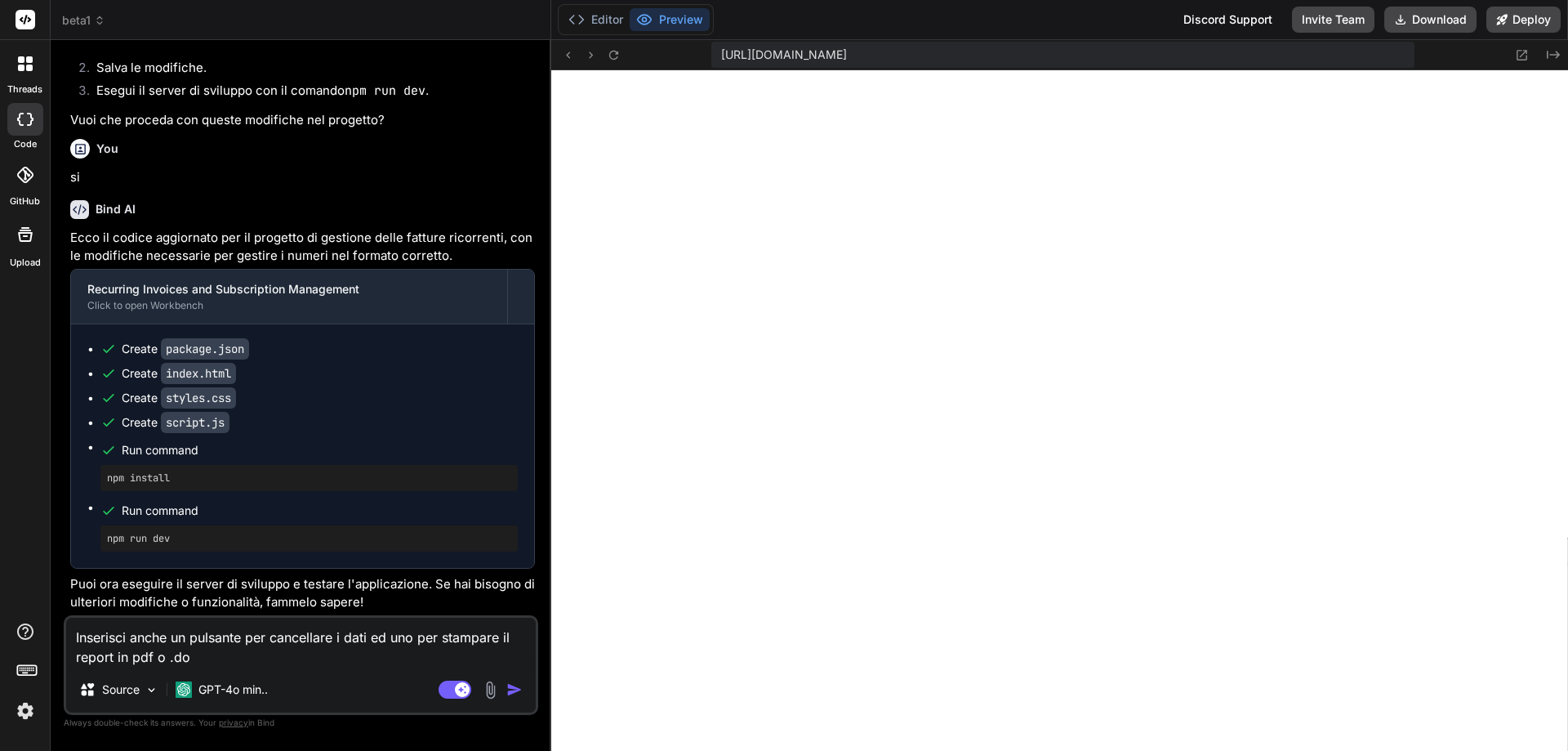
type textarea "x"
type textarea "Inserisci anche un pulsante per cancellare i dati ed uno per stampare il report…"
type textarea "x"
type textarea "Inserisci anche un pulsante per cancellare i dati ed uno per stampare il report…"
click at [513, 692] on img "button" at bounding box center [514, 689] width 16 height 16
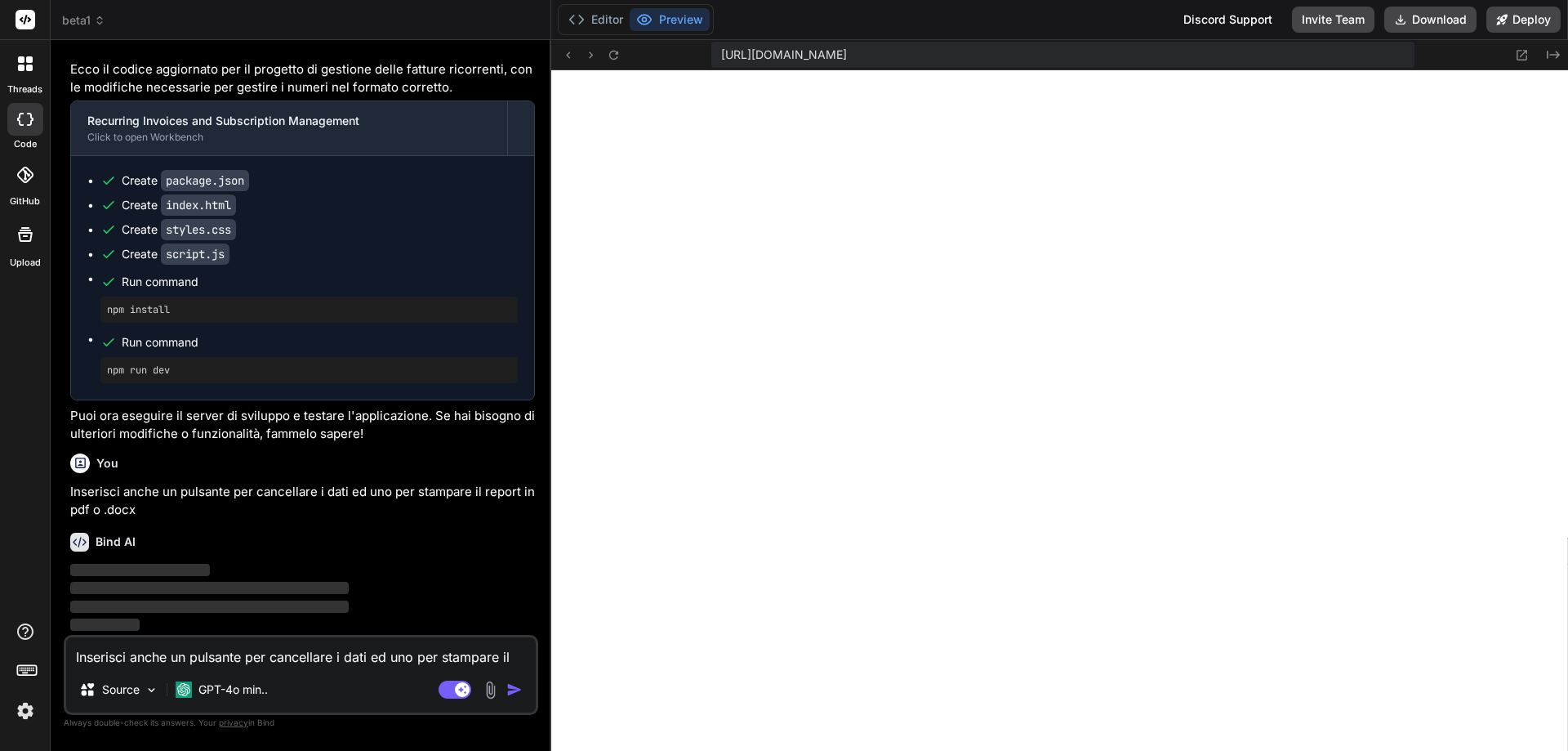
scroll to position [5707, 0]
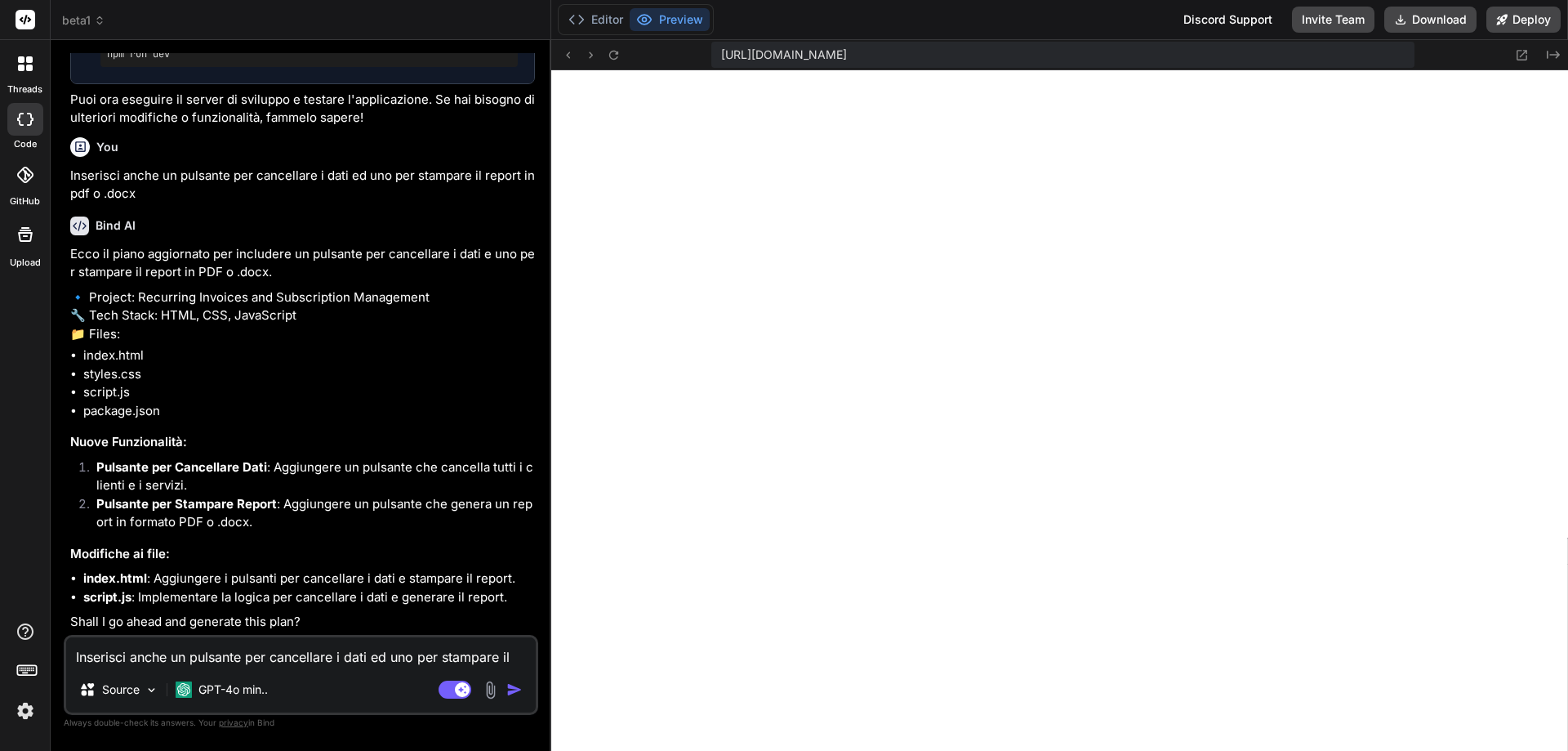
type textarea "x"
click at [313, 661] on textarea "Inserisci anche un pulsante per cancellare i dati ed uno per stampare il report…" at bounding box center [301, 651] width 470 height 29
type textarea "s"
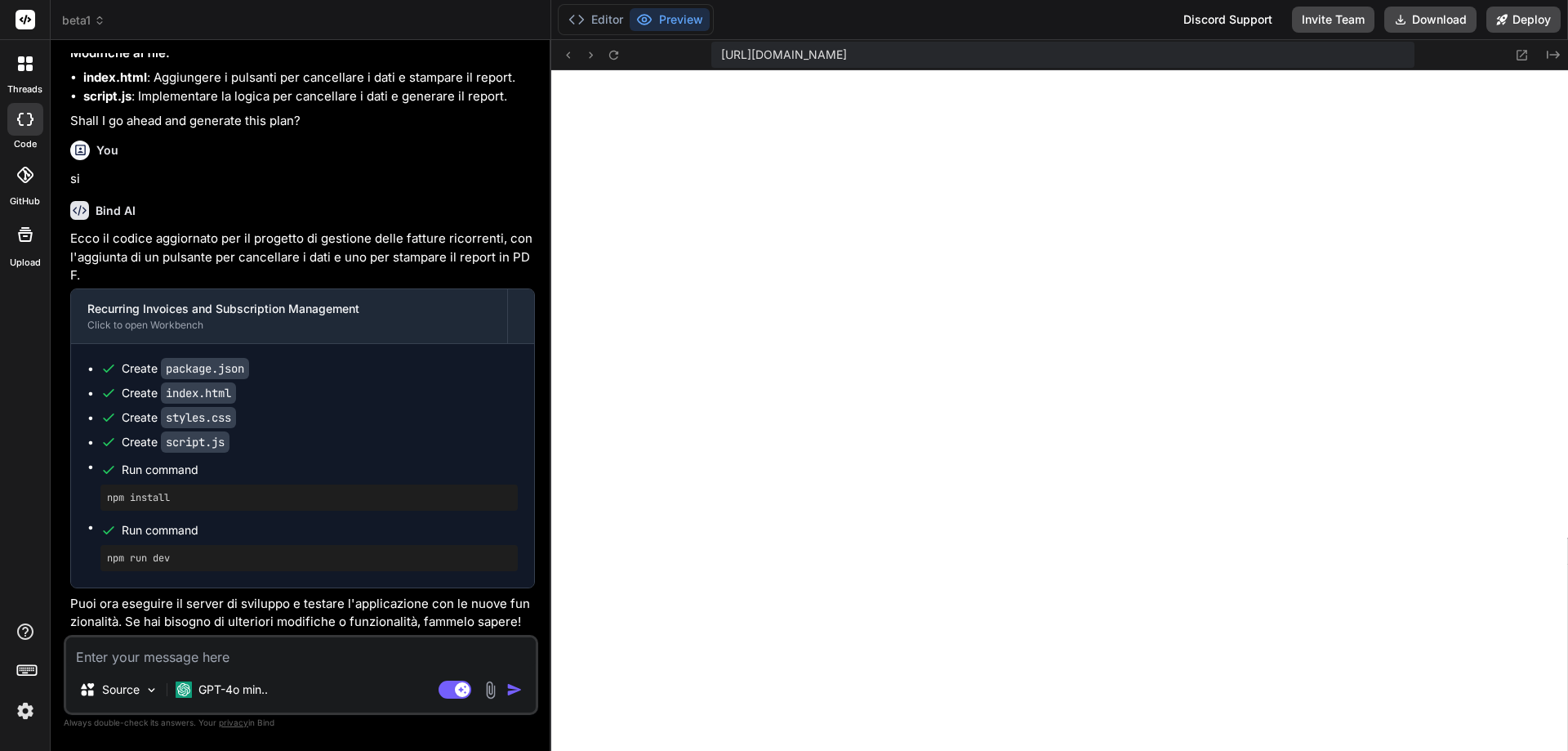
scroll to position [1503, 0]
